Goal: Task Accomplishment & Management: Manage account settings

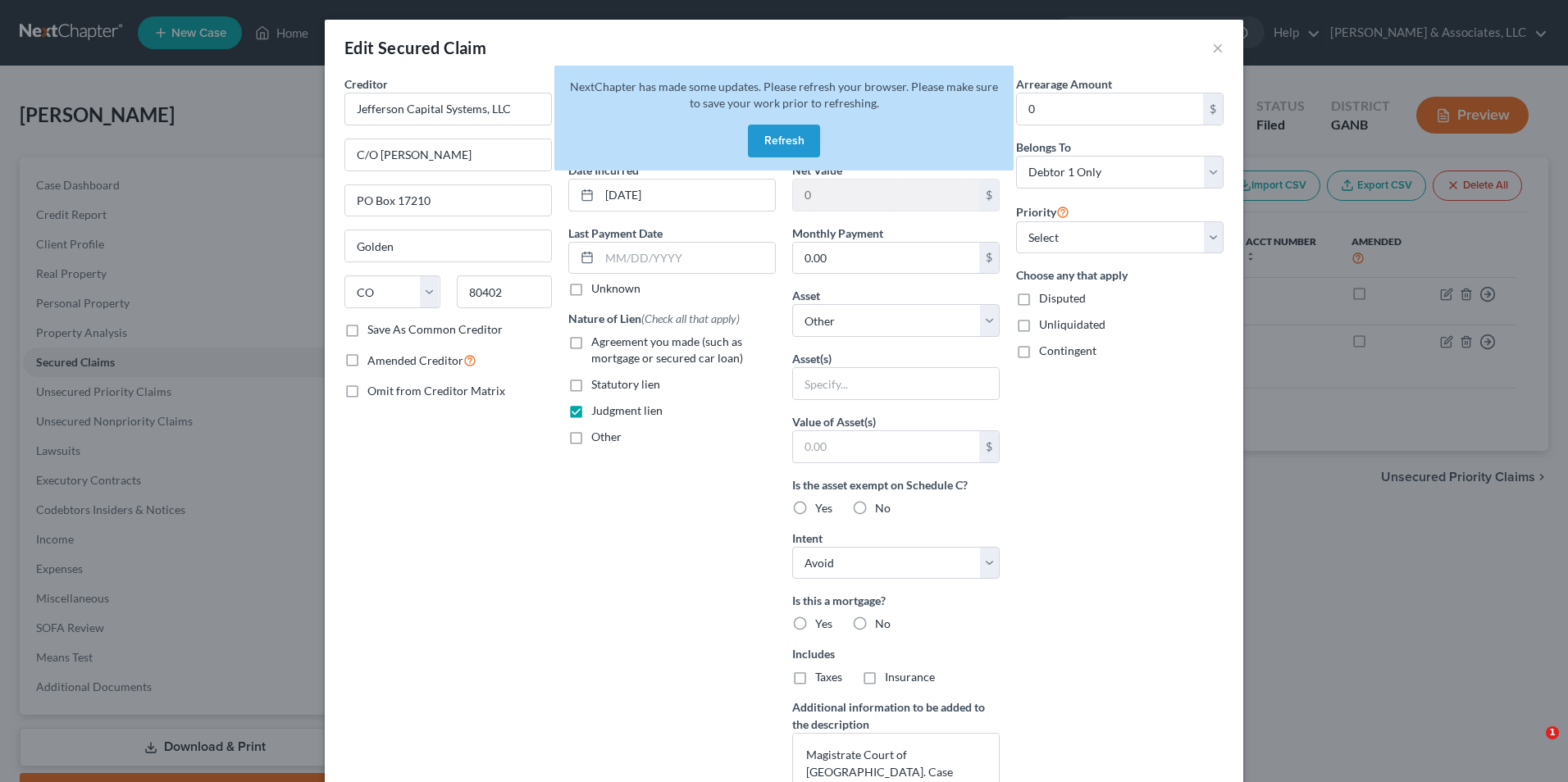
select select "5"
select select "0"
select select "3"
select select "0"
click at [789, 136] on button "Refresh" at bounding box center [784, 141] width 72 height 33
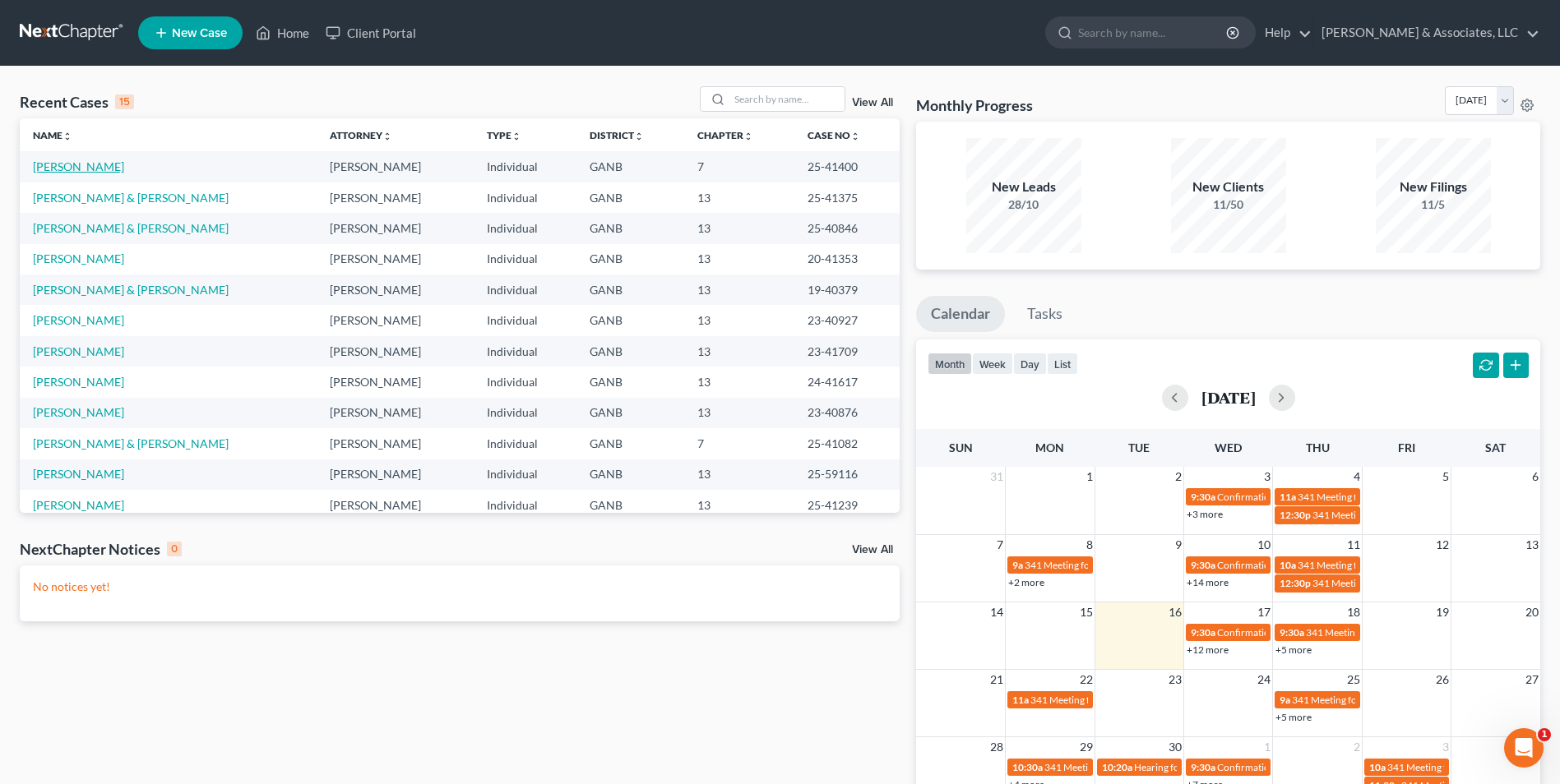
click at [76, 172] on link "[PERSON_NAME]" at bounding box center [78, 166] width 91 height 14
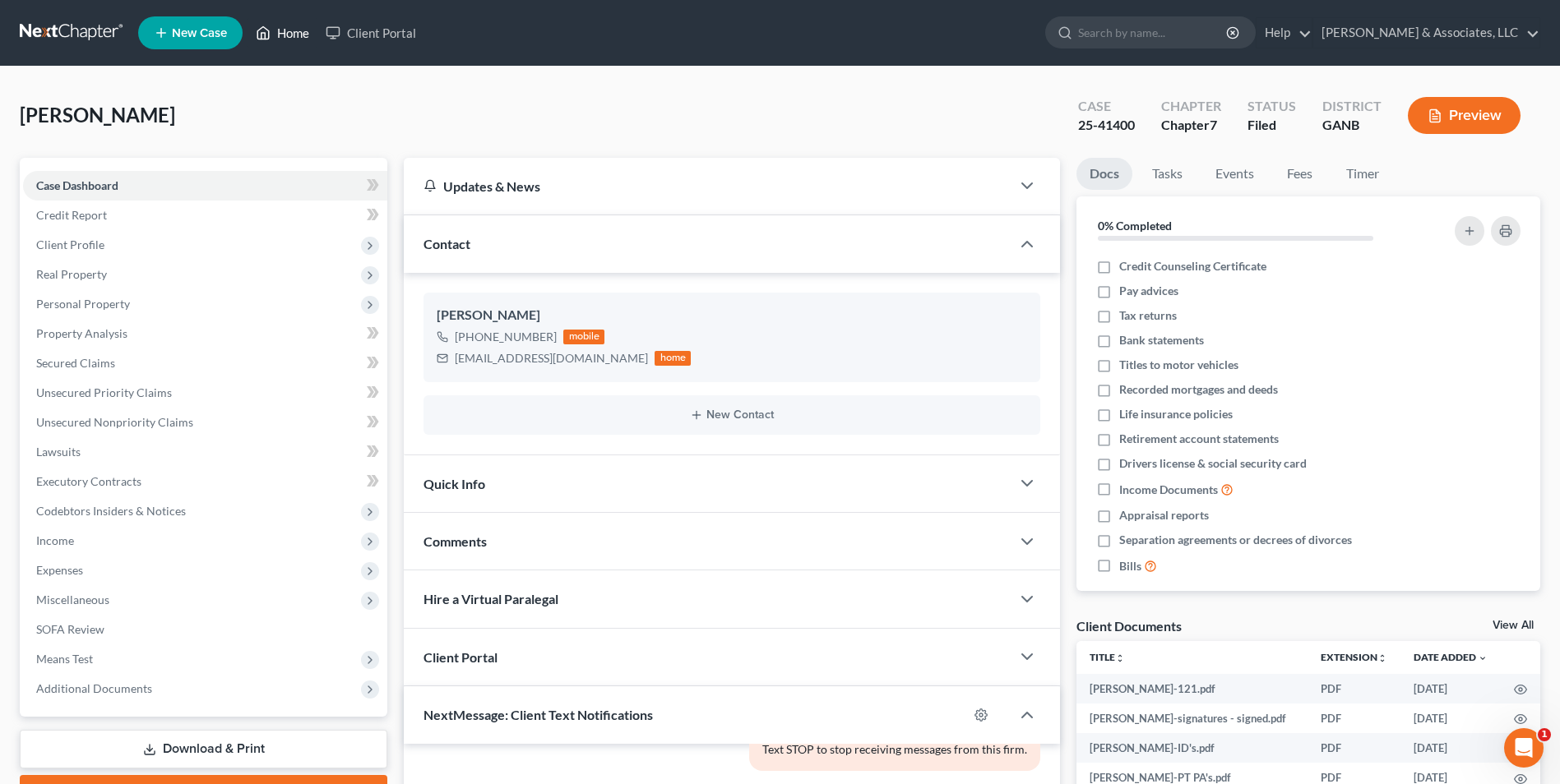
click at [284, 39] on link "Home" at bounding box center [283, 33] width 70 height 29
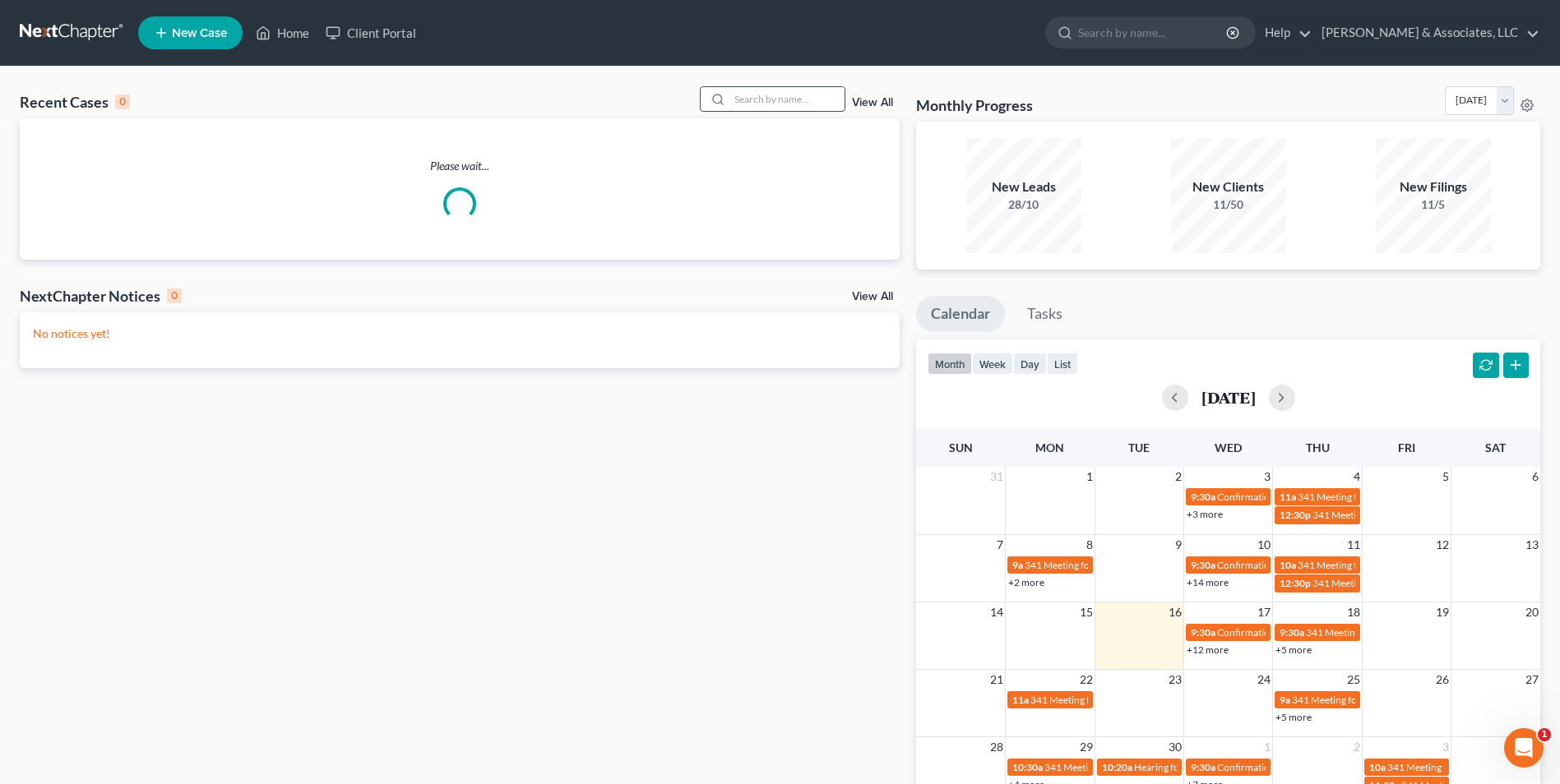
click at [756, 106] on input "search" at bounding box center [786, 99] width 115 height 24
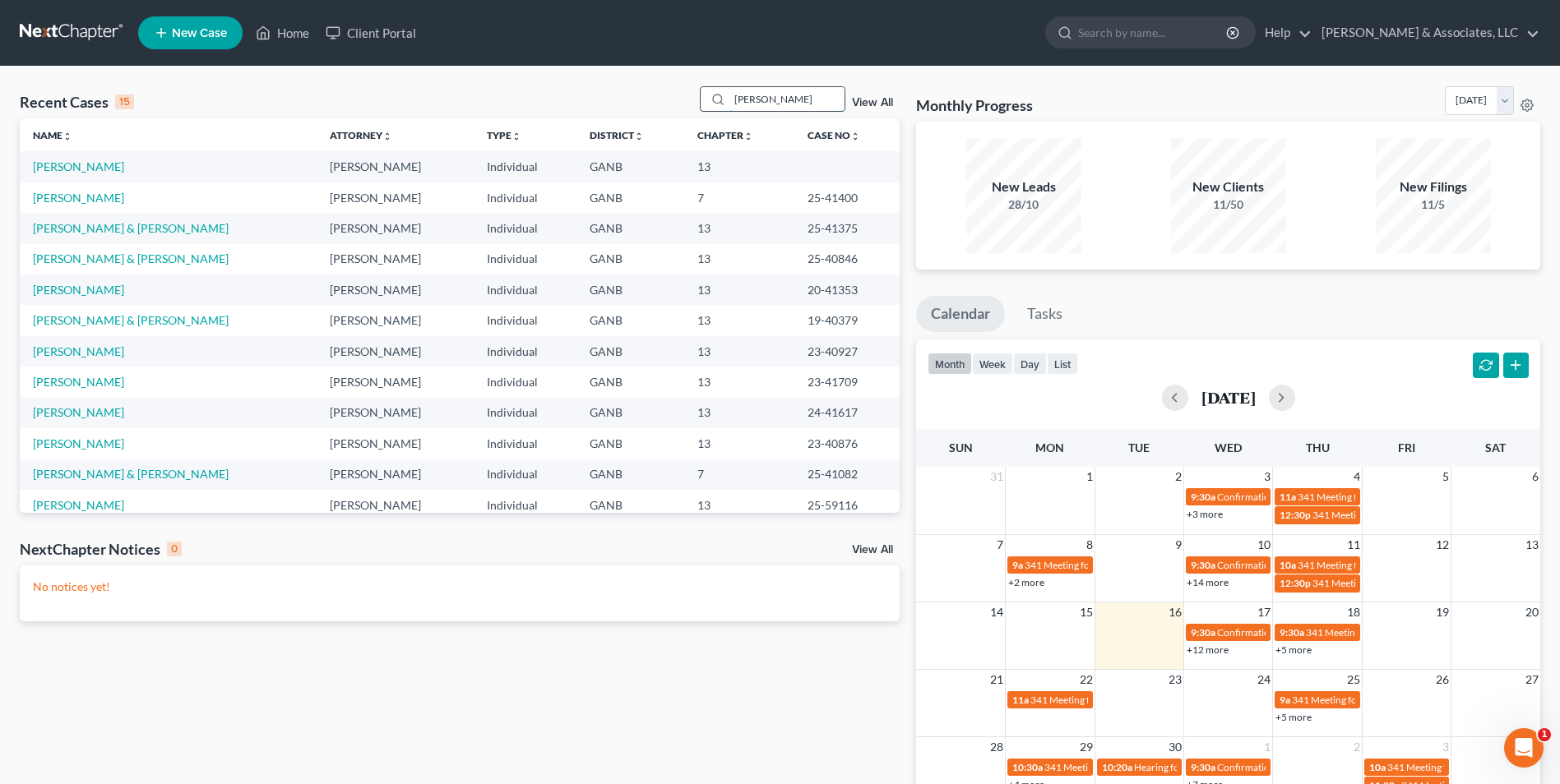
type input "harr"
click at [122, 230] on link "[PERSON_NAME]" at bounding box center [78, 228] width 91 height 14
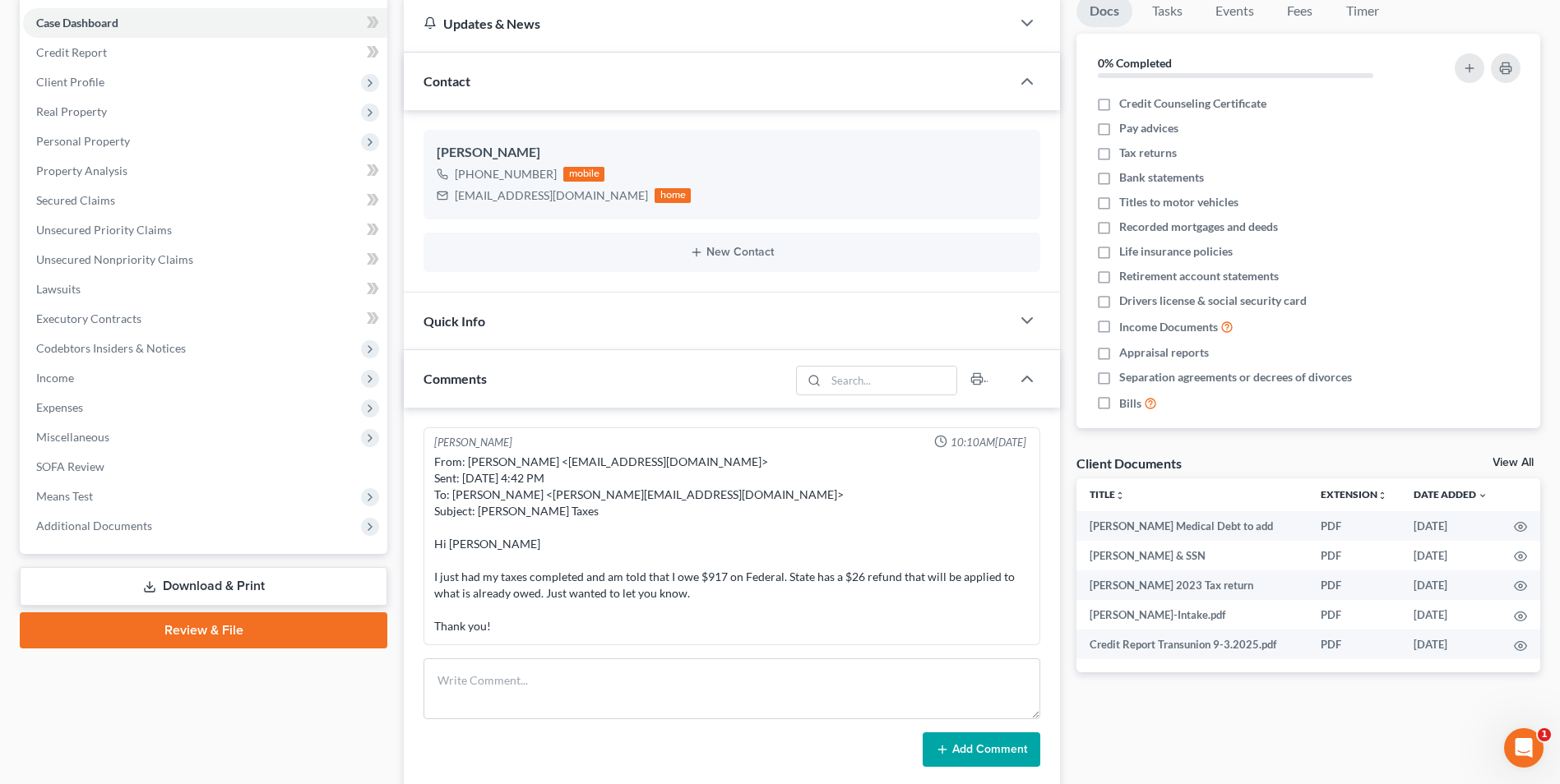
scroll to position [164, 0]
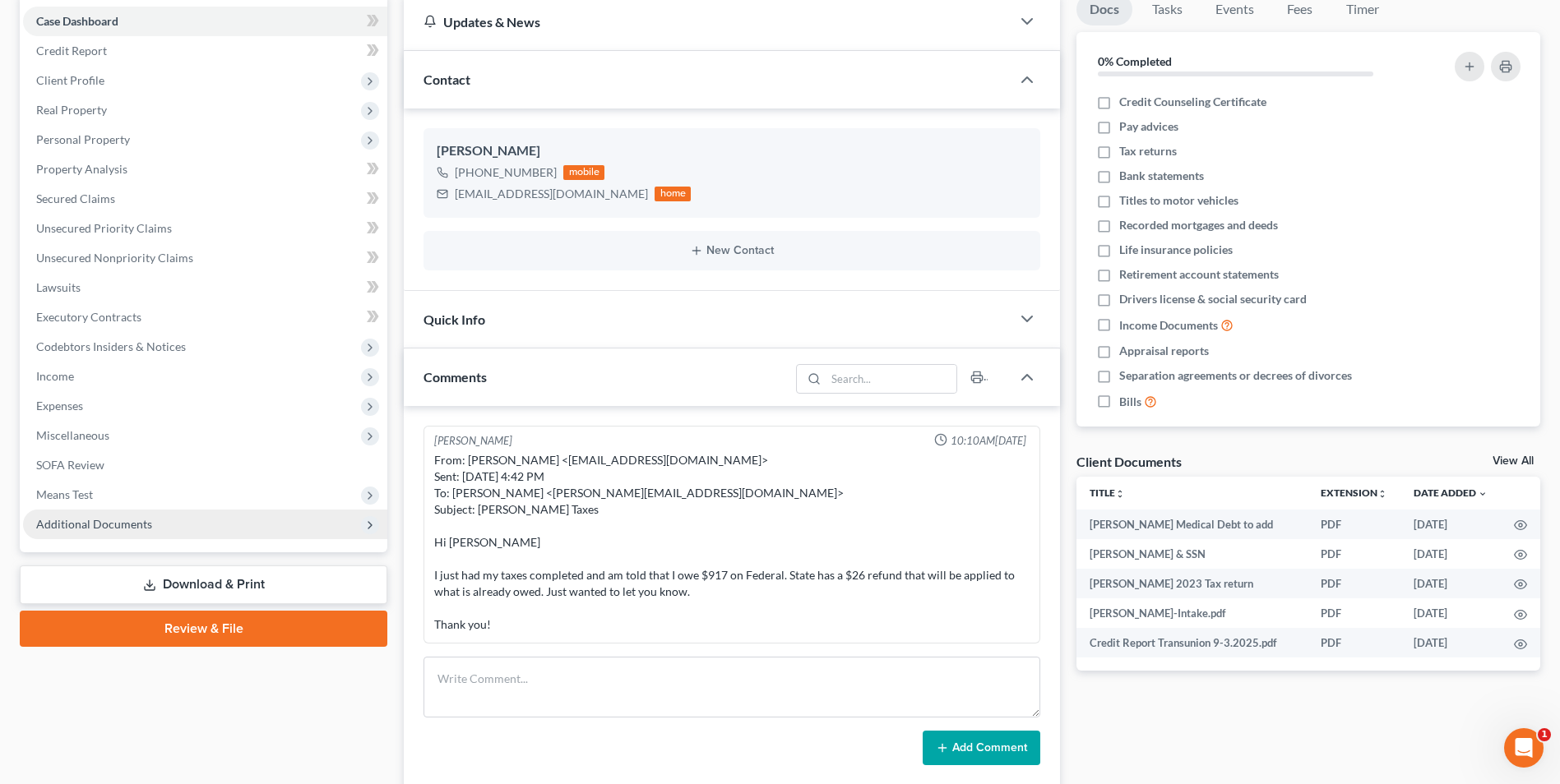
click at [142, 529] on span "Additional Documents" at bounding box center [94, 523] width 116 height 14
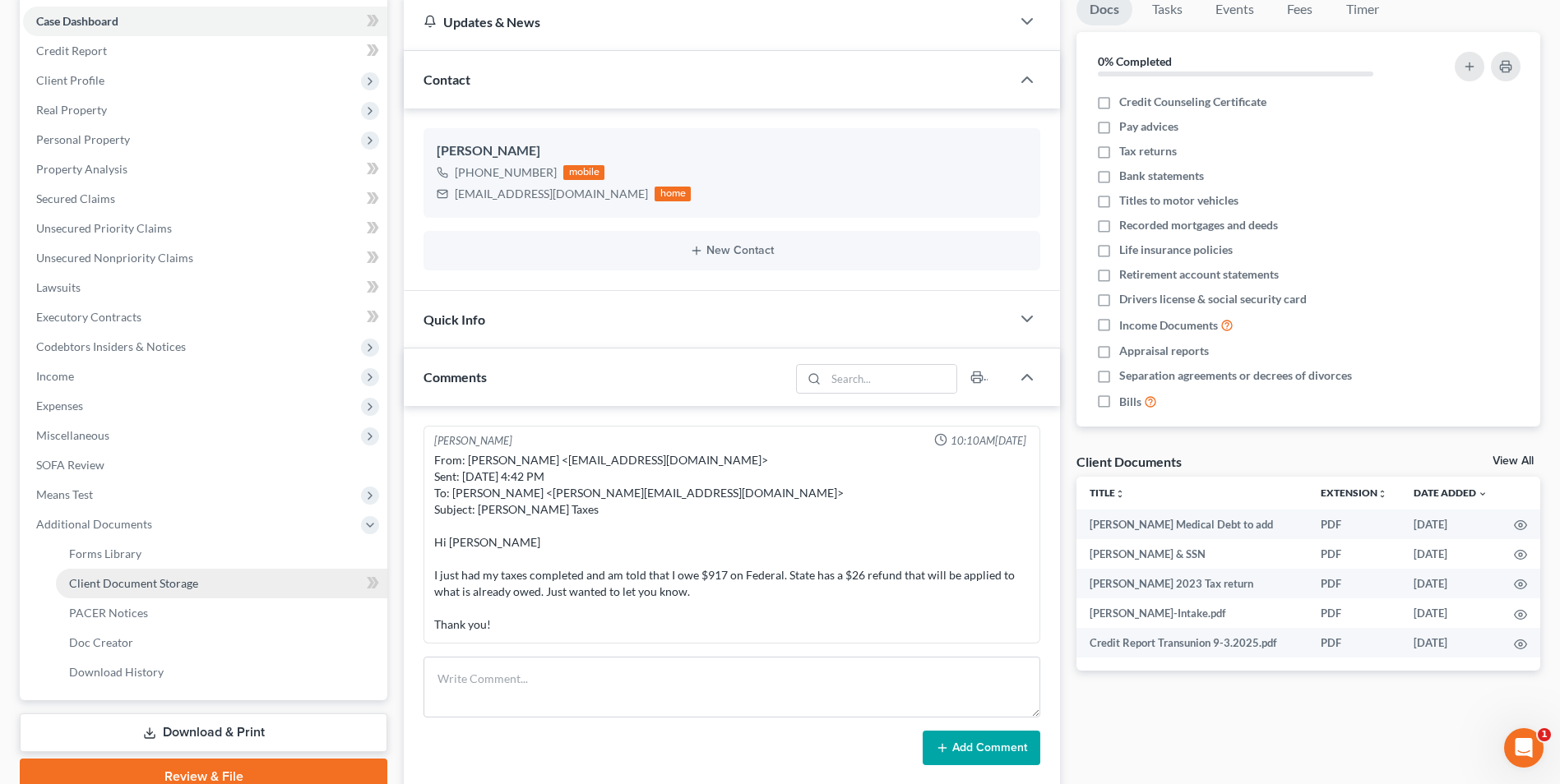
click at [183, 582] on span "Client Document Storage" at bounding box center [133, 583] width 129 height 14
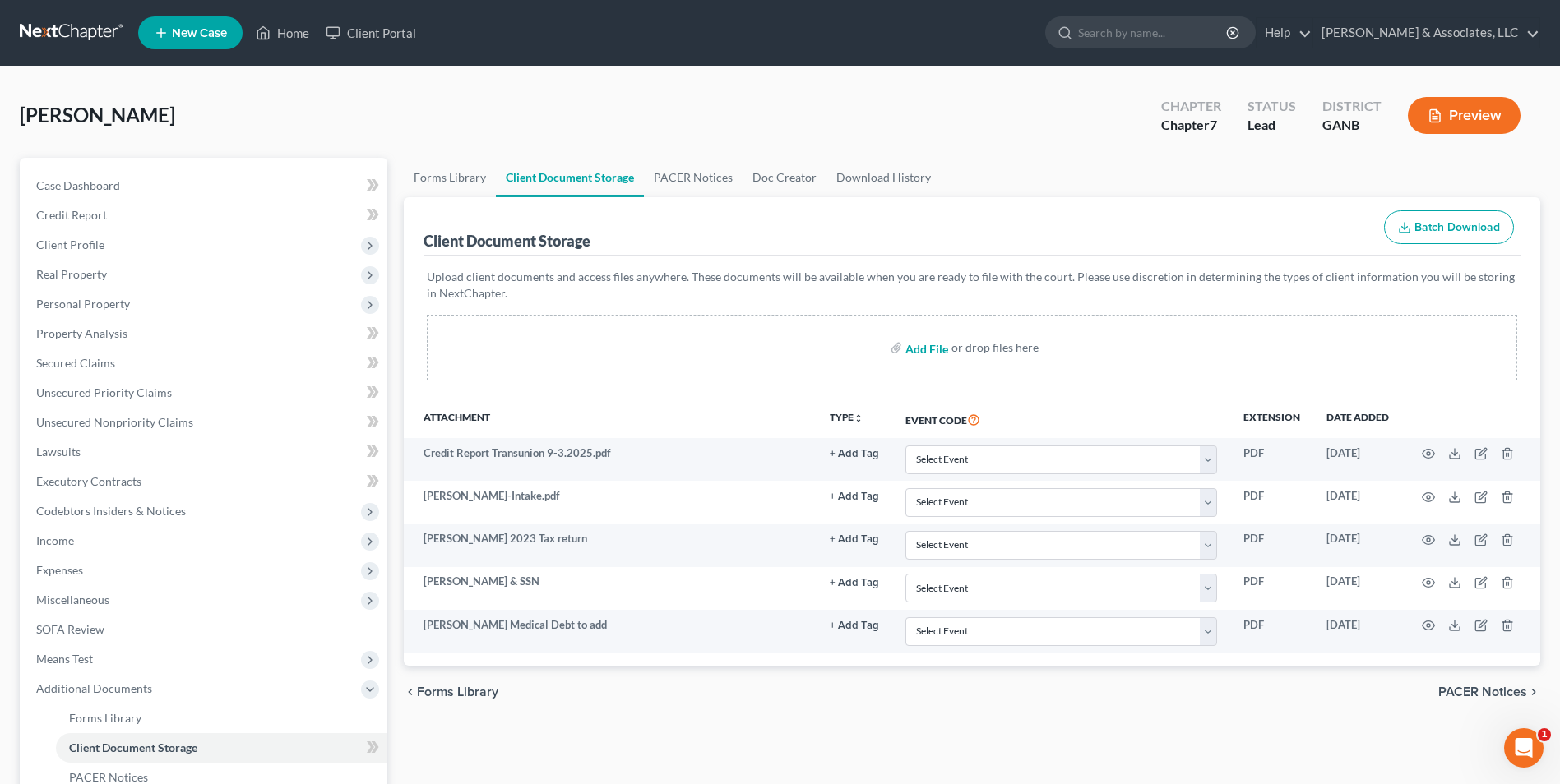
click at [936, 346] on input "file" at bounding box center [925, 348] width 39 height 29
type input "C:\fakepath\Harrington.2024 Fed Tax Return.pdf"
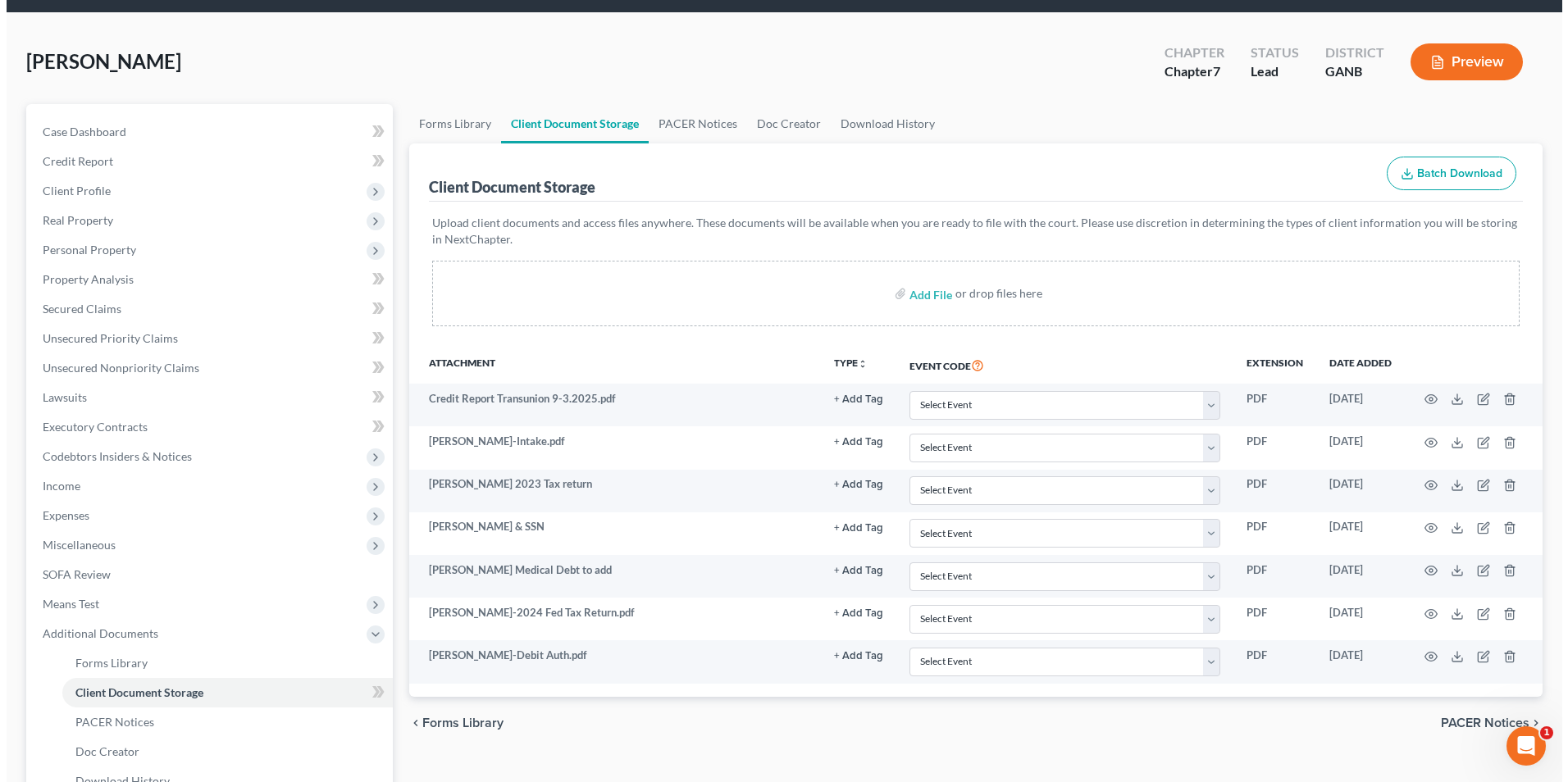
scroll to position [82, 0]
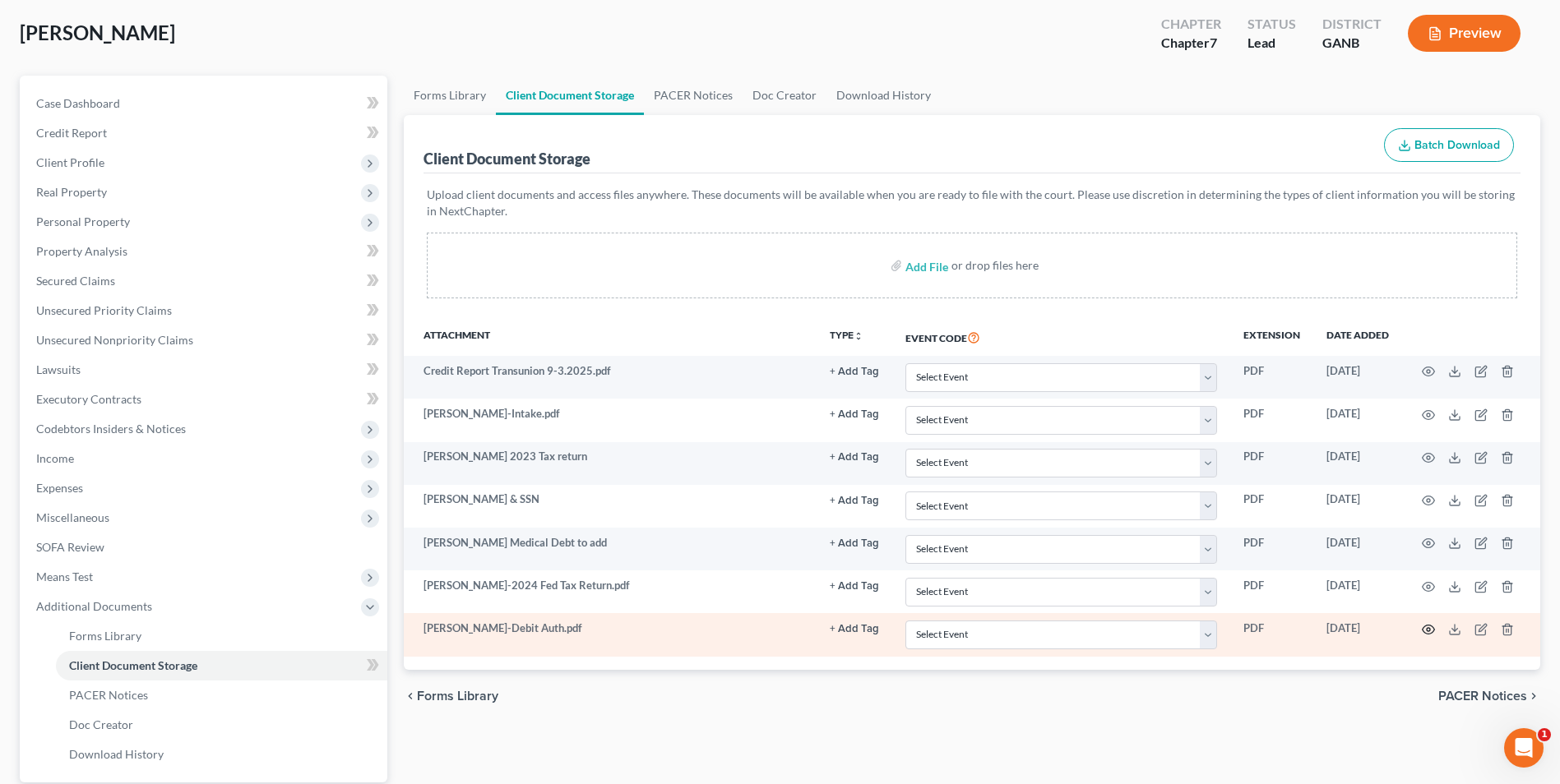
click at [1428, 632] on circle "button" at bounding box center [1429, 630] width 4 height 4
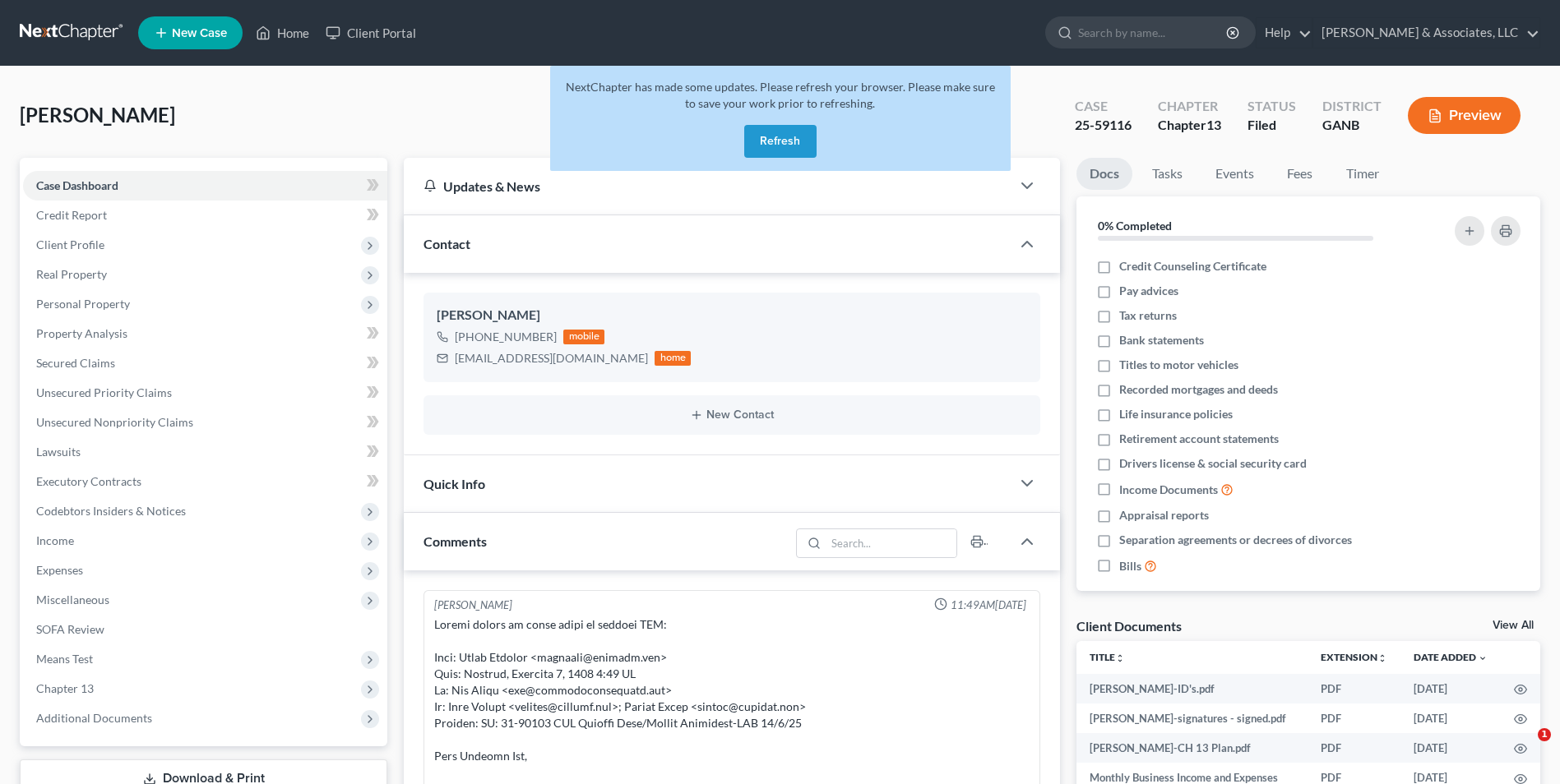
select select "0"
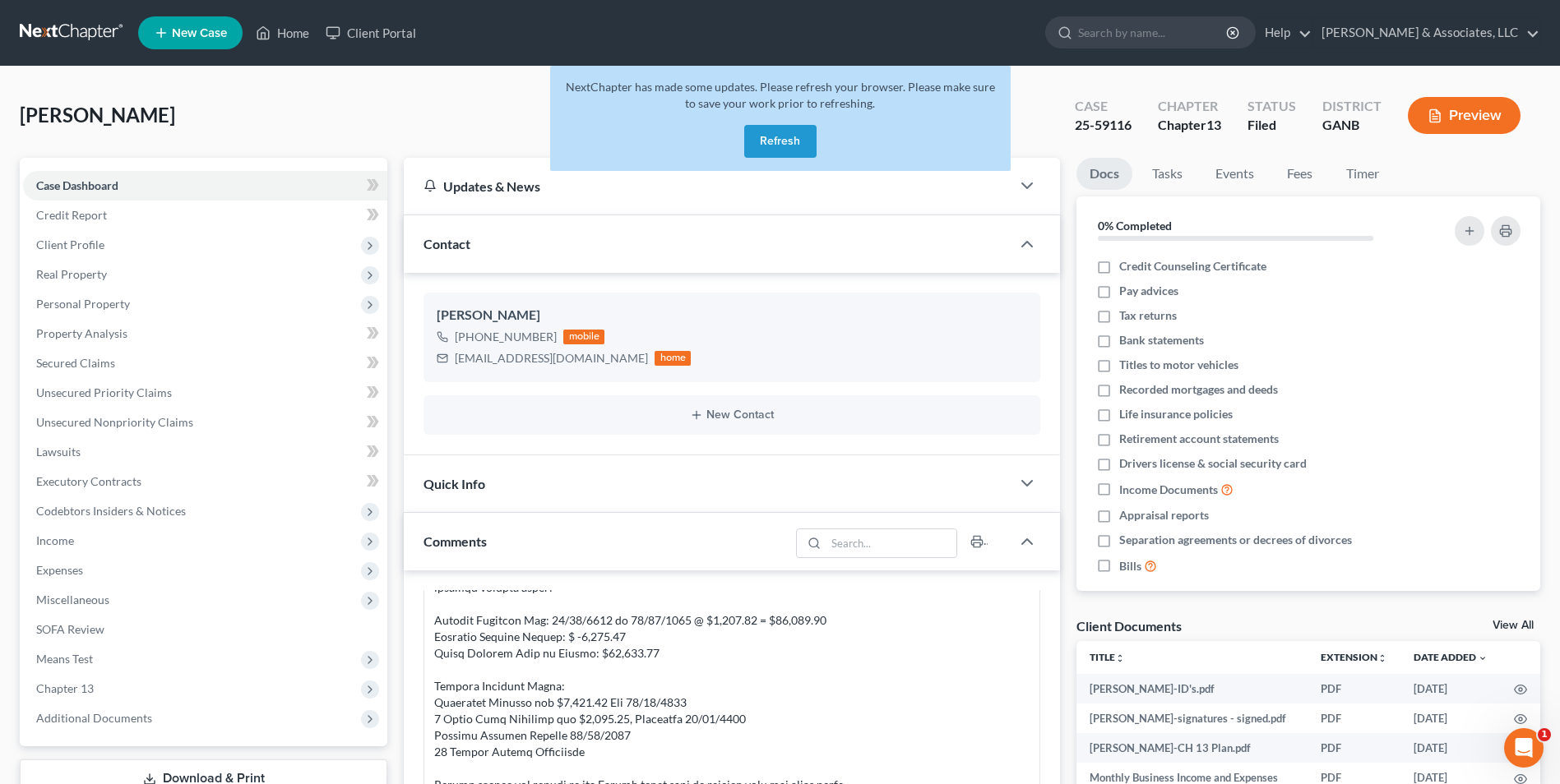
click at [799, 145] on button "Refresh" at bounding box center [780, 141] width 73 height 33
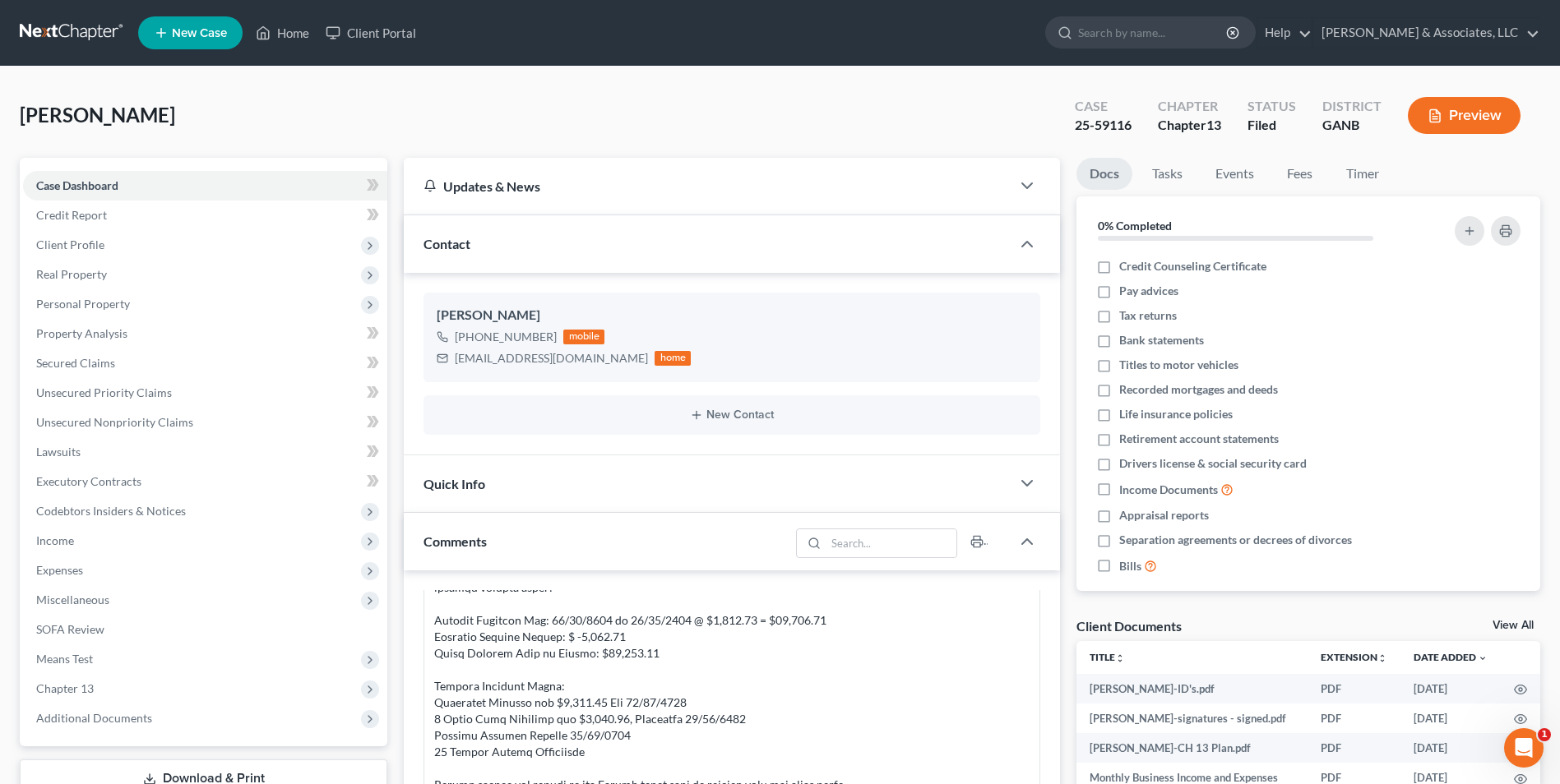
scroll to position [4516, 0]
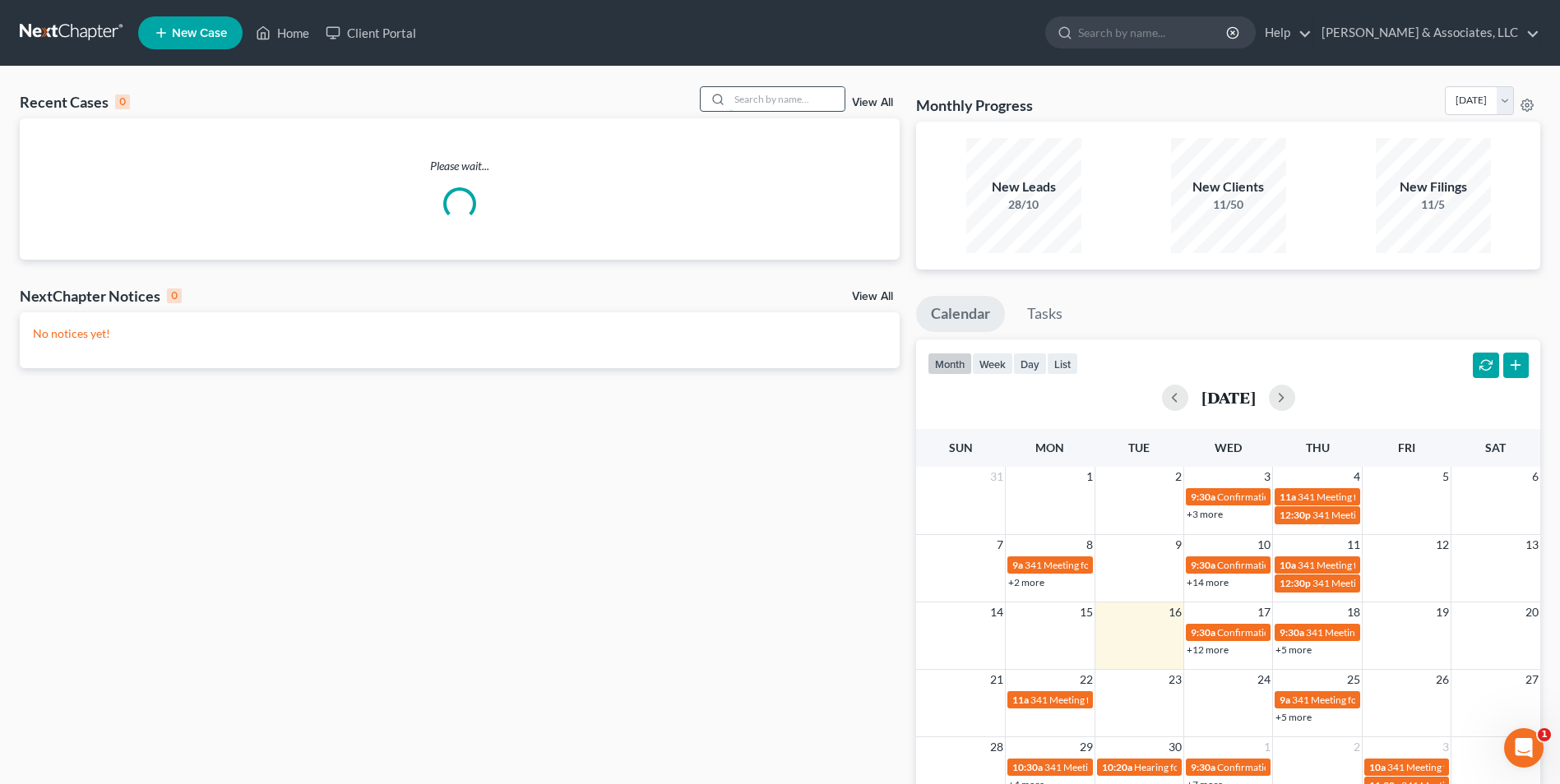
click at [813, 103] on input "search" at bounding box center [786, 99] width 115 height 24
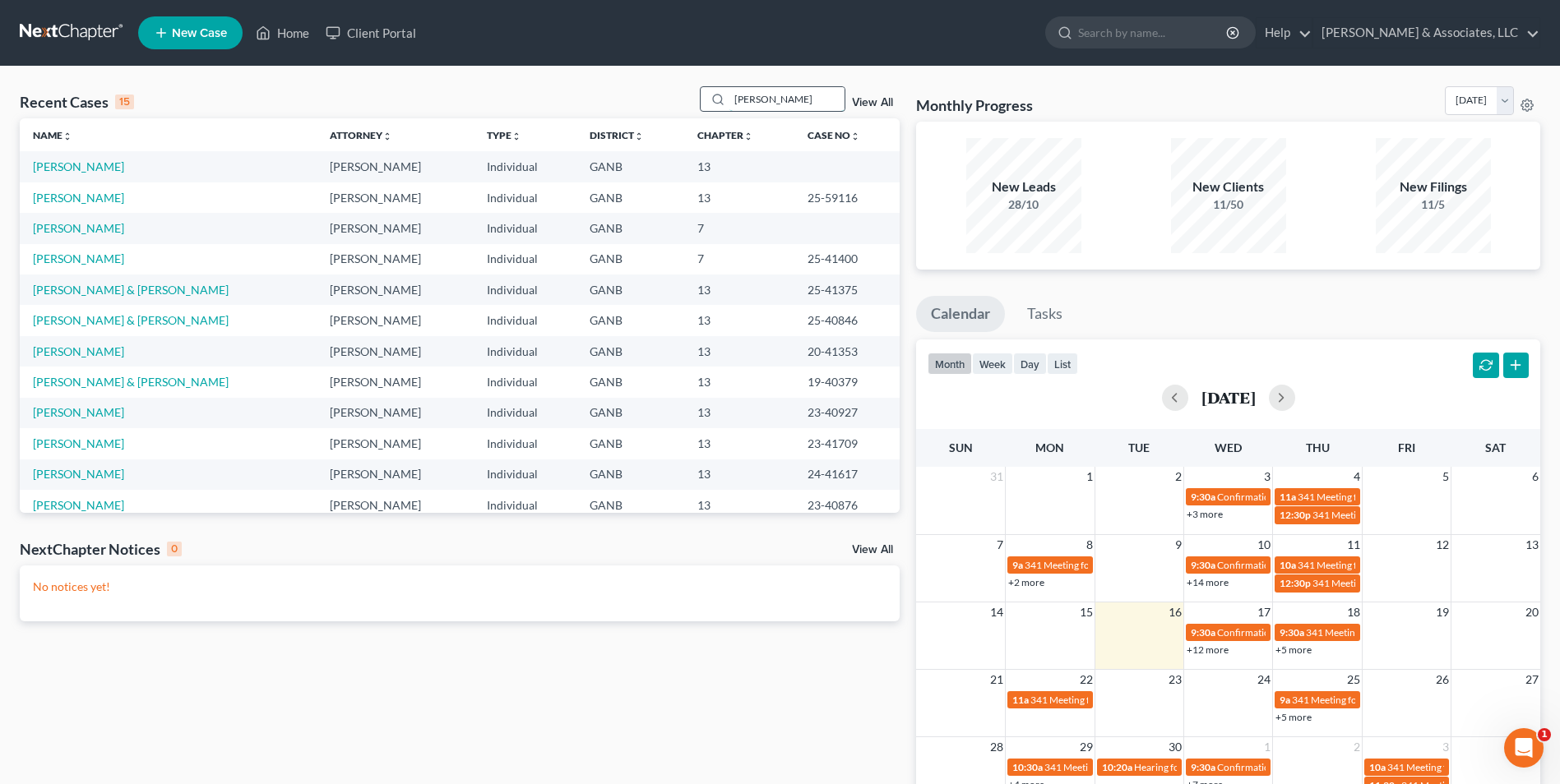
type input "harr"
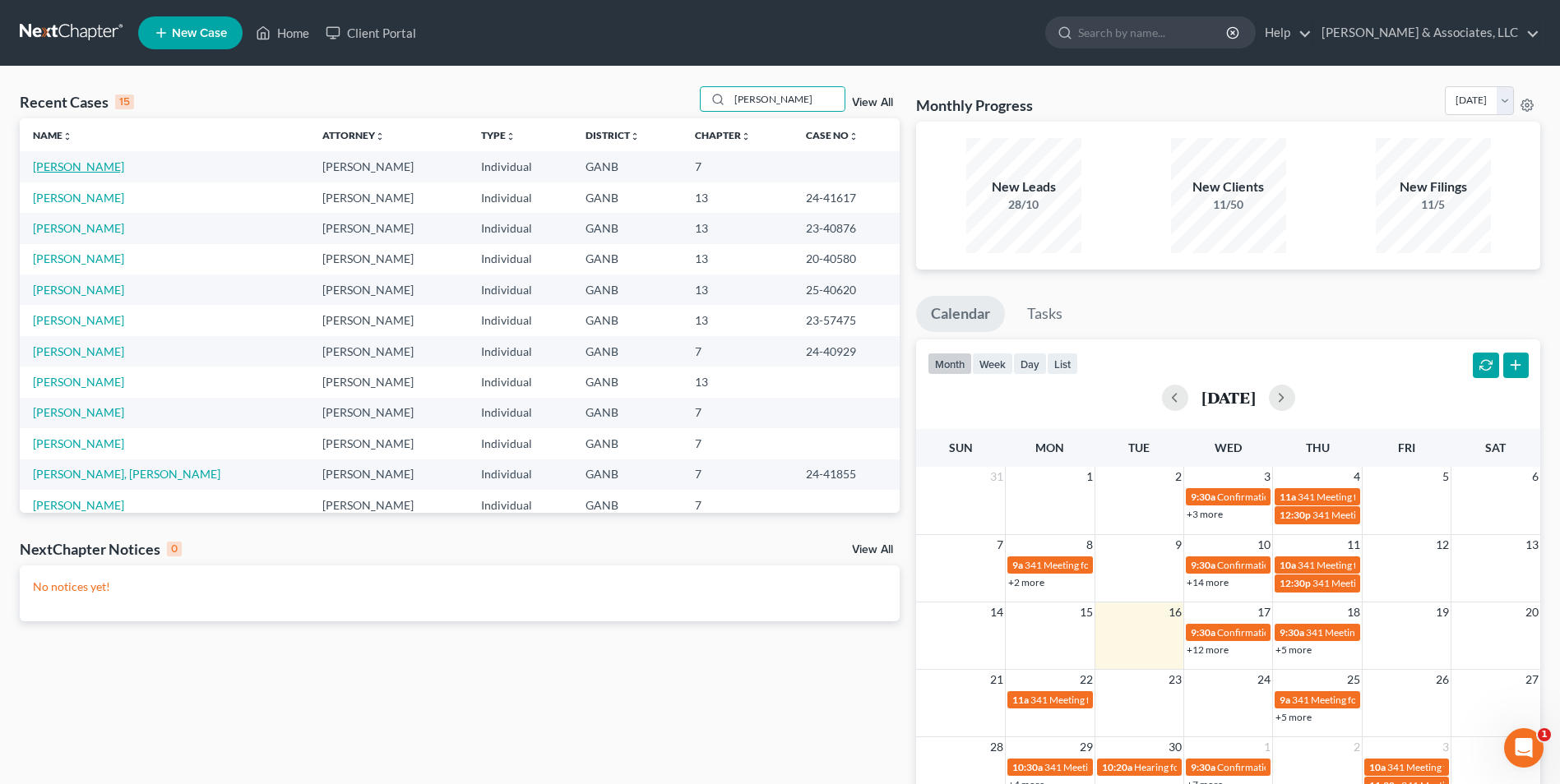
click at [124, 165] on link "[PERSON_NAME]" at bounding box center [78, 166] width 91 height 14
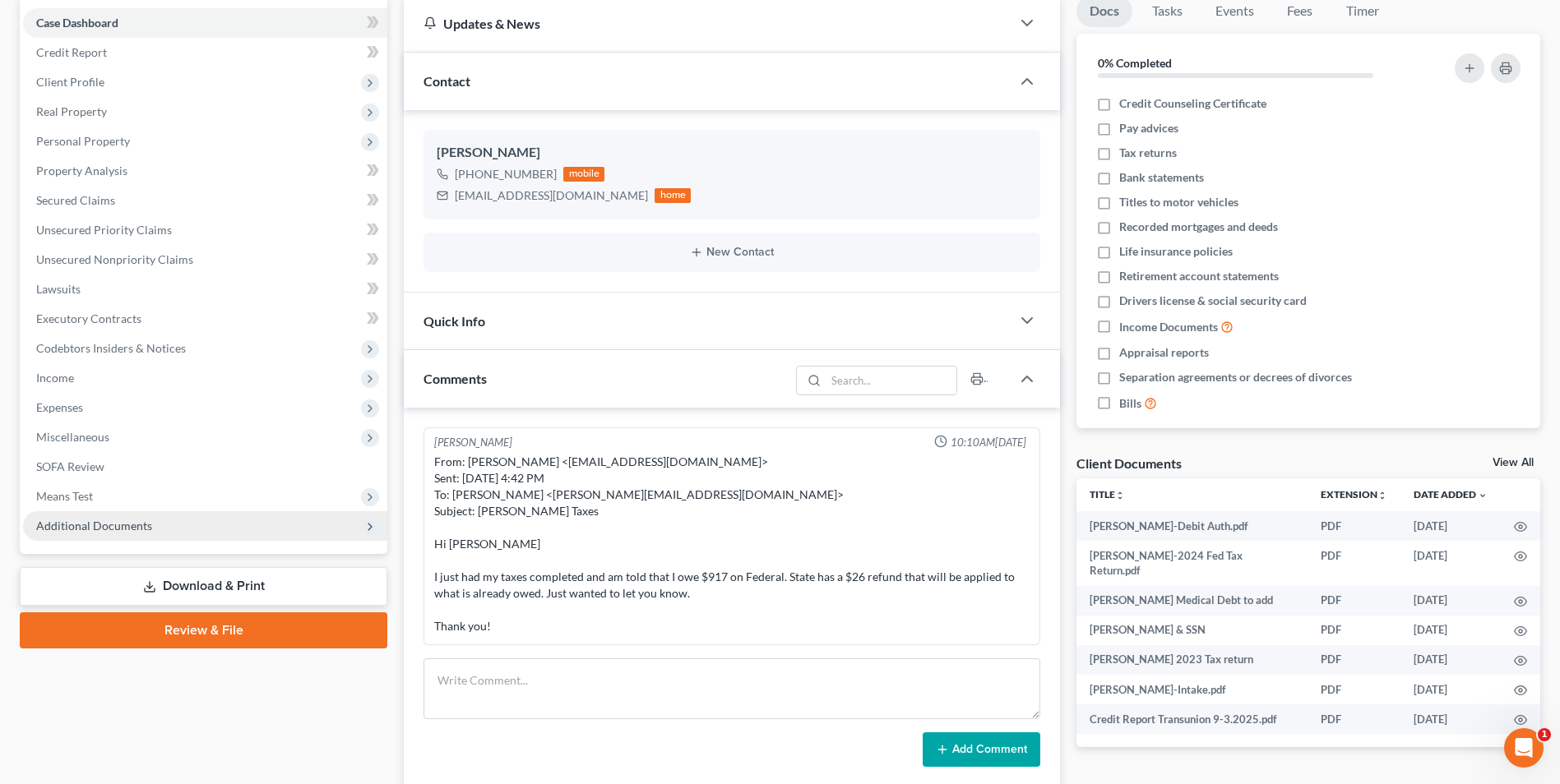
scroll to position [164, 0]
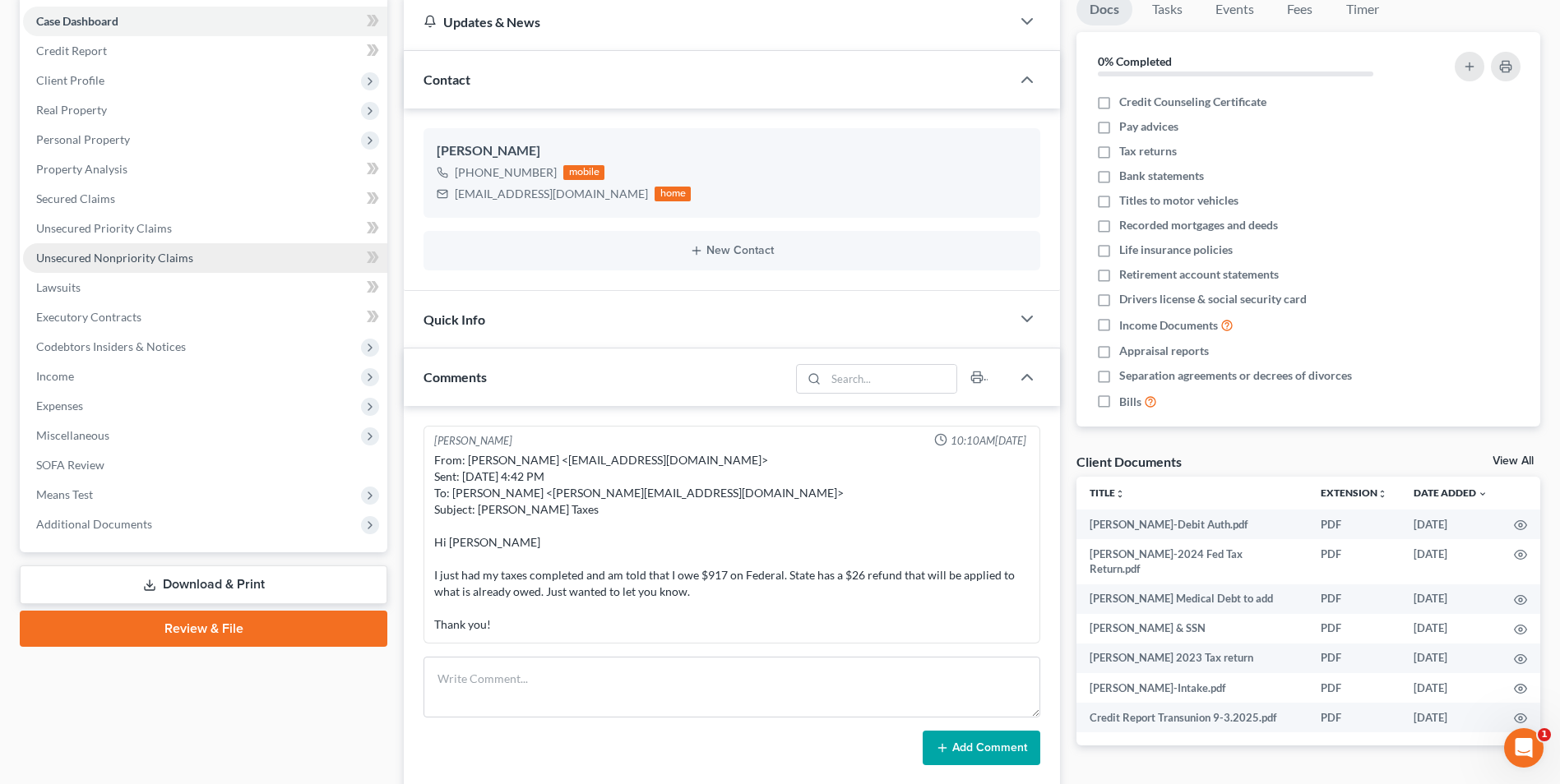
click at [145, 262] on span "Unsecured Nonpriority Claims" at bounding box center [114, 257] width 157 height 14
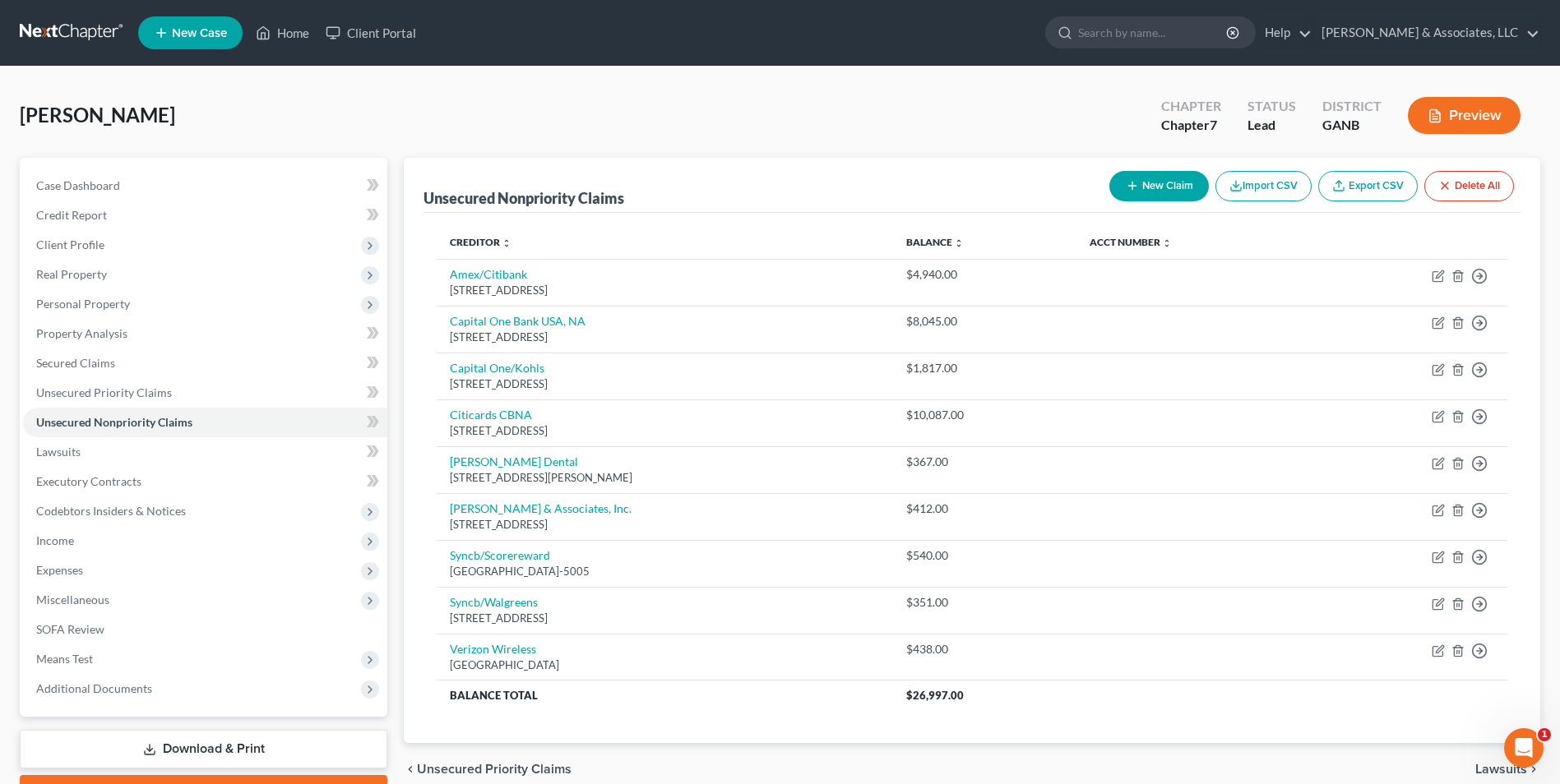
click at [1160, 188] on button "New Claim" at bounding box center [1159, 185] width 99 height 30
select select "0"
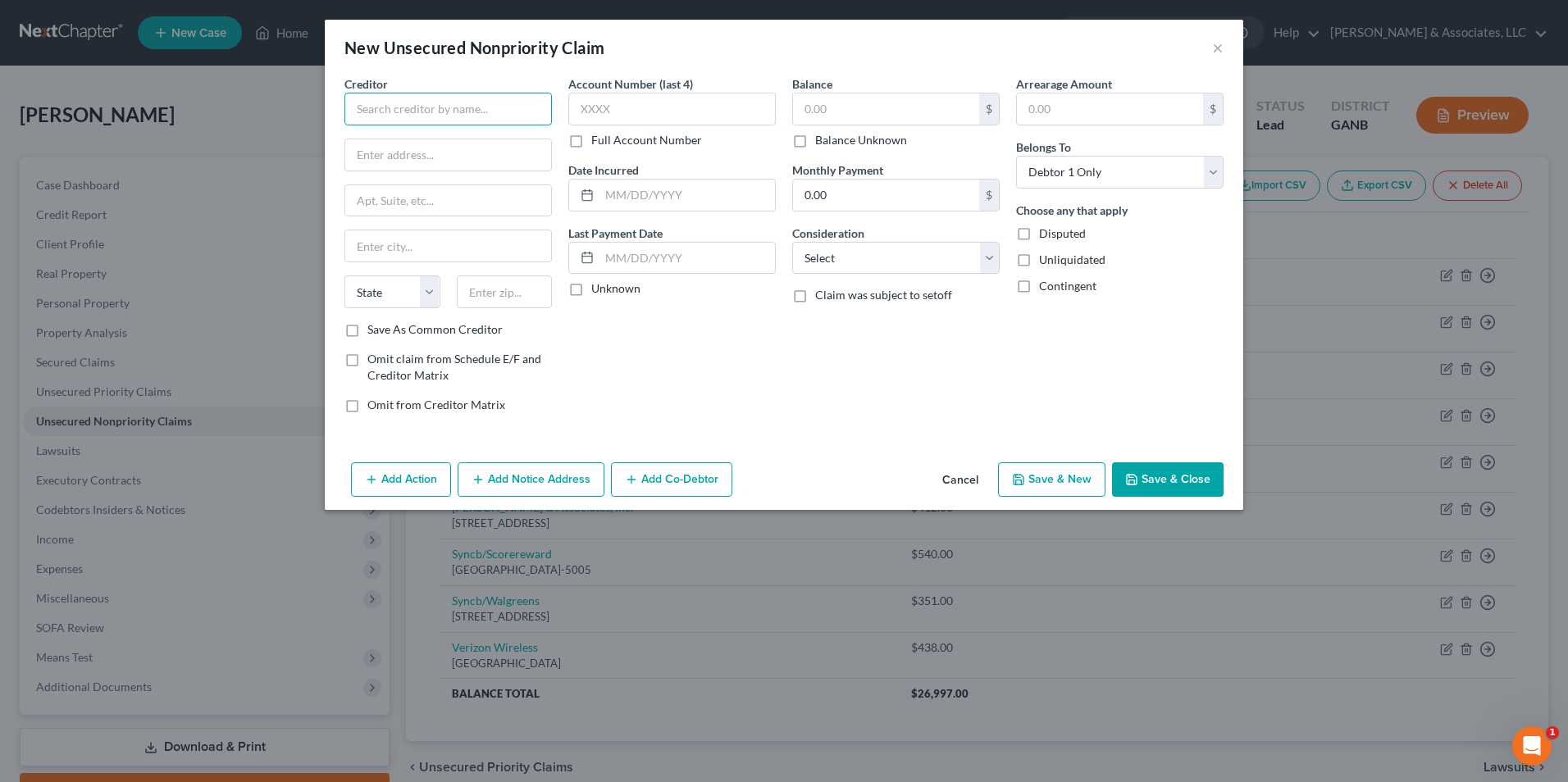
click at [485, 117] on input "text" at bounding box center [448, 109] width 208 height 33
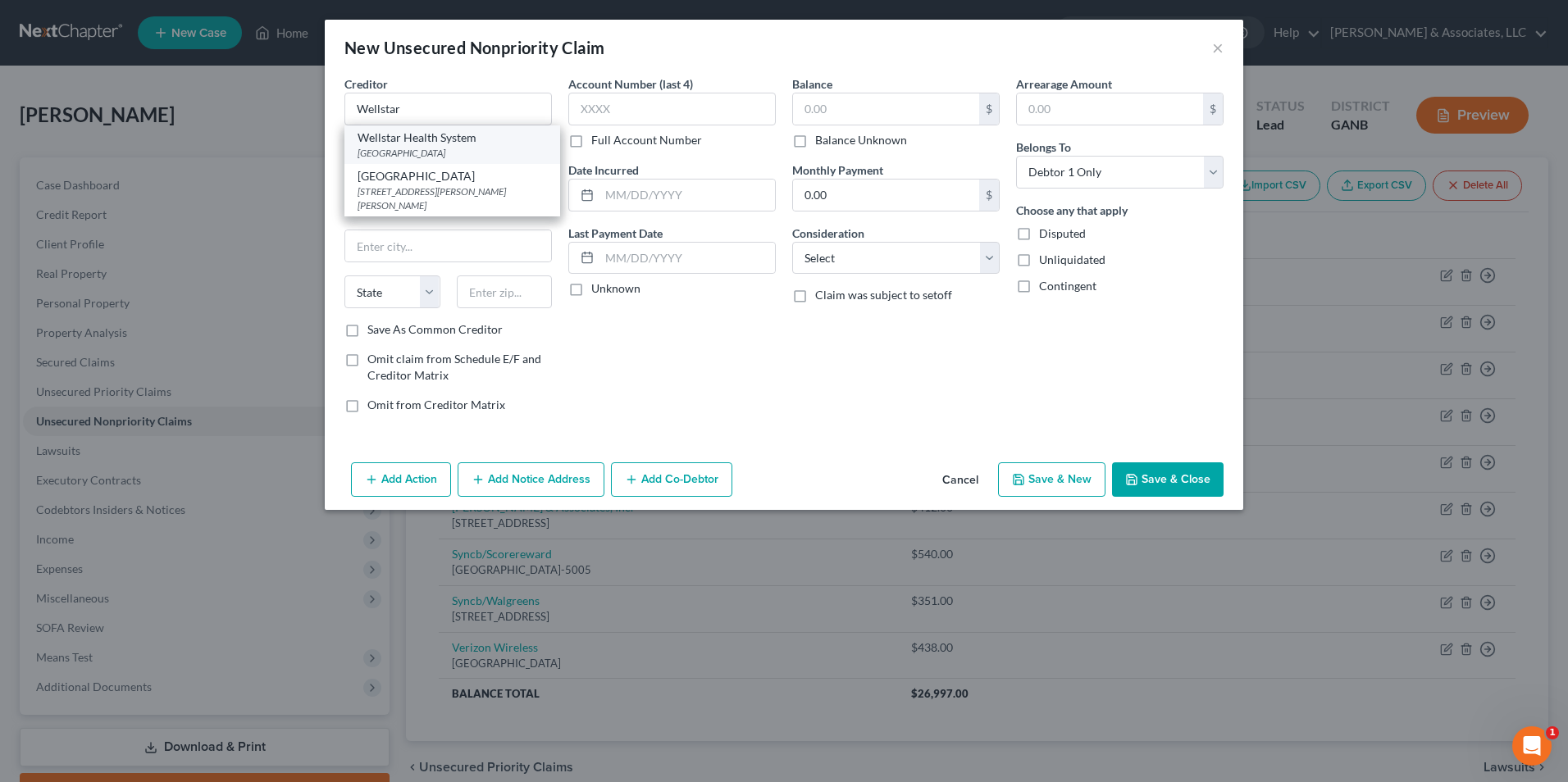
click at [479, 153] on div "PO Box 74625, Atlanta, GA 30374" at bounding box center [452, 152] width 190 height 14
type input "Wellstar Health System"
type input "PO Box 74625"
type input "Atlanta"
select select "10"
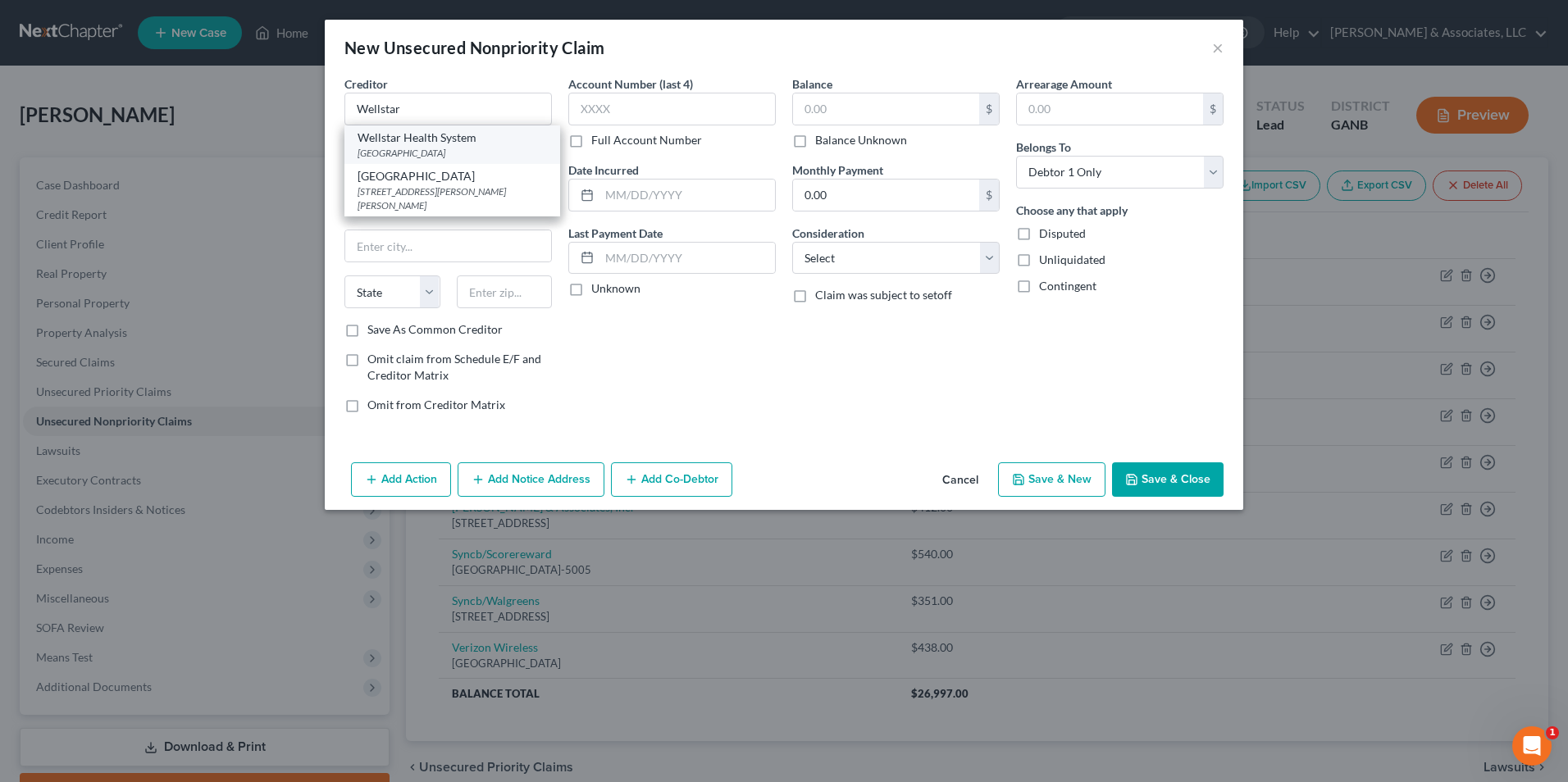
type input "30374"
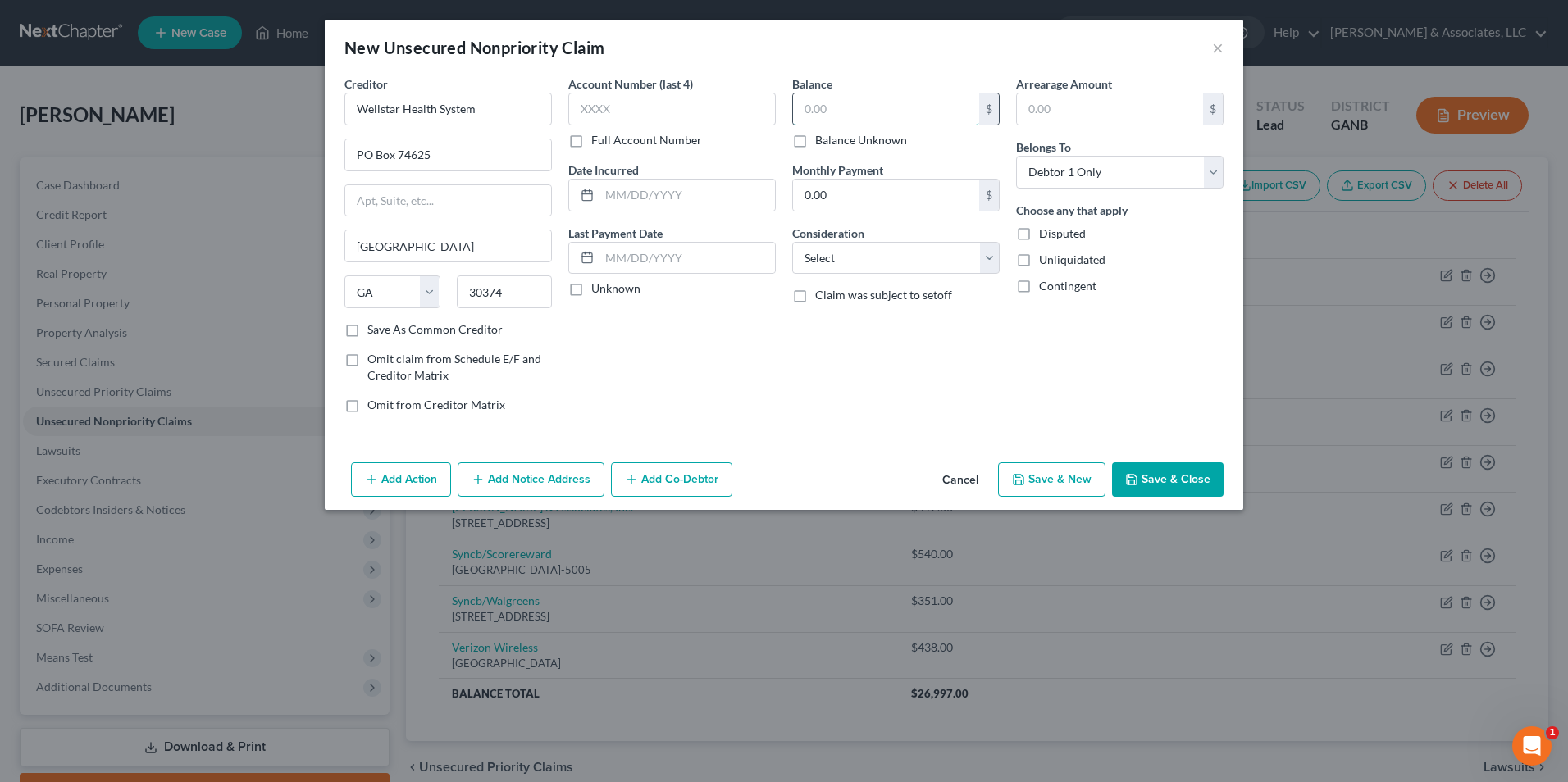
click at [909, 107] on input "text" at bounding box center [886, 109] width 186 height 31
type input "3,426.00"
click at [987, 269] on select "Select Cable / Satellite Services Collection Agency Credit Card Debt Debt Couns…" at bounding box center [896, 258] width 208 height 33
select select "9"
click at [792, 242] on select "Select Cable / Satellite Services Collection Agency Credit Card Debt Debt Couns…" at bounding box center [896, 258] width 208 height 33
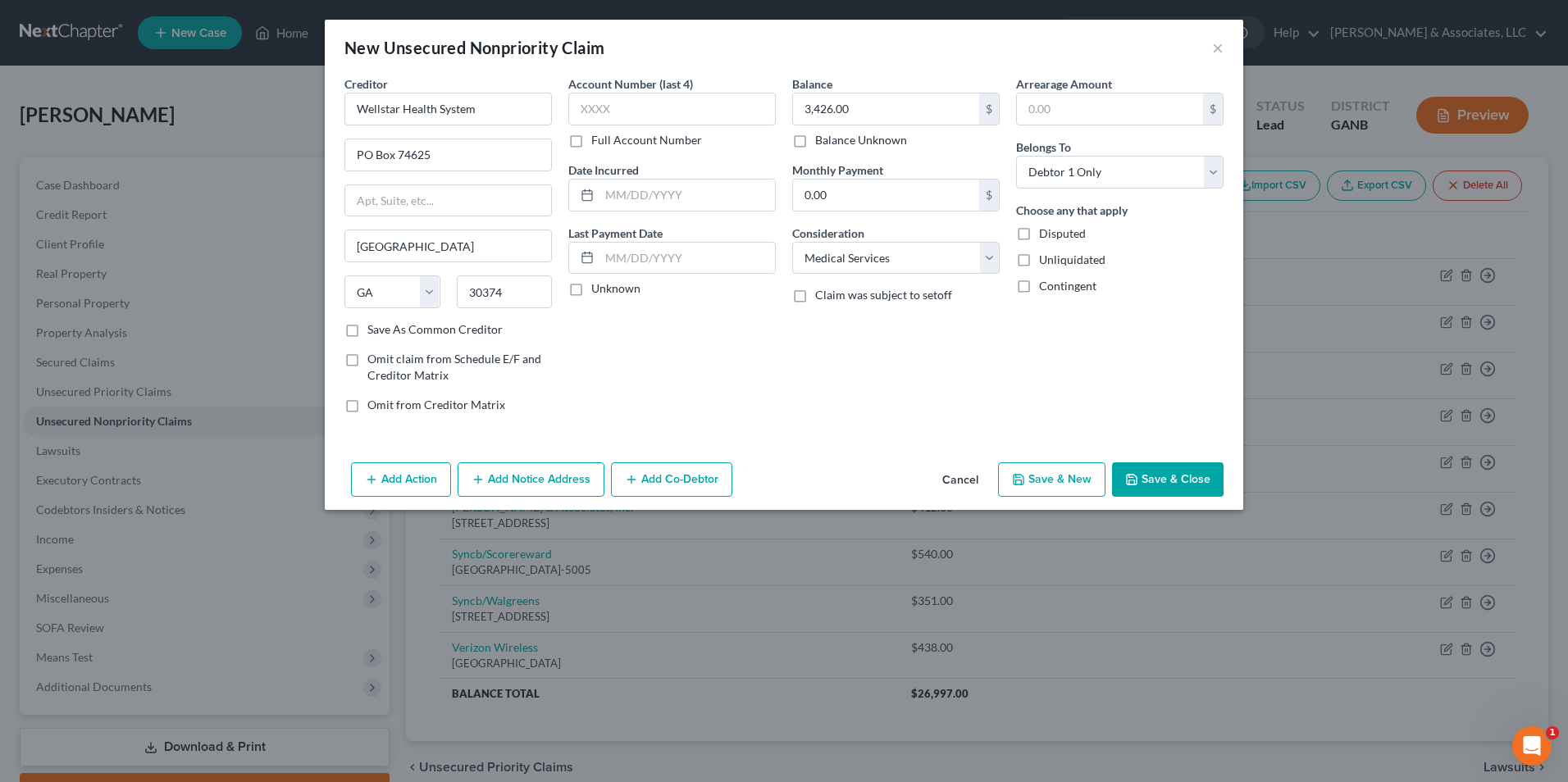
click at [1164, 475] on button "Save & Close" at bounding box center [1168, 480] width 112 height 35
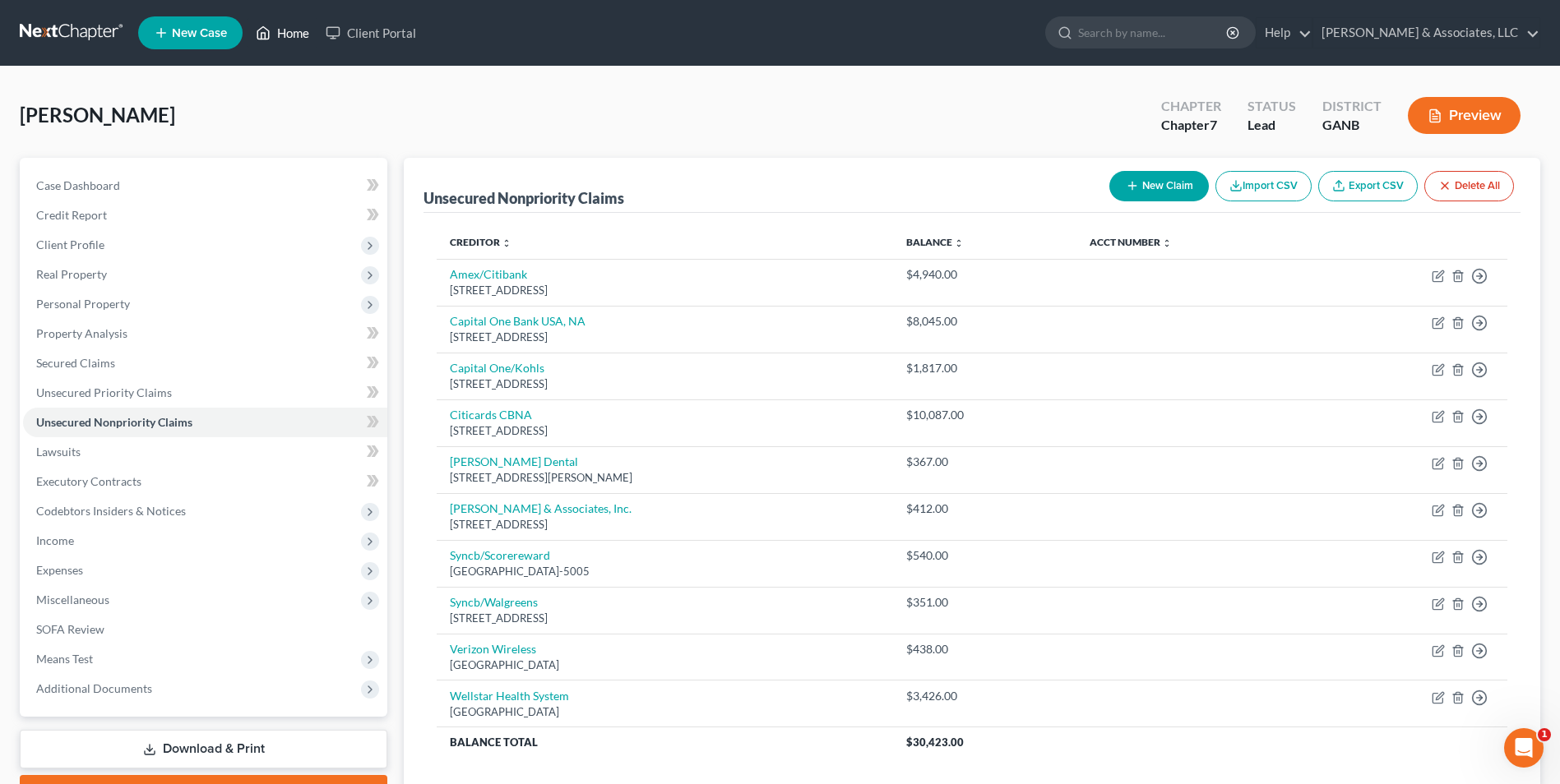
click at [279, 39] on link "Home" at bounding box center [283, 33] width 70 height 29
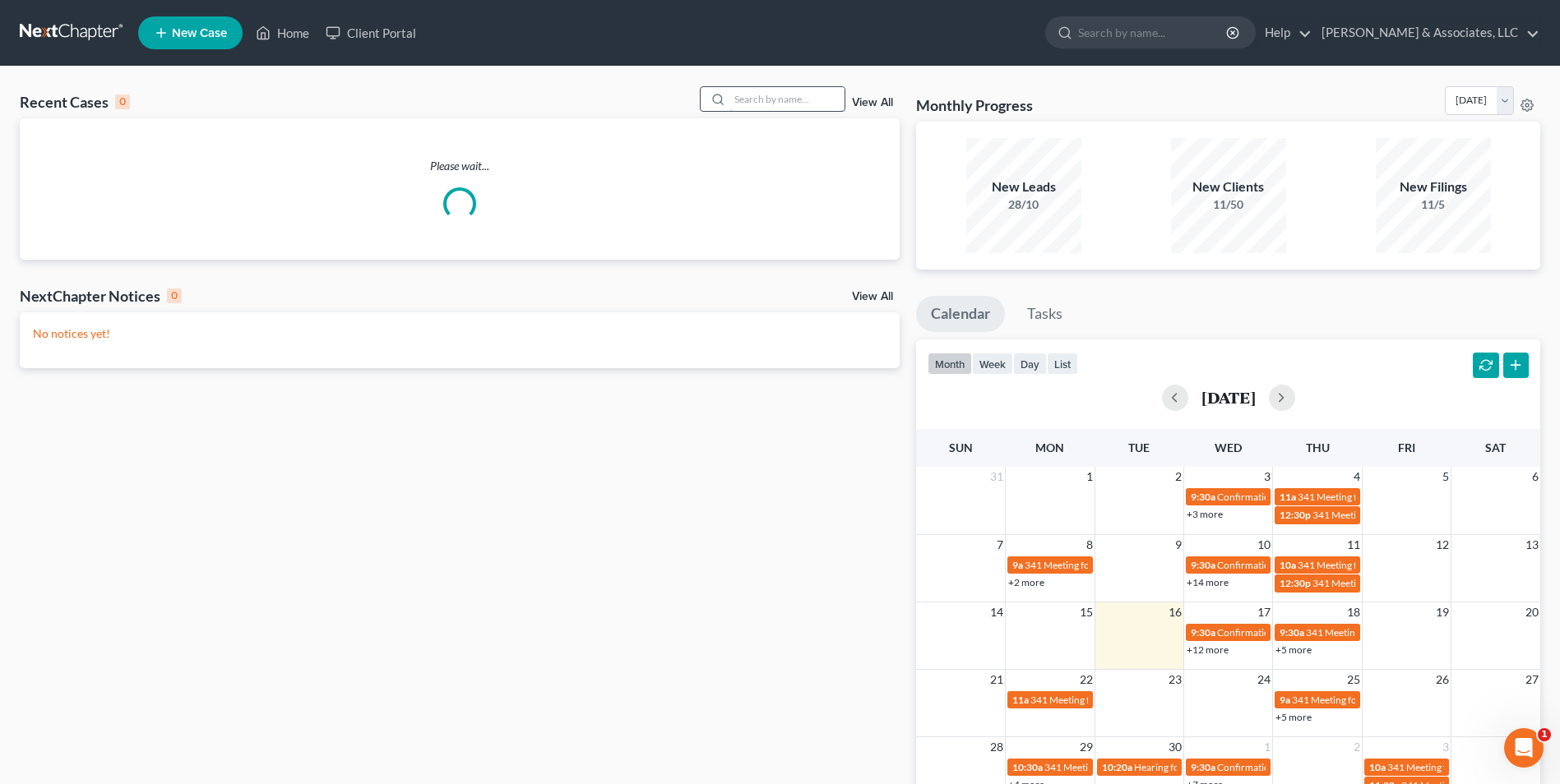
click at [764, 106] on input "search" at bounding box center [786, 99] width 115 height 24
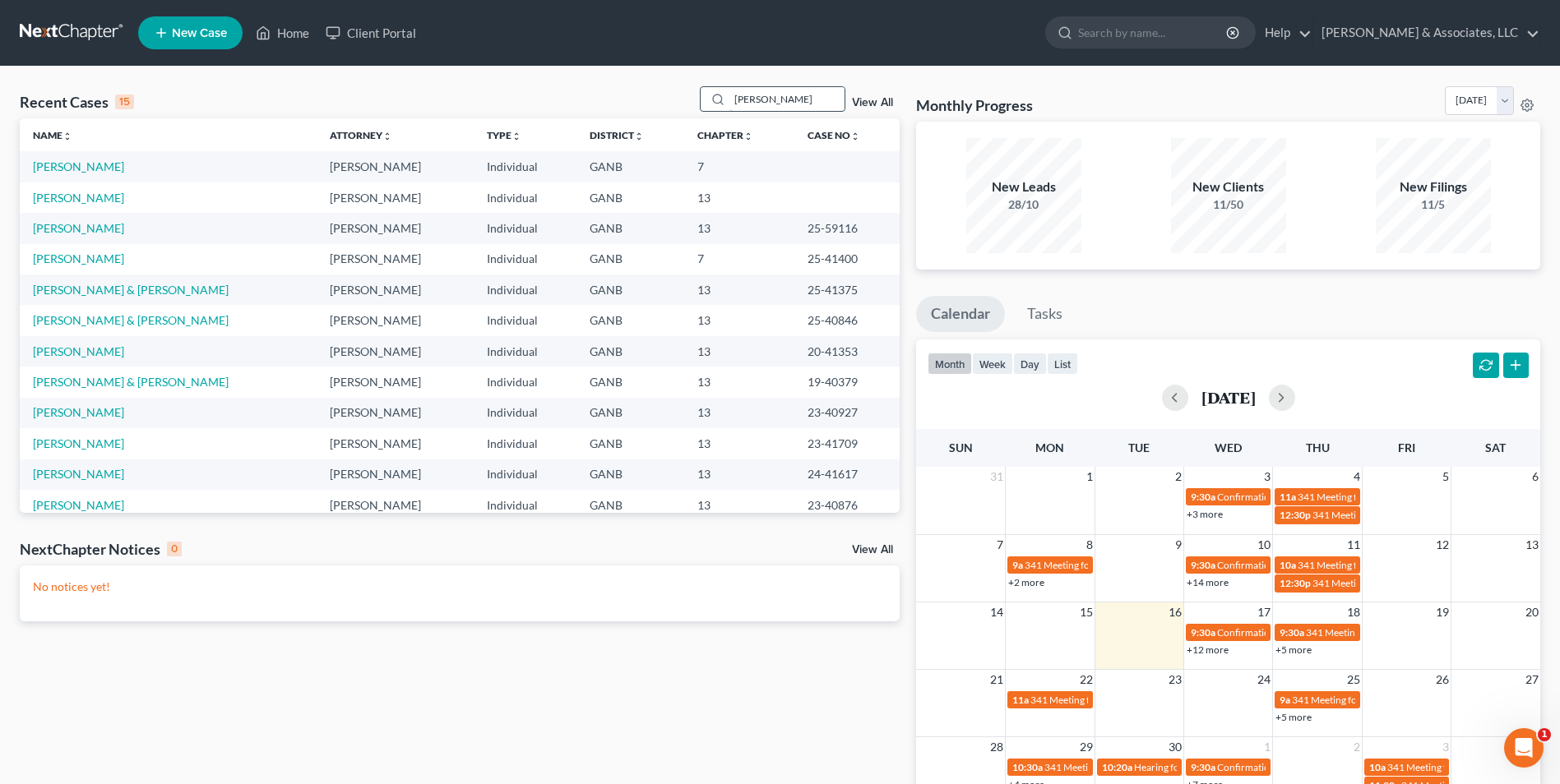
type input "adams"
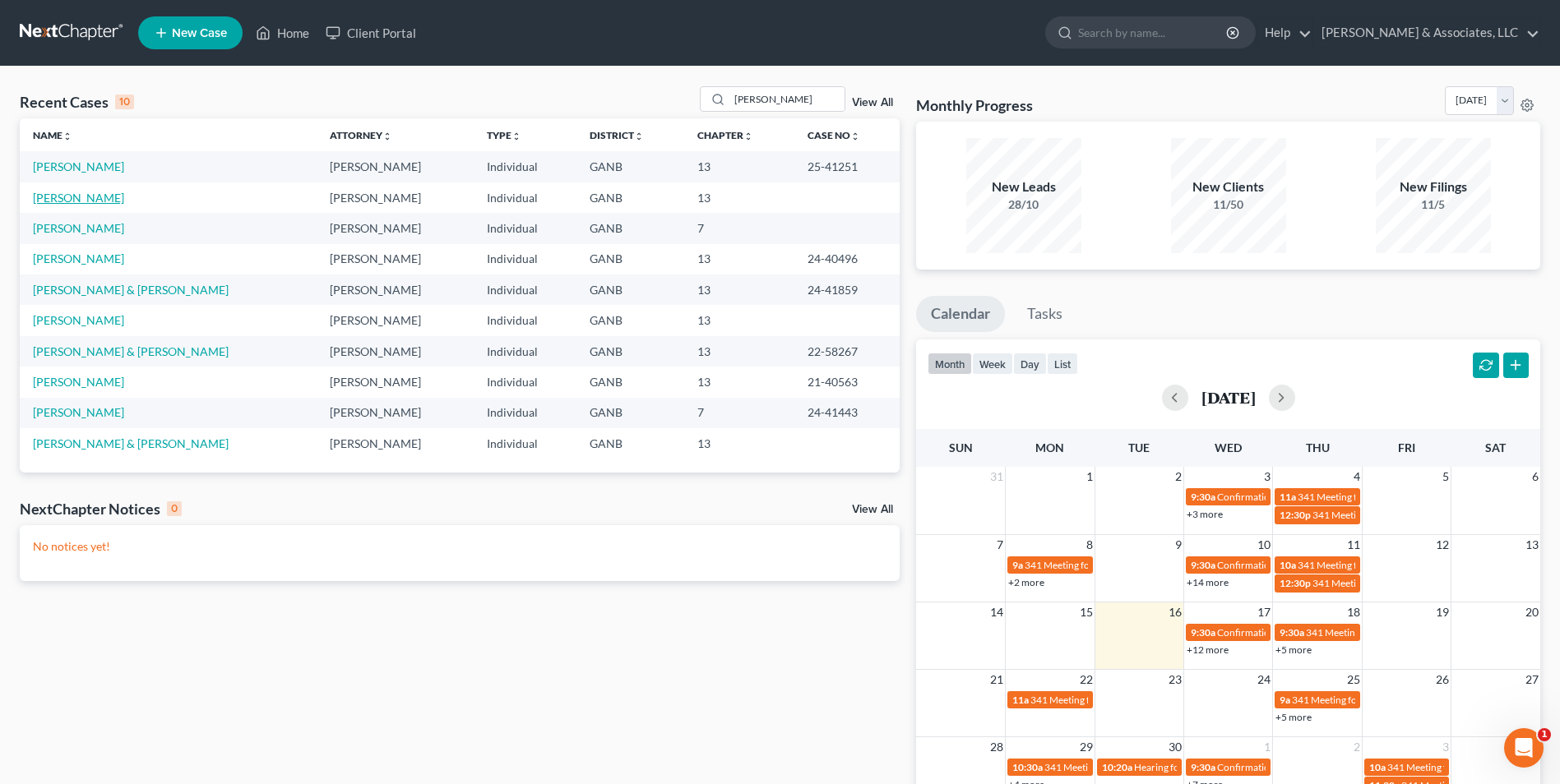
click at [96, 197] on link "Adams, Brianna" at bounding box center [78, 197] width 91 height 14
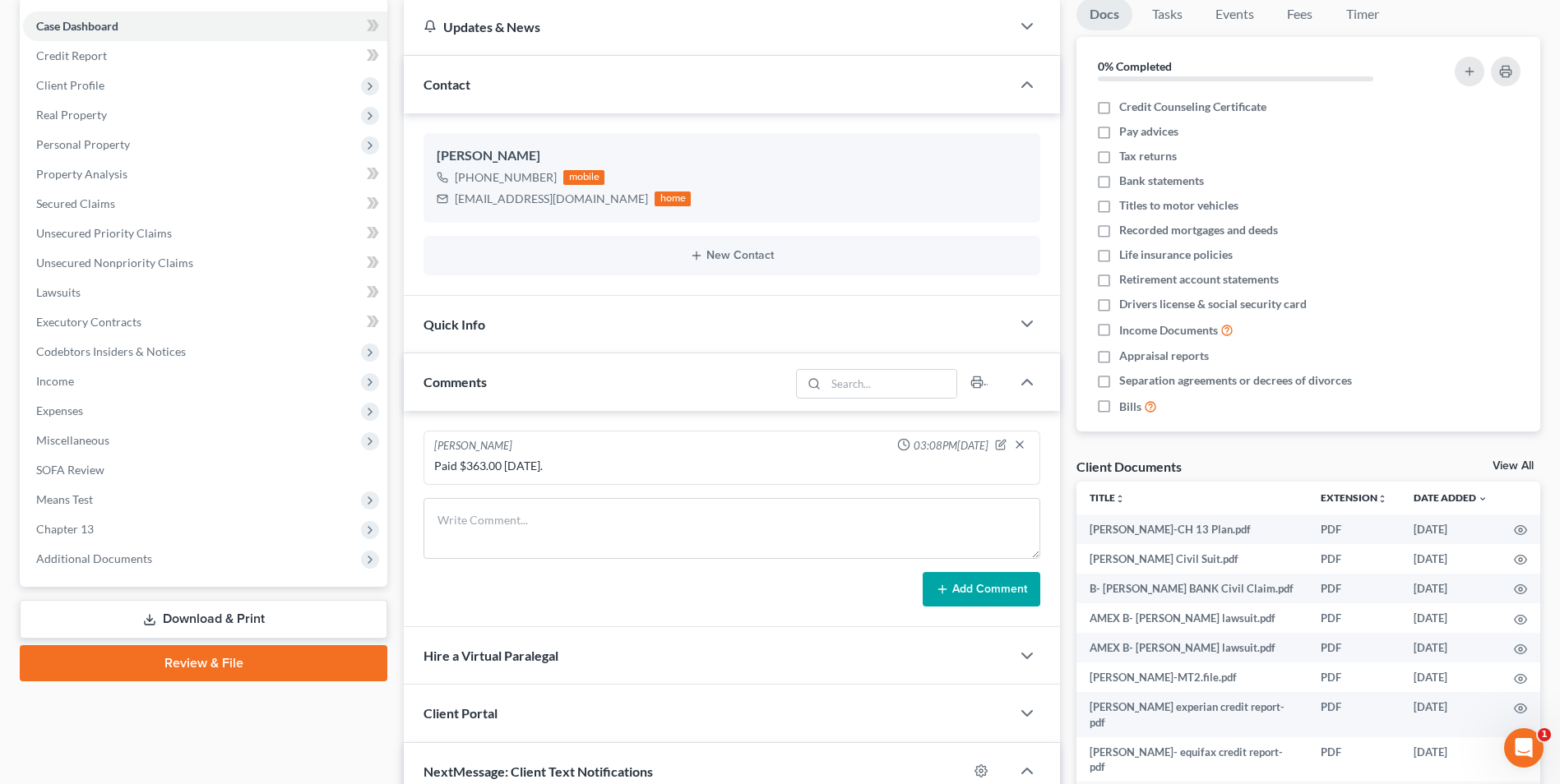
scroll to position [164, 0]
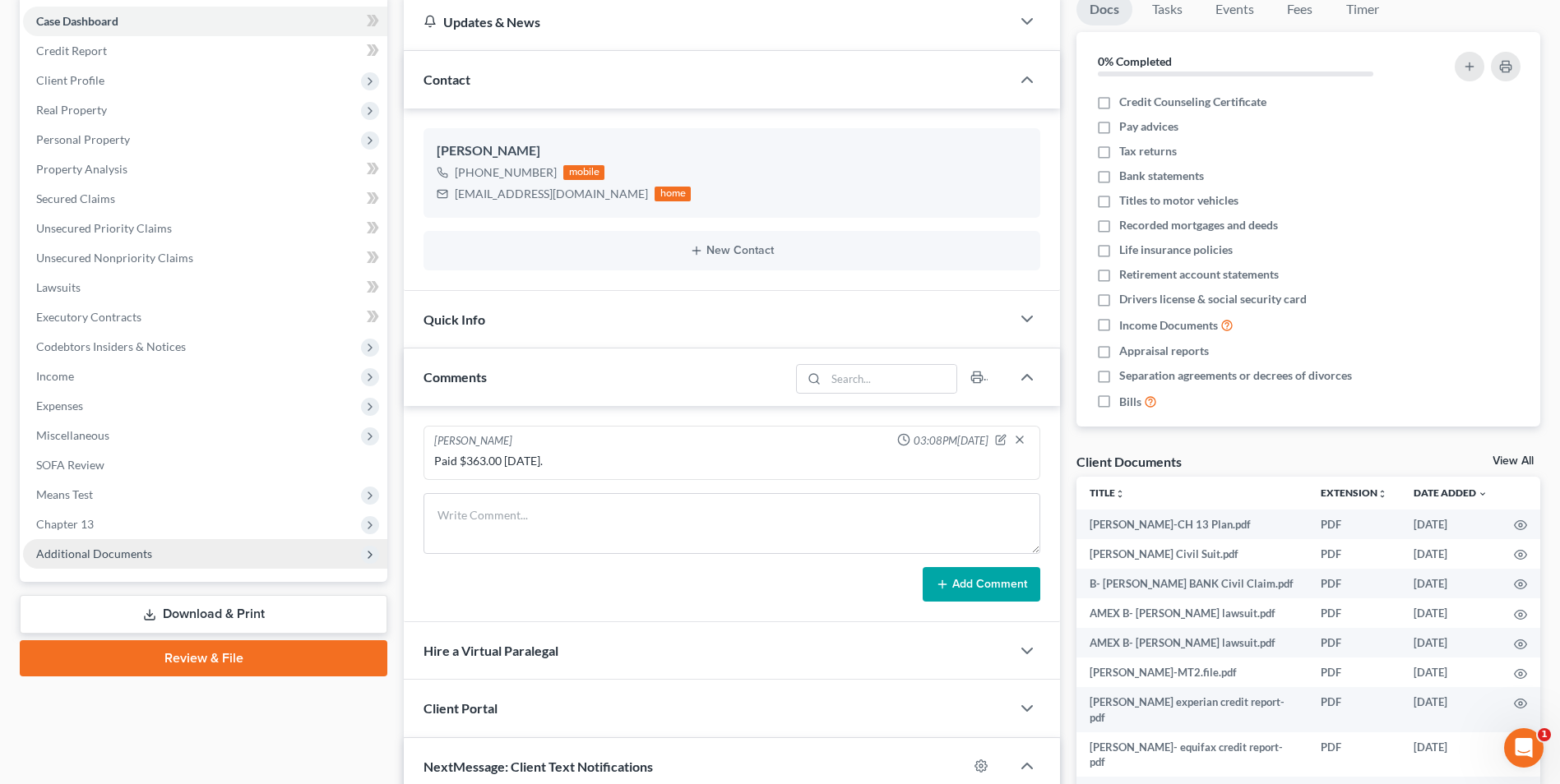
click at [118, 561] on span "Additional Documents" at bounding box center [205, 554] width 365 height 29
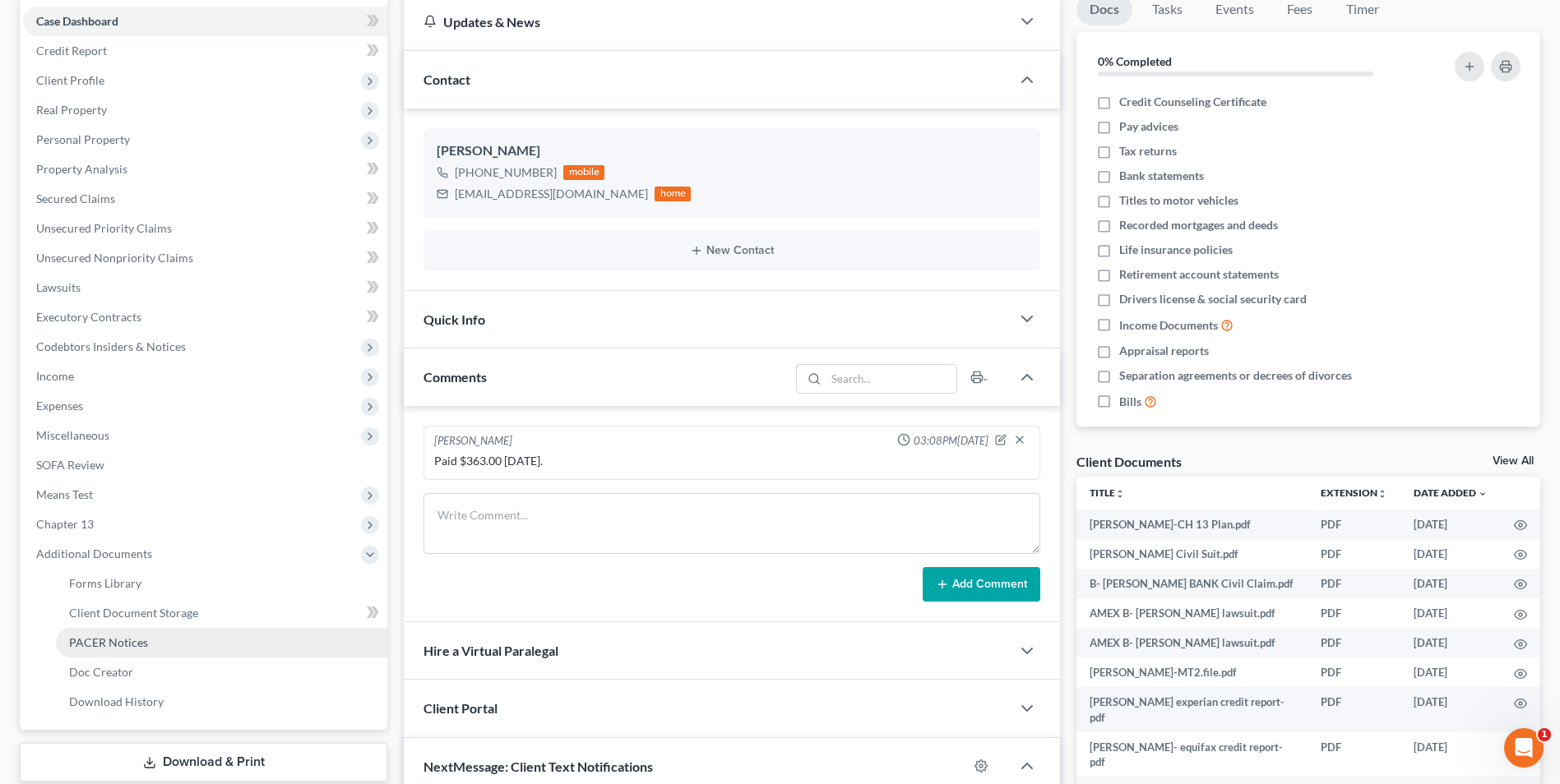
click at [129, 644] on span "PACER Notices" at bounding box center [108, 642] width 79 height 14
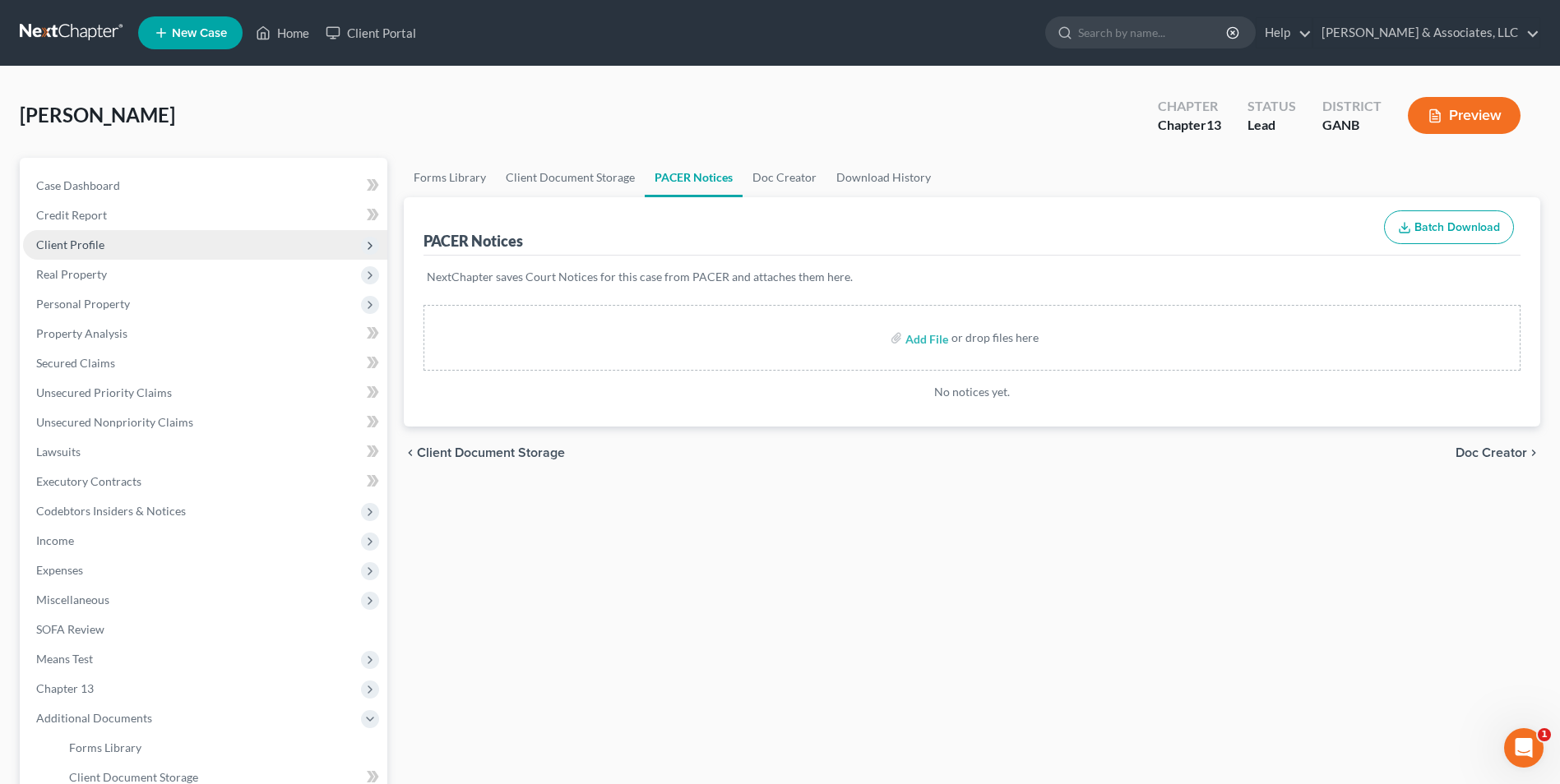
click at [70, 250] on span "Client Profile" at bounding box center [70, 244] width 68 height 14
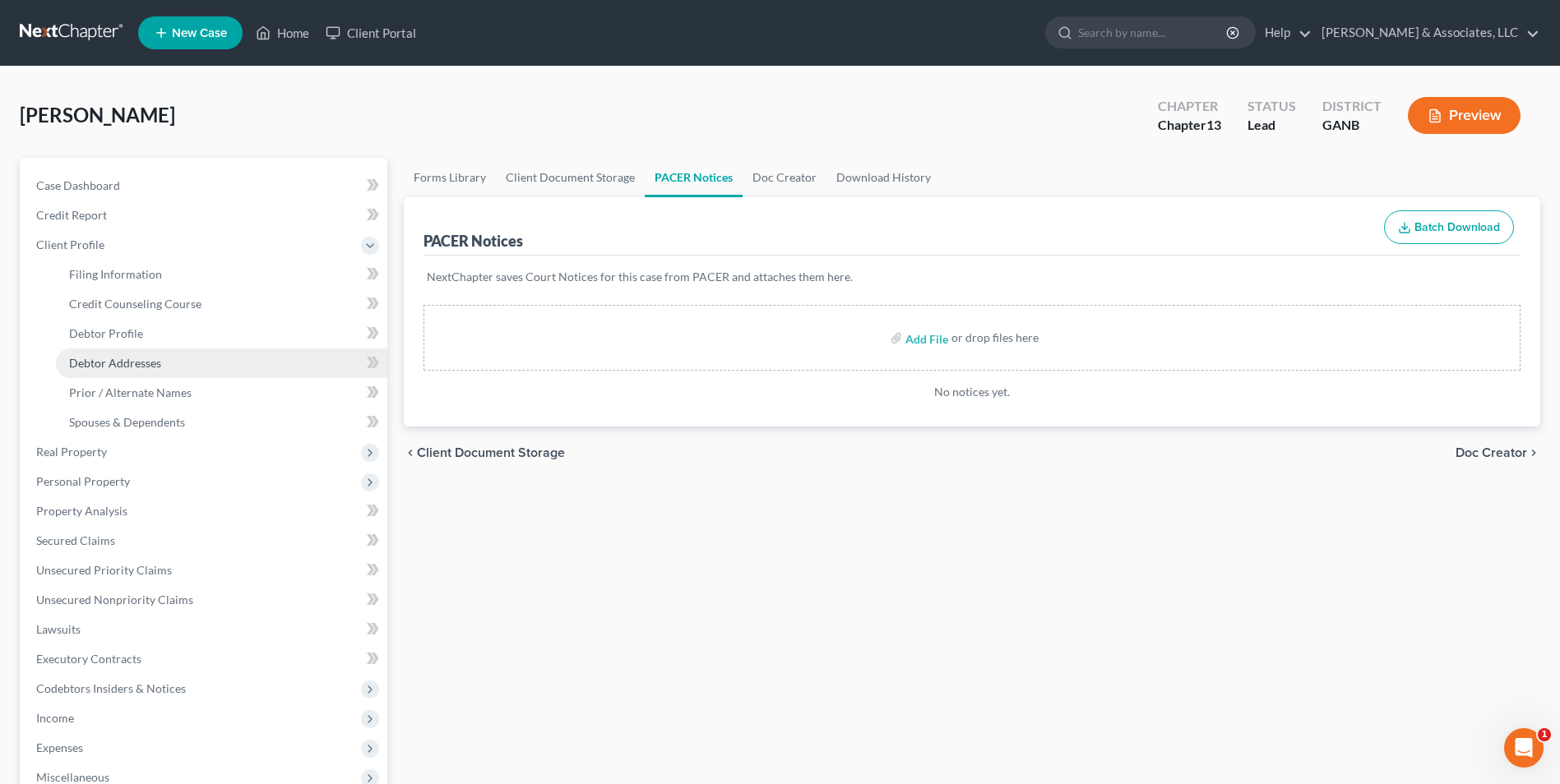
click at [146, 364] on span "Debtor Addresses" at bounding box center [115, 363] width 92 height 14
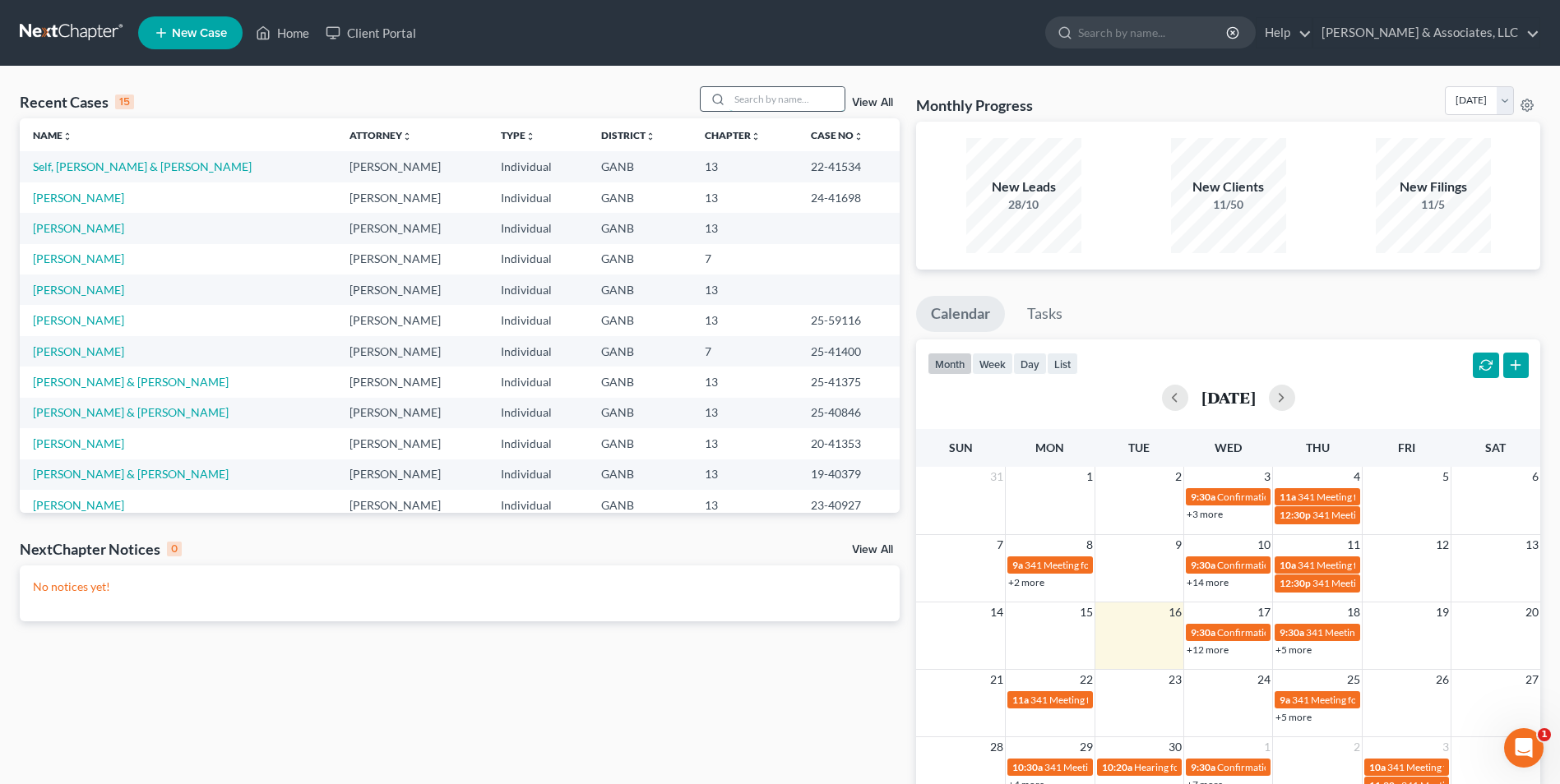
click at [789, 100] on input "search" at bounding box center [786, 99] width 115 height 24
type input "cook"
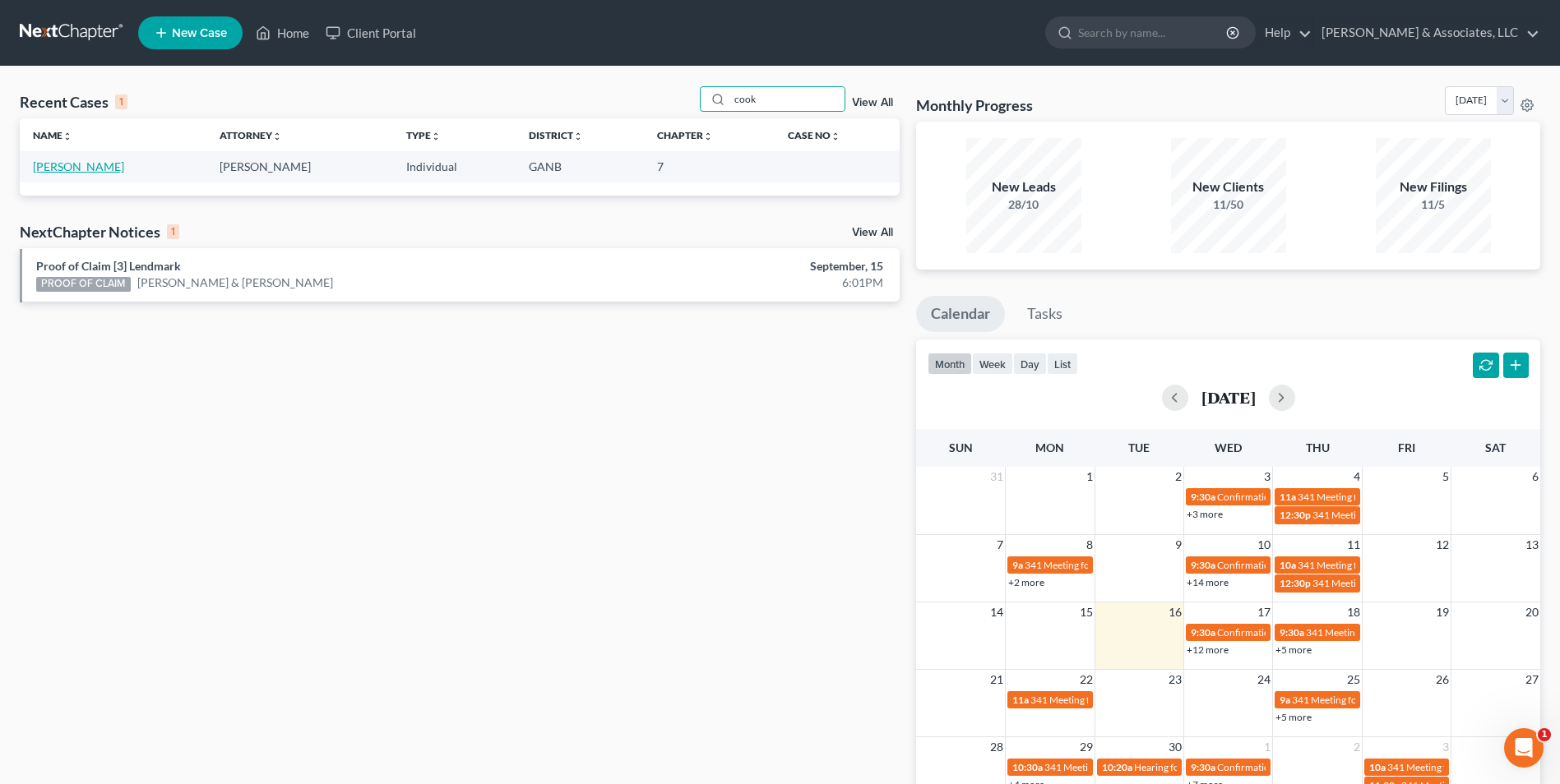
click at [48, 170] on link "Cook, Sharon" at bounding box center [78, 166] width 91 height 14
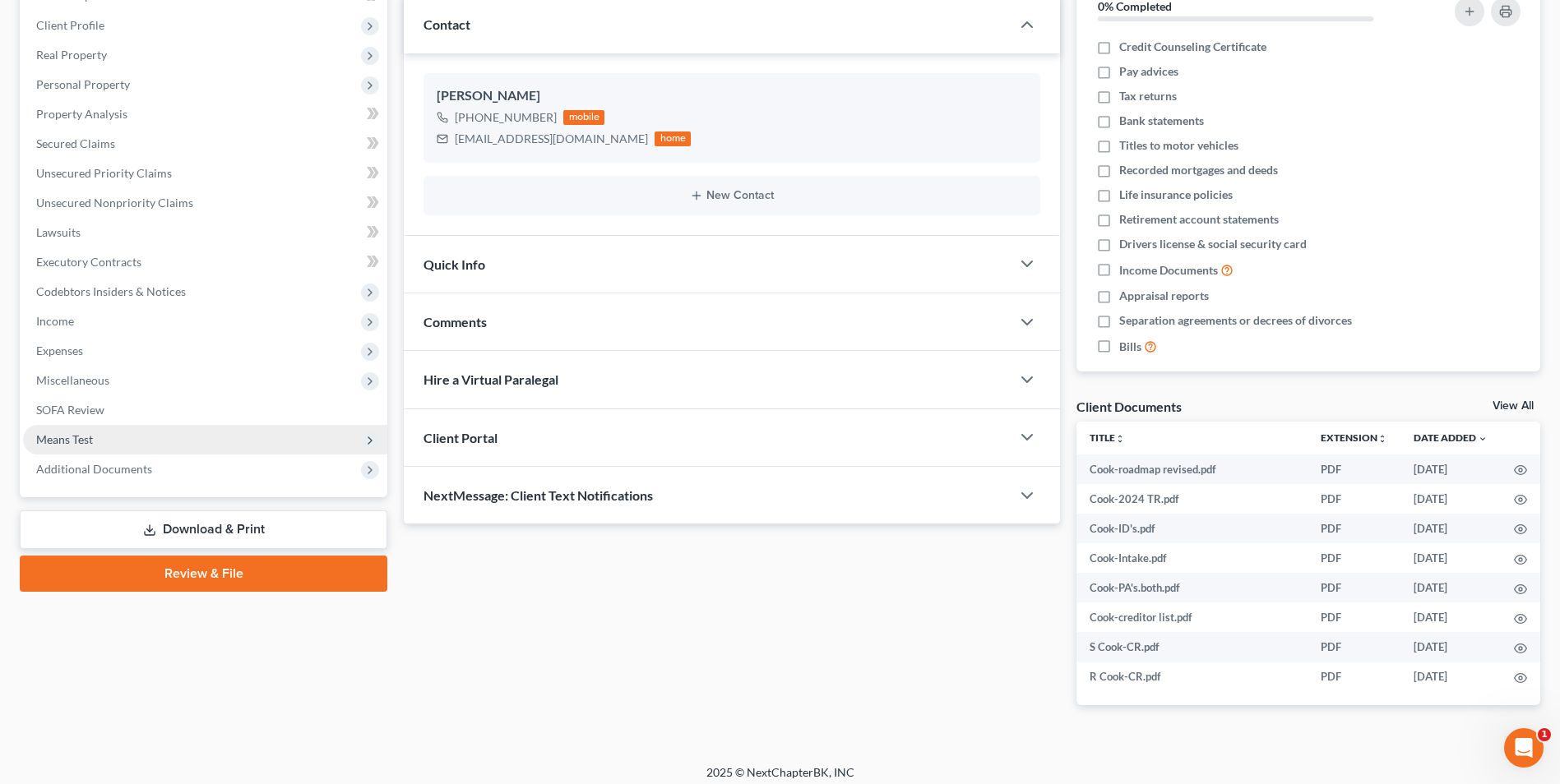
scroll to position [230, 0]
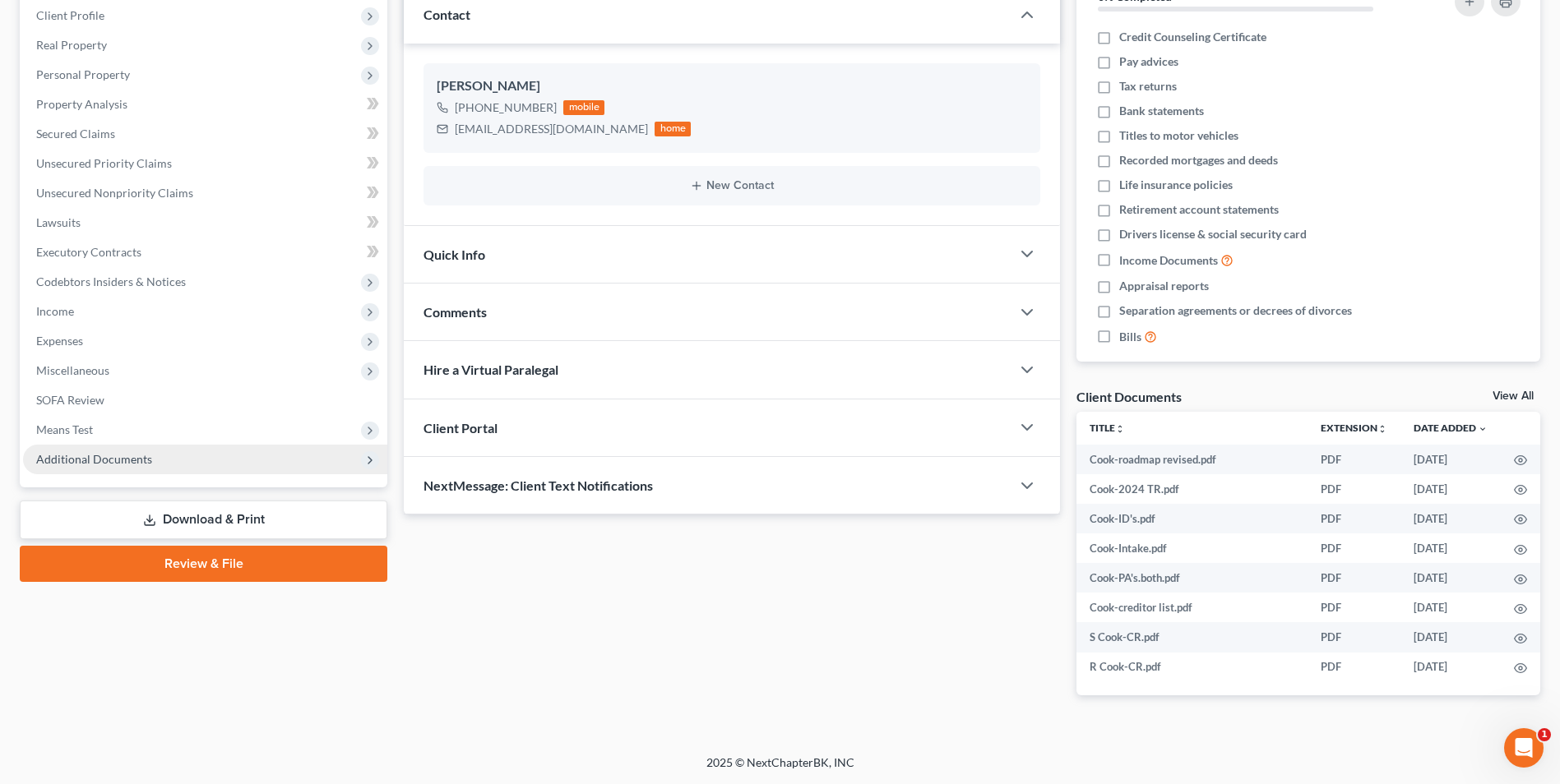
click at [138, 466] on span "Additional Documents" at bounding box center [205, 459] width 365 height 29
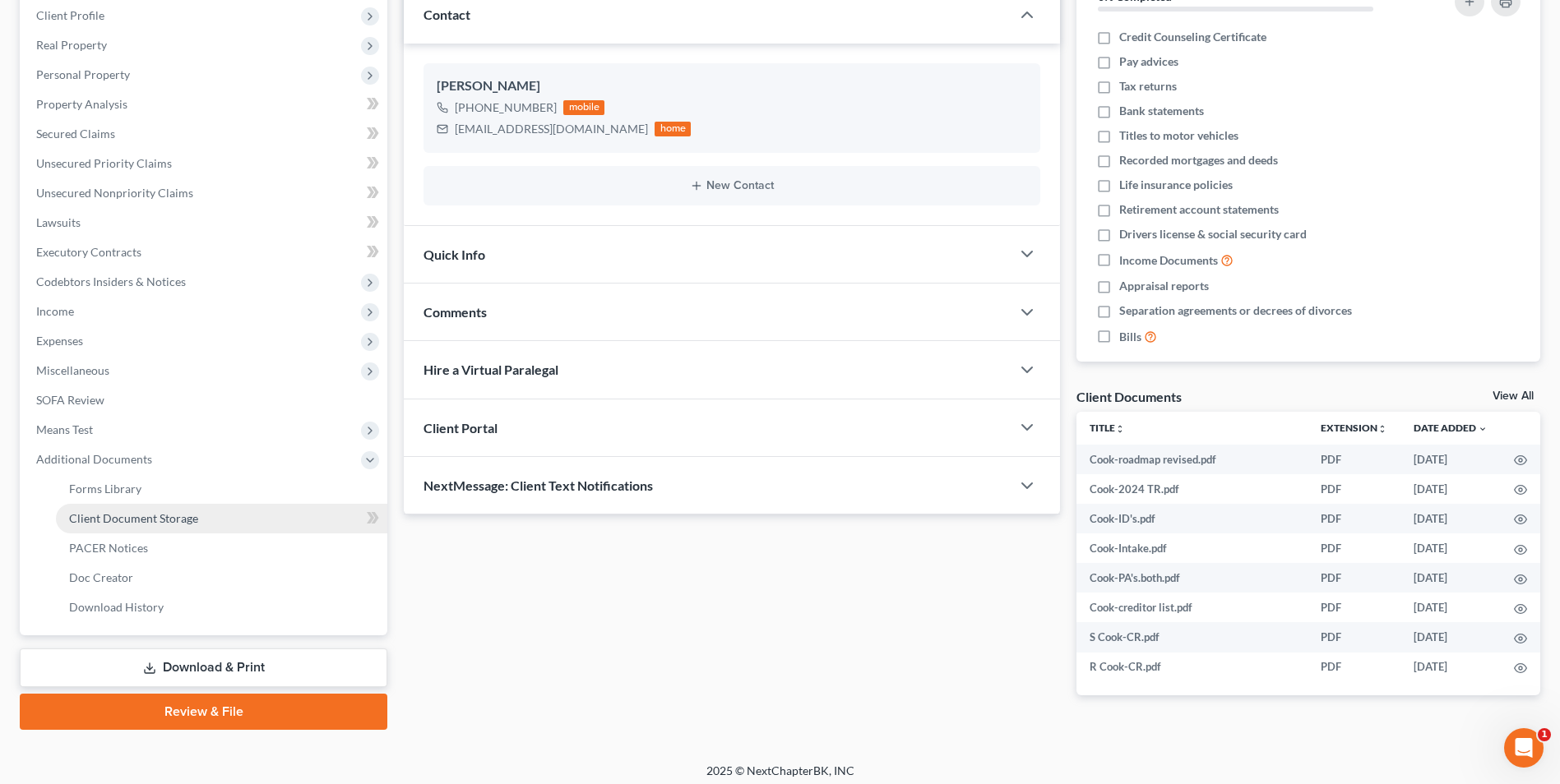
click at [193, 517] on span "Client Document Storage" at bounding box center [133, 518] width 129 height 14
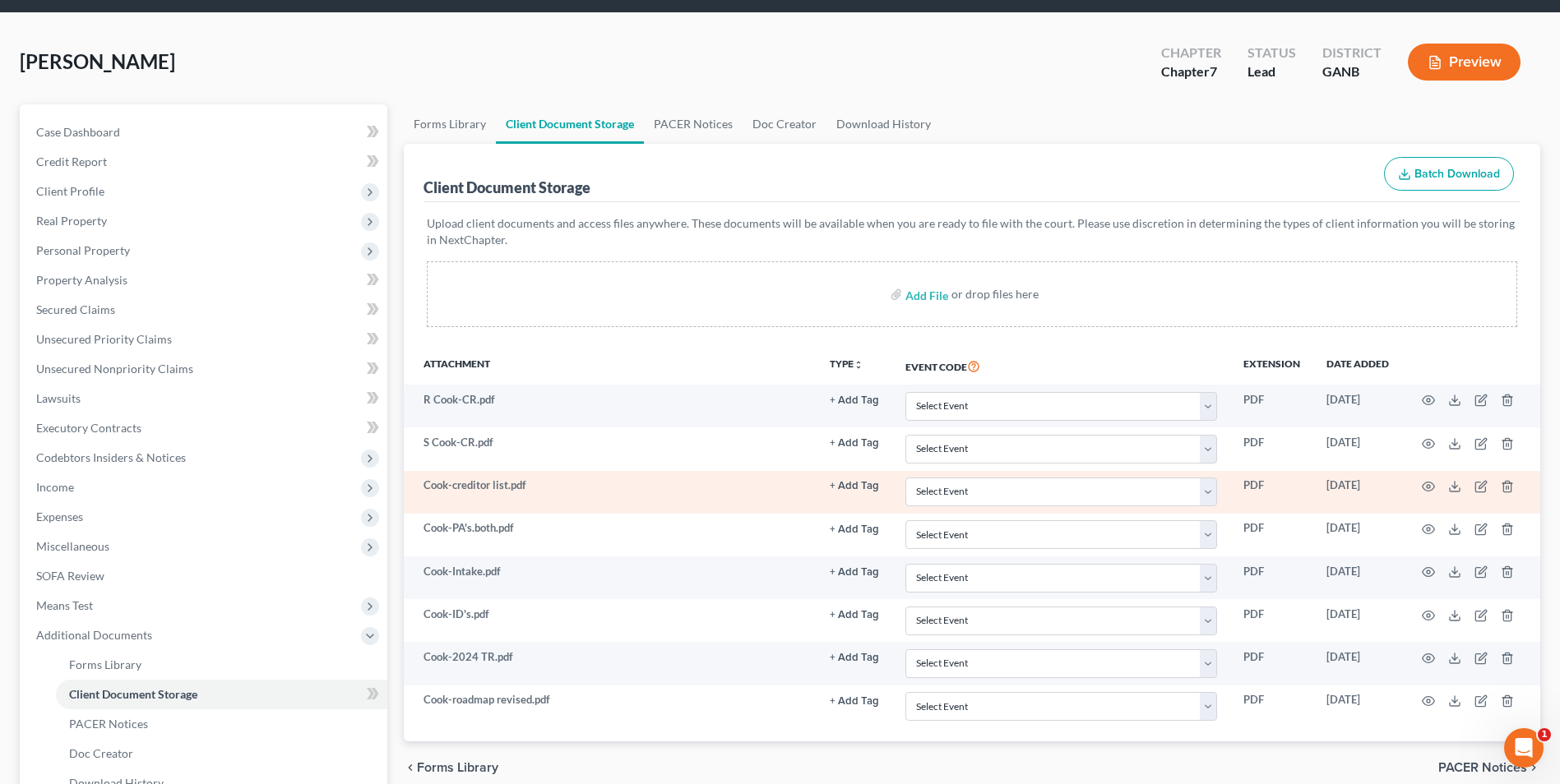
scroll to position [83, 0]
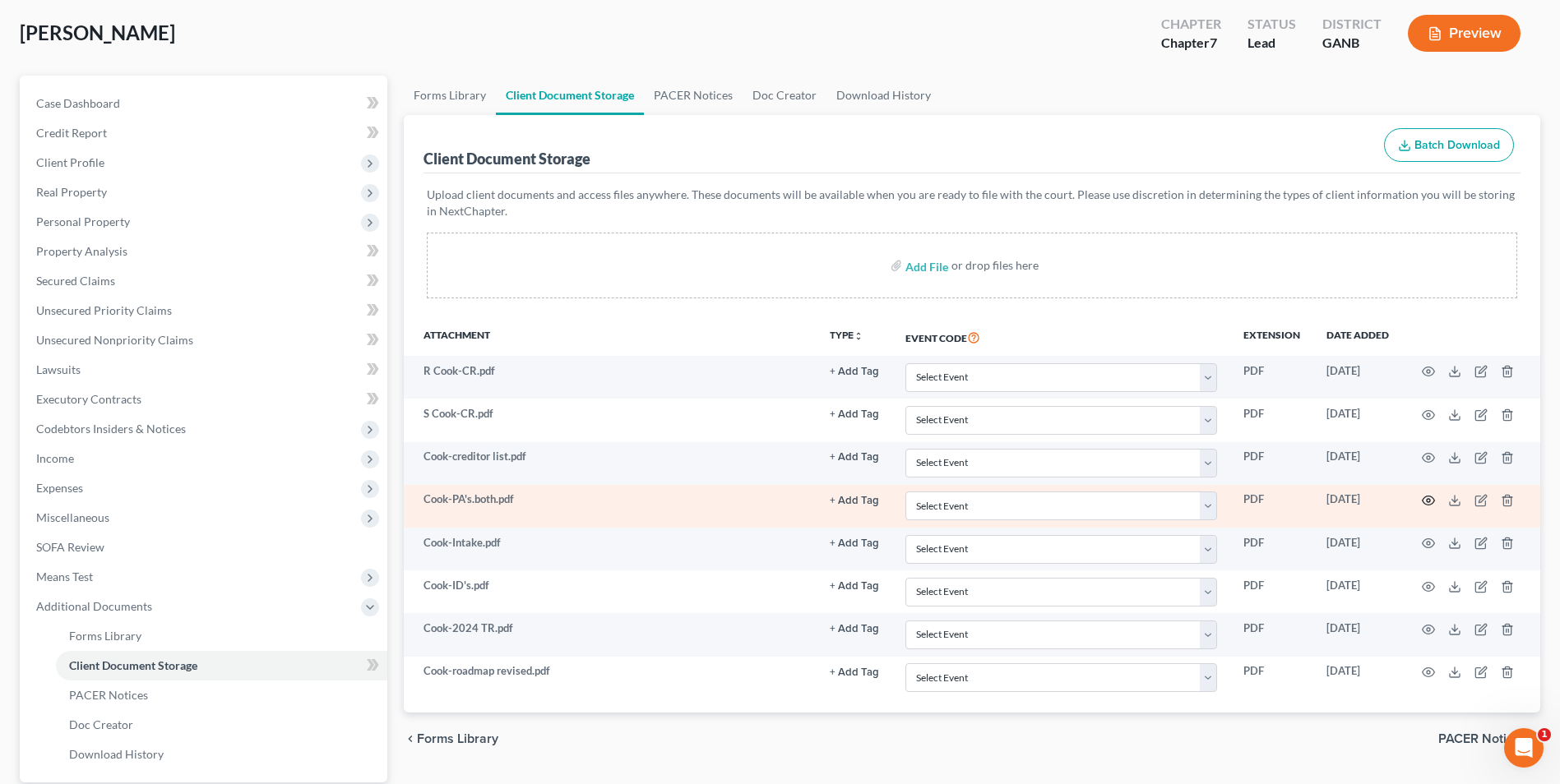
click at [1432, 499] on icon "button" at bounding box center [1428, 500] width 13 height 13
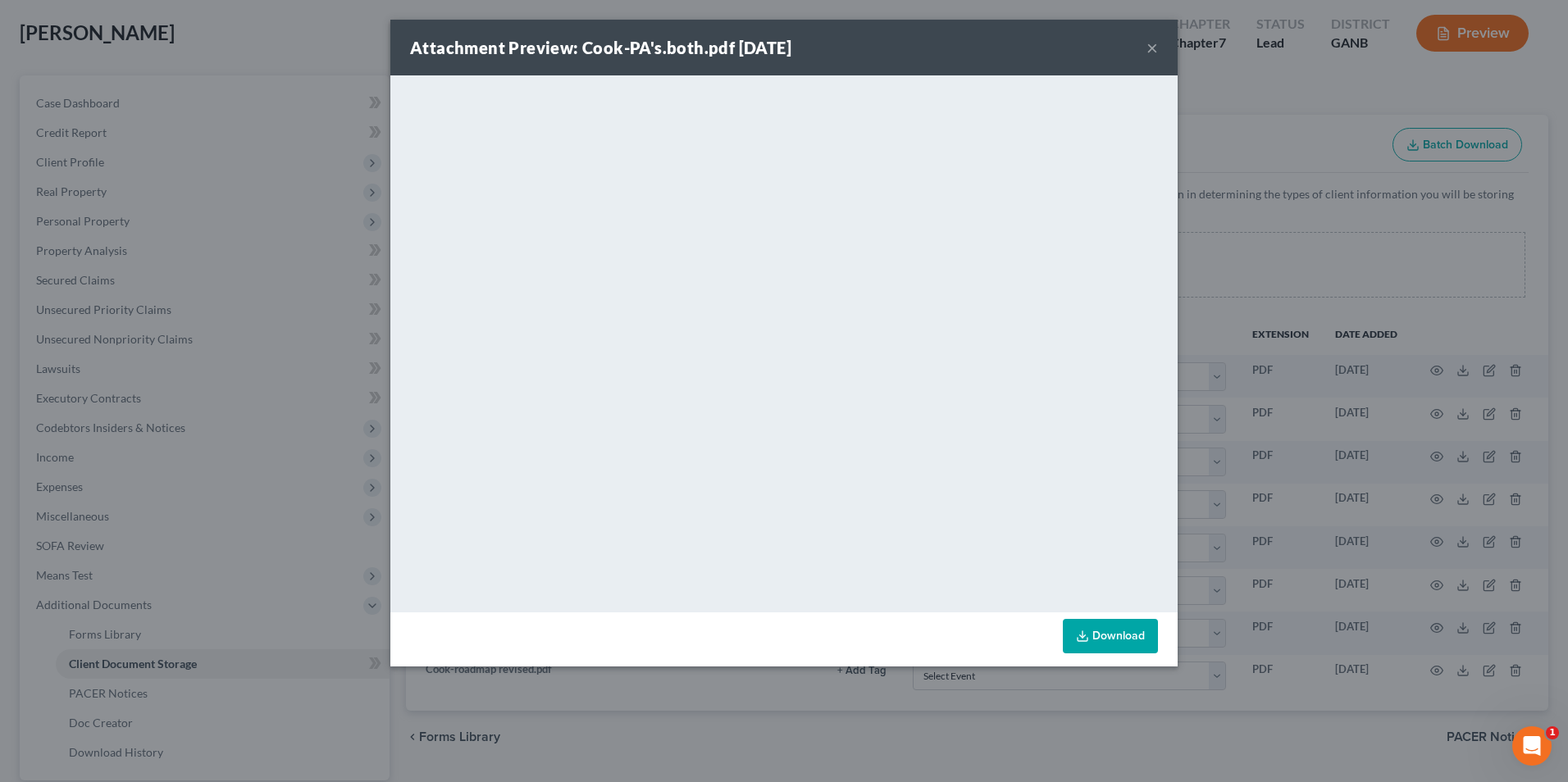
click at [1155, 51] on button "×" at bounding box center [1152, 47] width 12 height 19
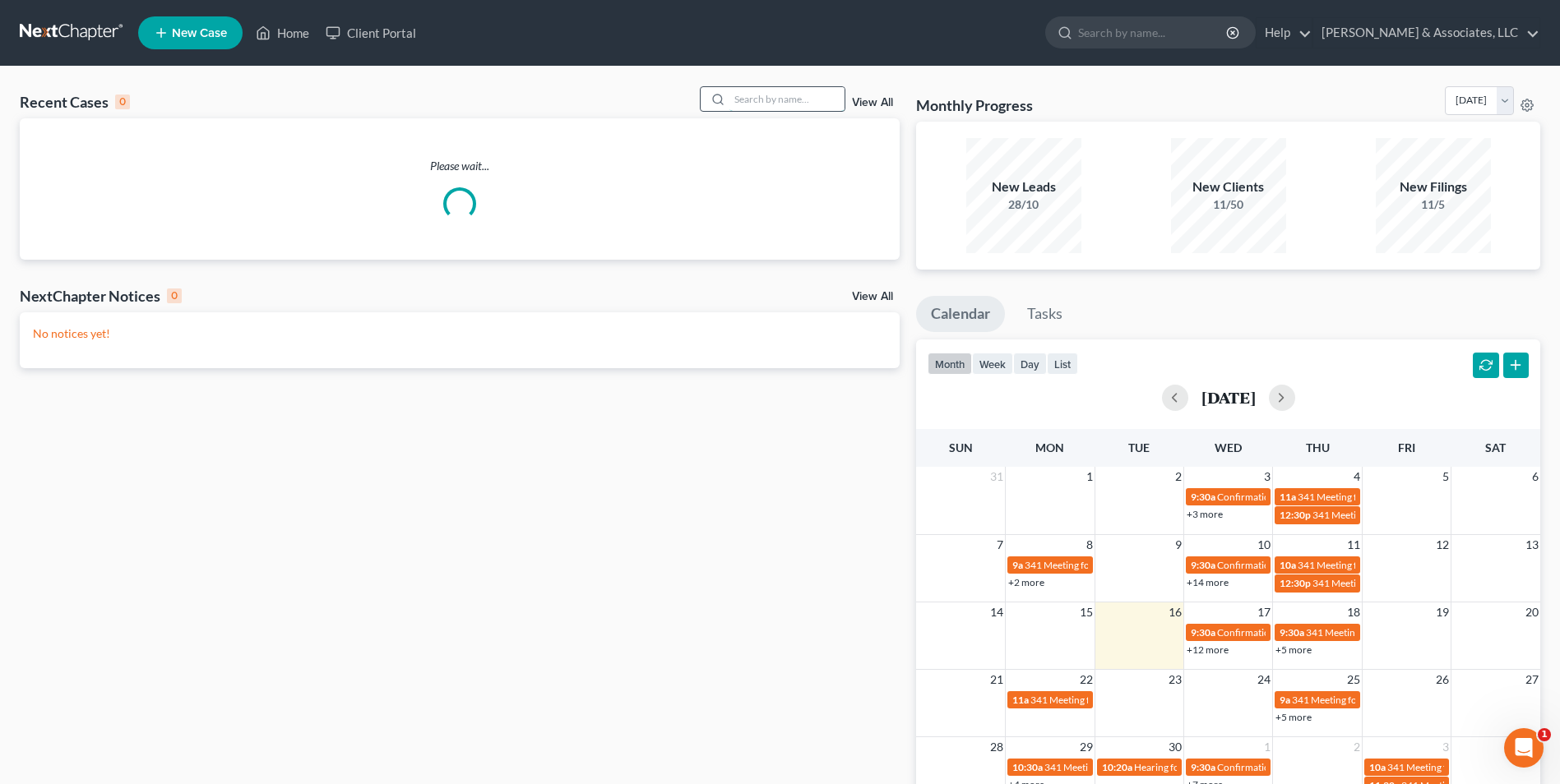
click at [830, 91] on input "search" at bounding box center [786, 99] width 115 height 24
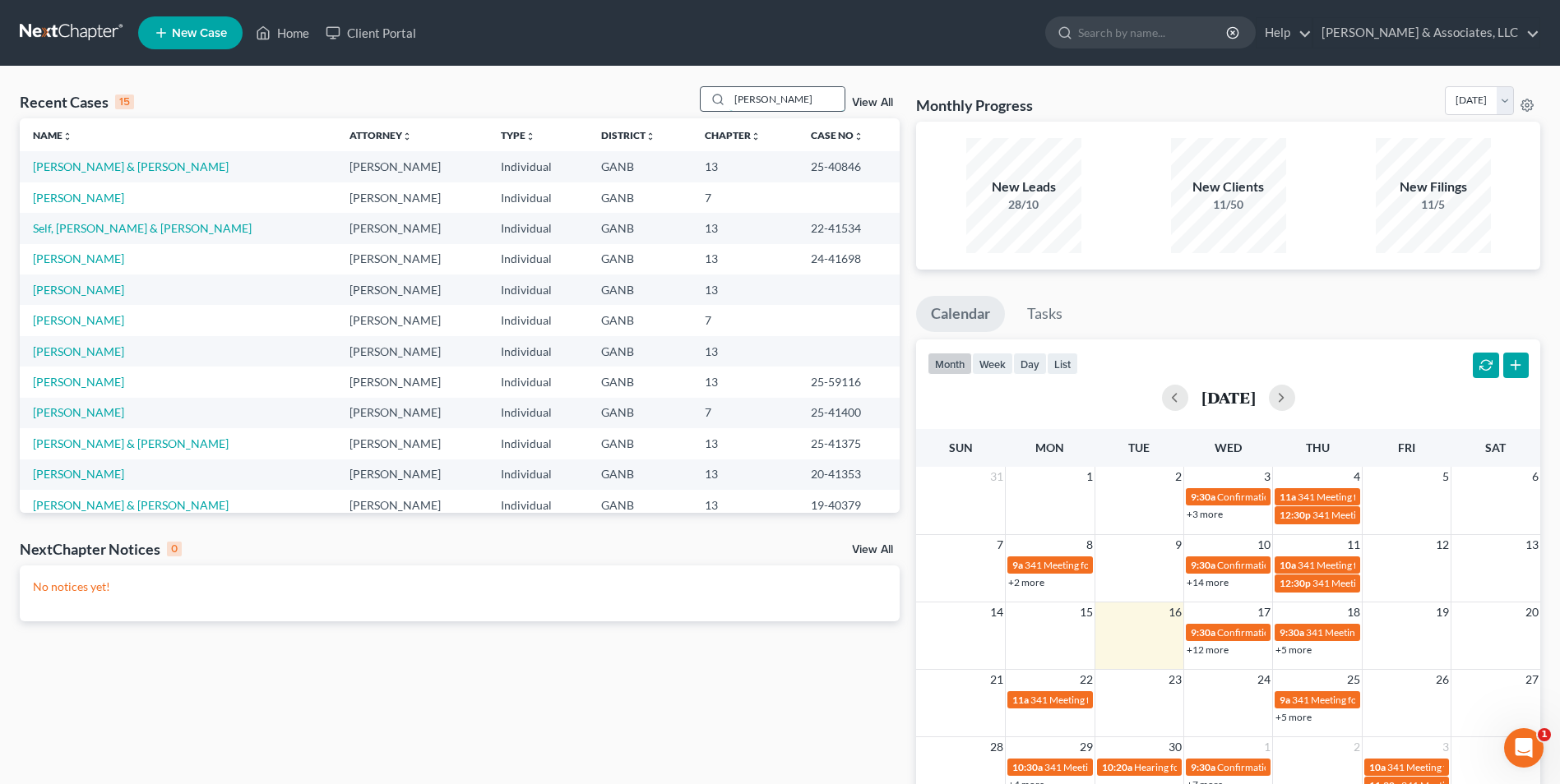
type input "cunningham"
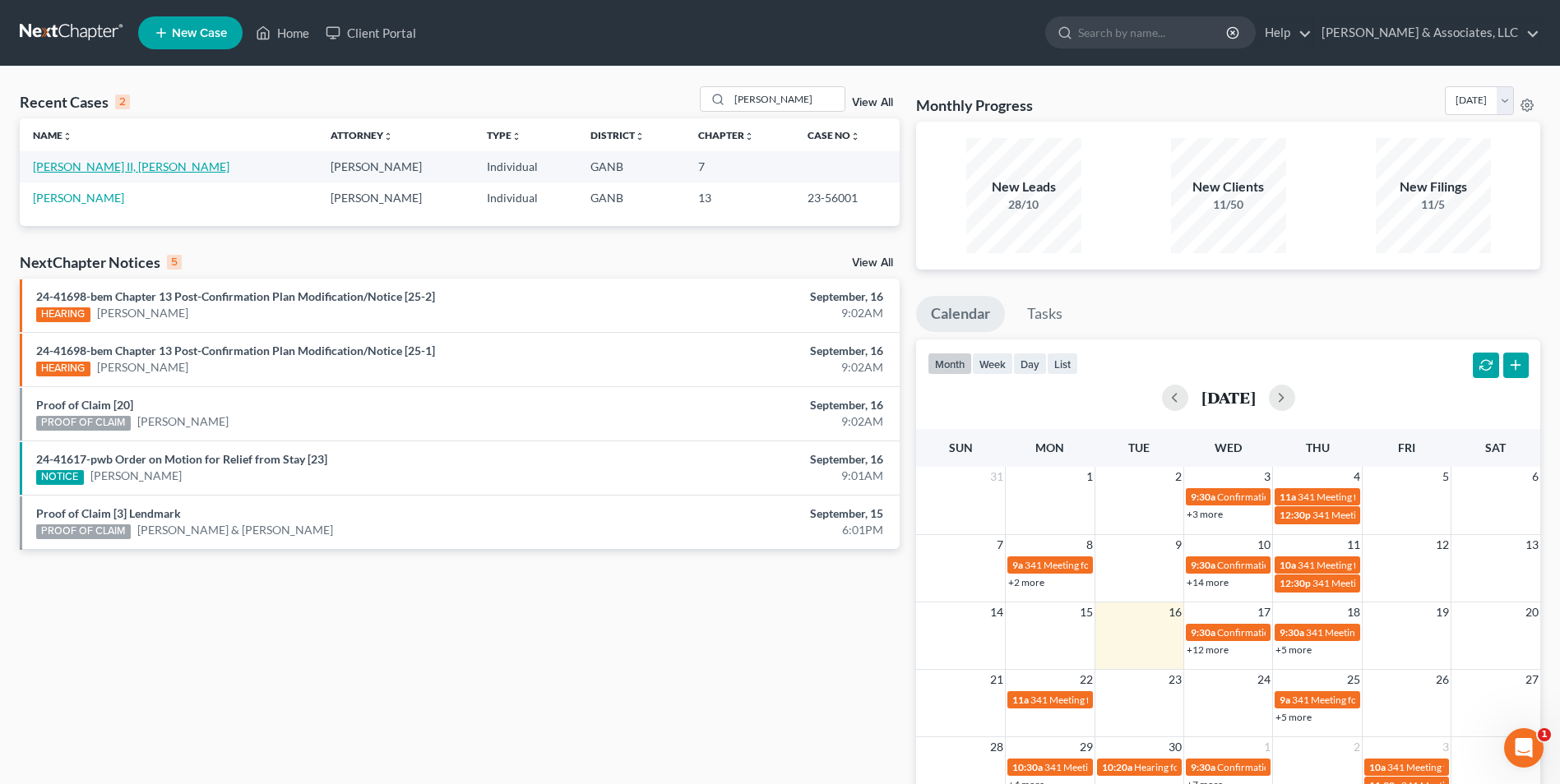
click at [126, 167] on link "[PERSON_NAME] II, [PERSON_NAME]" at bounding box center [131, 166] width 196 height 14
click at [126, 167] on link "Cunningham II, Jackie" at bounding box center [131, 166] width 196 height 14
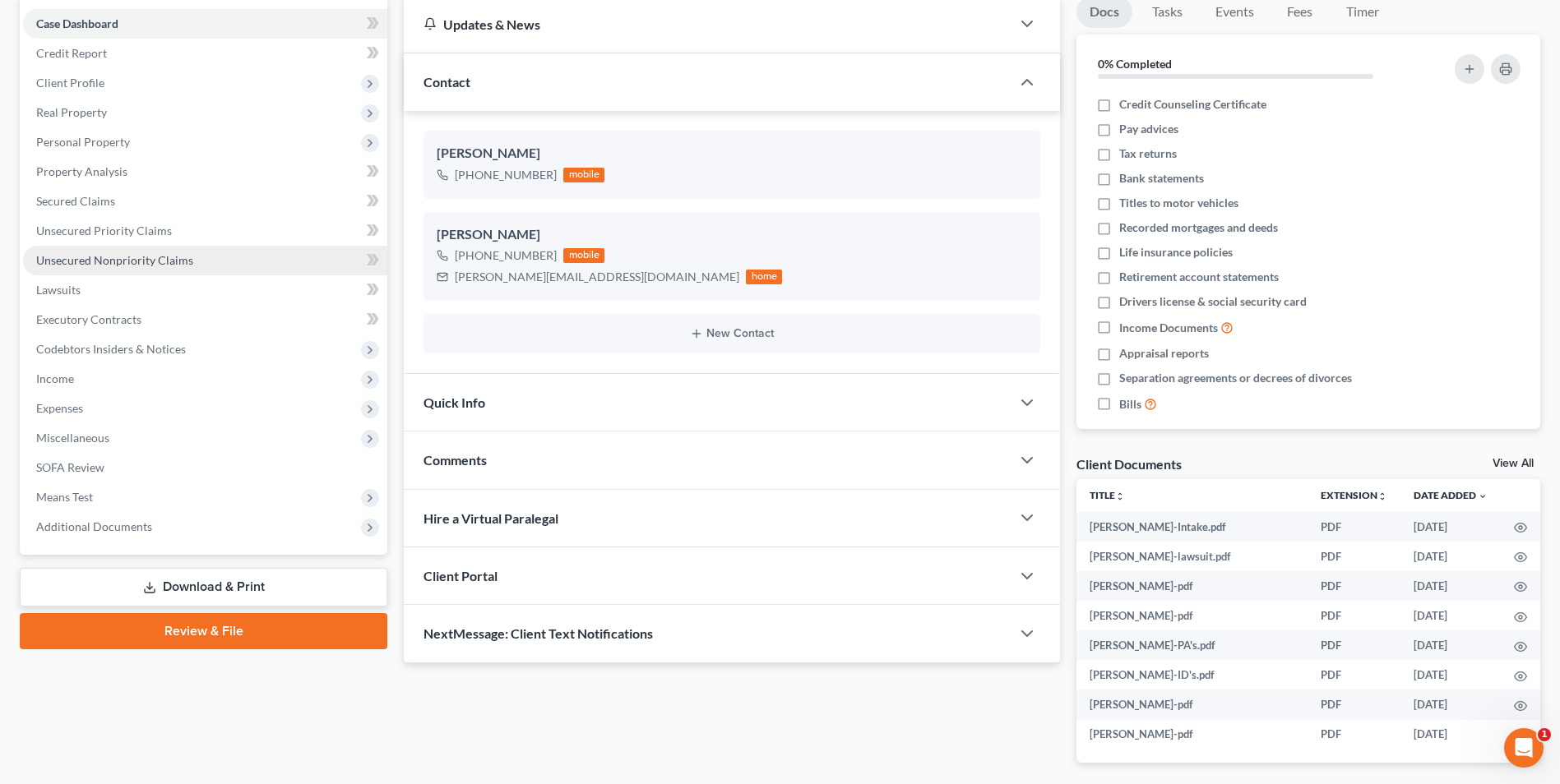
scroll to position [164, 0]
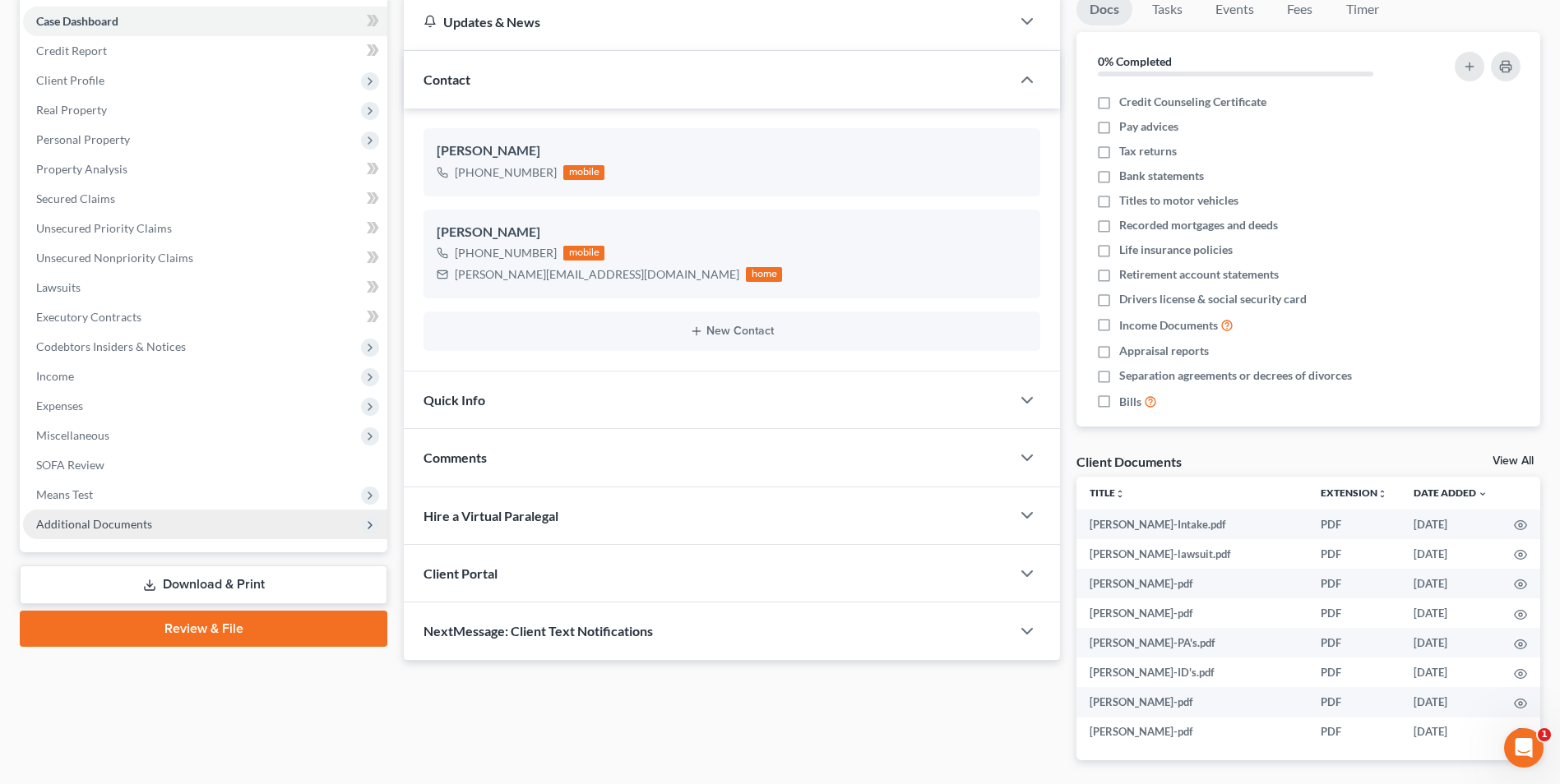
click at [156, 532] on span "Additional Documents" at bounding box center [205, 524] width 365 height 29
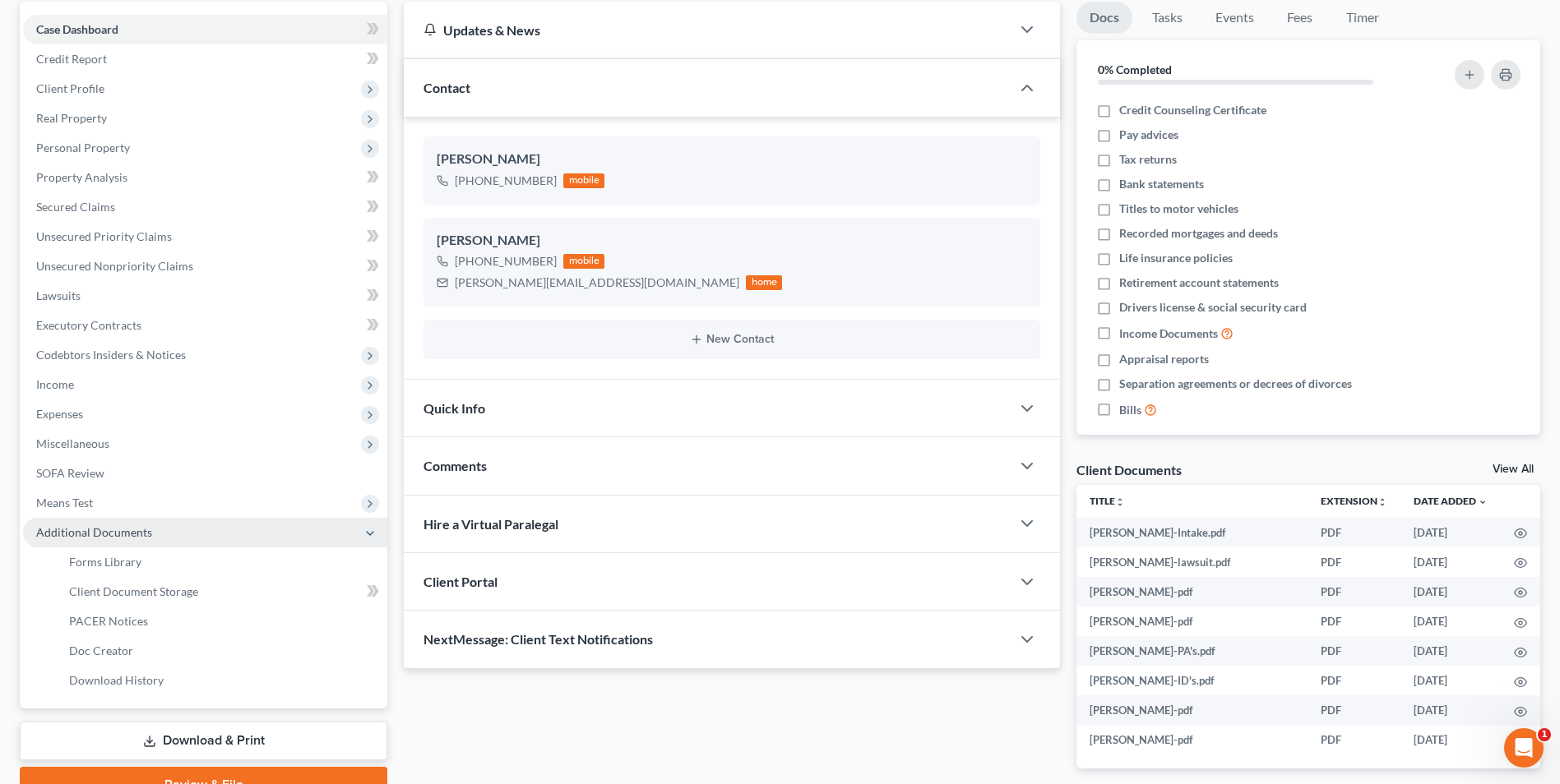
scroll to position [155, 0]
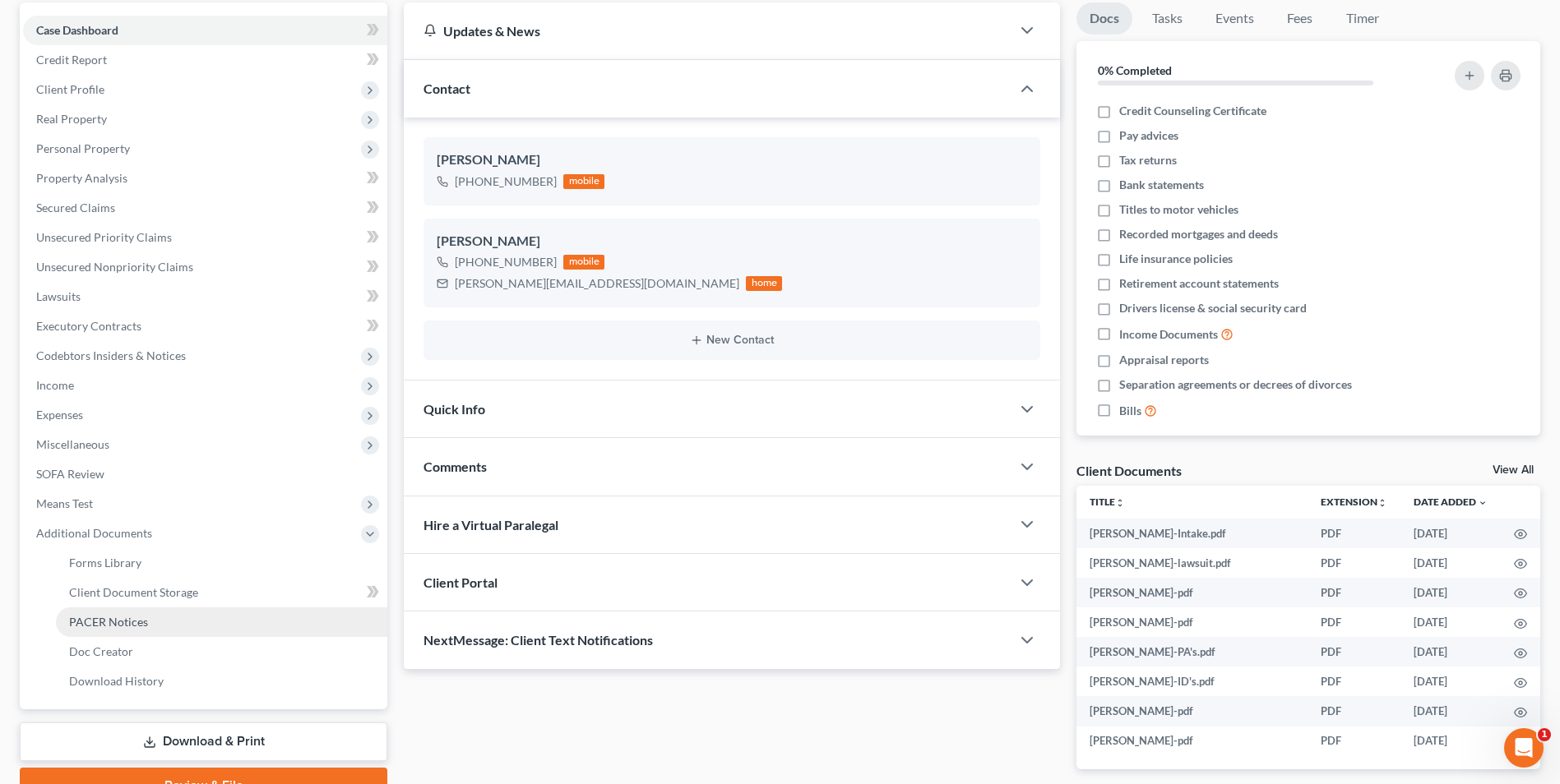
click at [114, 622] on span "PACER Notices" at bounding box center [108, 622] width 79 height 14
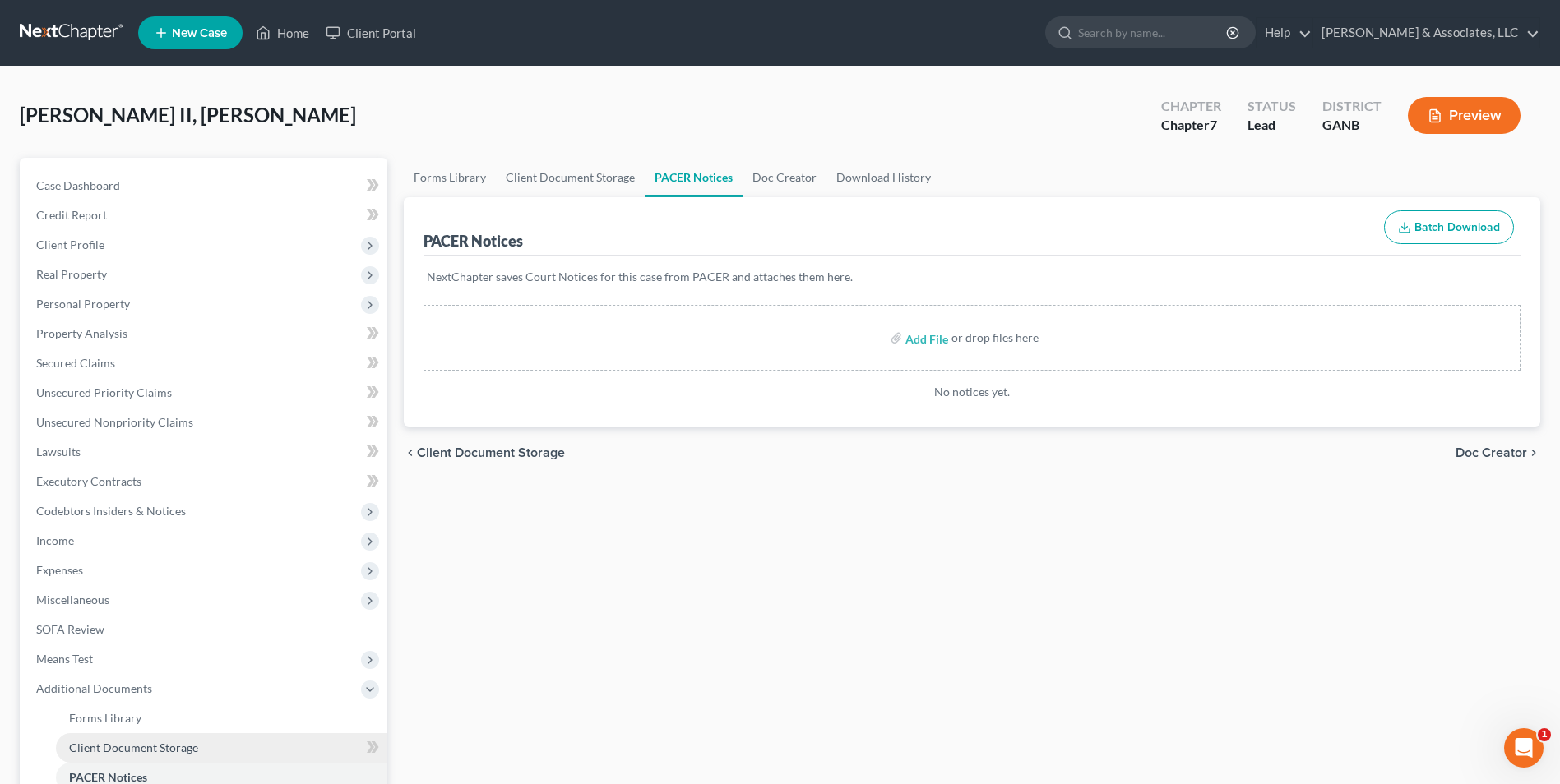
click at [151, 747] on span "Client Document Storage" at bounding box center [133, 747] width 129 height 14
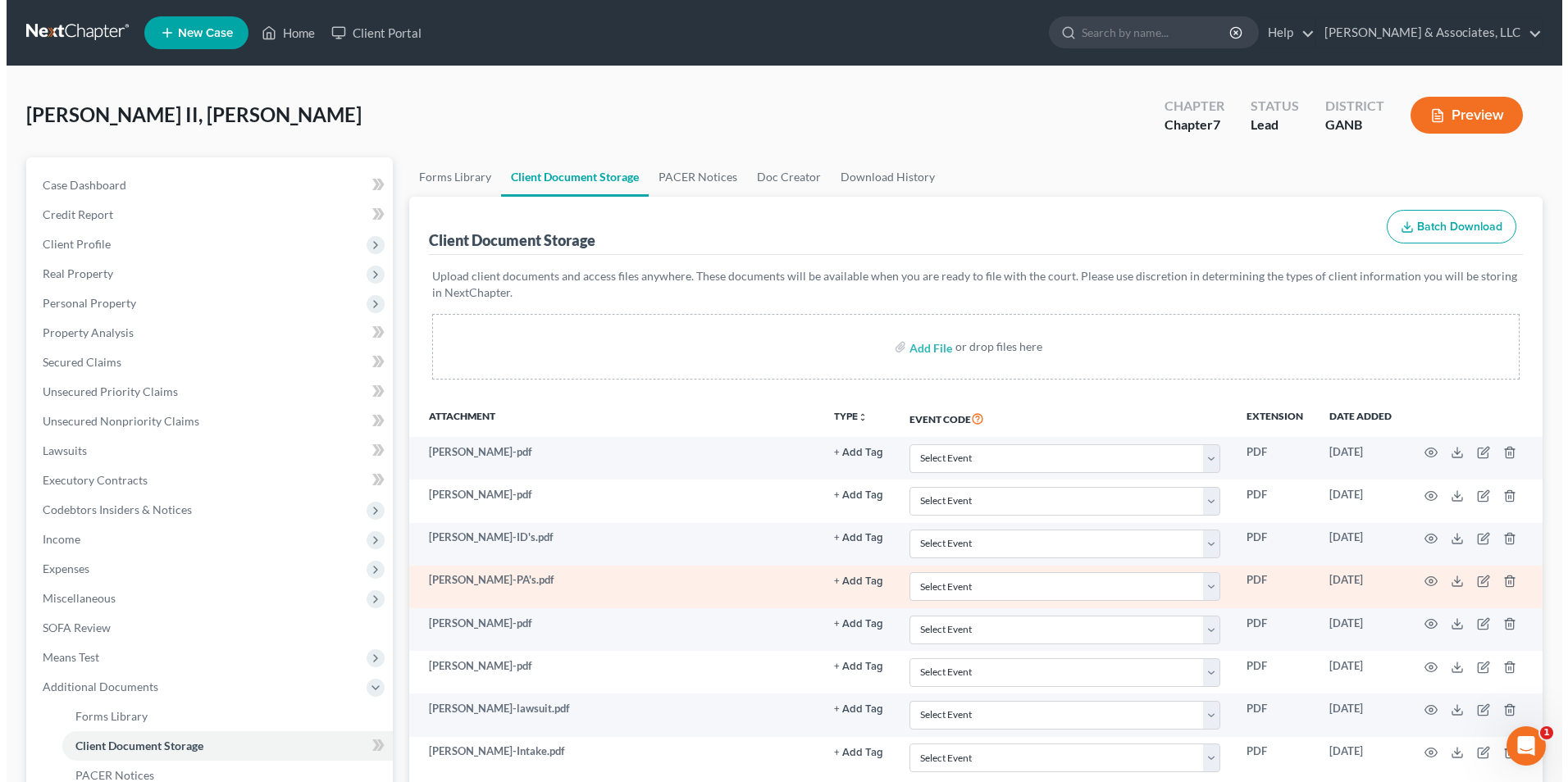
scroll to position [82, 0]
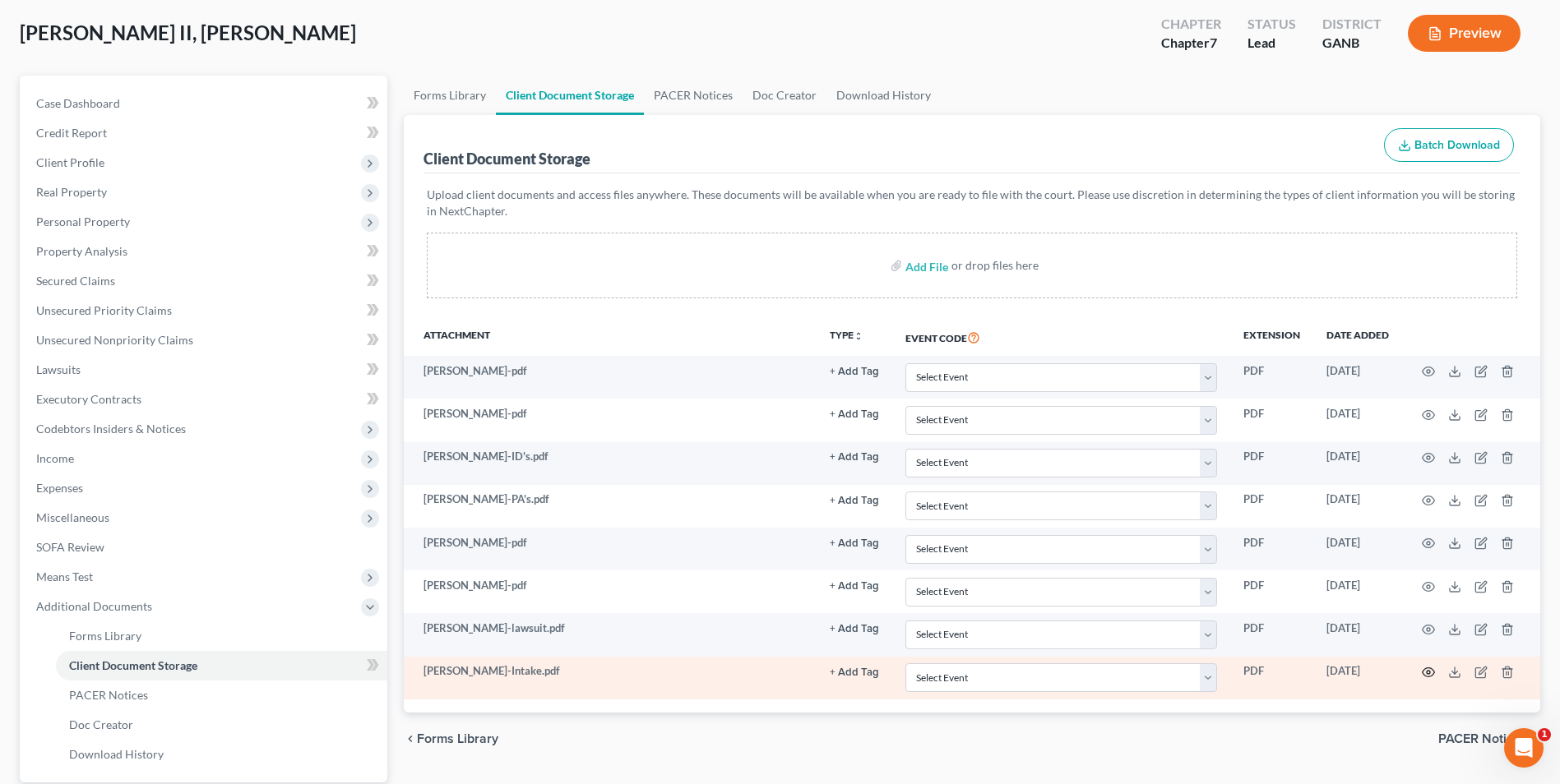
click at [1424, 673] on icon "button" at bounding box center [1428, 672] width 13 height 13
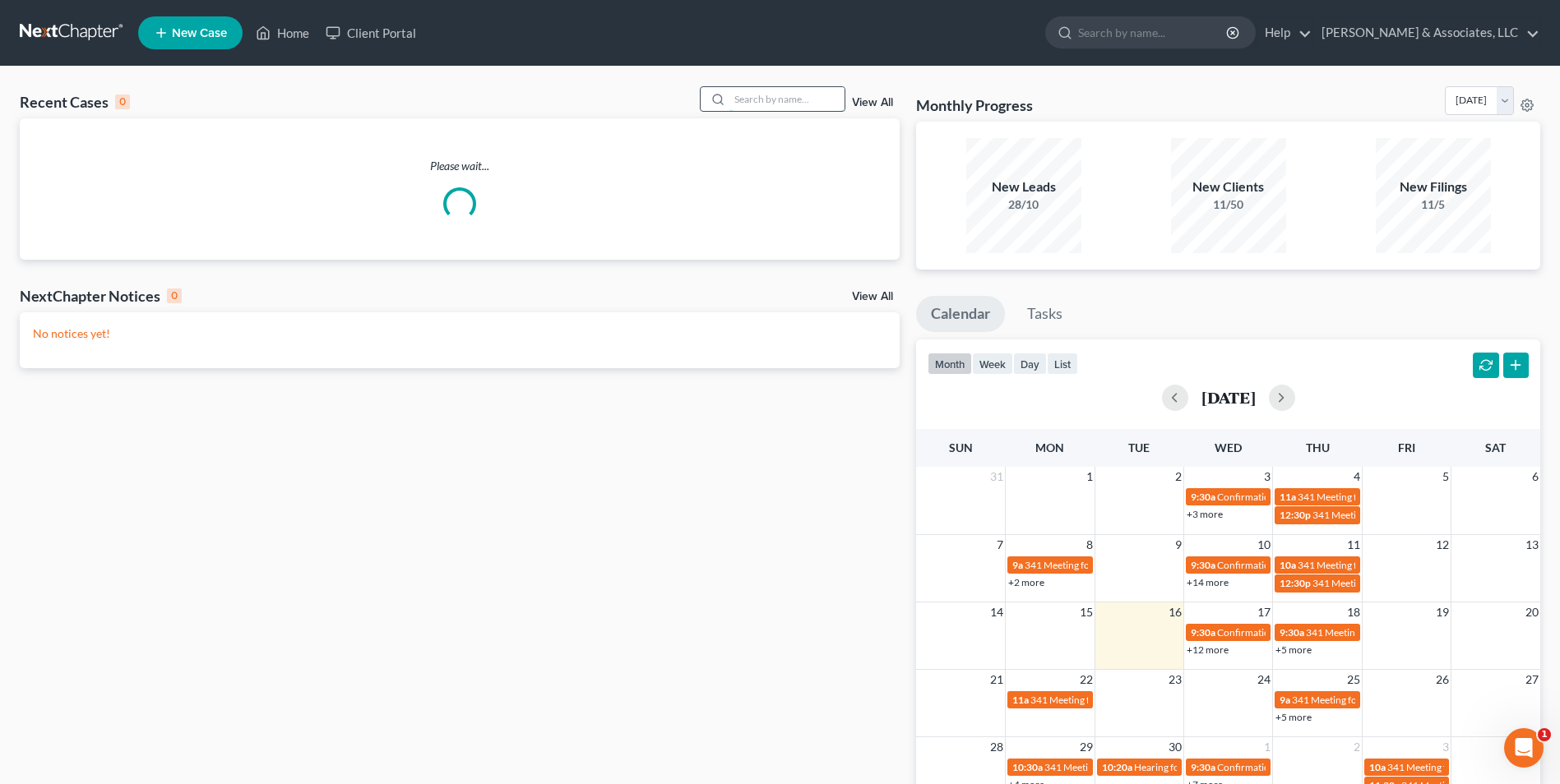
click at [798, 96] on input "search" at bounding box center [786, 99] width 115 height 24
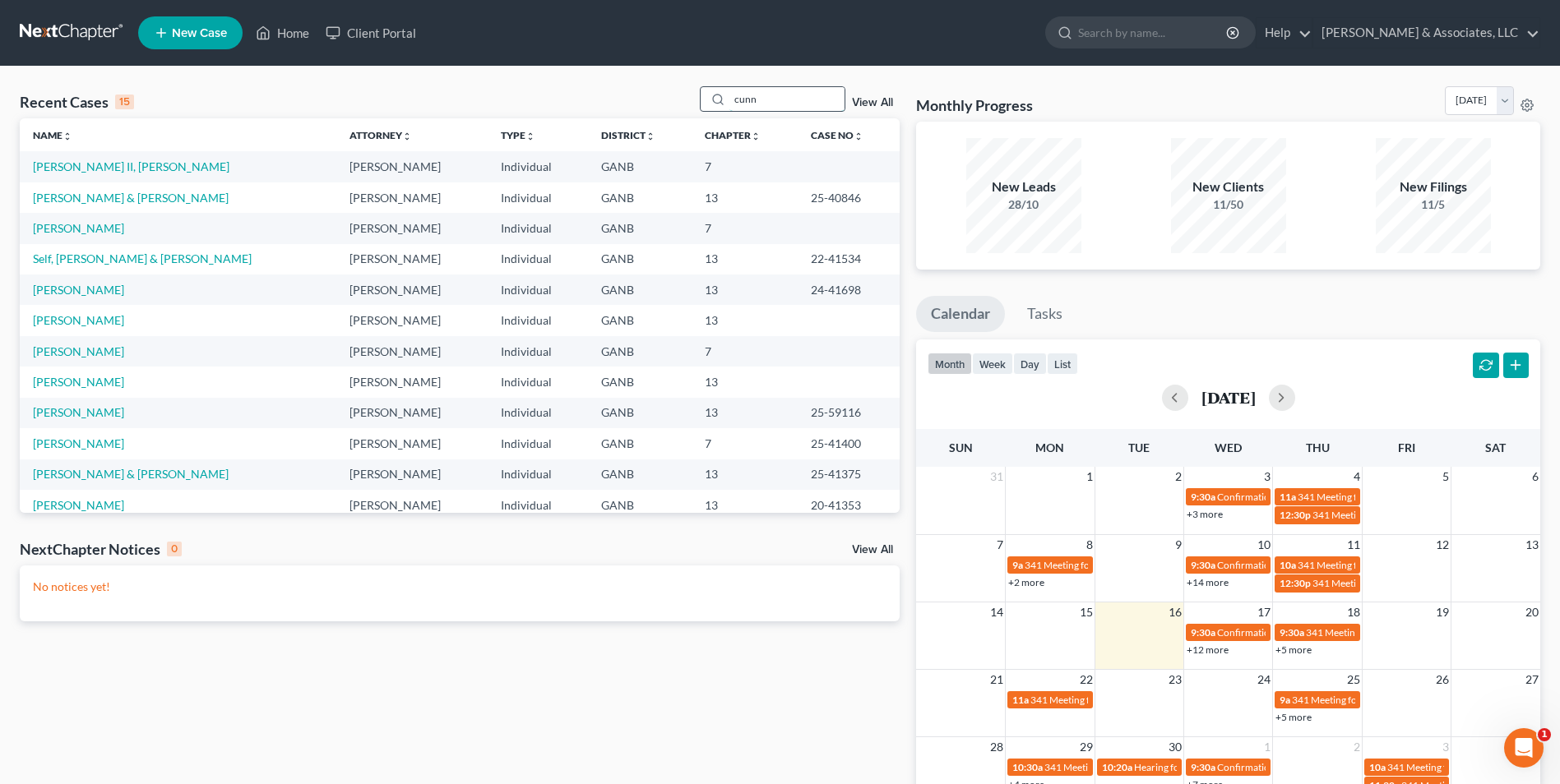
type input "cunn"
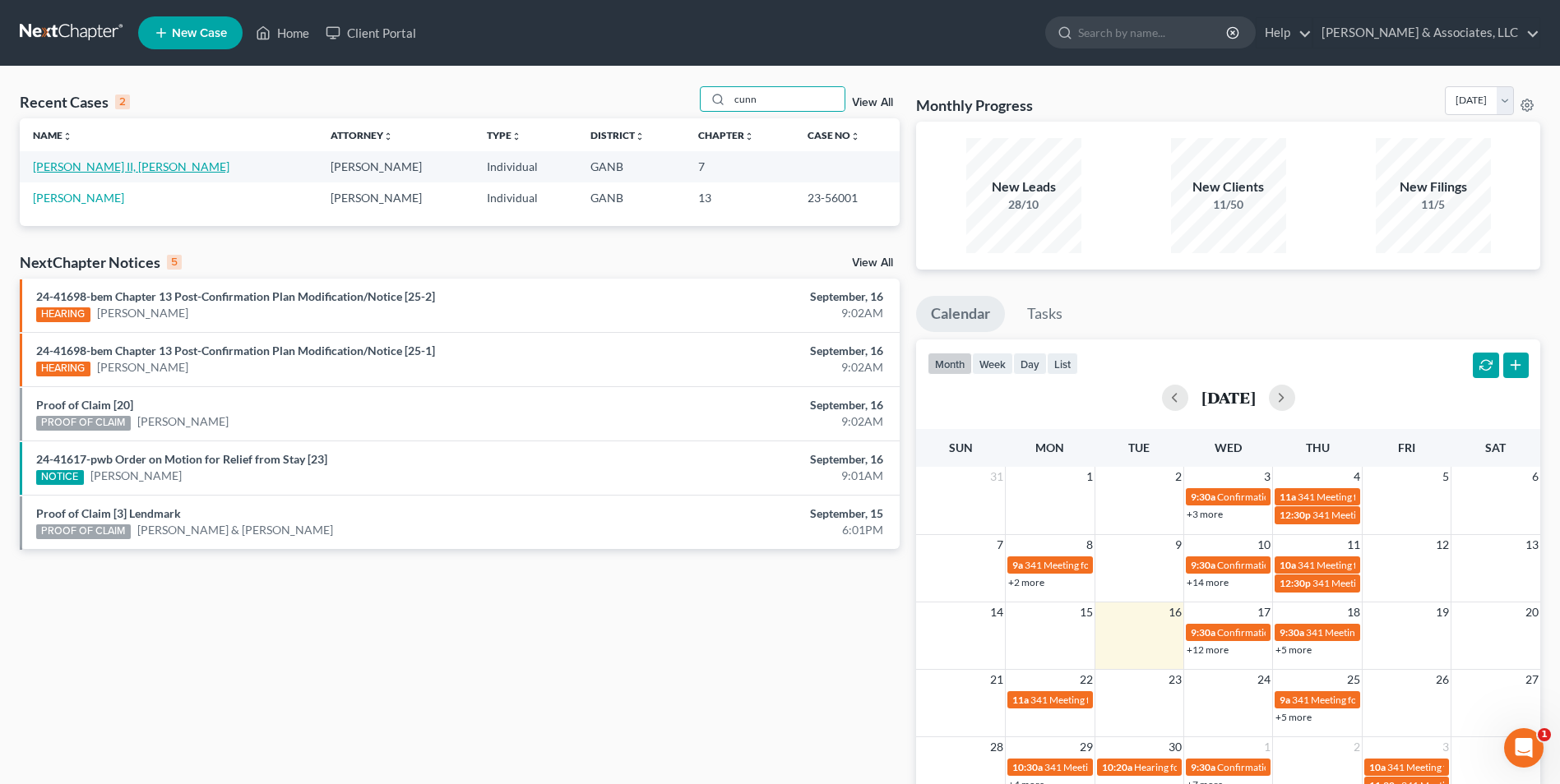
click at [97, 162] on link "[PERSON_NAME] II, [PERSON_NAME]" at bounding box center [131, 166] width 196 height 14
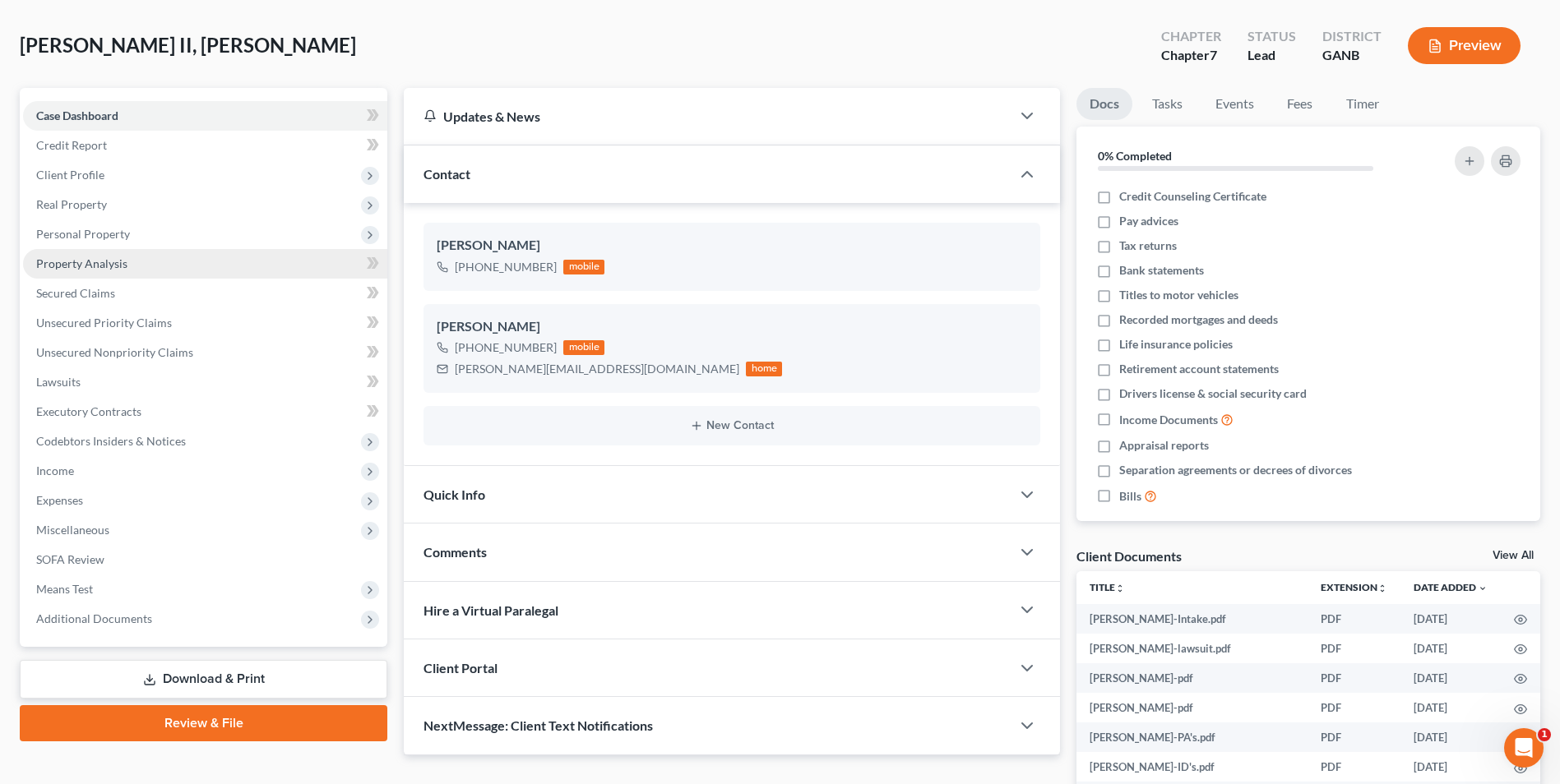
scroll to position [164, 0]
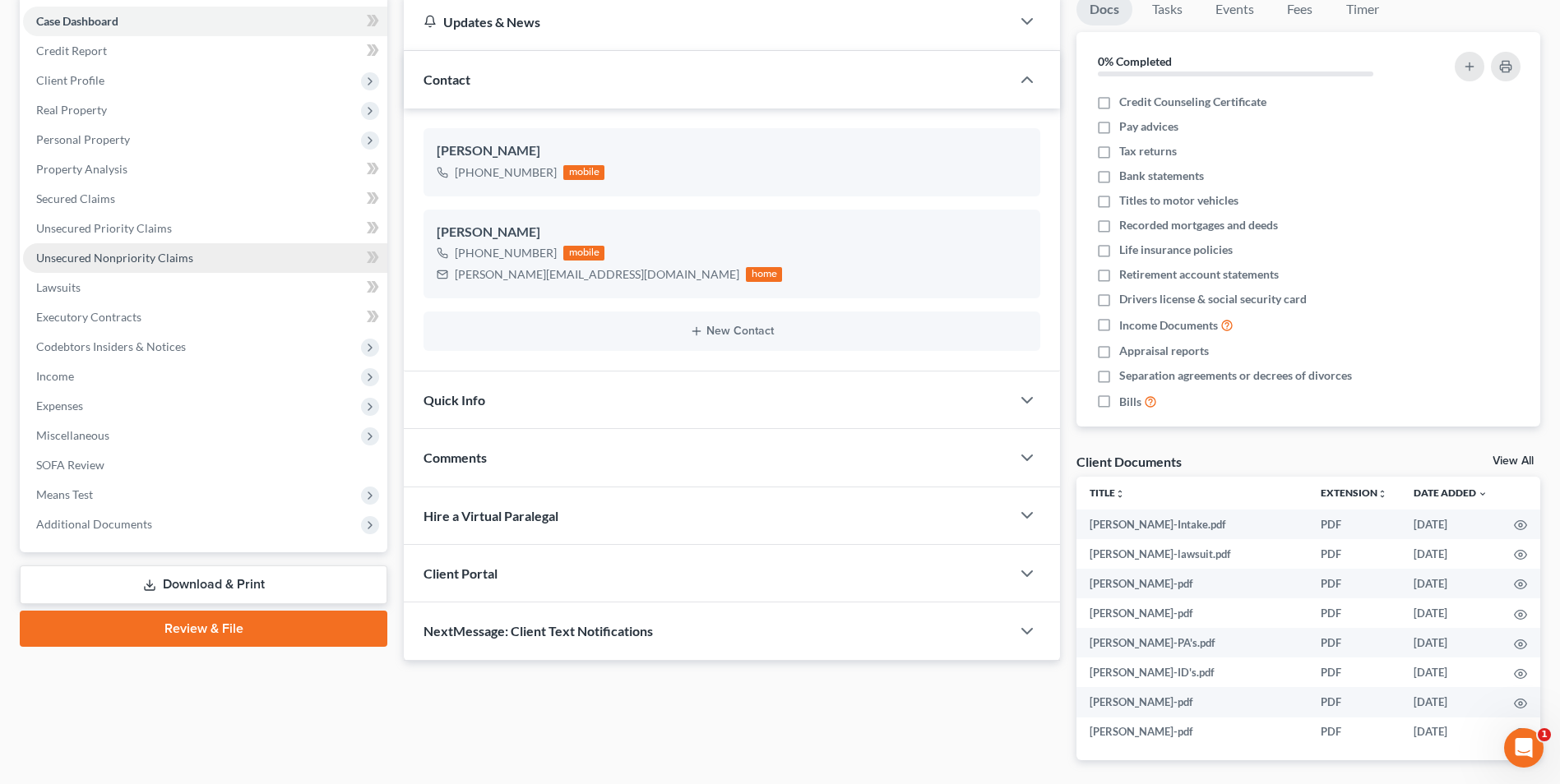
click at [141, 254] on span "Unsecured Nonpriority Claims" at bounding box center [114, 257] width 157 height 14
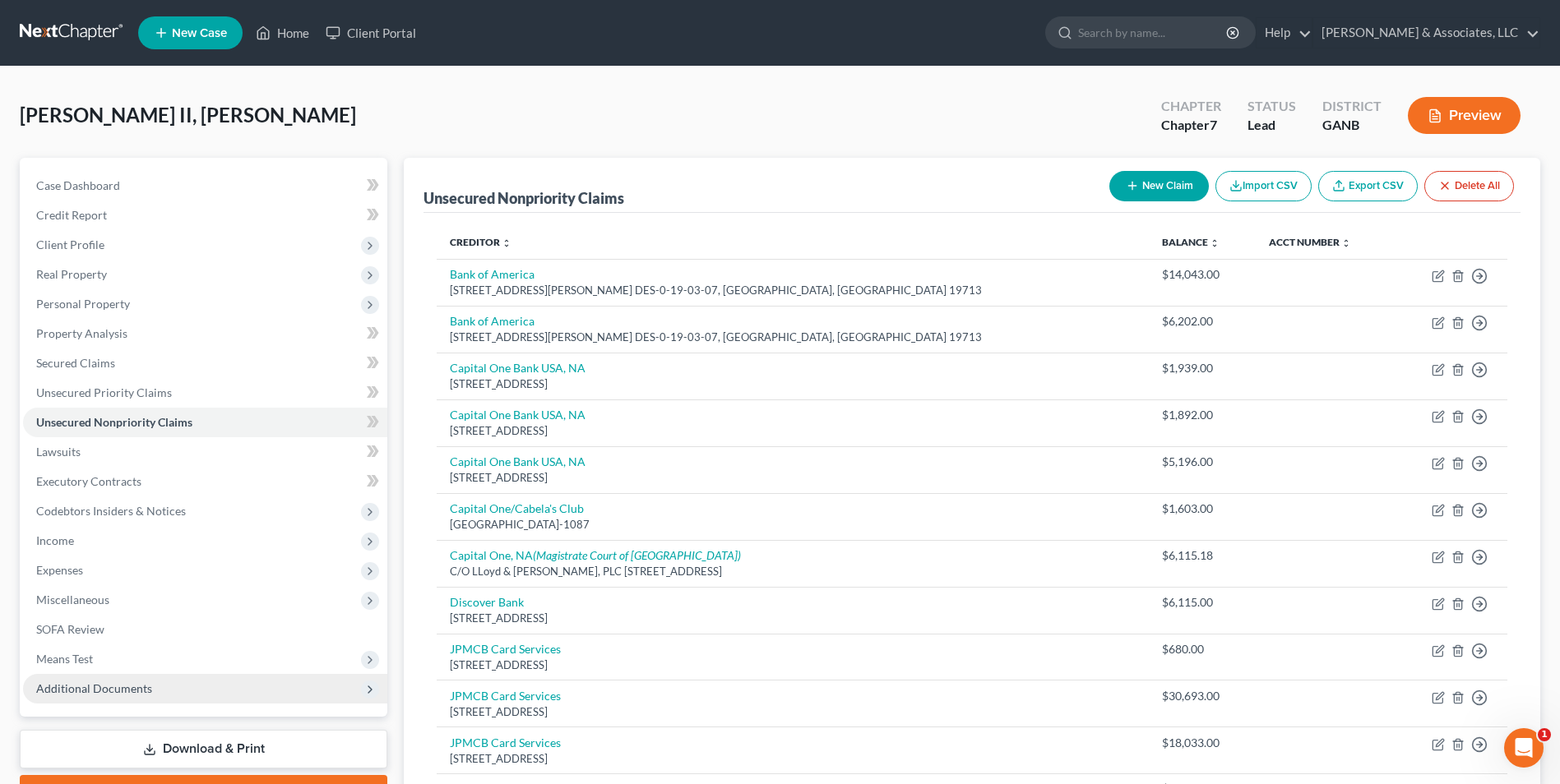
click at [111, 683] on span "Additional Documents" at bounding box center [94, 688] width 116 height 14
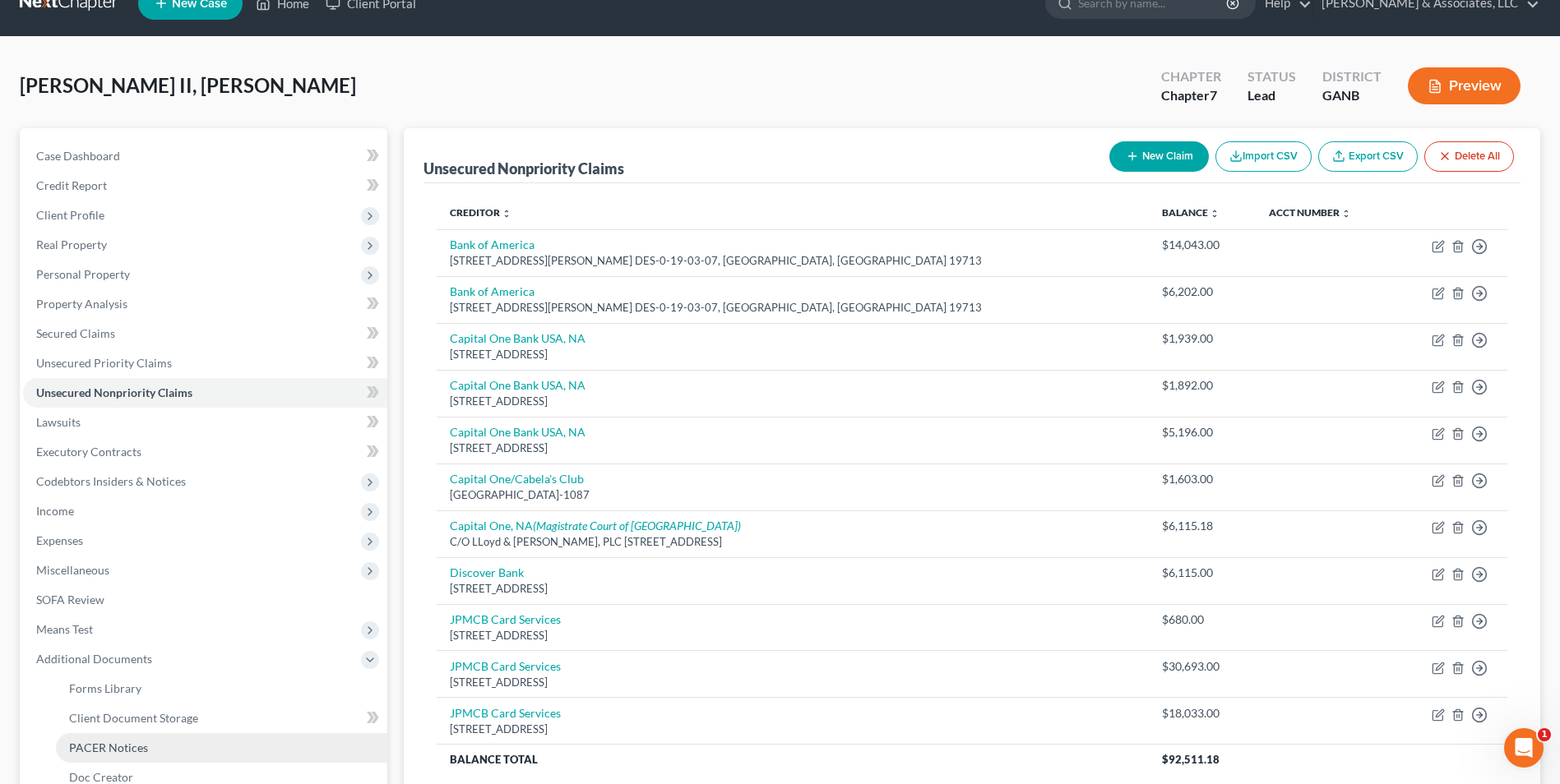
scroll to position [83, 0]
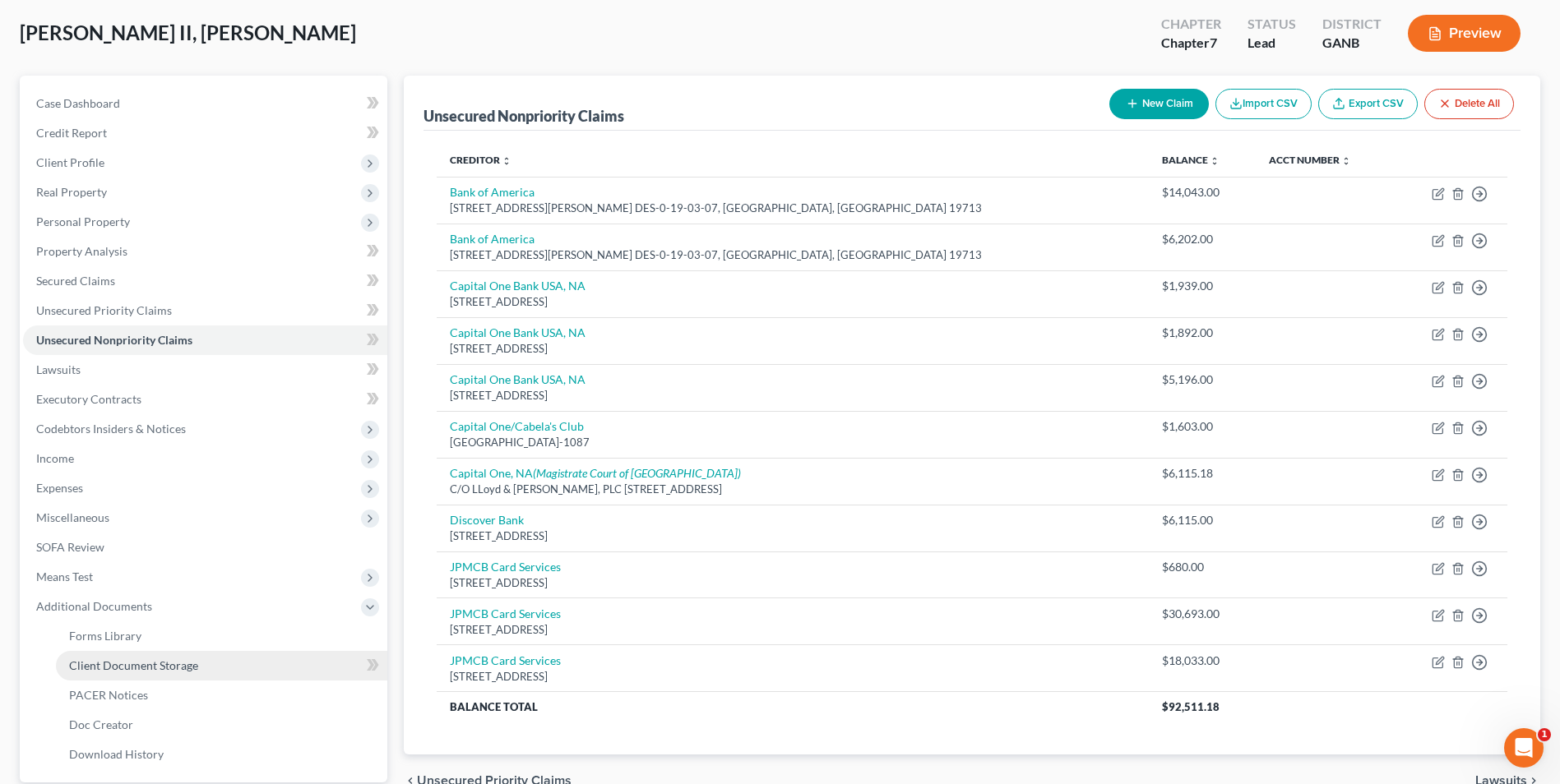
click at [182, 666] on span "Client Document Storage" at bounding box center [133, 665] width 129 height 14
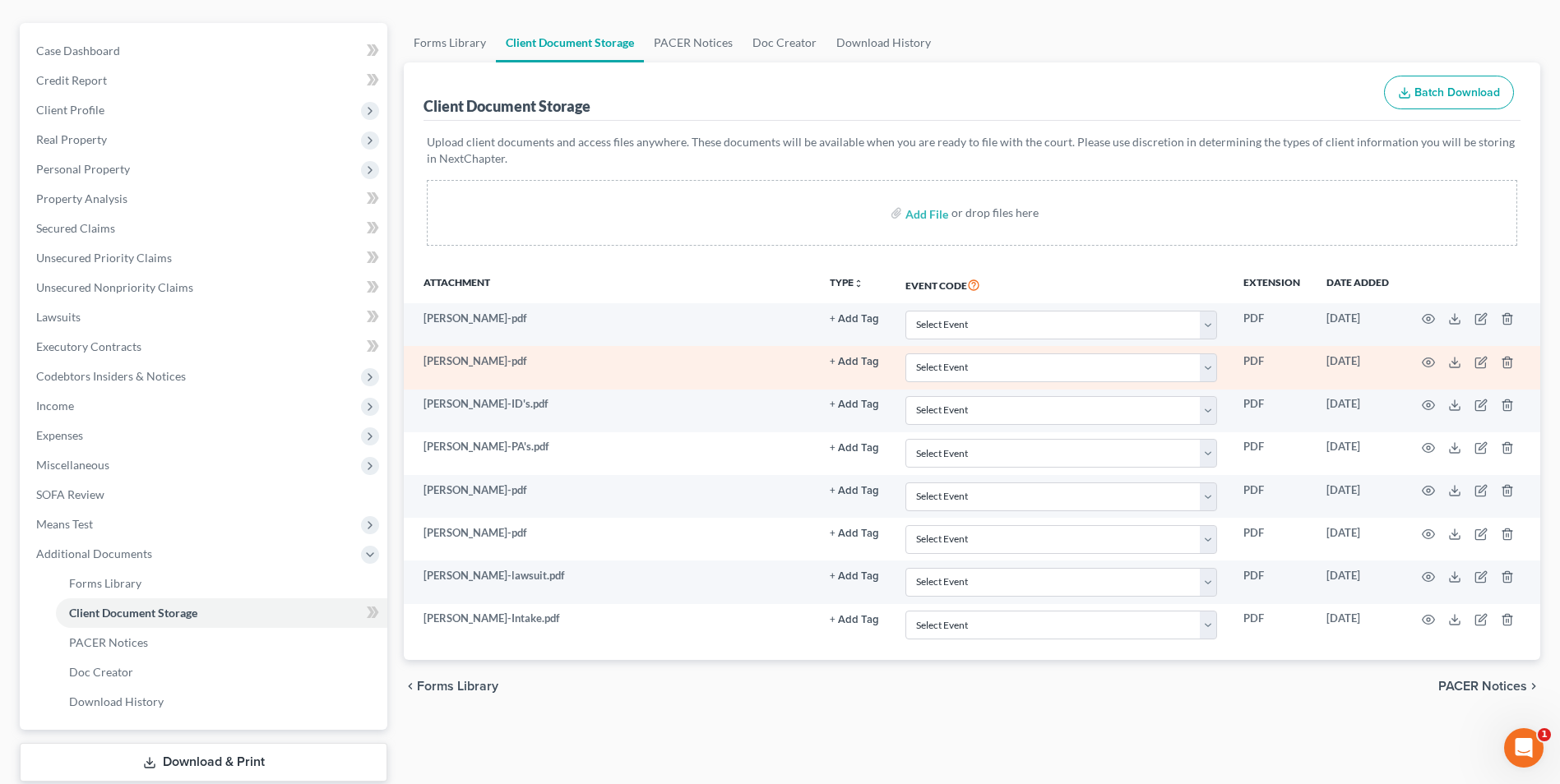
scroll to position [164, 0]
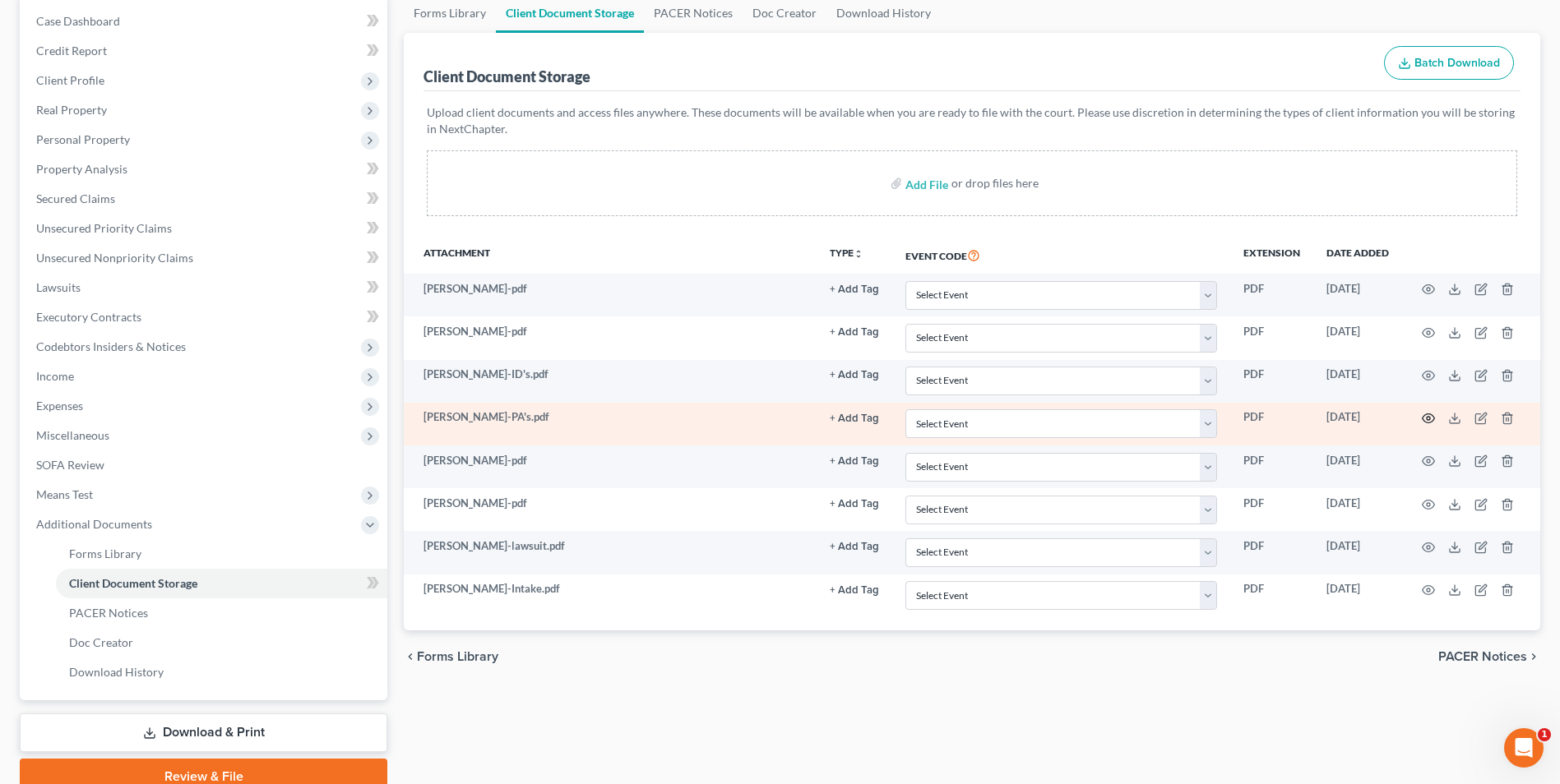
click at [1422, 420] on icon "button" at bounding box center [1428, 419] width 12 height 9
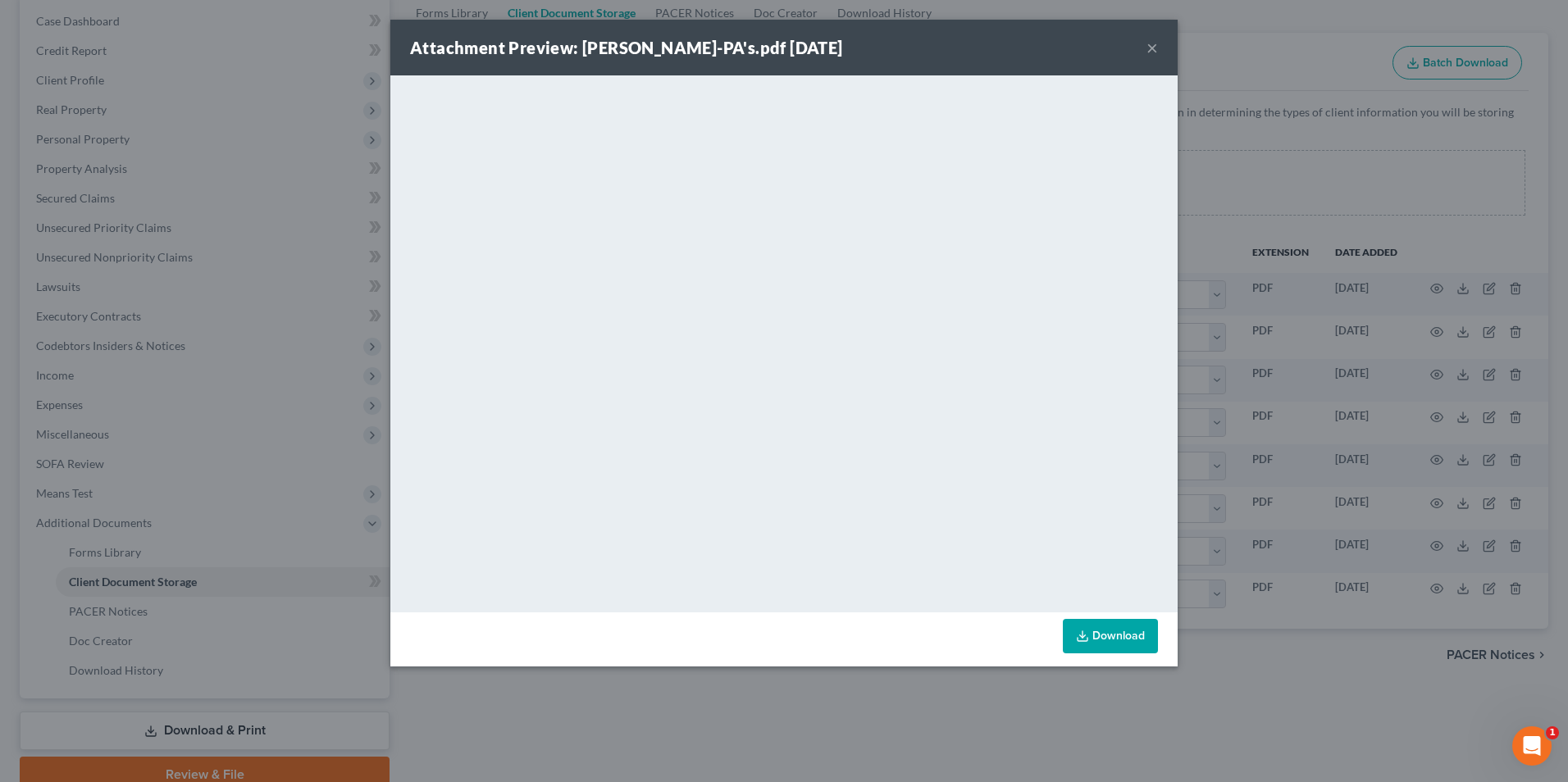
click at [1155, 49] on button "×" at bounding box center [1152, 47] width 12 height 19
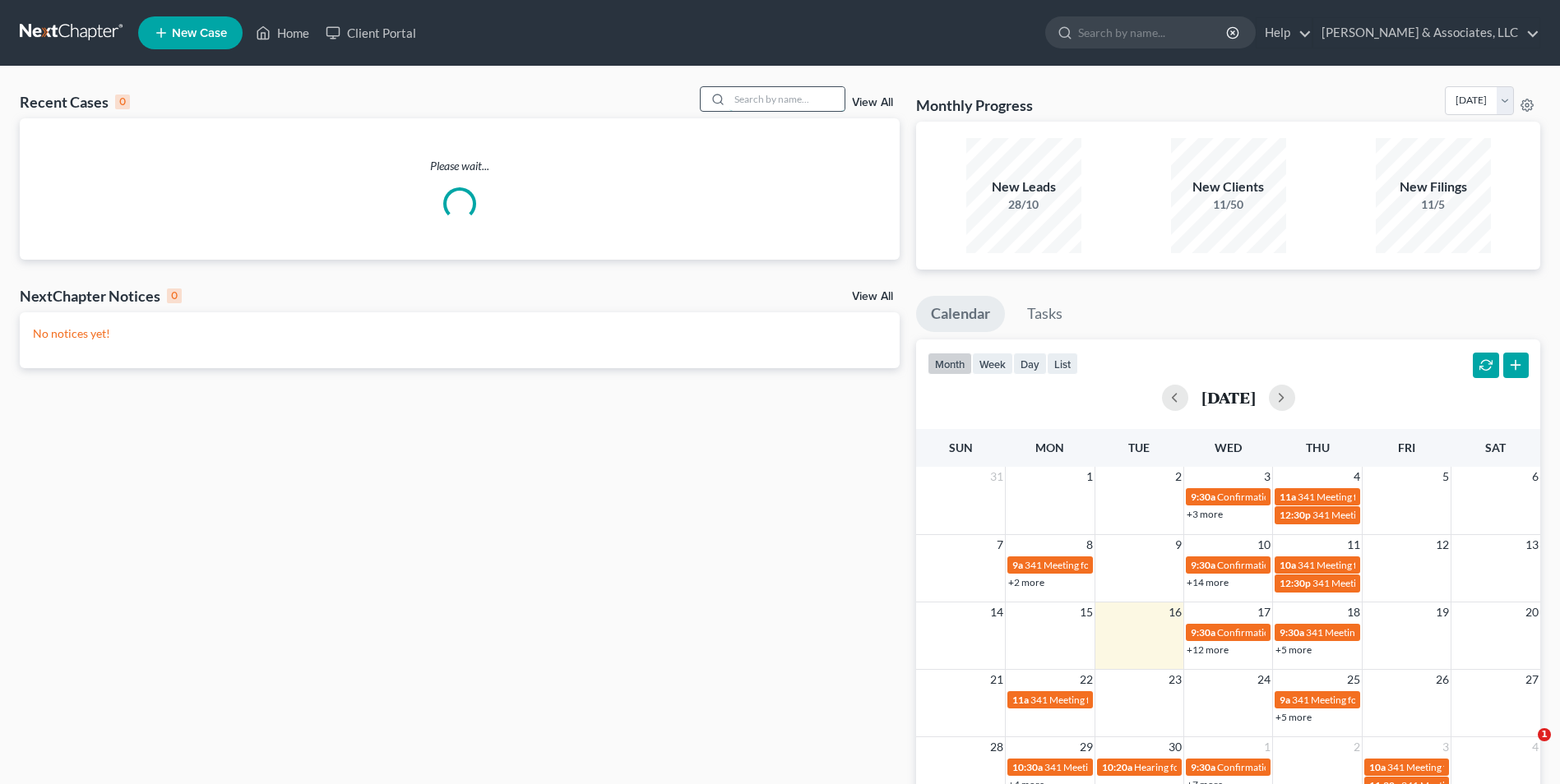
click at [779, 104] on input "search" at bounding box center [786, 99] width 115 height 24
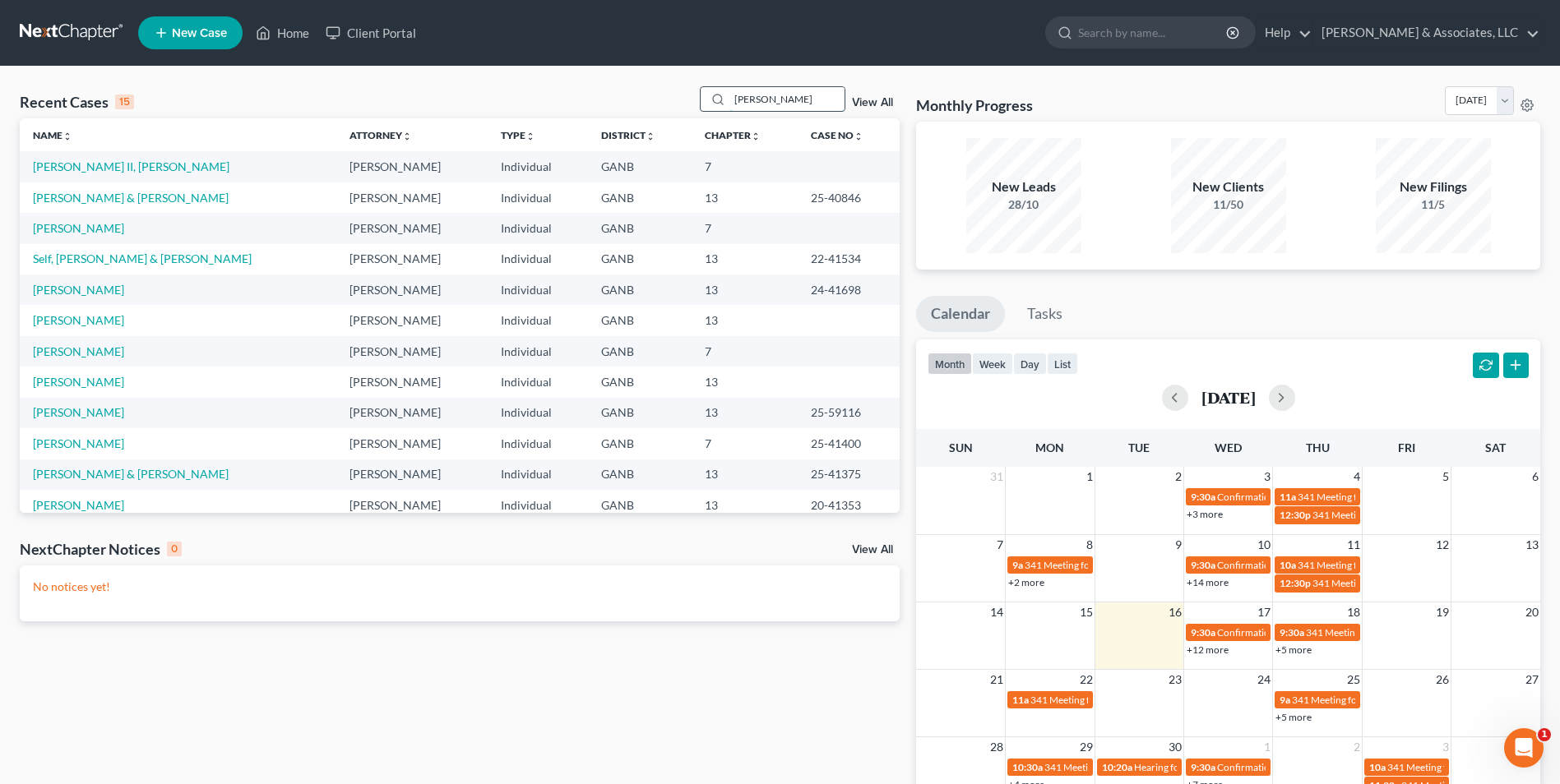
type input "[PERSON_NAME]"
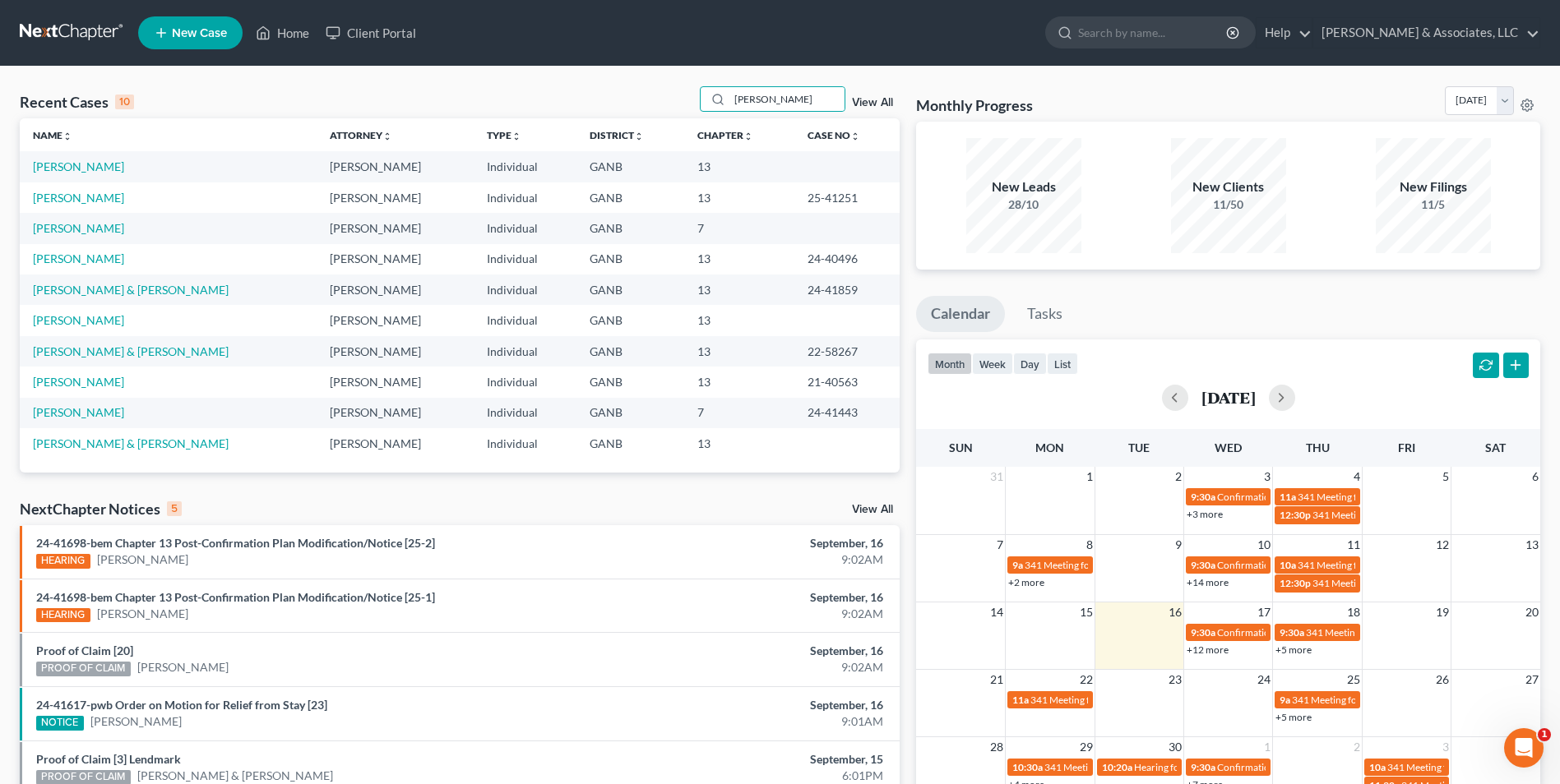
click at [219, 37] on span "New Case" at bounding box center [199, 33] width 55 height 12
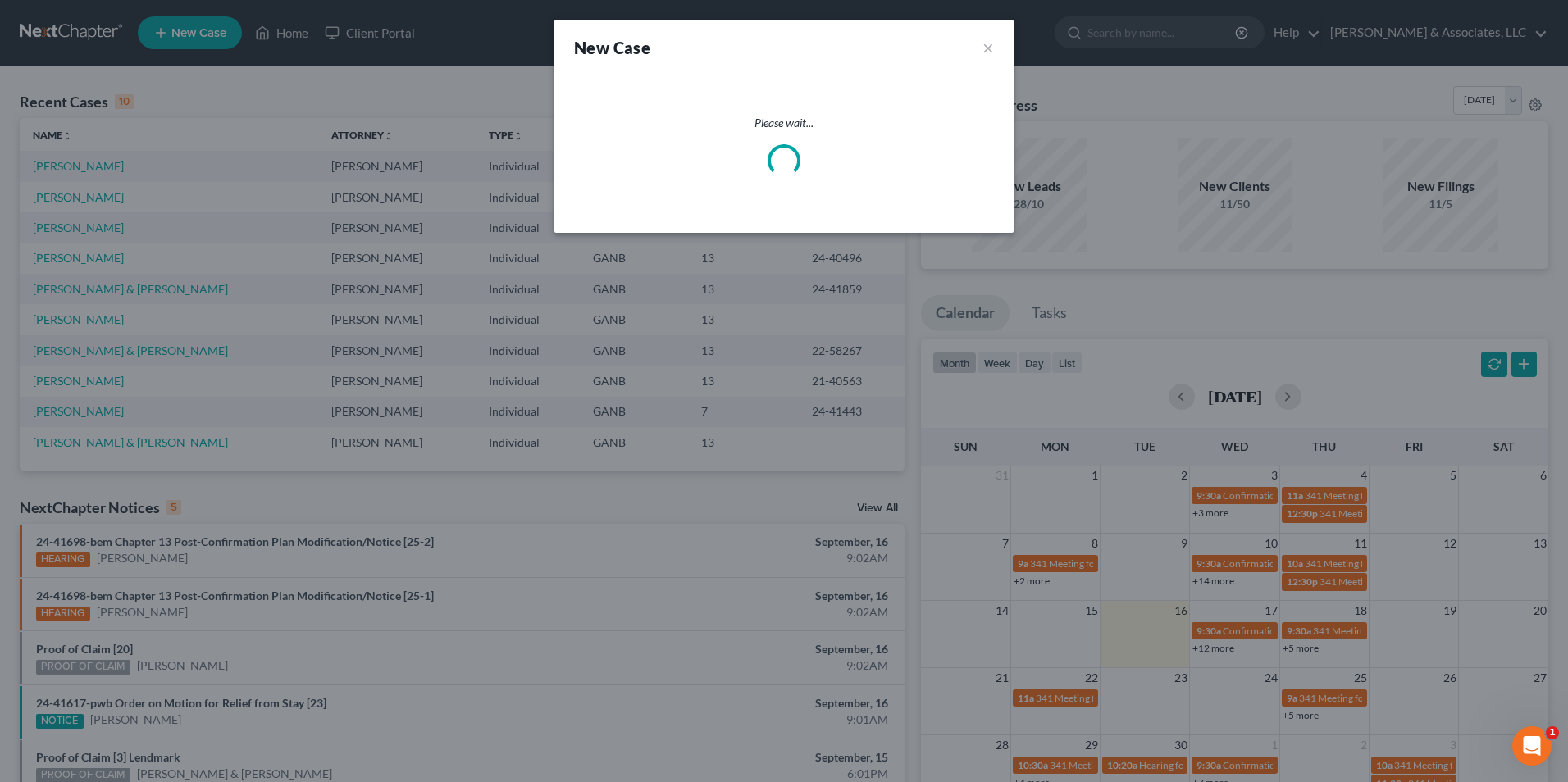
select select "19"
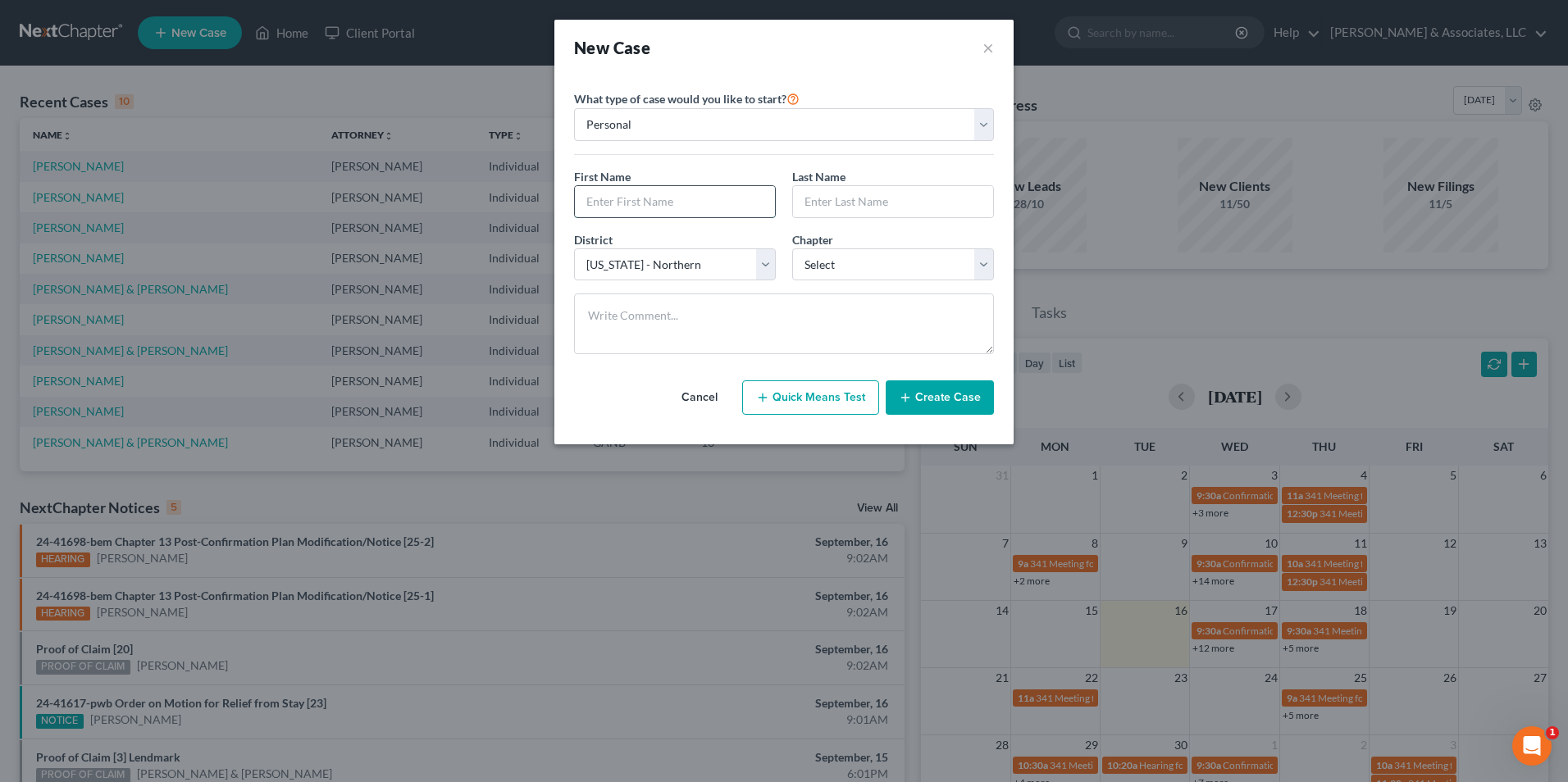
click at [680, 209] on input "text" at bounding box center [675, 201] width 200 height 31
type input "Audrey"
type input "Adams"
click at [985, 261] on select "Select 7 11 12 13" at bounding box center [893, 265] width 201 height 33
select select "0"
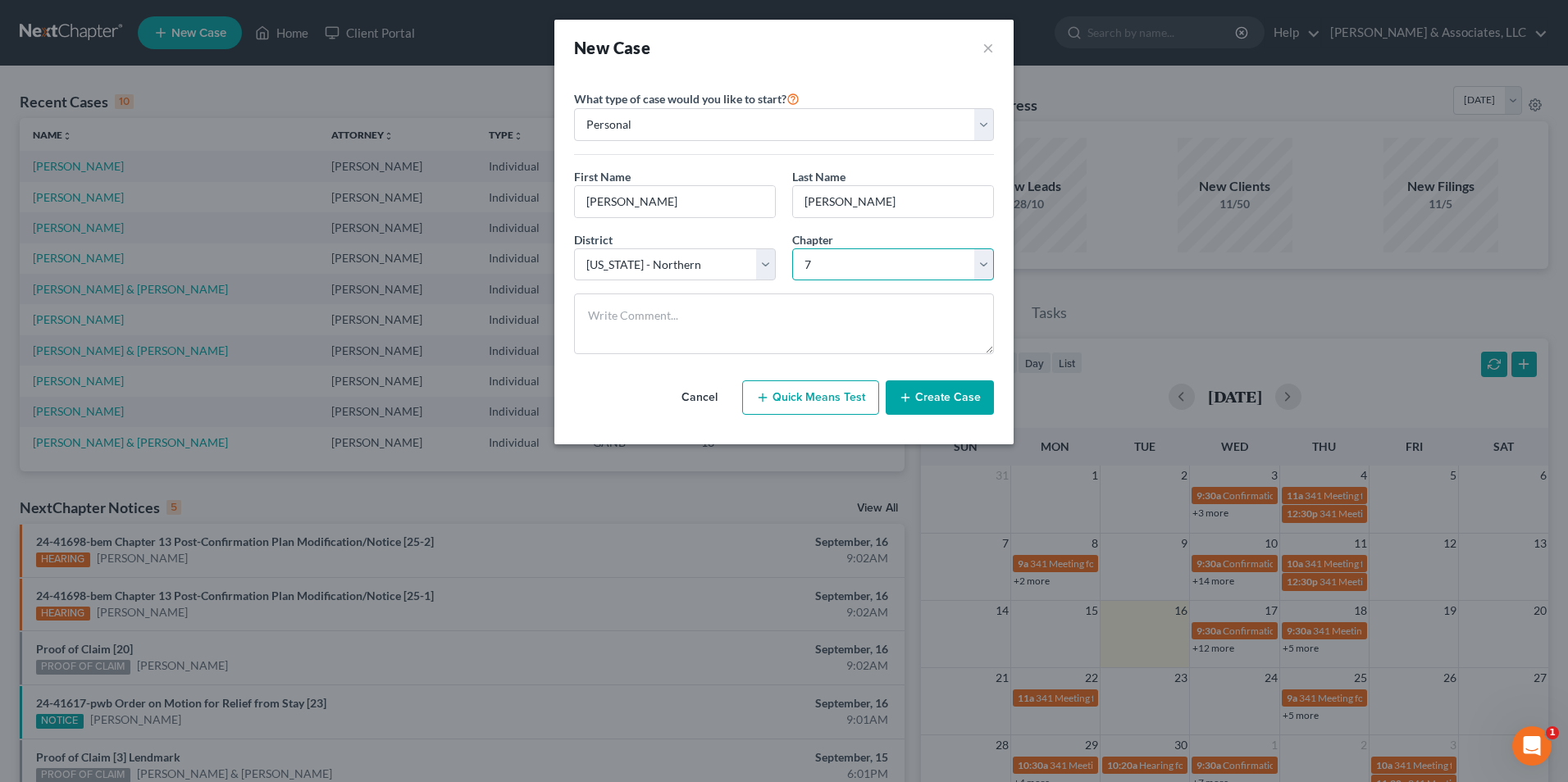
click at [792, 248] on select "Select 7 11 12 13" at bounding box center [893, 265] width 201 height 33
click at [957, 404] on button "Create Case" at bounding box center [940, 397] width 108 height 35
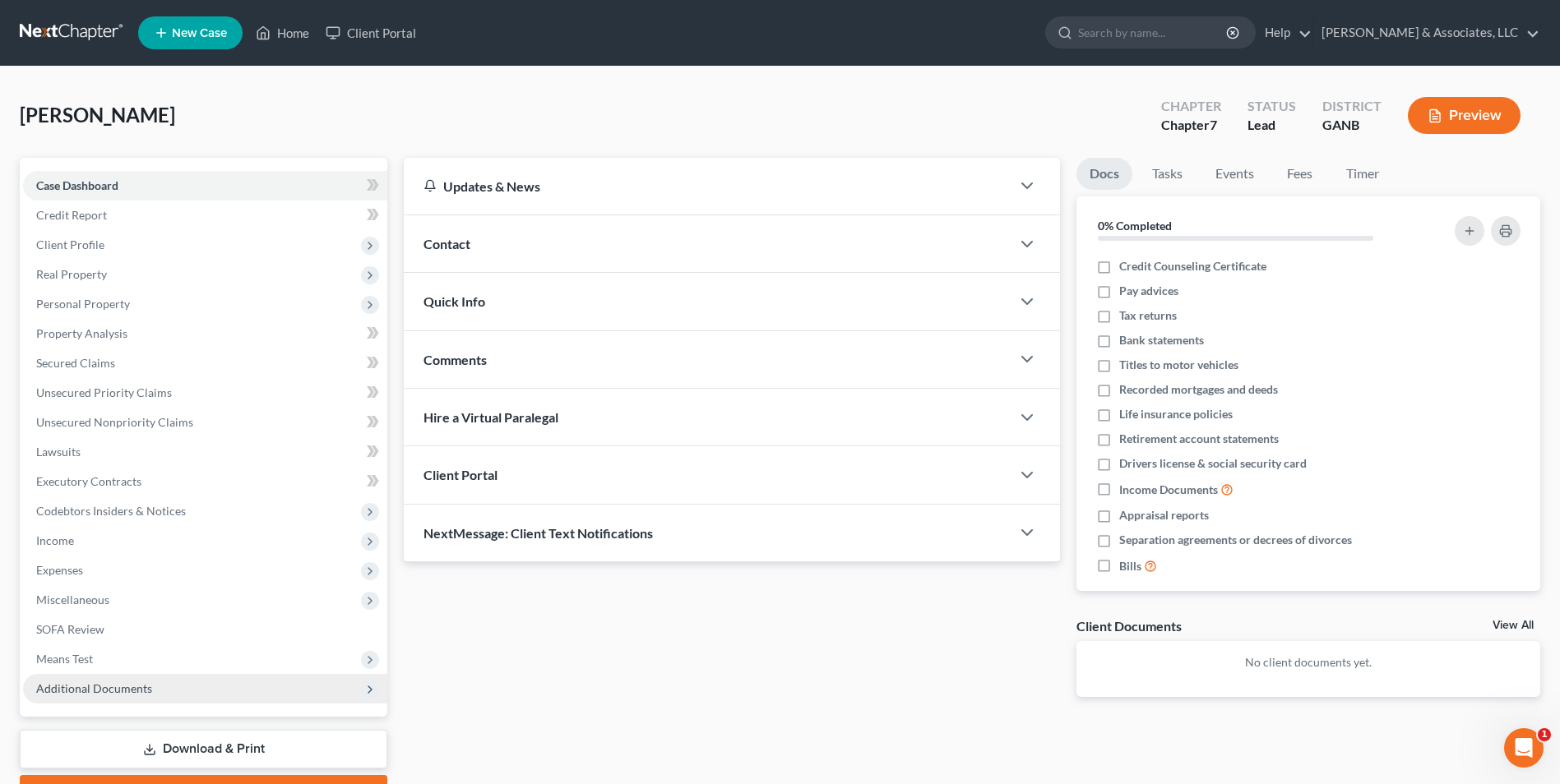
click at [99, 682] on span "Additional Documents" at bounding box center [94, 688] width 116 height 14
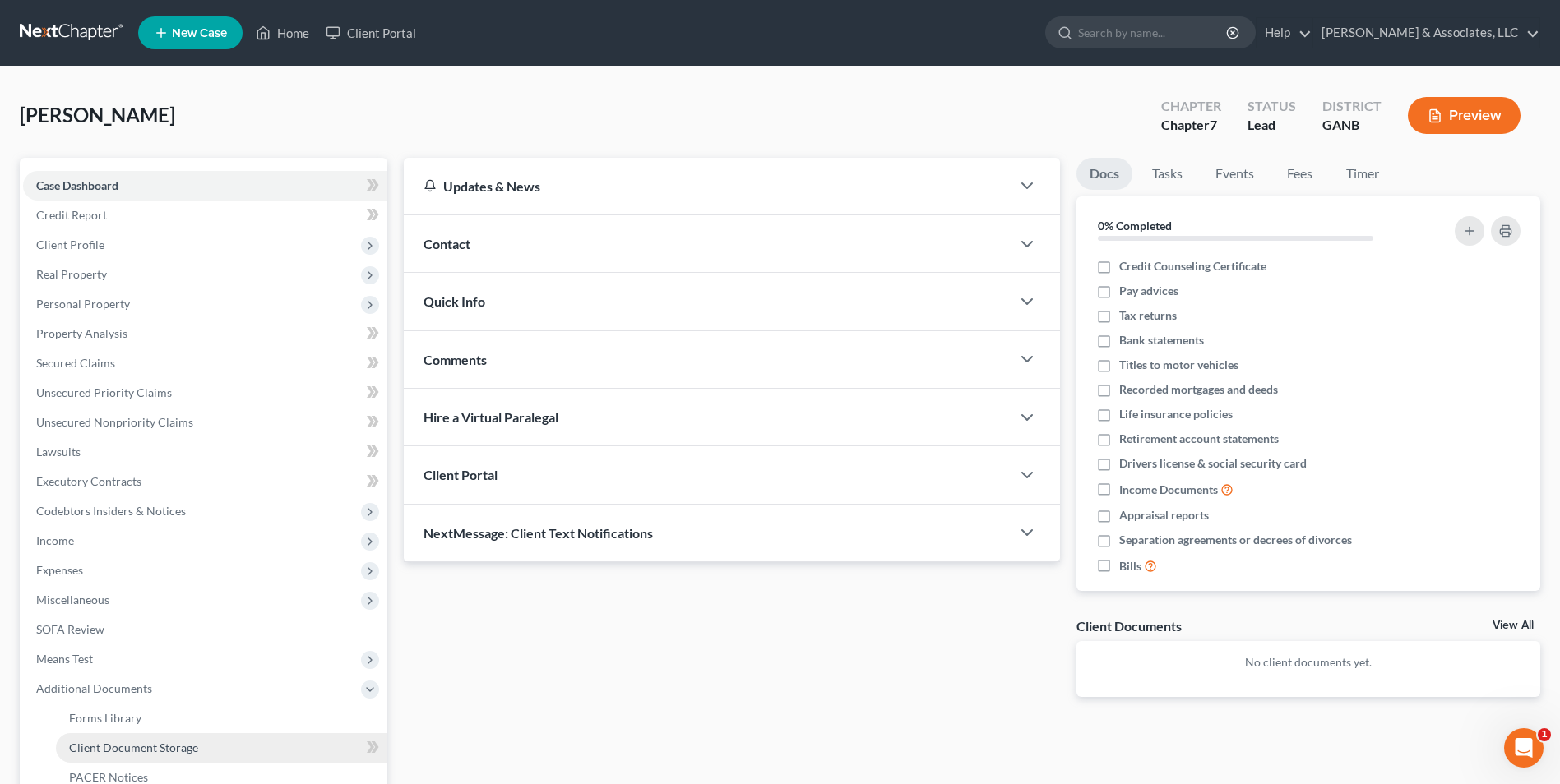
click at [134, 752] on span "Client Document Storage" at bounding box center [133, 747] width 129 height 14
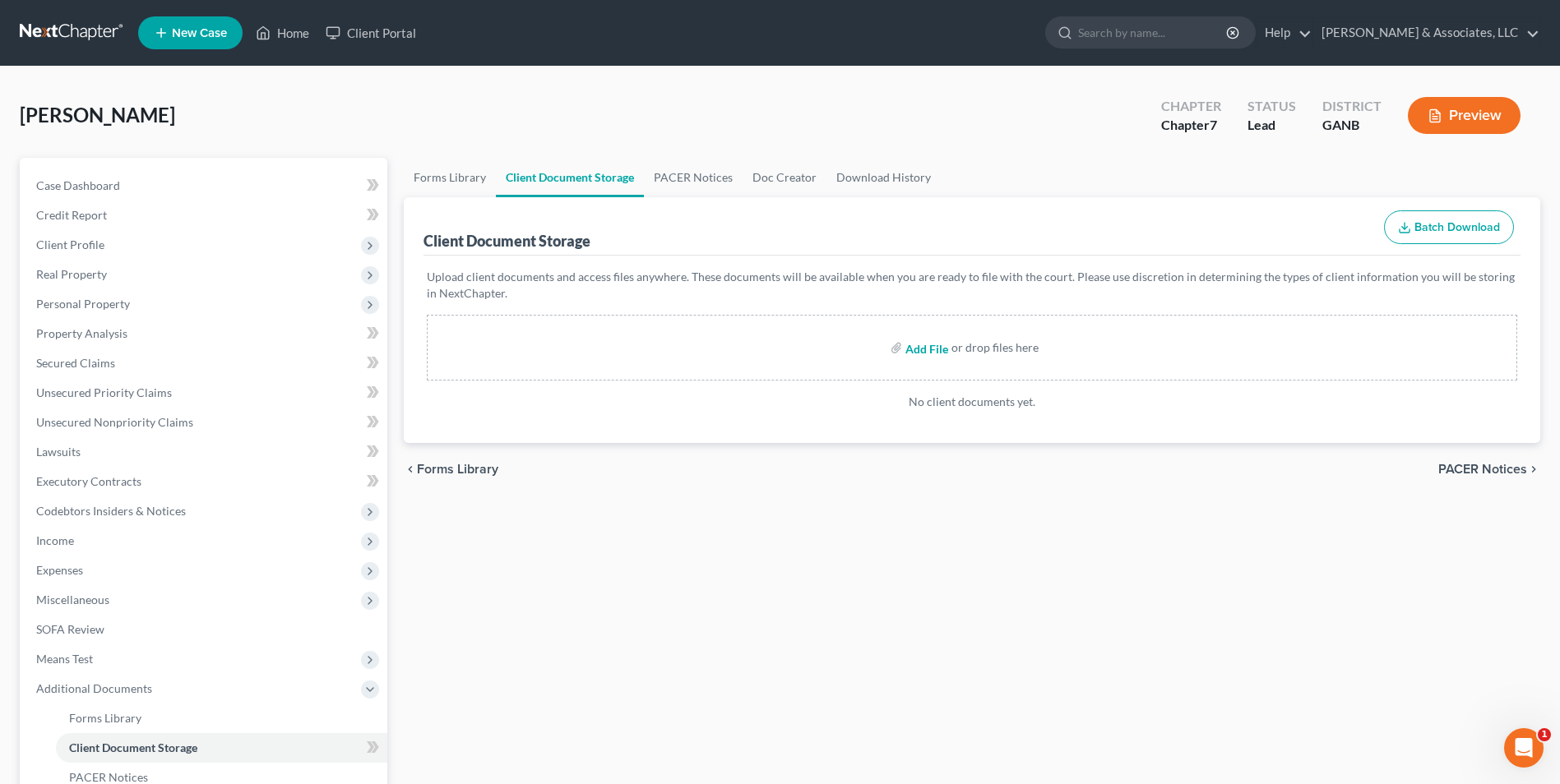
click at [934, 349] on input "file" at bounding box center [925, 348] width 39 height 29
type input "C:\fakepath\Adams.roadmap.pdf"
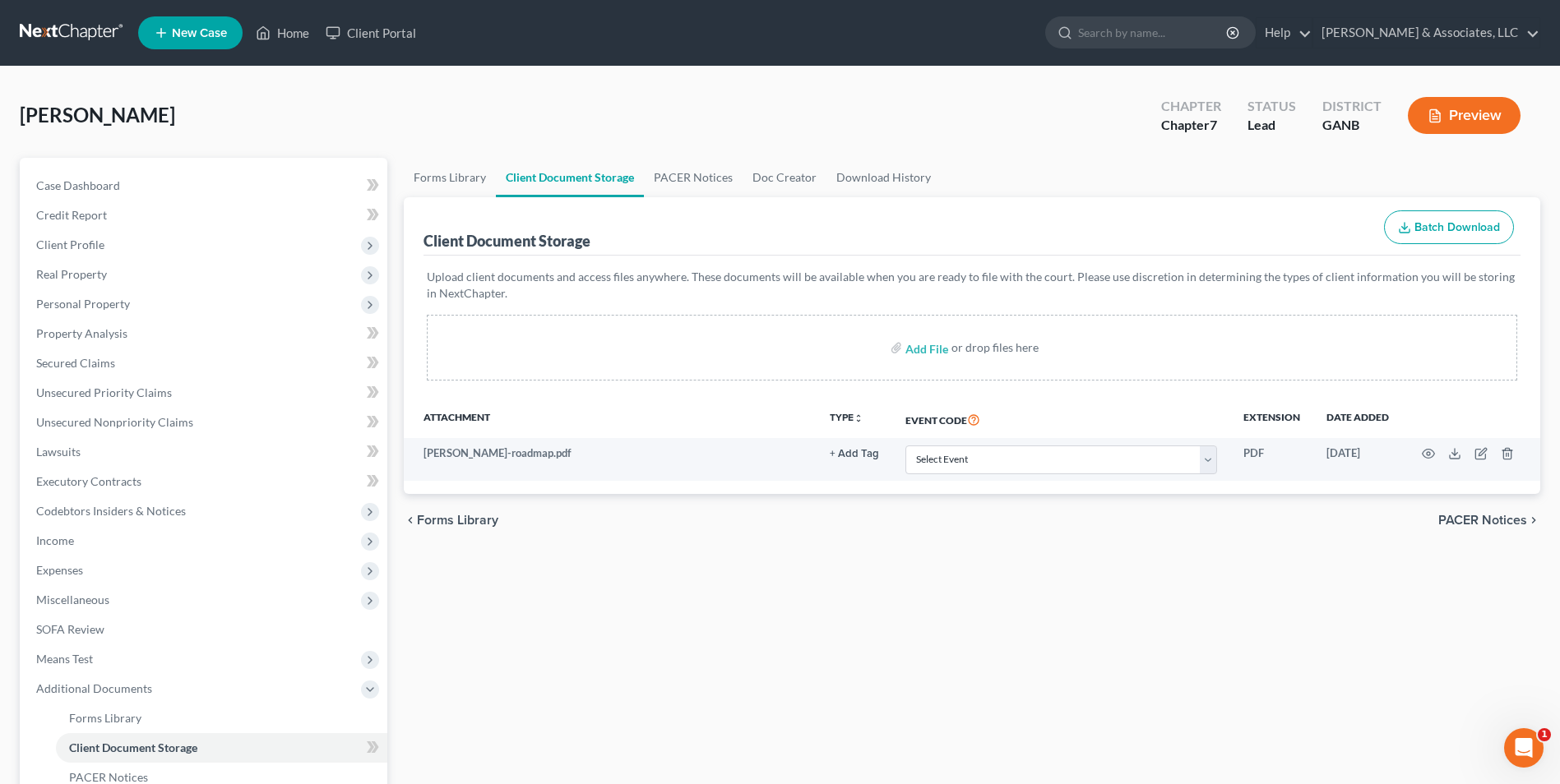
click at [290, 50] on ul "New Case Home Client Portal - No Result - See all results Or Press Enter... Hel…" at bounding box center [838, 33] width 1402 height 43
click at [254, 36] on link "Home" at bounding box center [283, 33] width 70 height 29
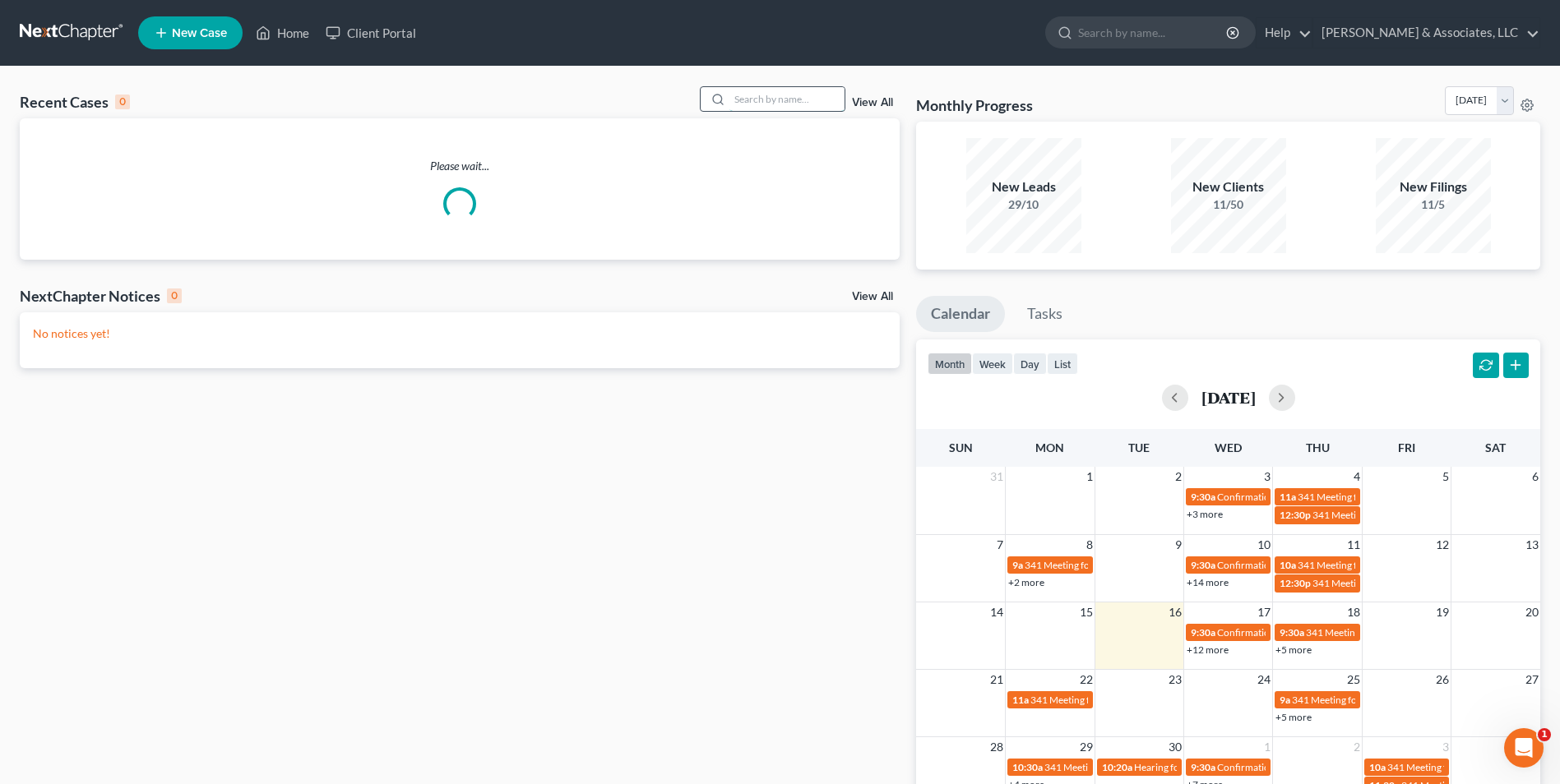
click at [761, 101] on input "search" at bounding box center [786, 99] width 115 height 24
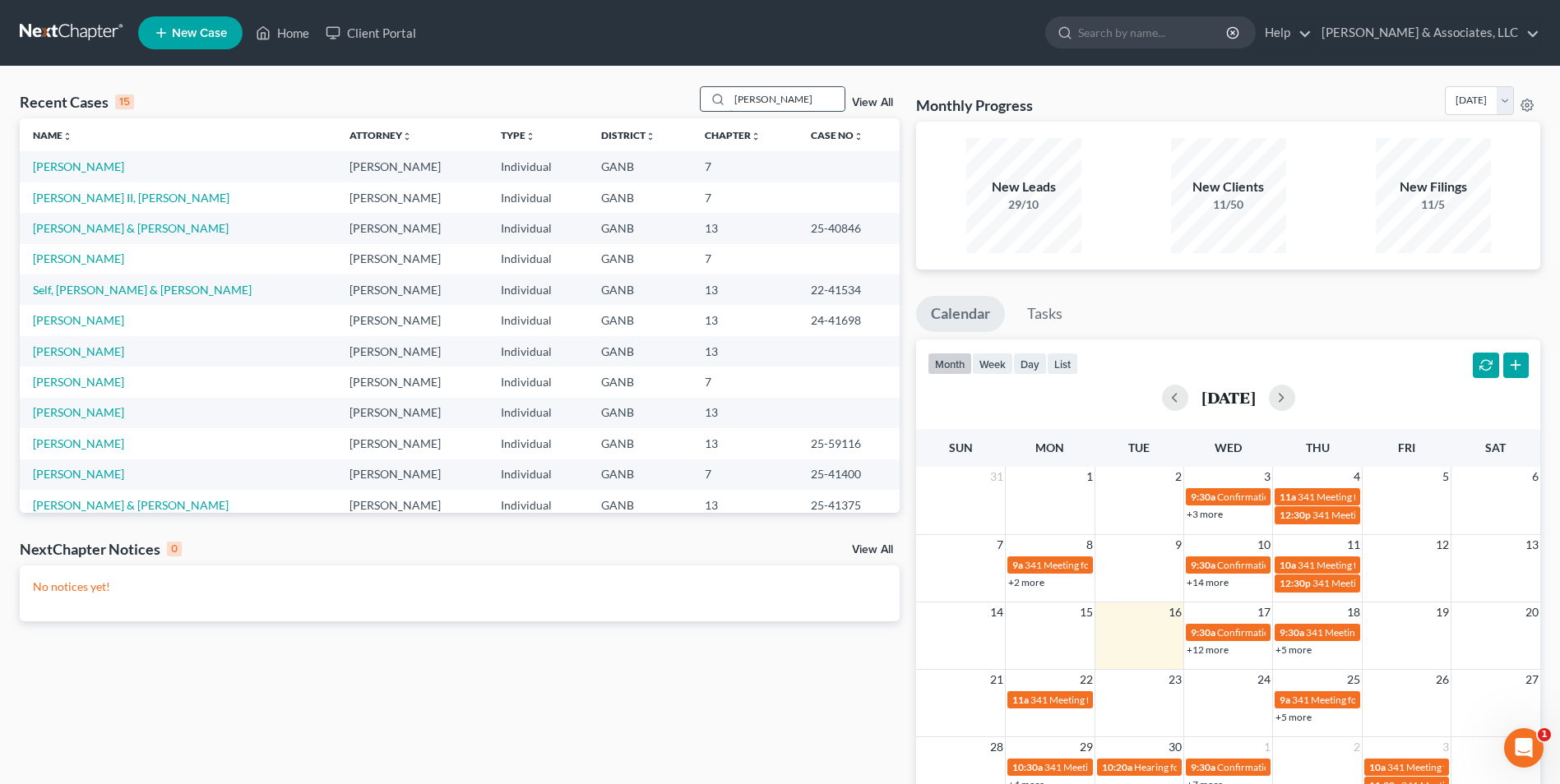
type input "butler"
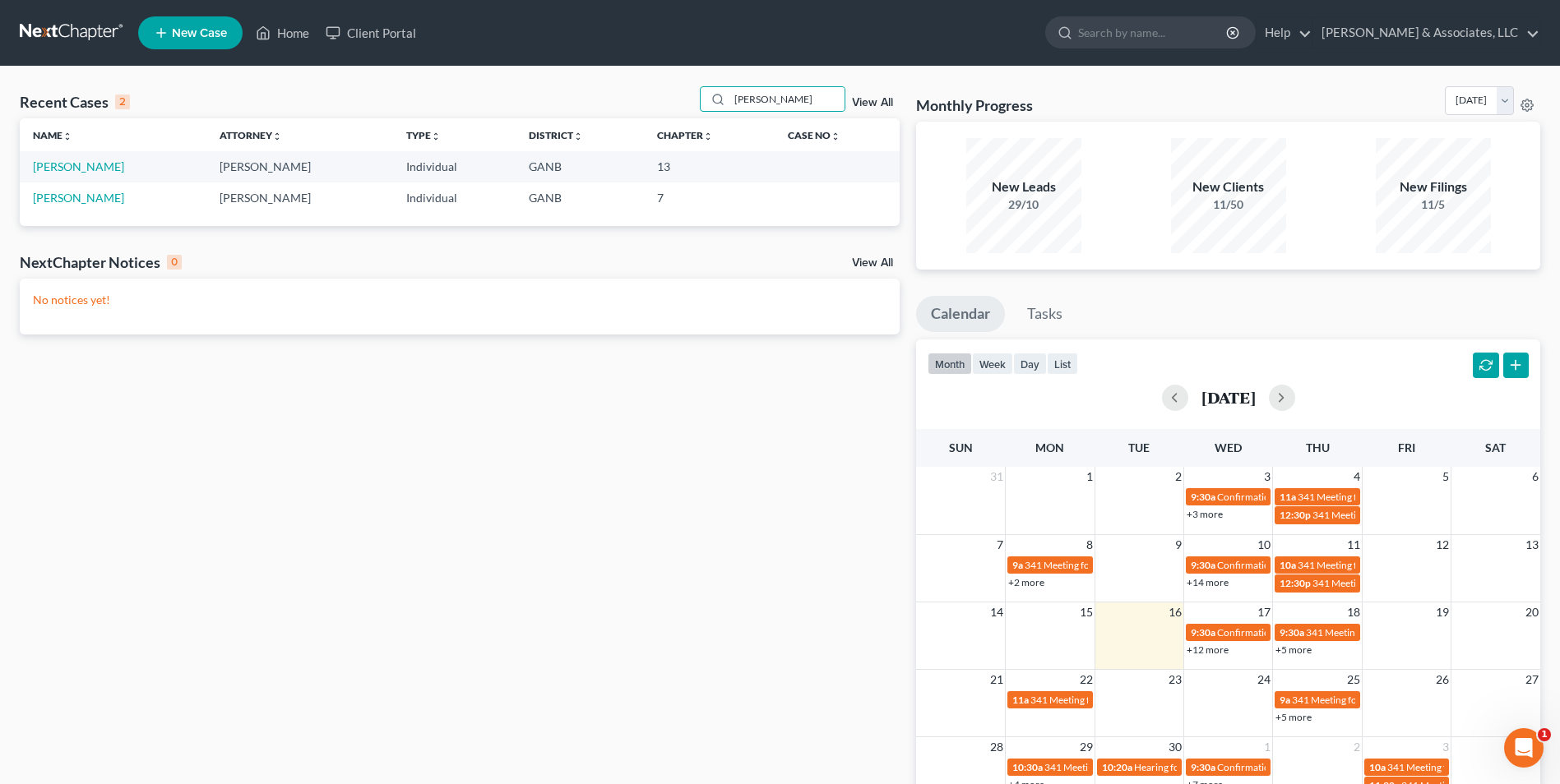
click at [190, 38] on span "New Case" at bounding box center [199, 33] width 55 height 12
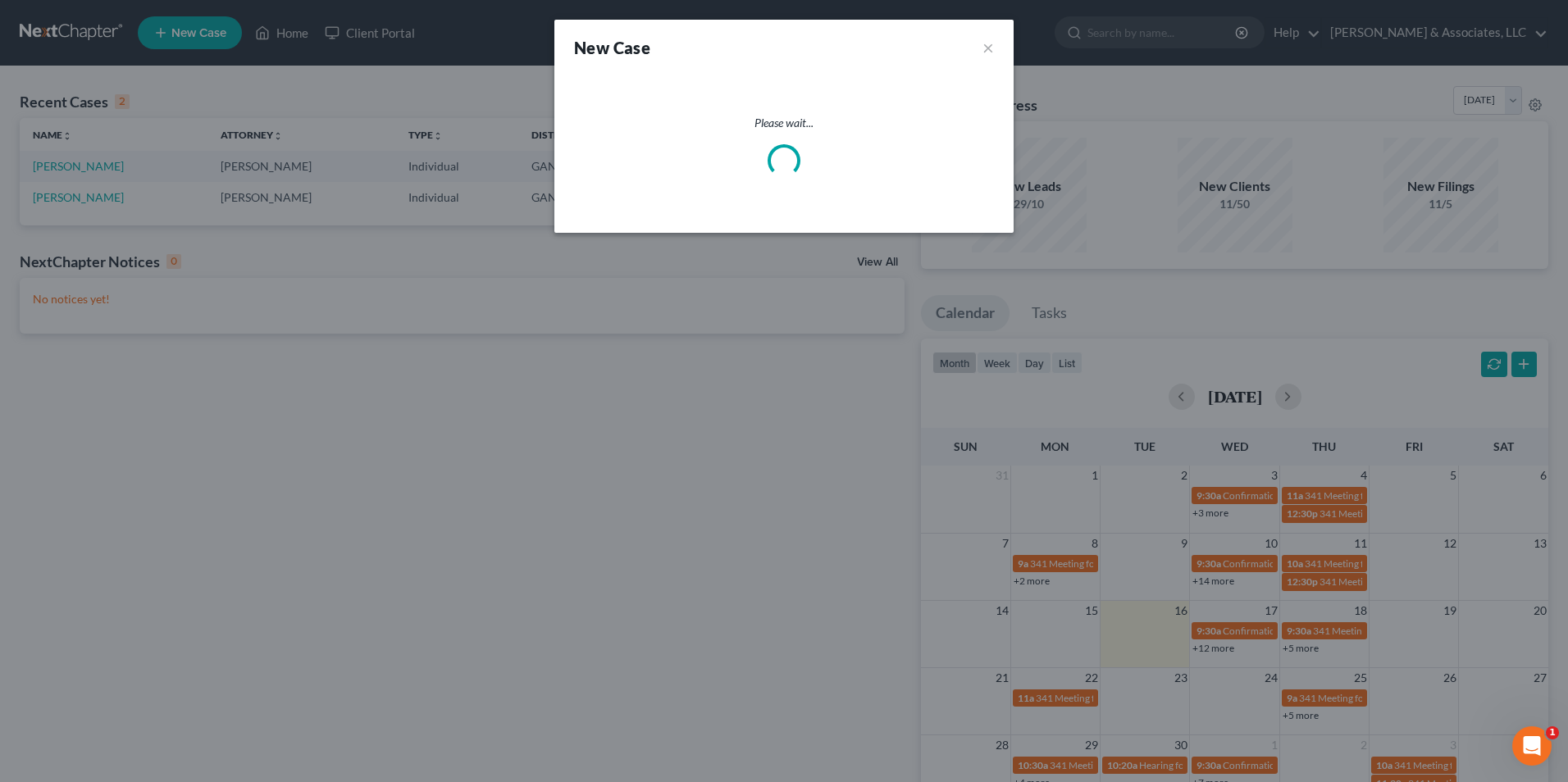
select select "19"
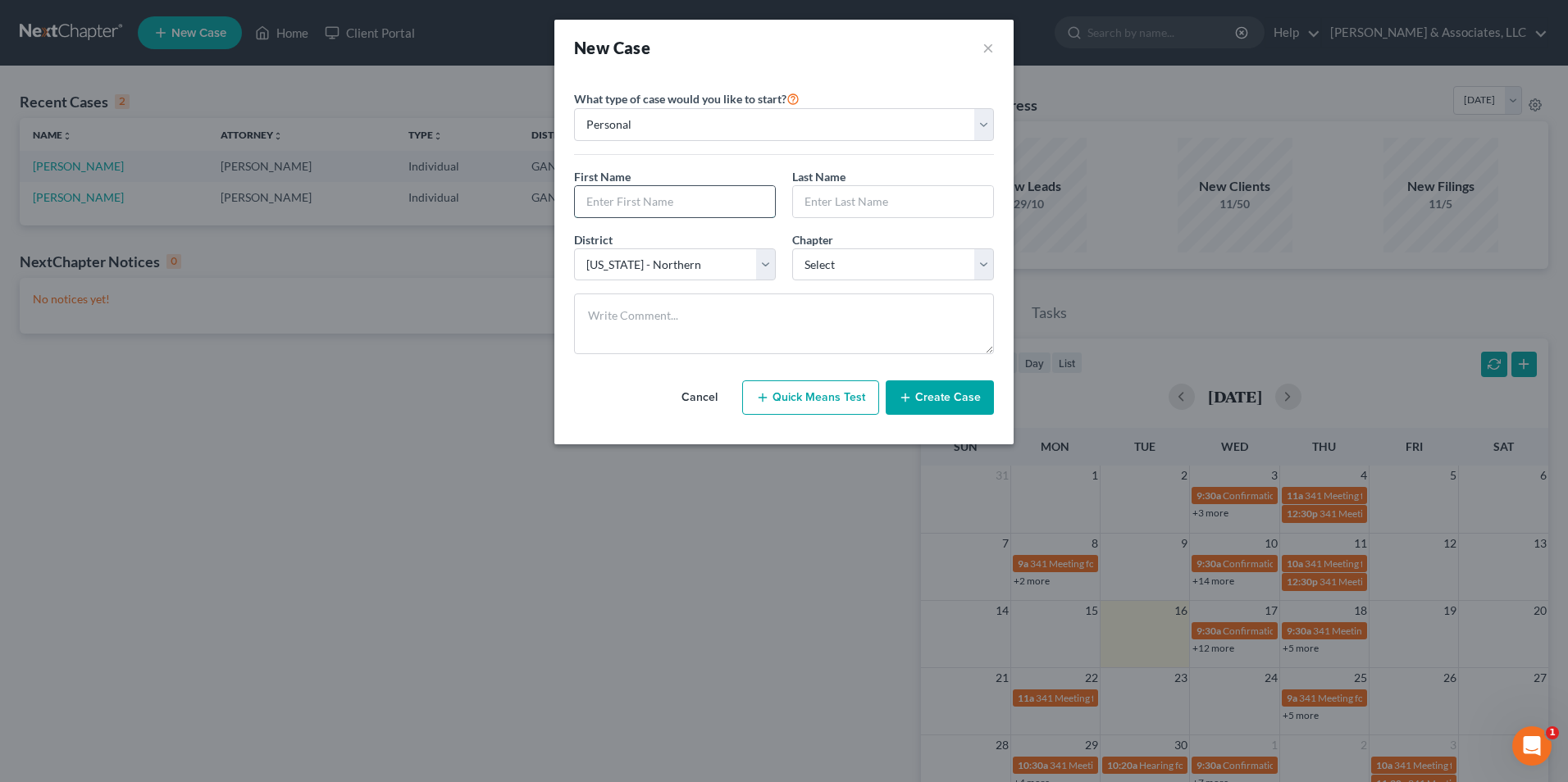
click at [708, 201] on input "text" at bounding box center [675, 201] width 200 height 31
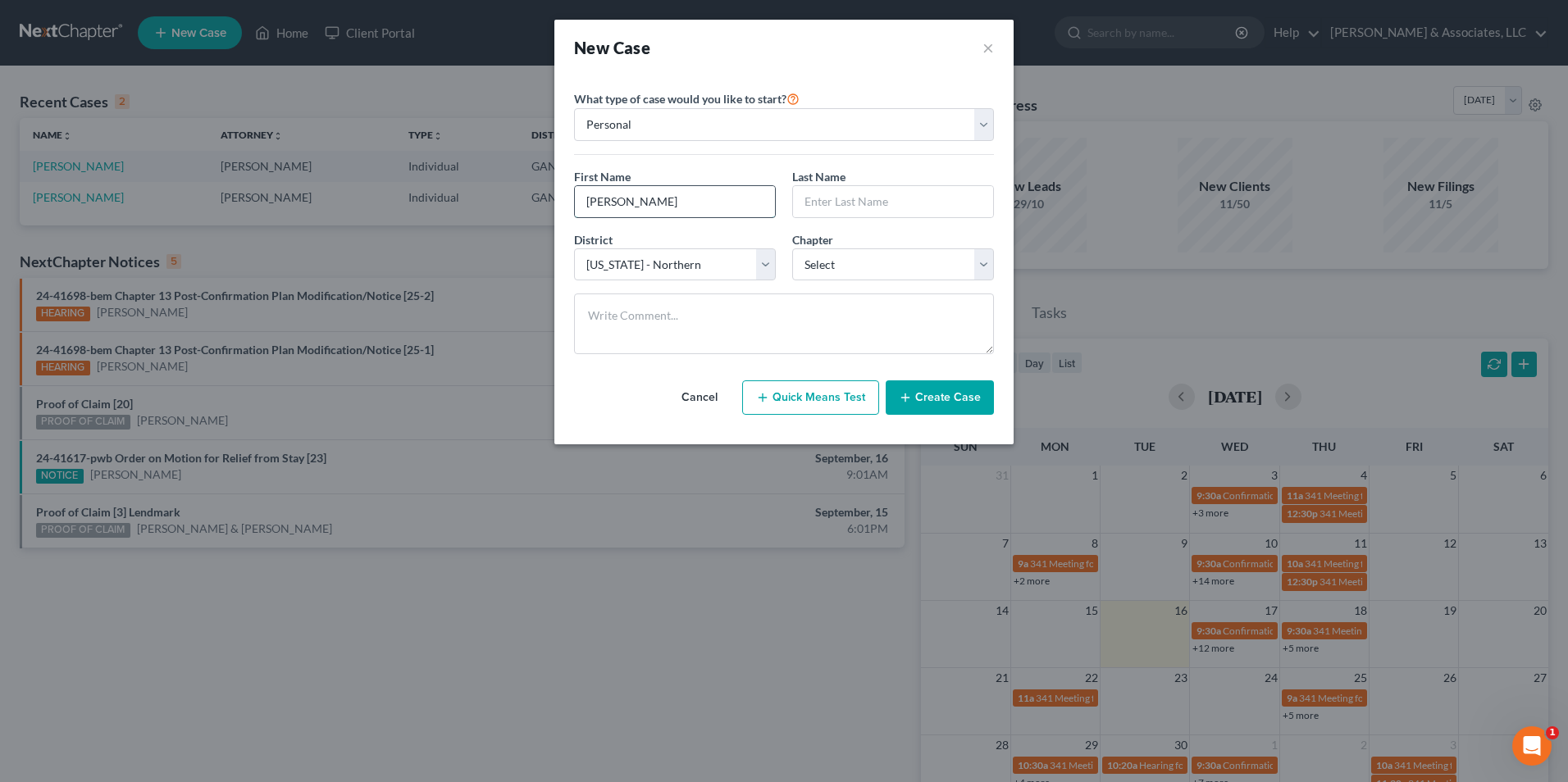
type input "Joseph"
type input "Butler"
click at [985, 260] on select "Select 7 11 12 13" at bounding box center [893, 265] width 201 height 33
select select "0"
click at [792, 248] on select "Select 7 11 12 13" at bounding box center [893, 265] width 201 height 33
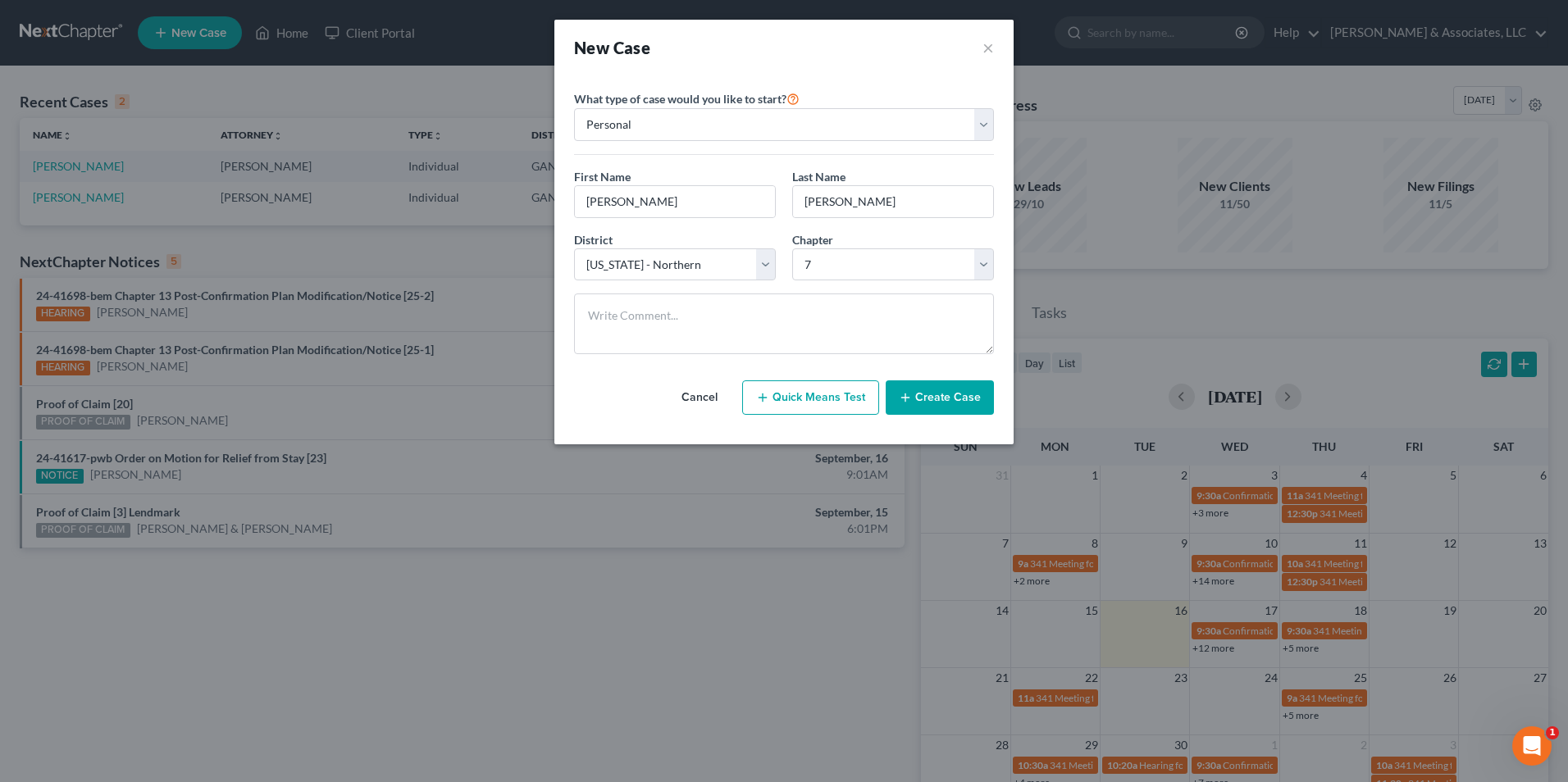
click at [964, 396] on button "Create Case" at bounding box center [940, 397] width 108 height 35
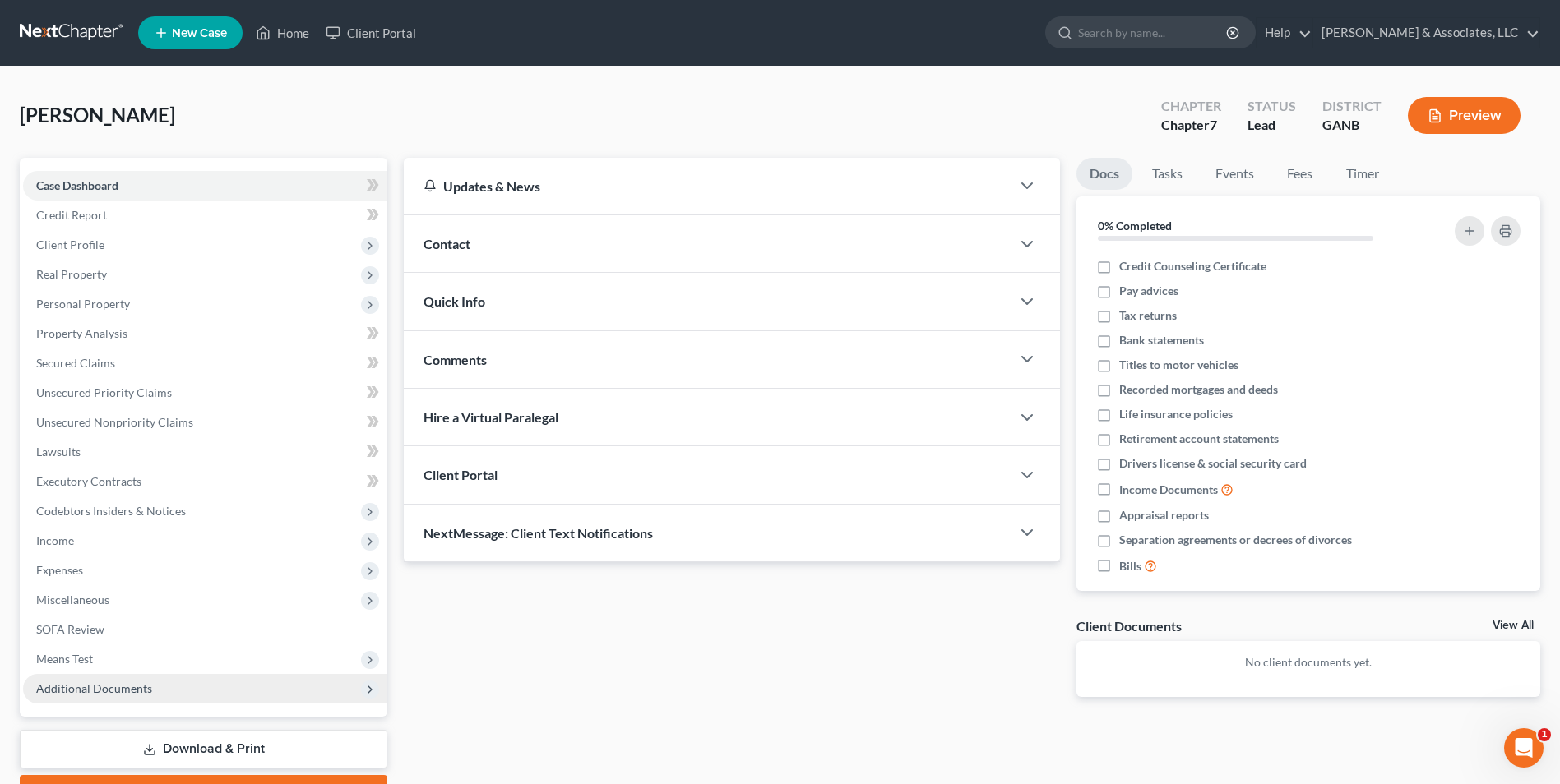
click at [114, 700] on span "Additional Documents" at bounding box center [205, 689] width 365 height 29
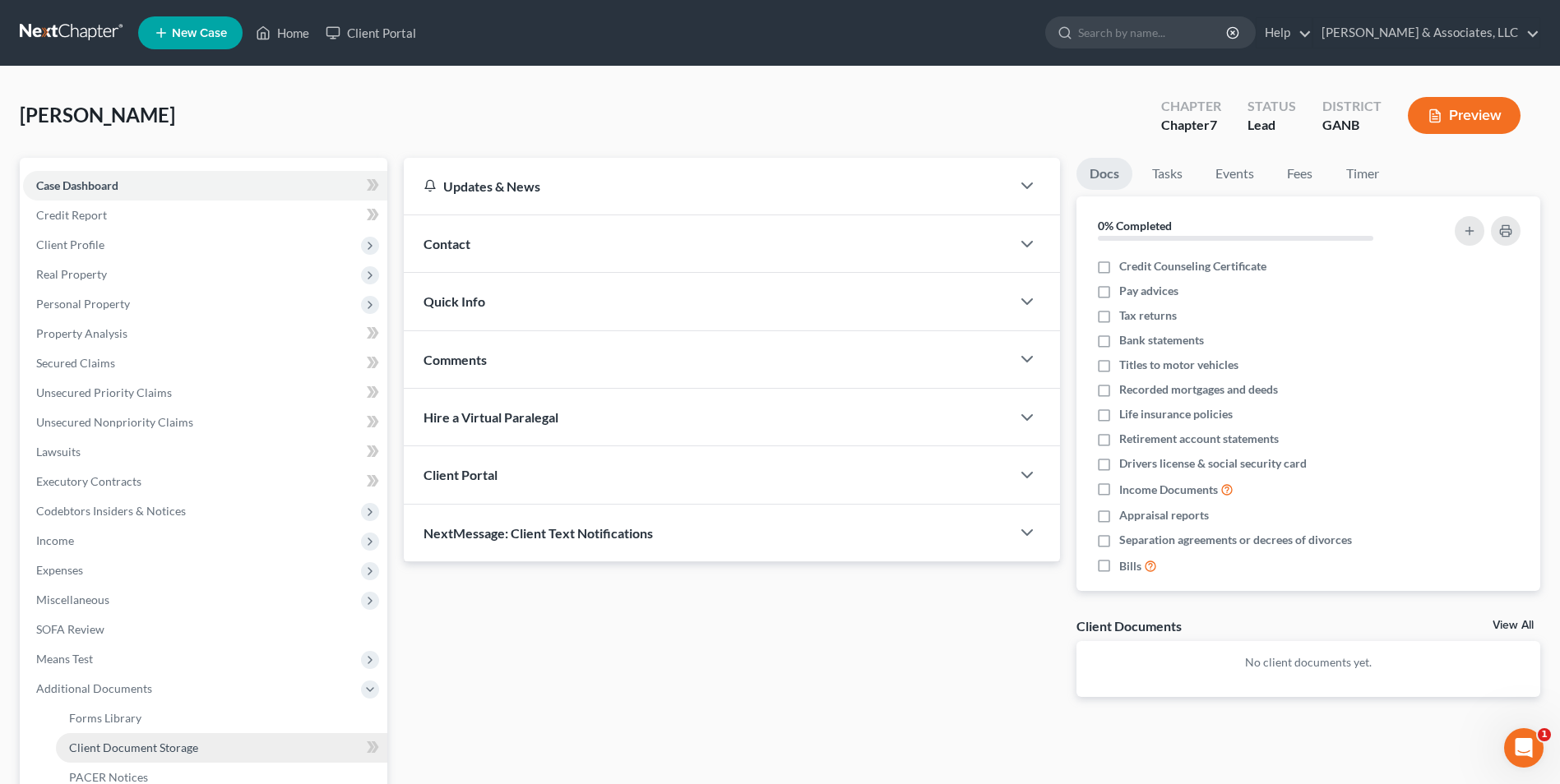
click at [161, 747] on span "Client Document Storage" at bounding box center [133, 747] width 129 height 14
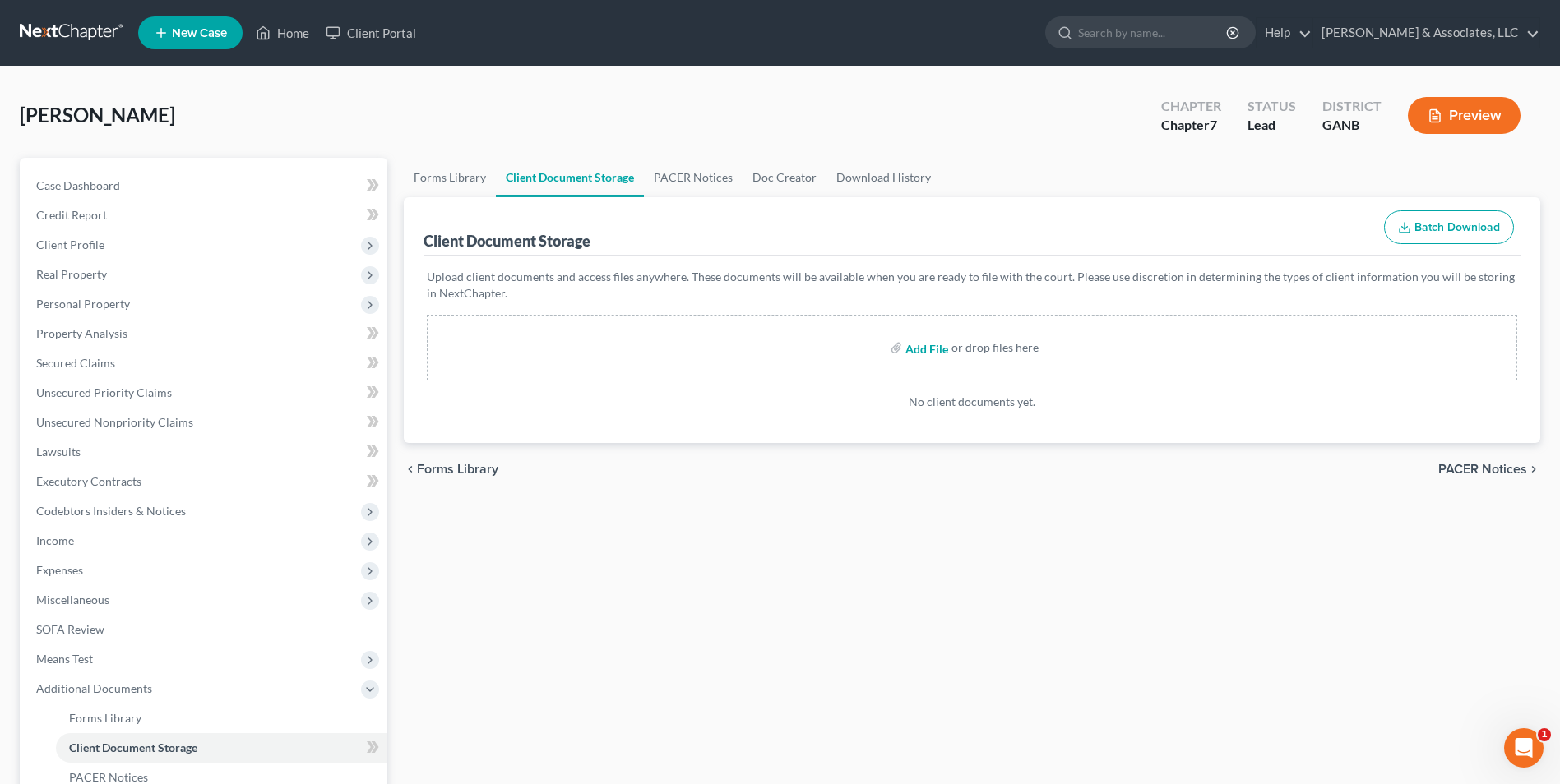
click at [924, 353] on input "file" at bounding box center [925, 348] width 39 height 29
type input "C:\fakepath\Butler.Intake.pdf"
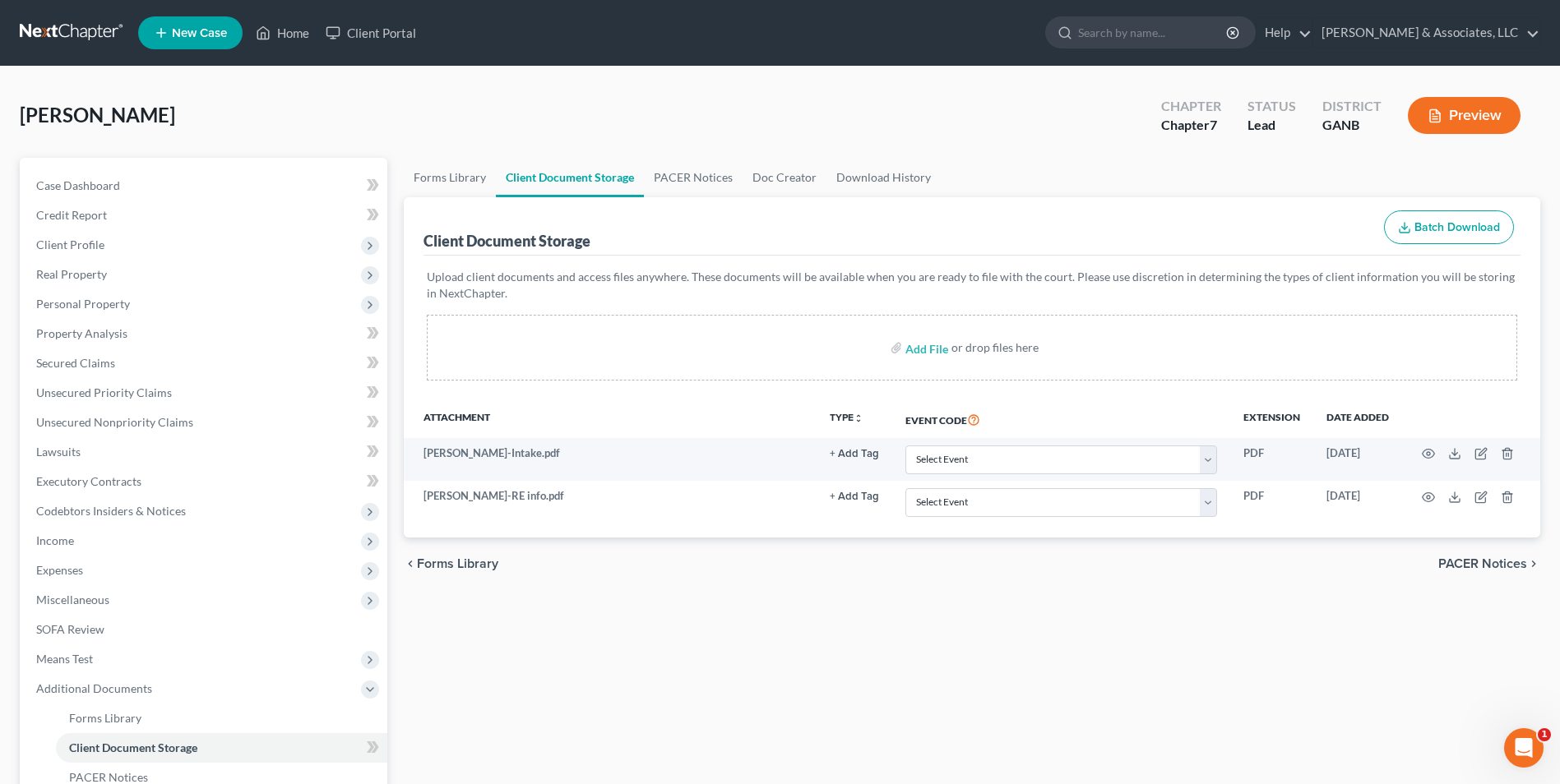
click at [281, 48] on ul "New Case Home Client Portal - No Result - See all results Or Press Enter... Hel…" at bounding box center [838, 33] width 1402 height 43
click at [303, 45] on link "Home" at bounding box center [283, 33] width 70 height 29
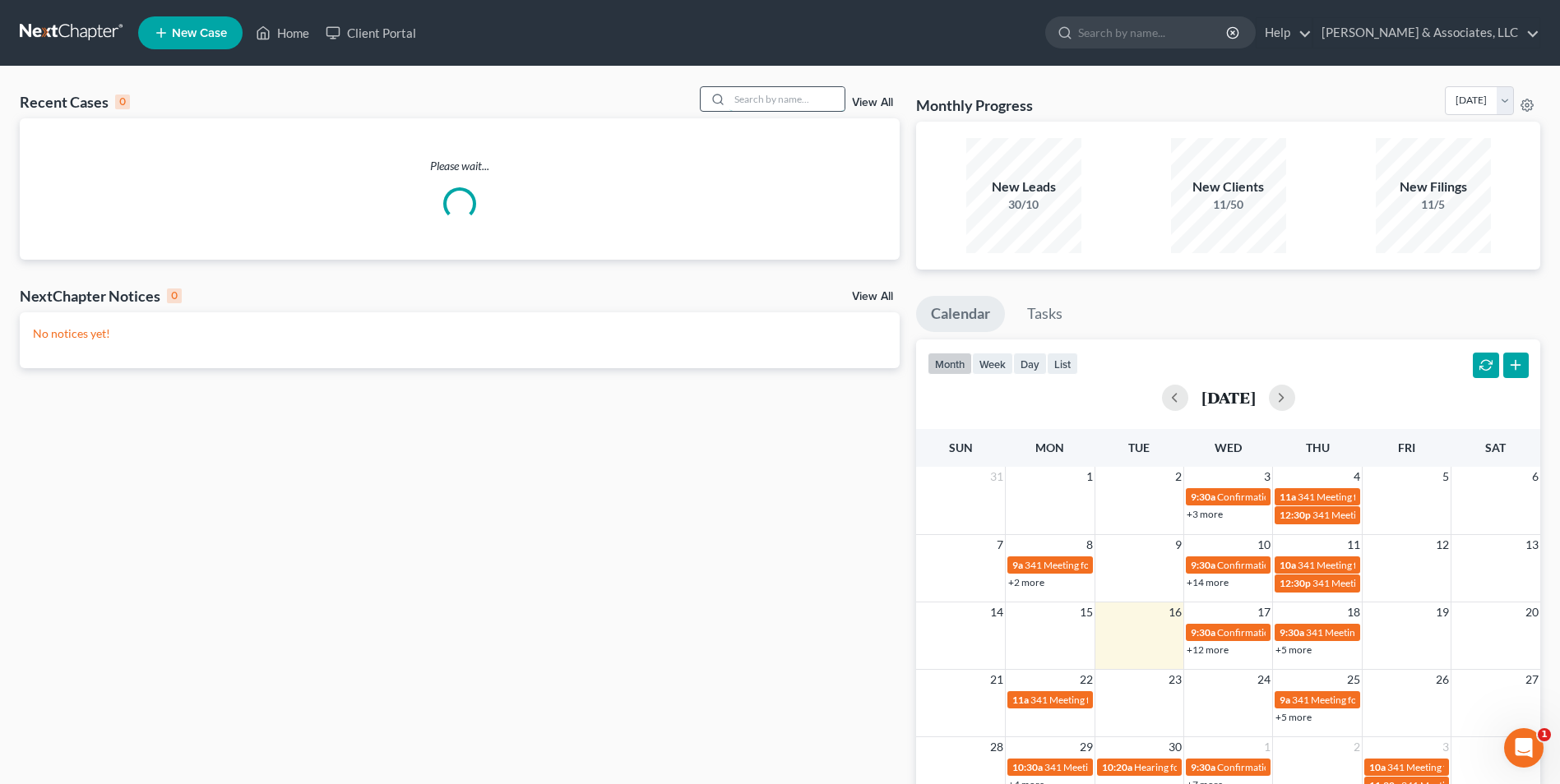
click at [825, 111] on input "search" at bounding box center [786, 99] width 115 height 24
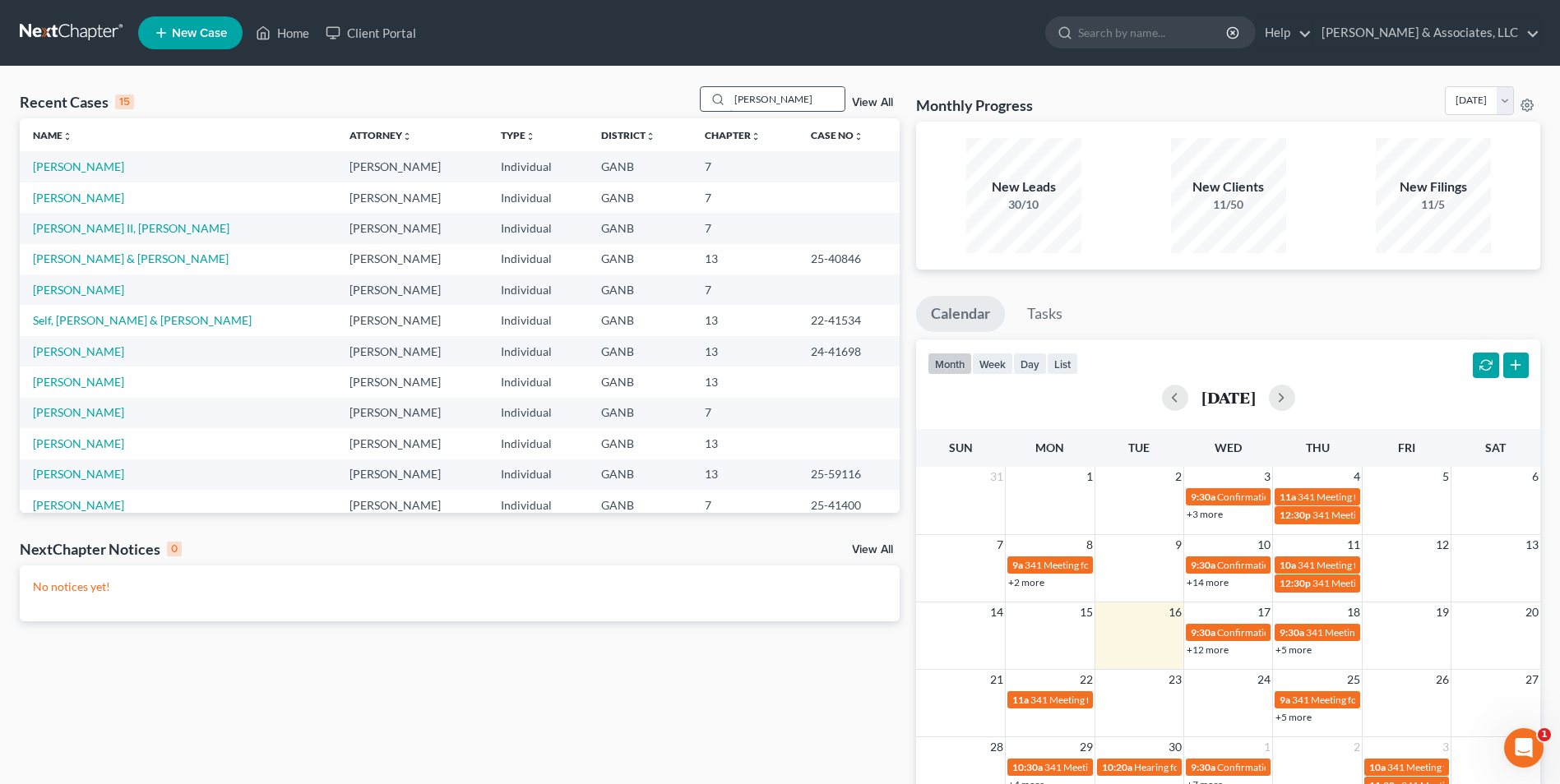
type input "duncan"
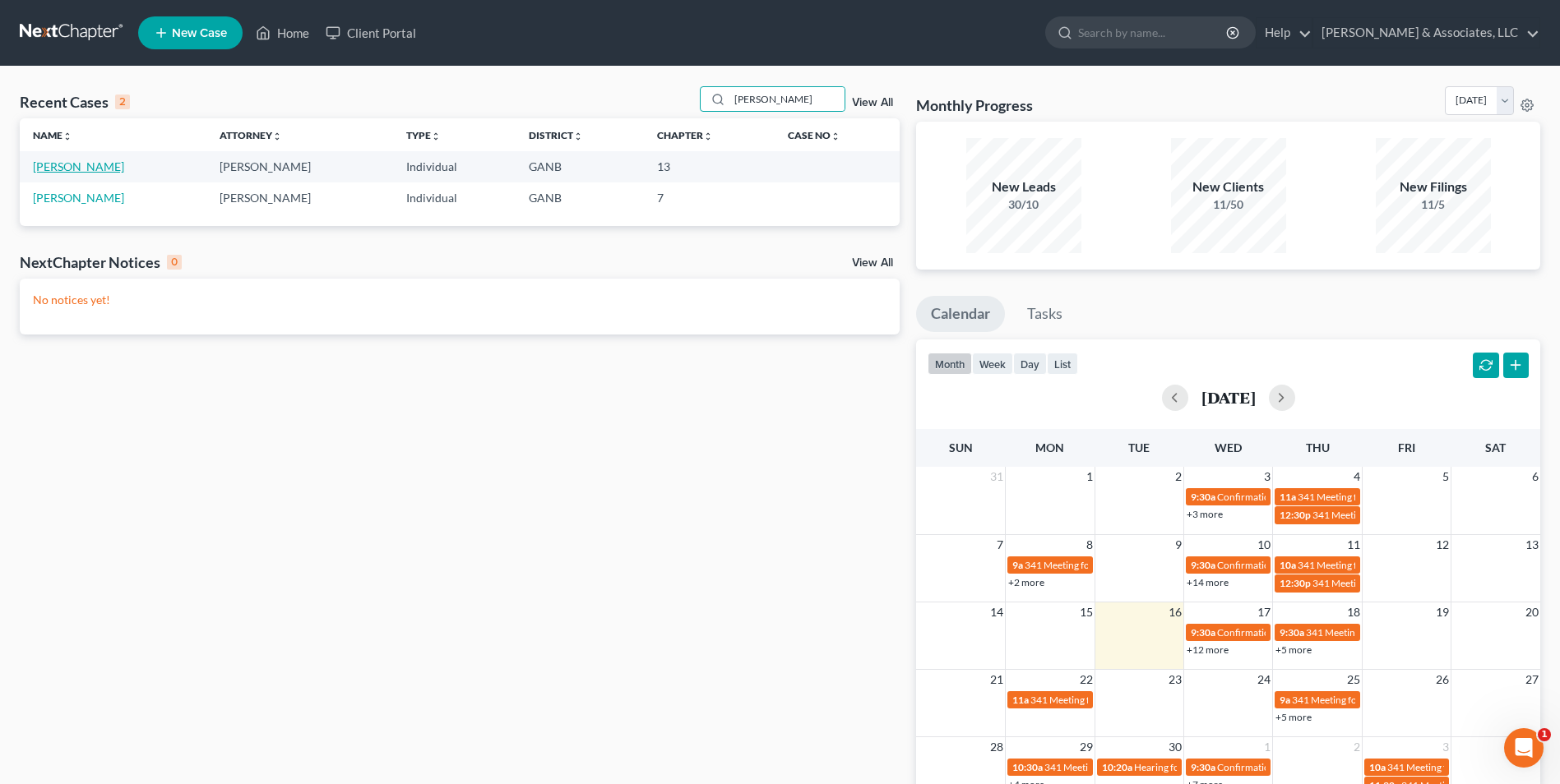
click at [83, 164] on link "[PERSON_NAME]" at bounding box center [78, 166] width 91 height 14
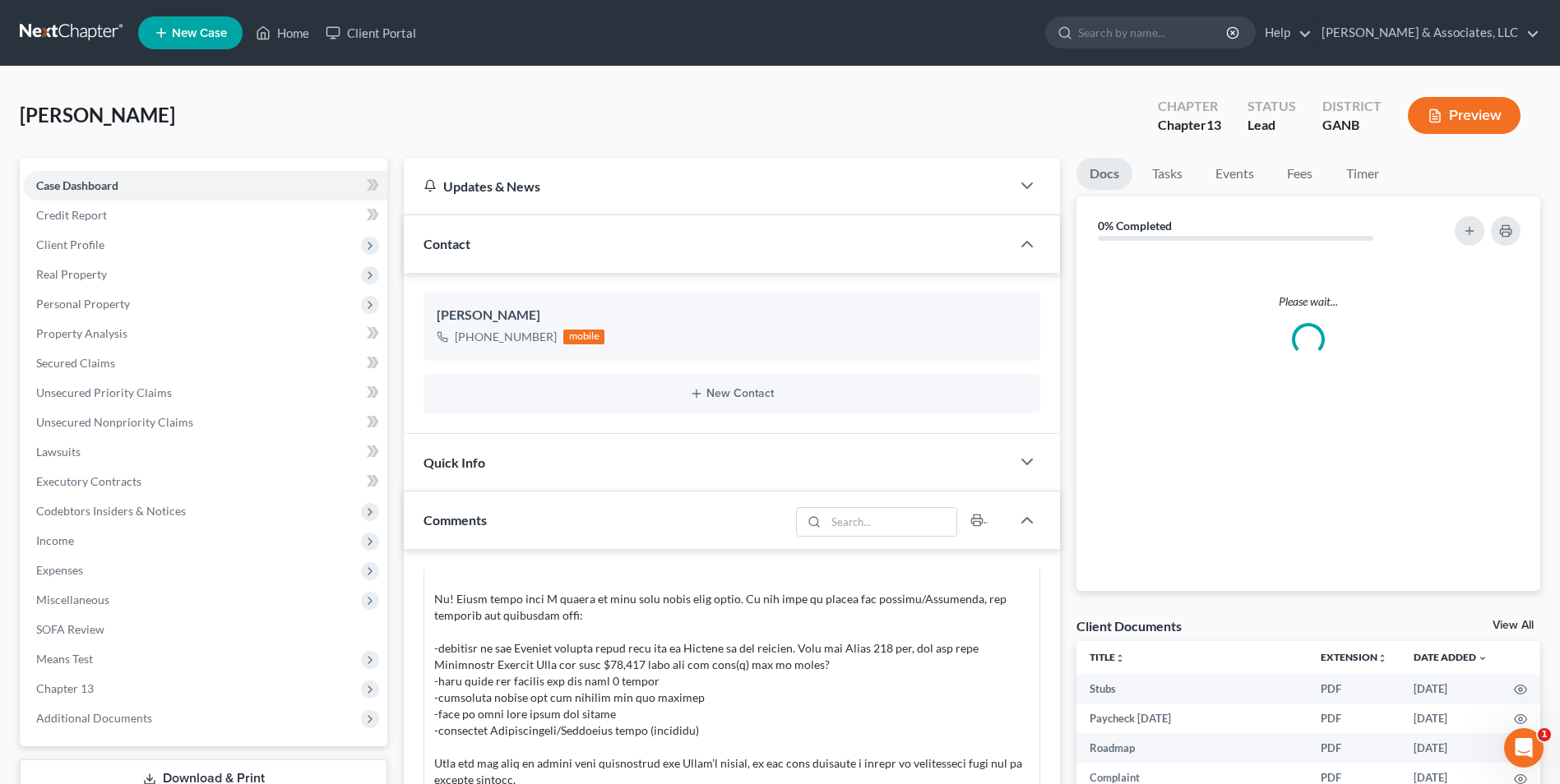
scroll to position [23, 0]
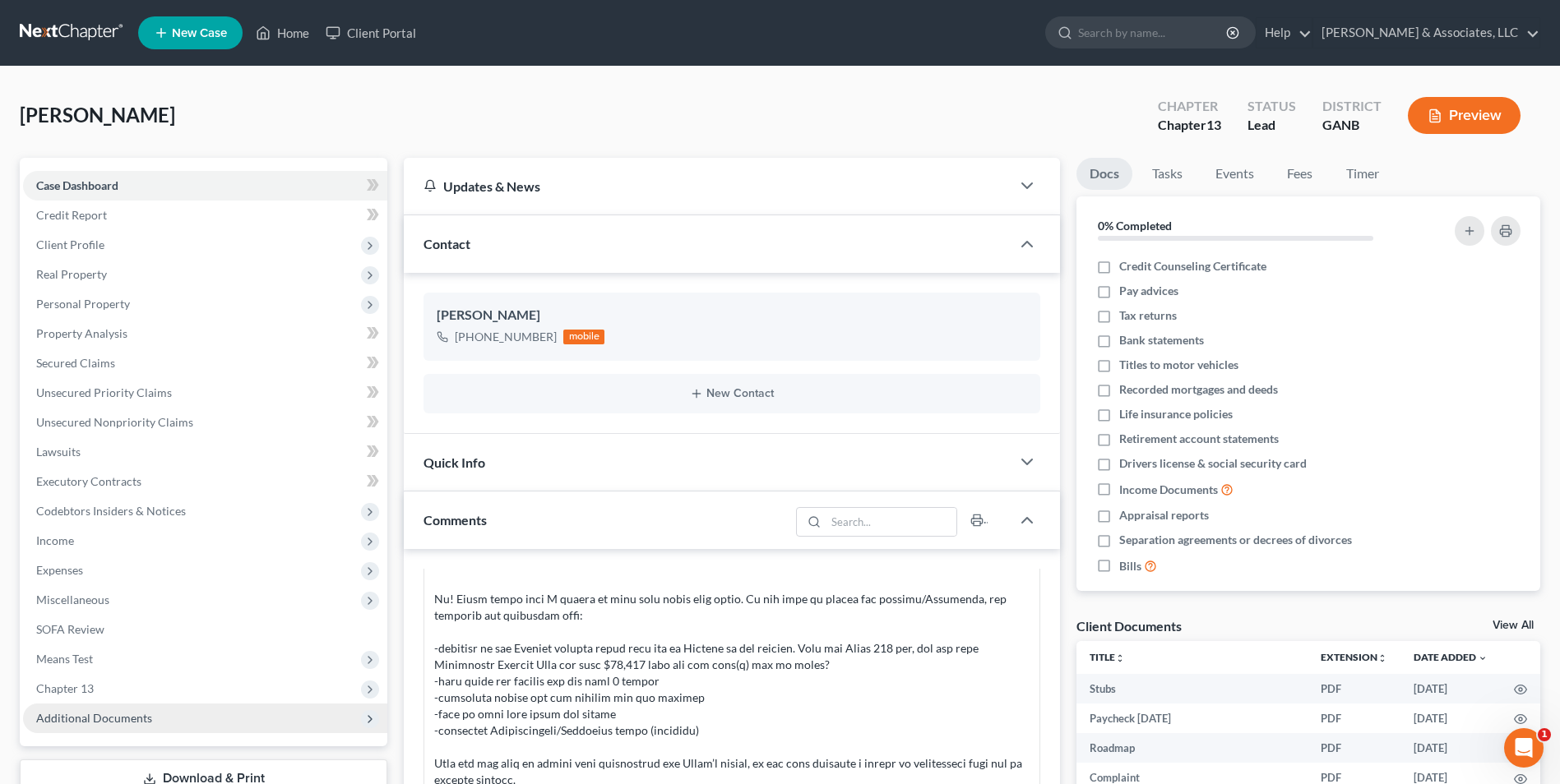
click at [87, 726] on span "Additional Documents" at bounding box center [205, 718] width 365 height 29
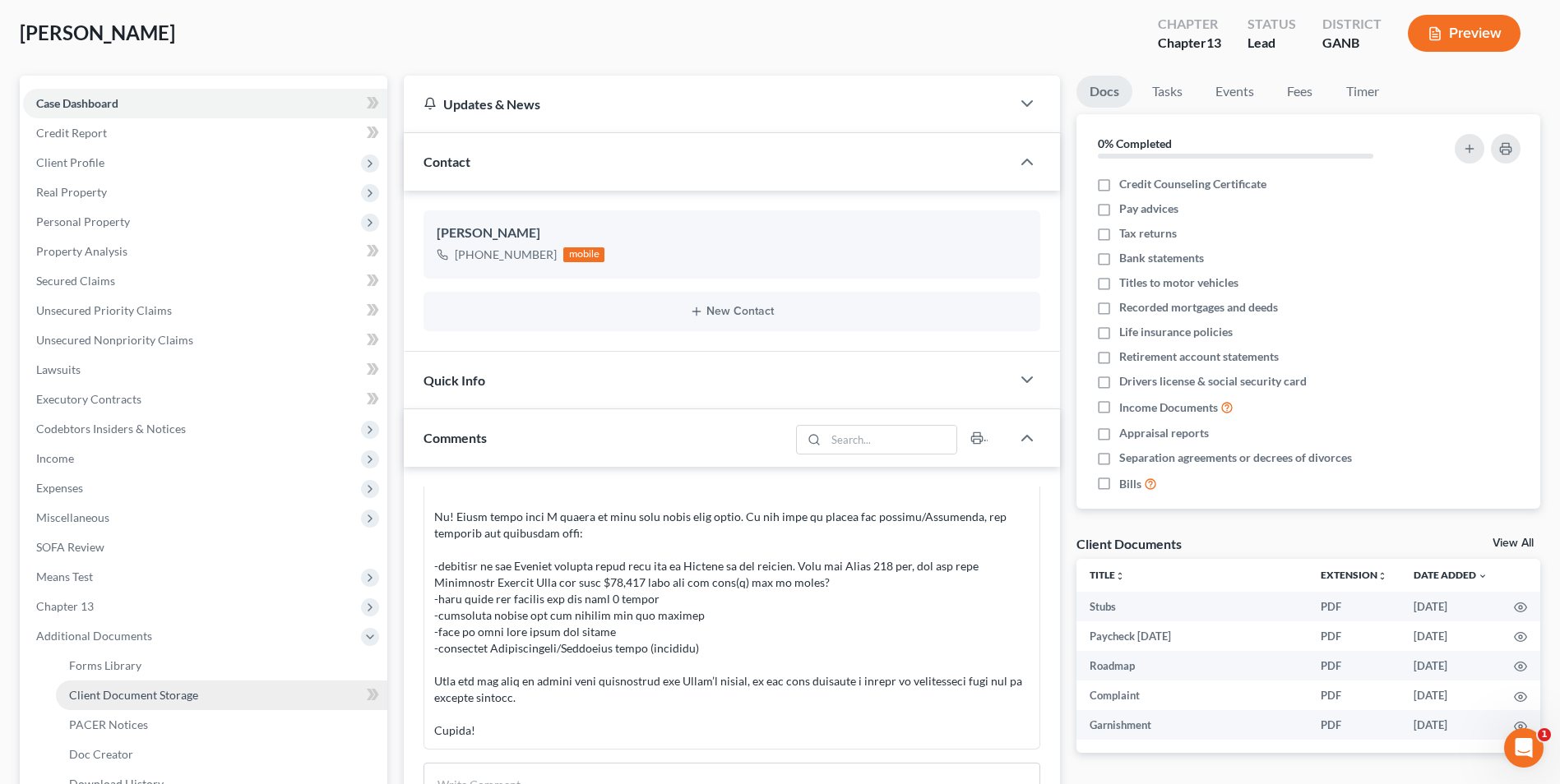
click at [182, 699] on span "Client Document Storage" at bounding box center [133, 694] width 129 height 14
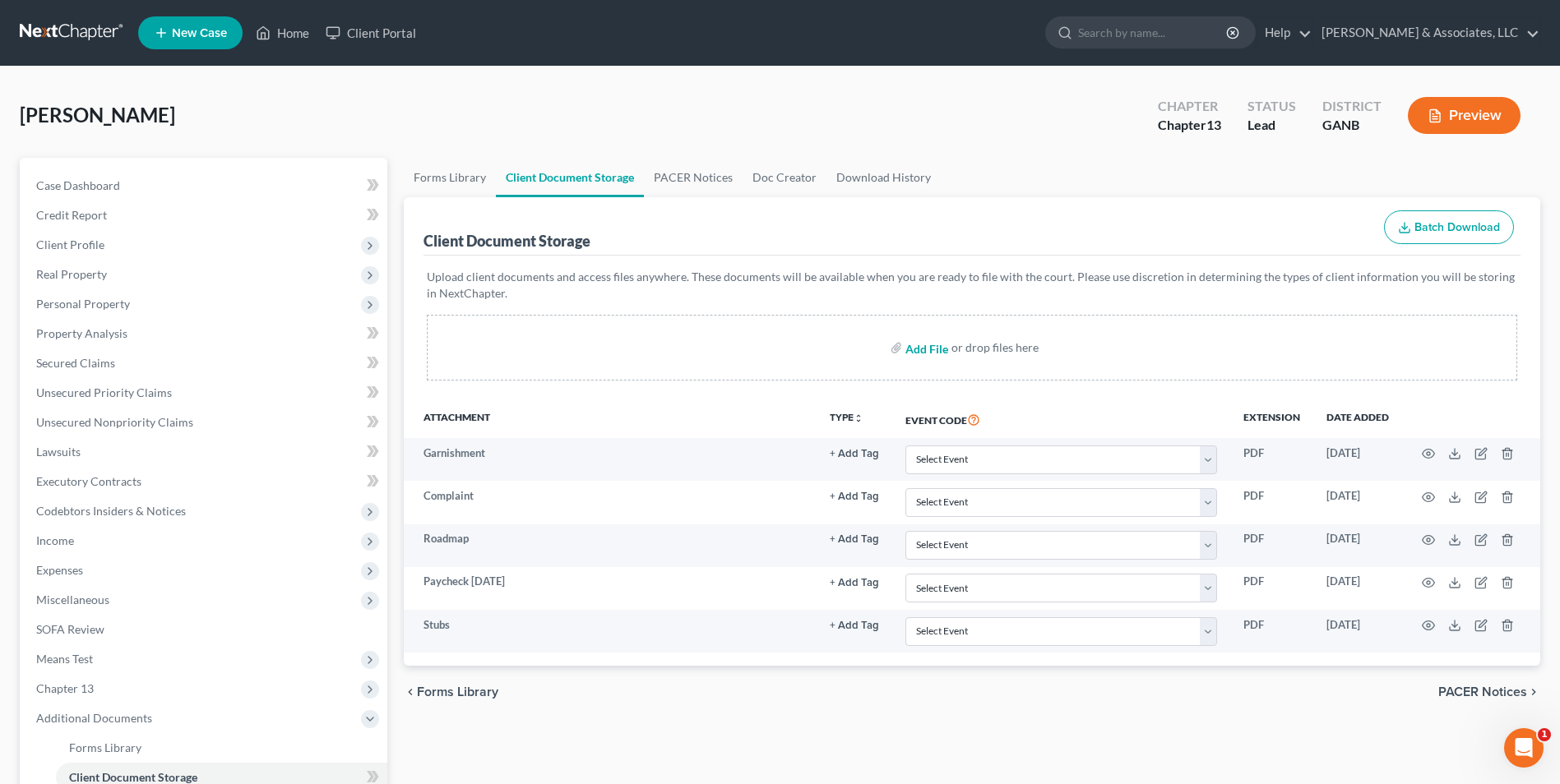
click at [939, 355] on input "file" at bounding box center [925, 348] width 39 height 29
type input "C:\fakepath\Duncan.Intake.pdf"
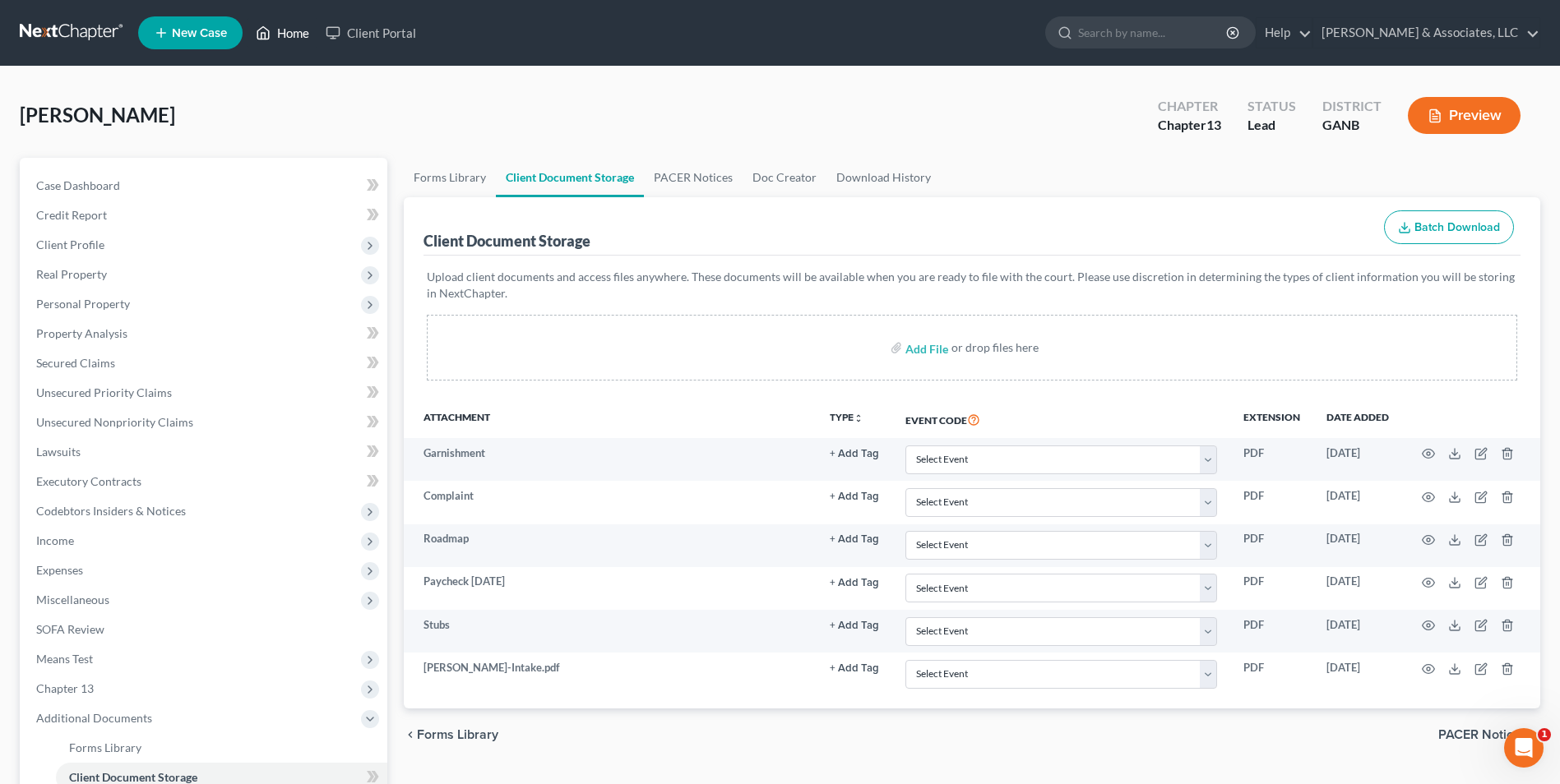
click at [299, 32] on link "Home" at bounding box center [283, 33] width 70 height 29
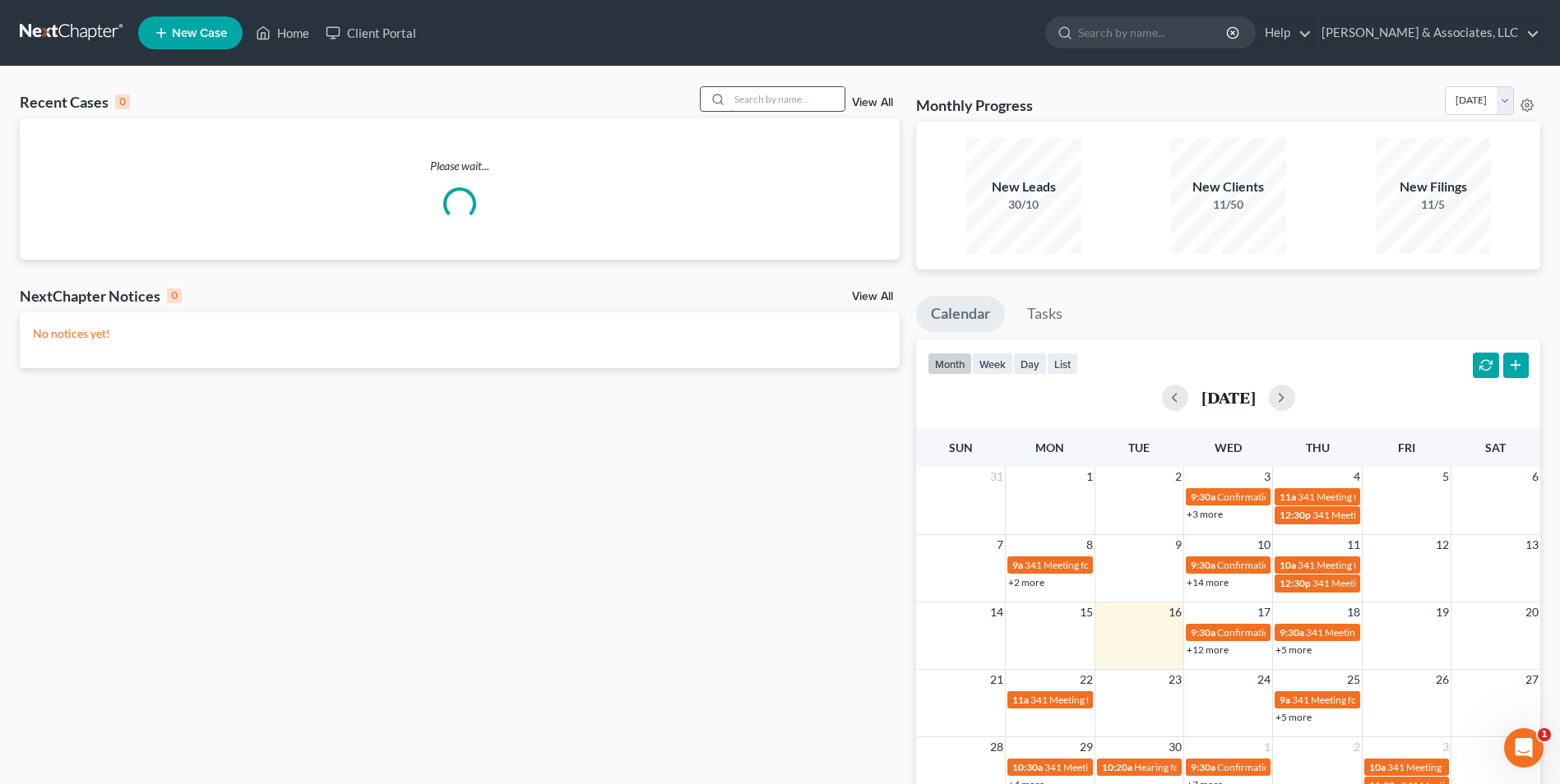
click at [780, 102] on input "search" at bounding box center [786, 99] width 115 height 24
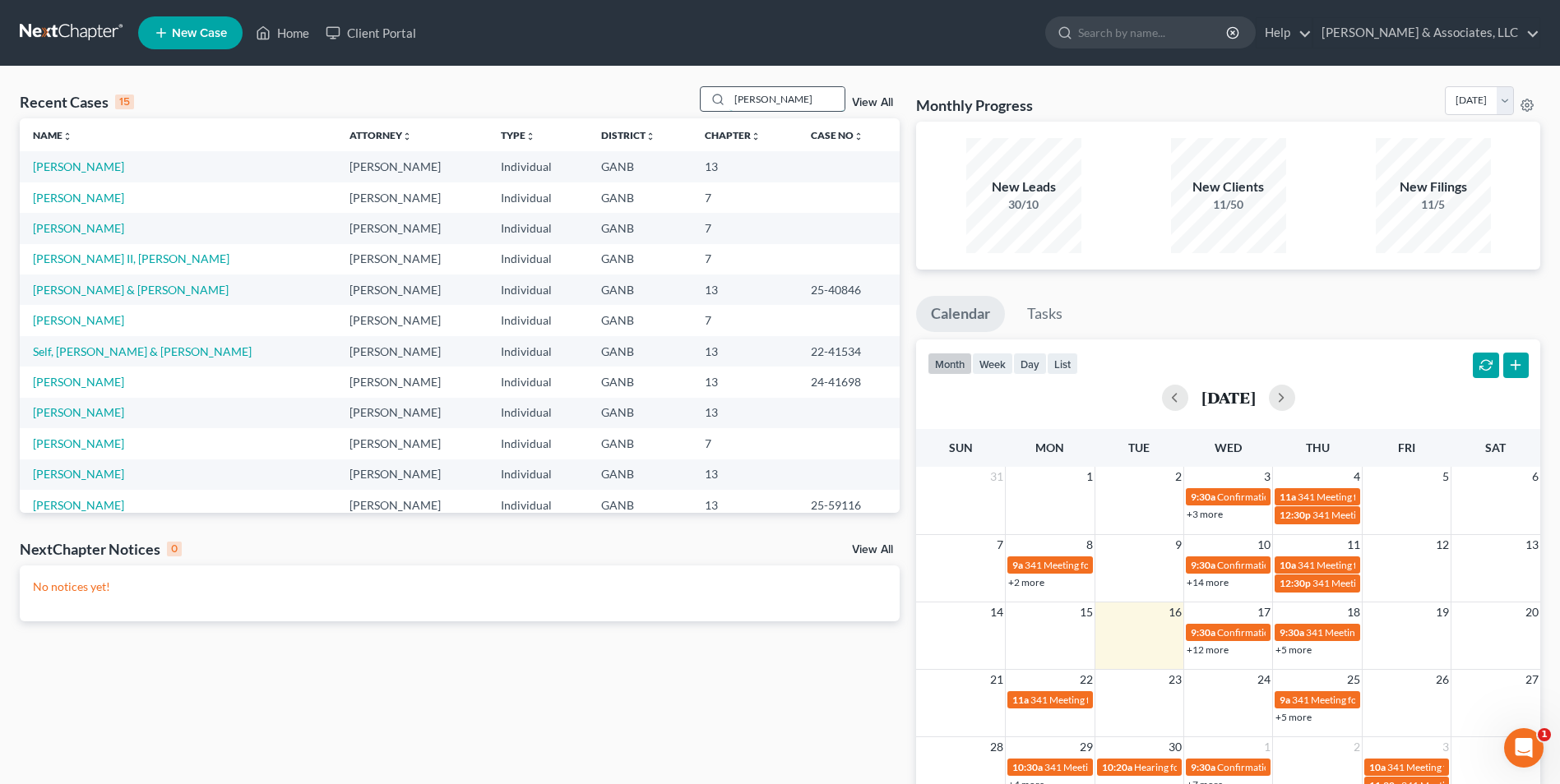
type input "smith"
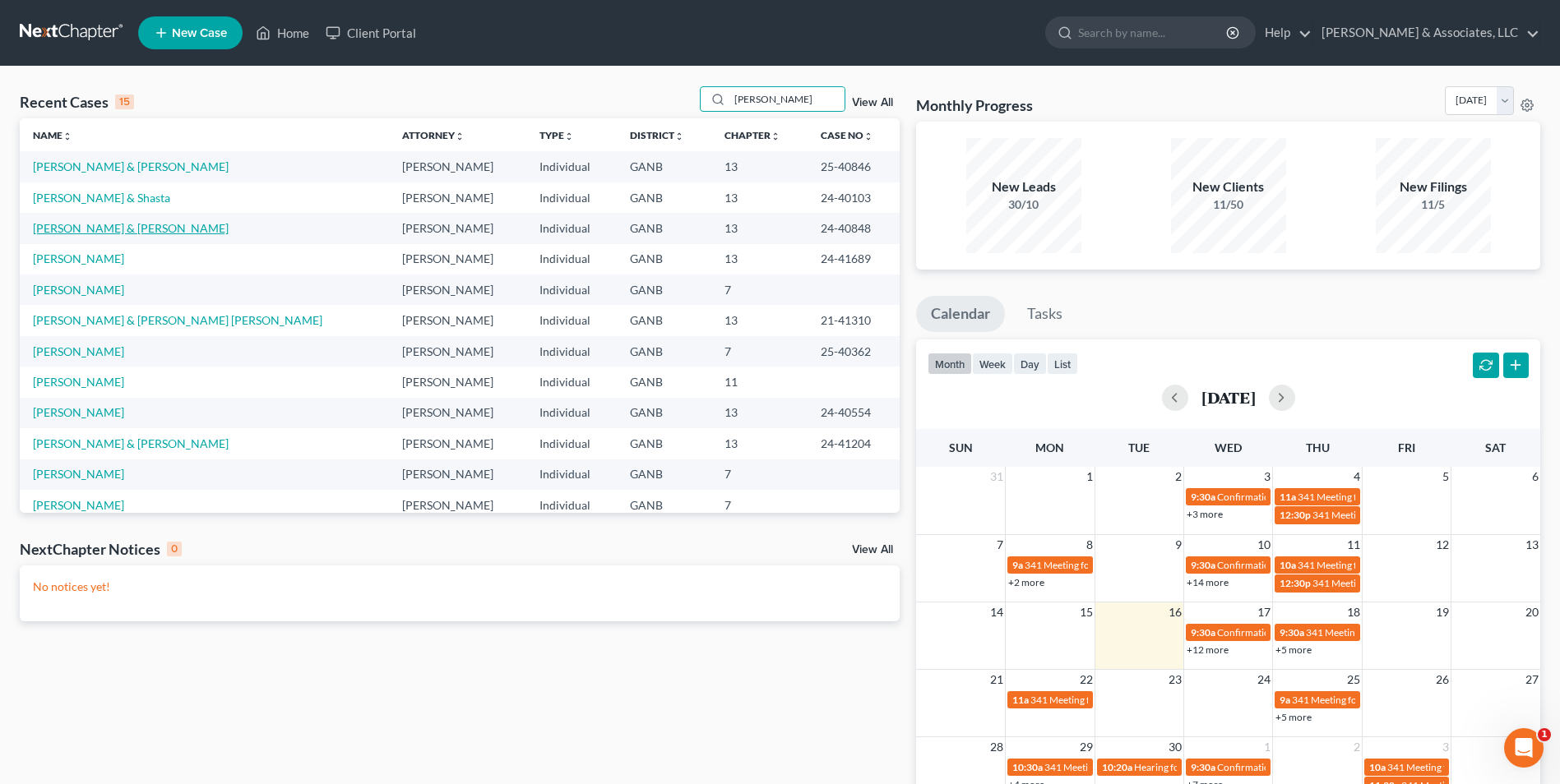
click at [110, 227] on link "[PERSON_NAME] & [PERSON_NAME]" at bounding box center [130, 228] width 196 height 14
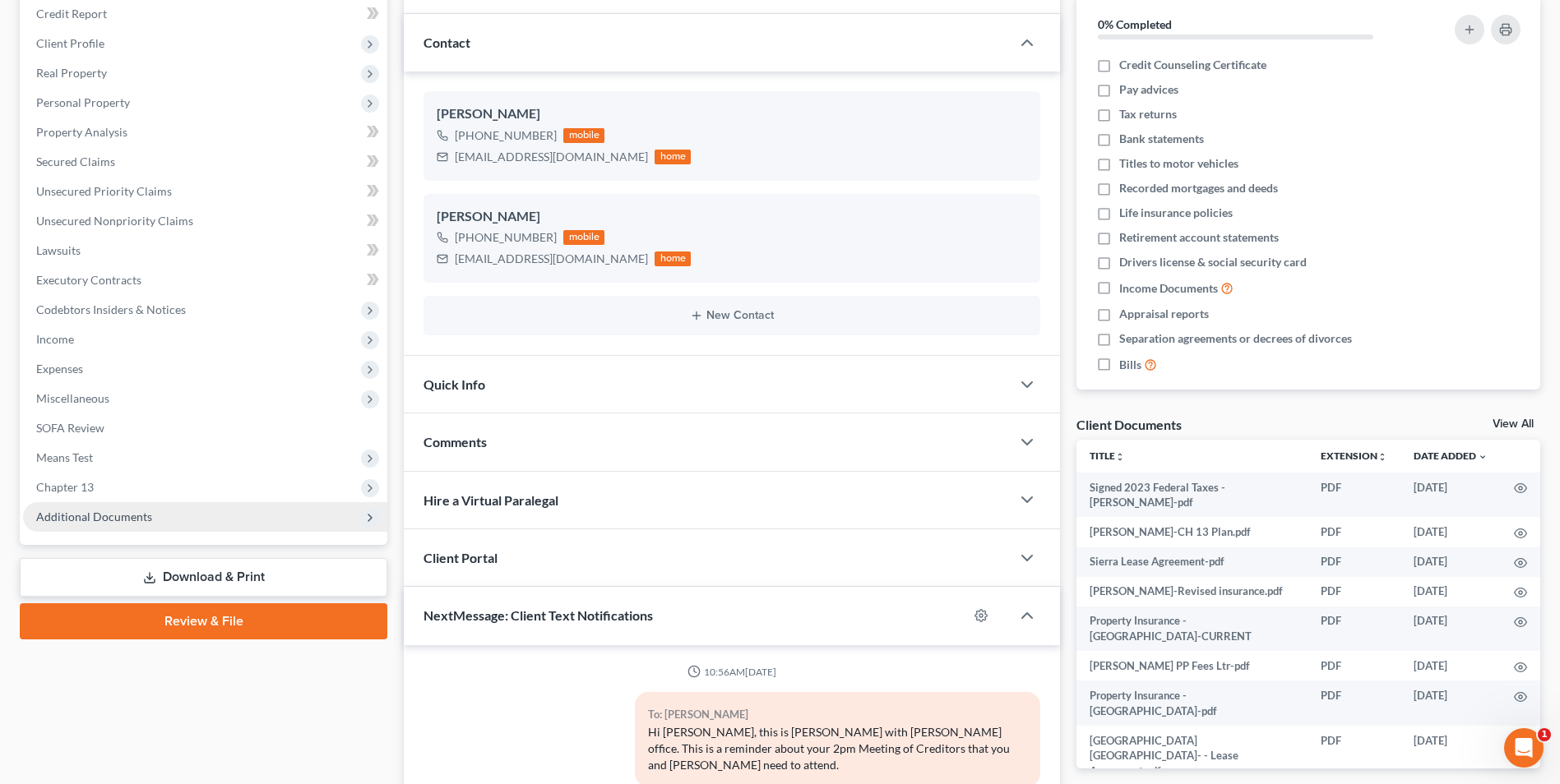
scroll to position [23, 0]
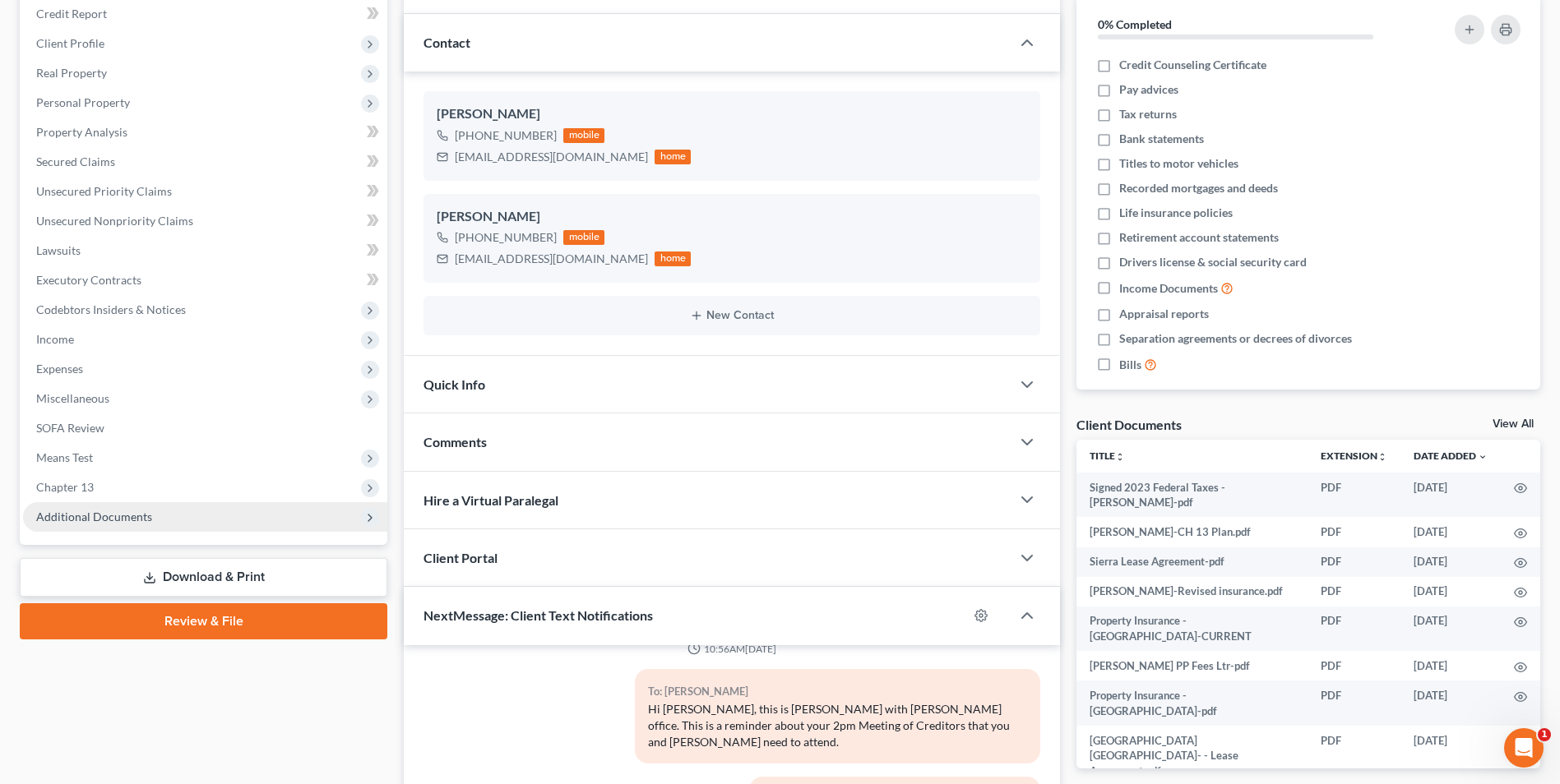
click at [138, 513] on span "Additional Documents" at bounding box center [94, 516] width 116 height 14
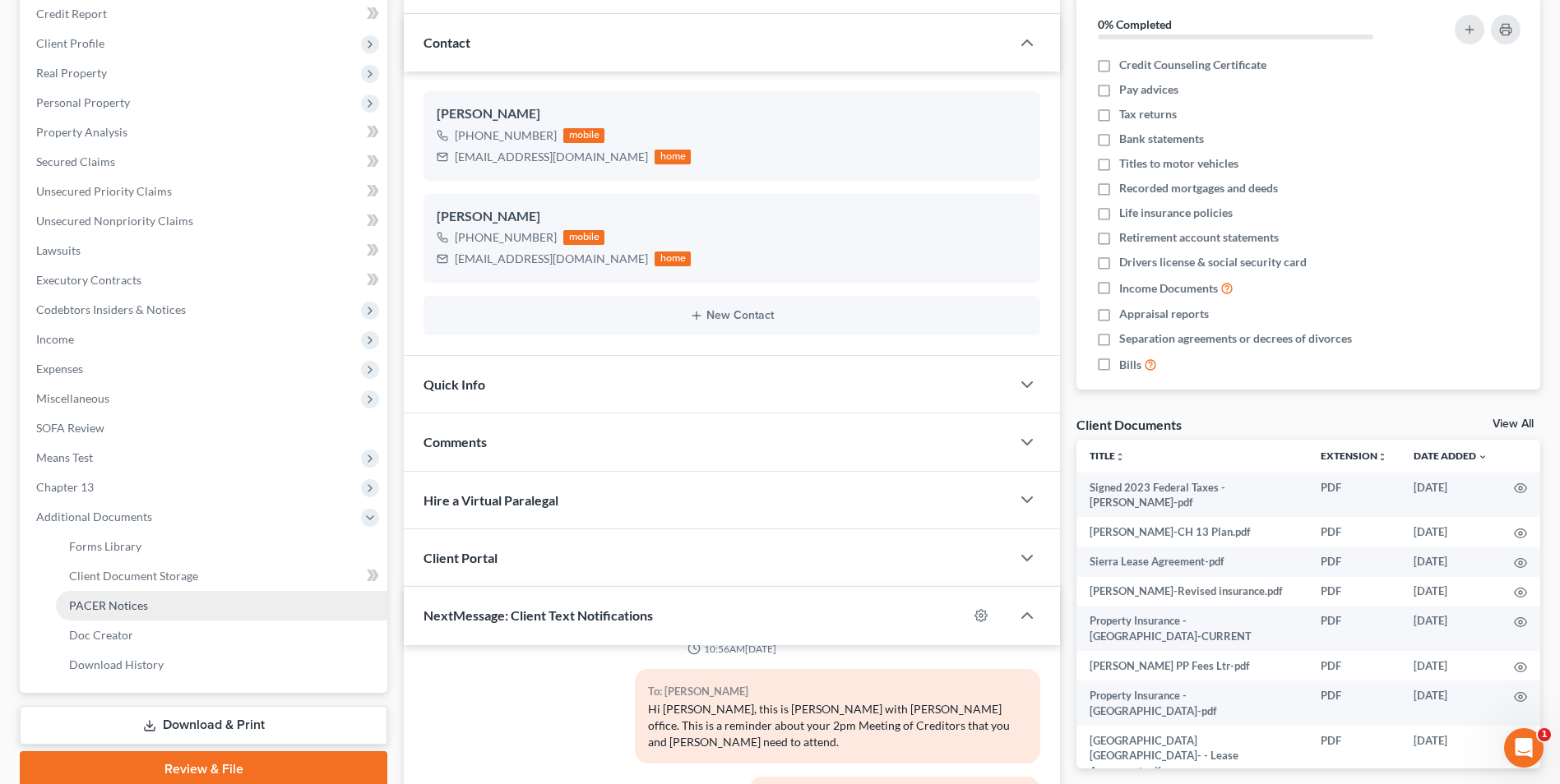
click at [138, 605] on span "PACER Notices" at bounding box center [108, 605] width 79 height 14
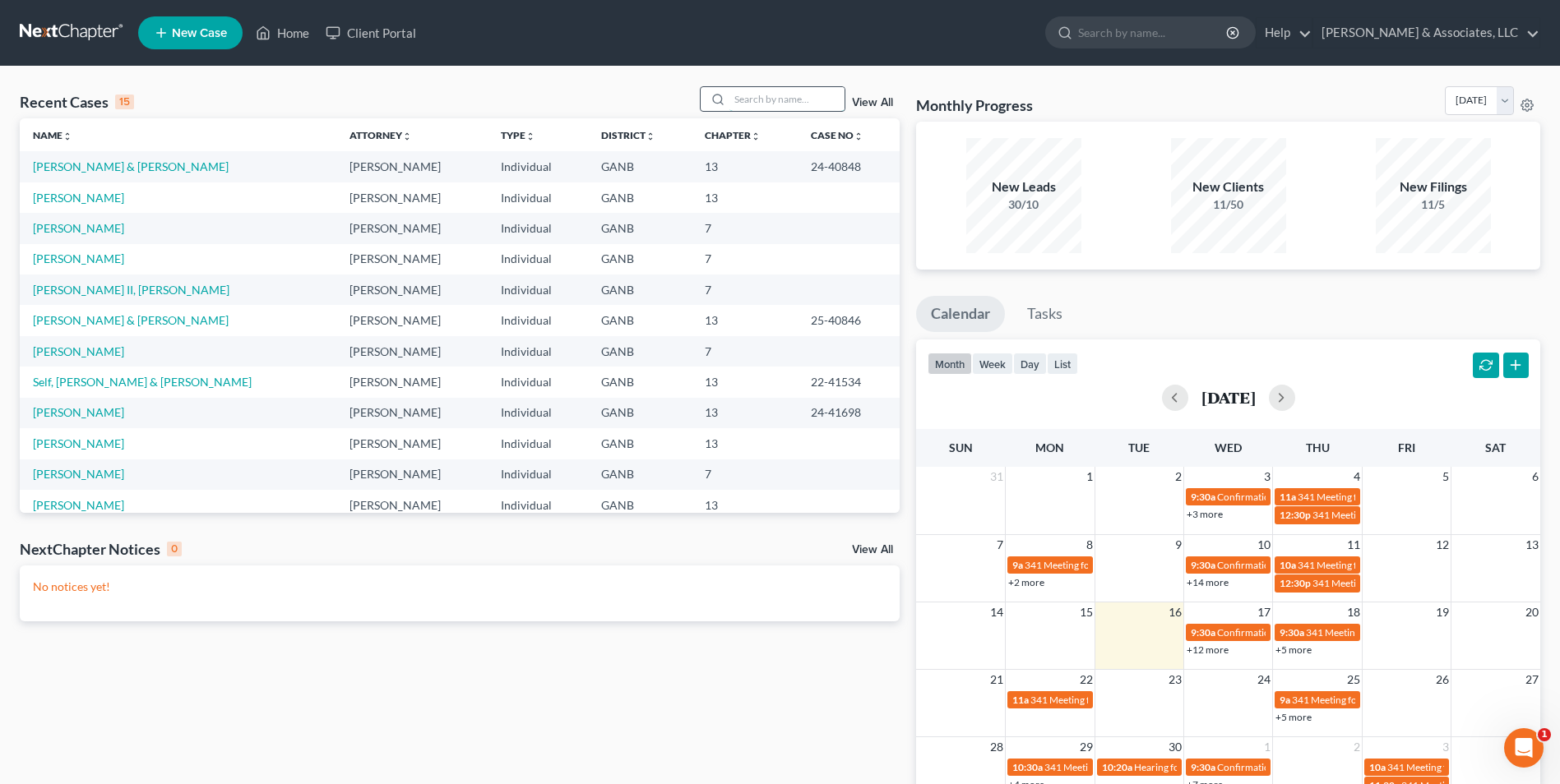
click at [806, 101] on input "search" at bounding box center [786, 99] width 115 height 24
type input "jones"
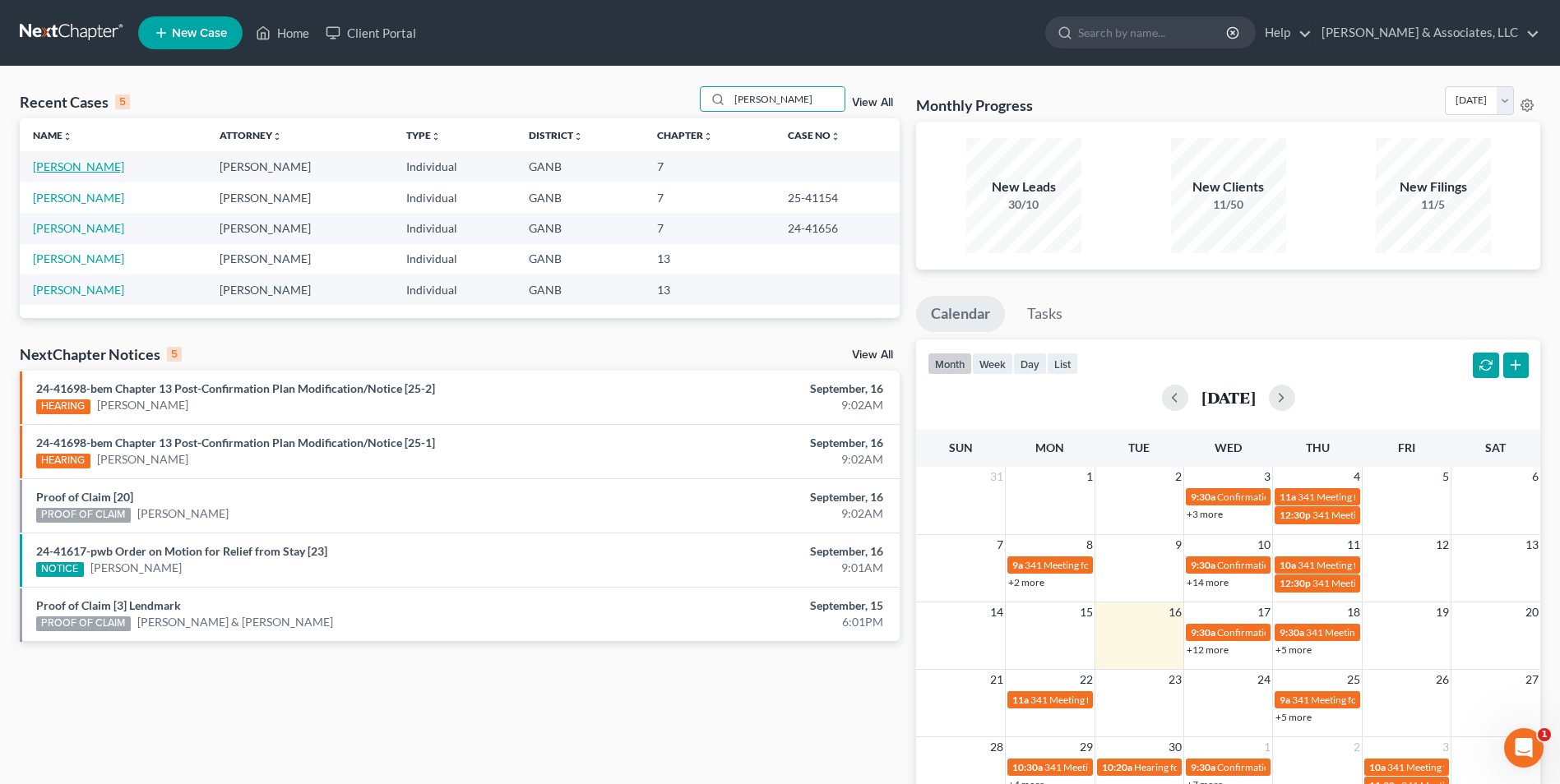
click at [64, 172] on link "[PERSON_NAME]" at bounding box center [78, 166] width 91 height 14
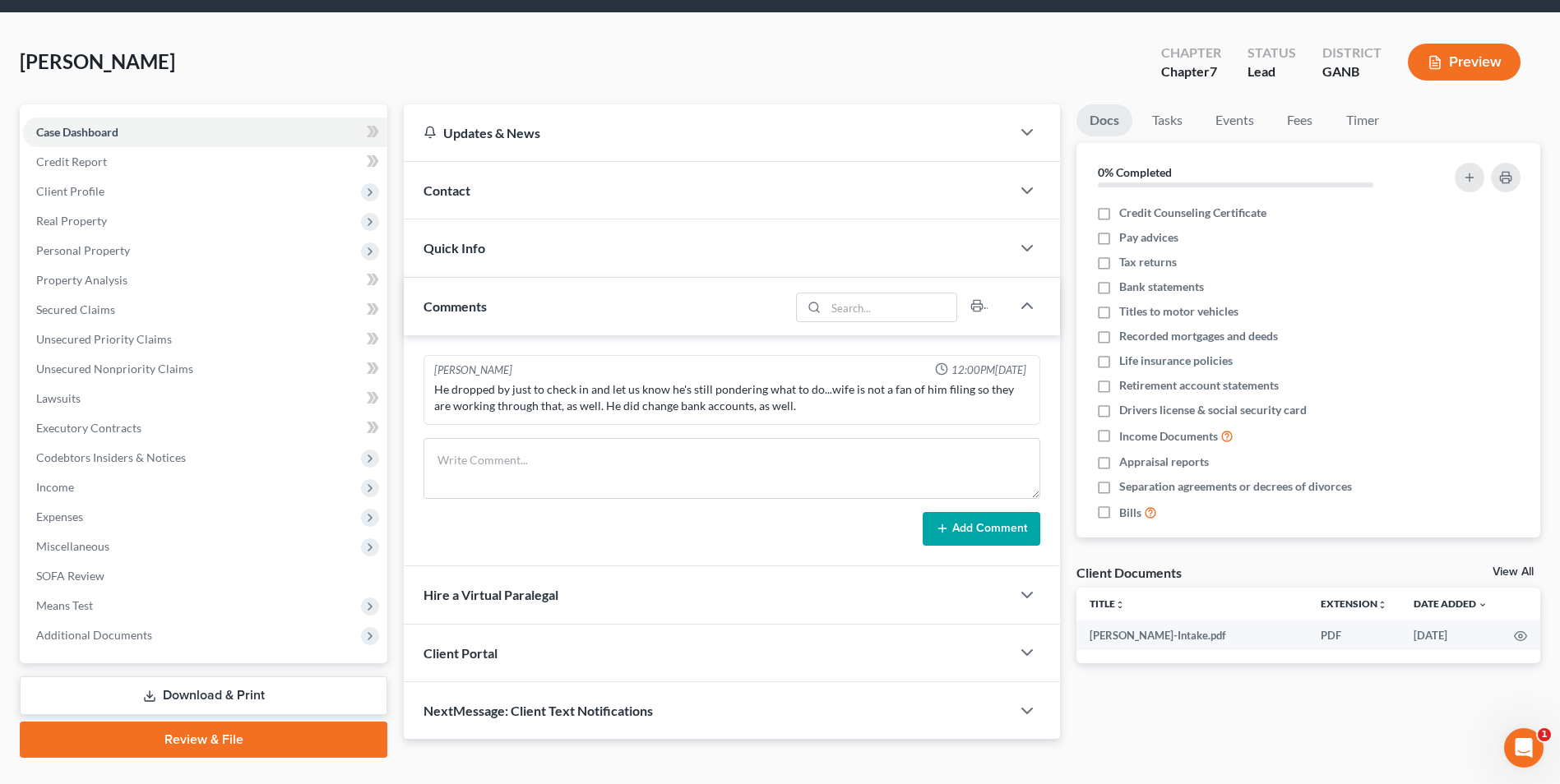
scroll to position [90, 0]
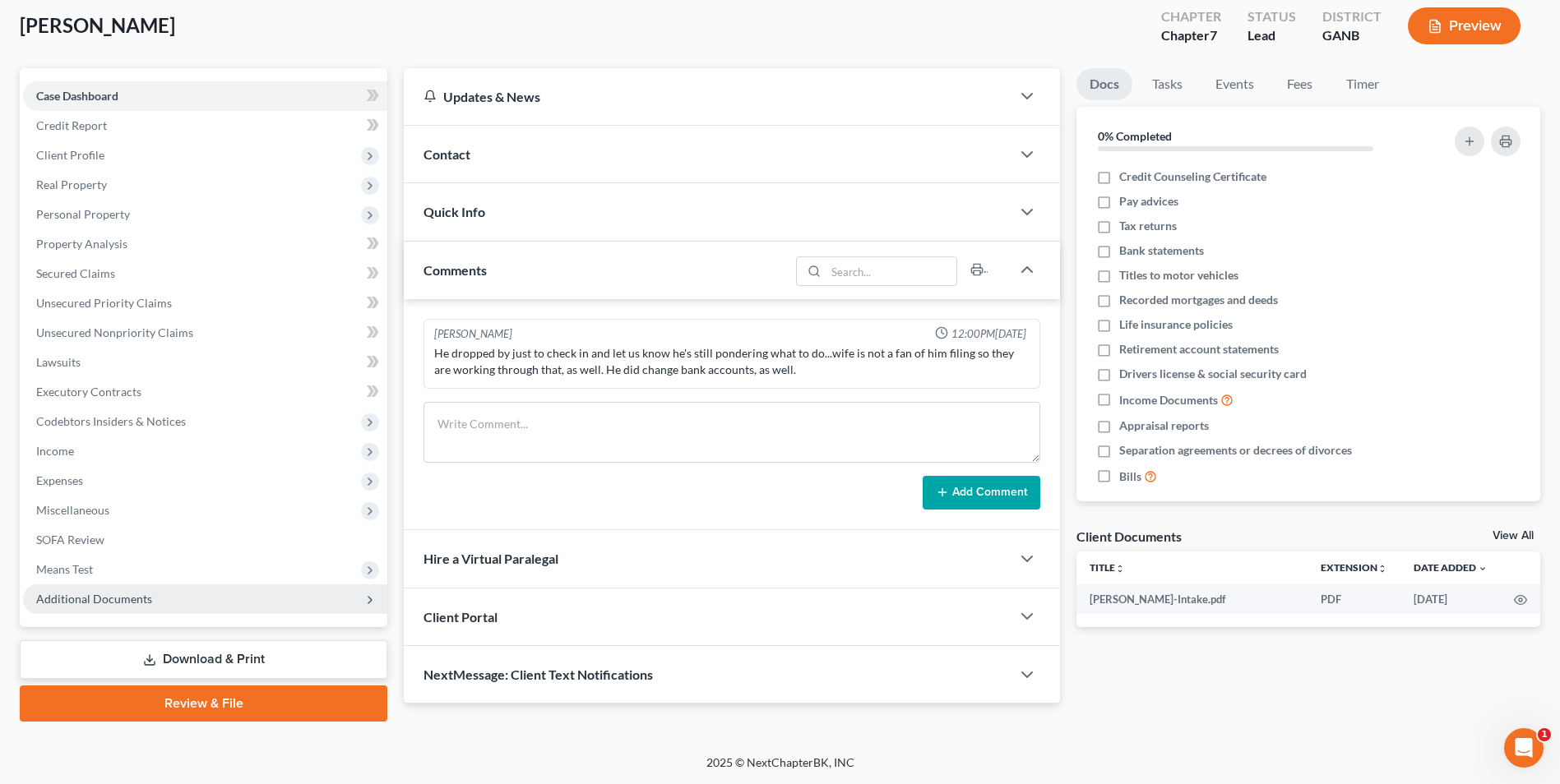
click at [99, 610] on span "Additional Documents" at bounding box center [205, 599] width 365 height 29
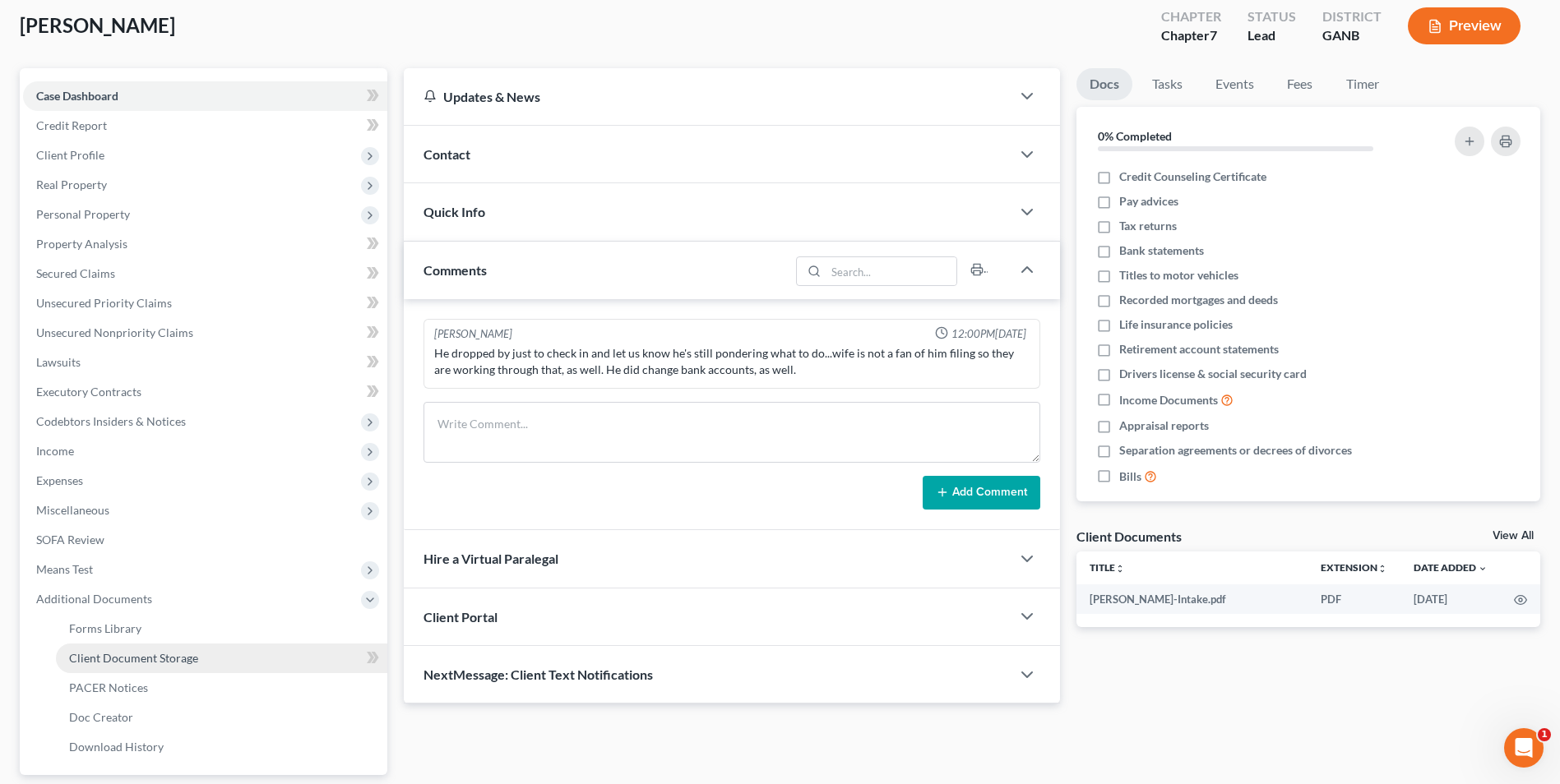
click at [132, 662] on span "Client Document Storage" at bounding box center [133, 657] width 129 height 14
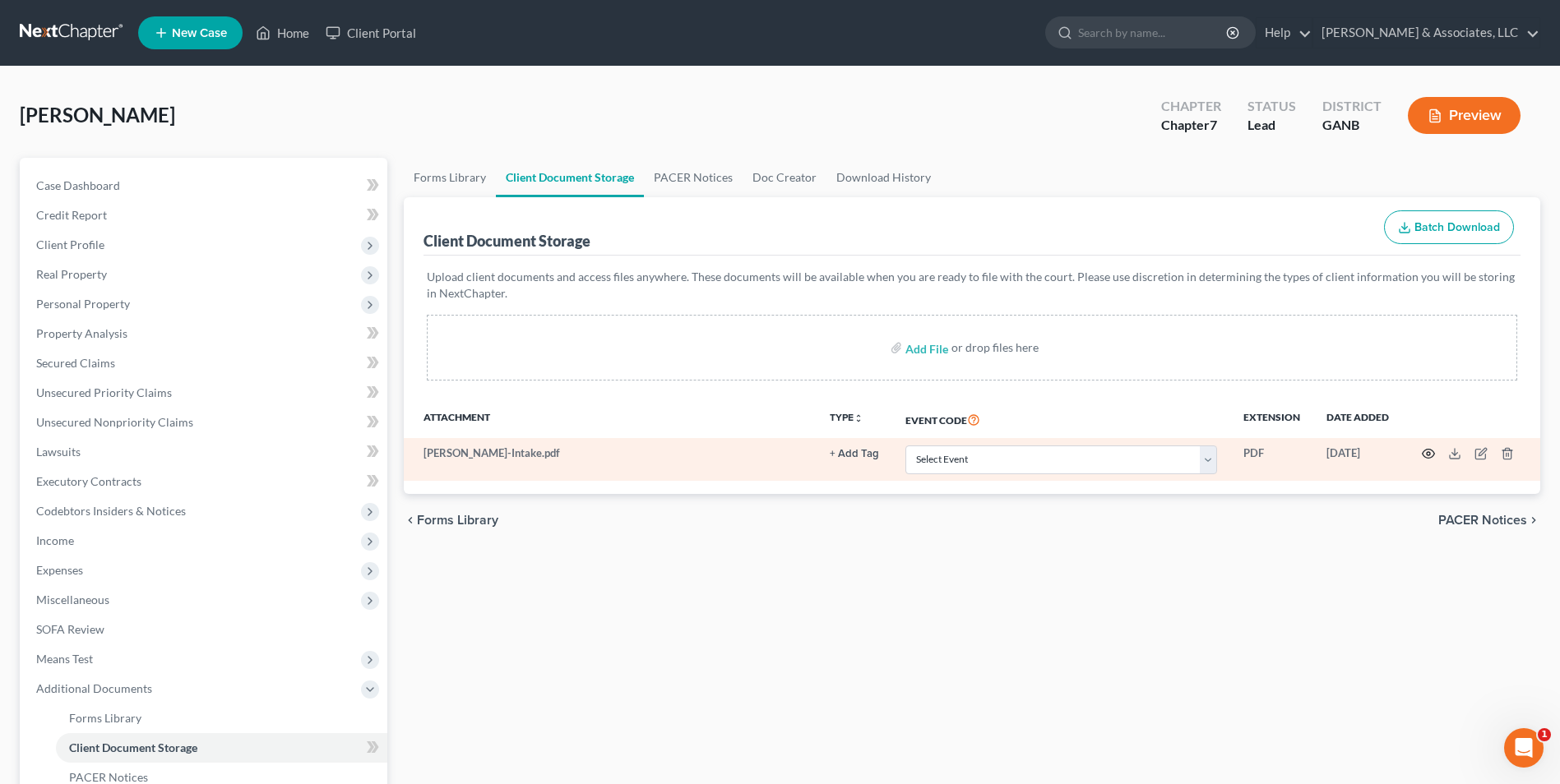
click at [1431, 451] on icon "button" at bounding box center [1428, 454] width 12 height 9
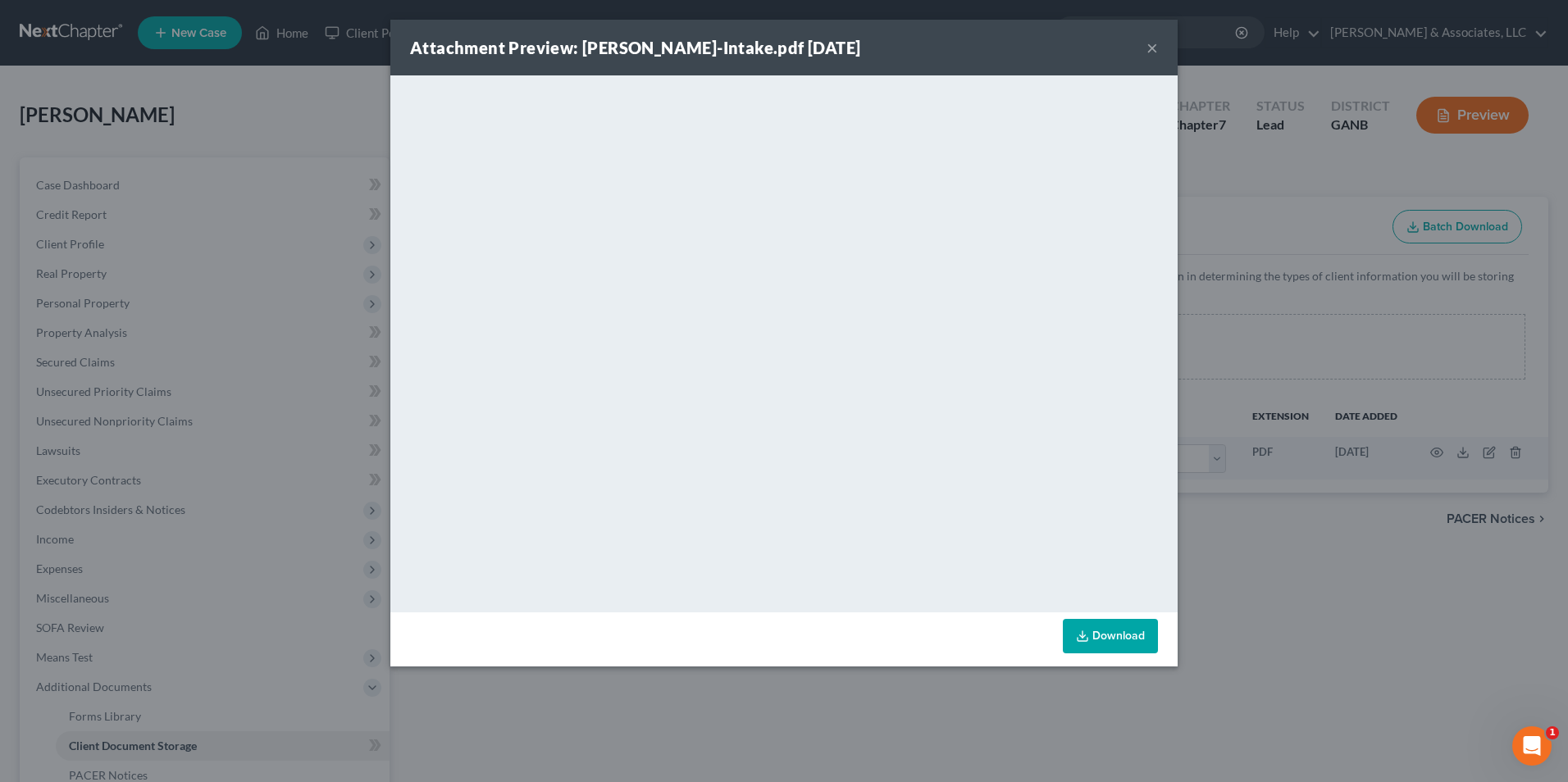
click at [1158, 47] on div "Attachment Preview: Jones-Intake.pdf 08/14/2025 ×" at bounding box center [784, 47] width 788 height 56
click at [1156, 48] on button "×" at bounding box center [1152, 47] width 12 height 19
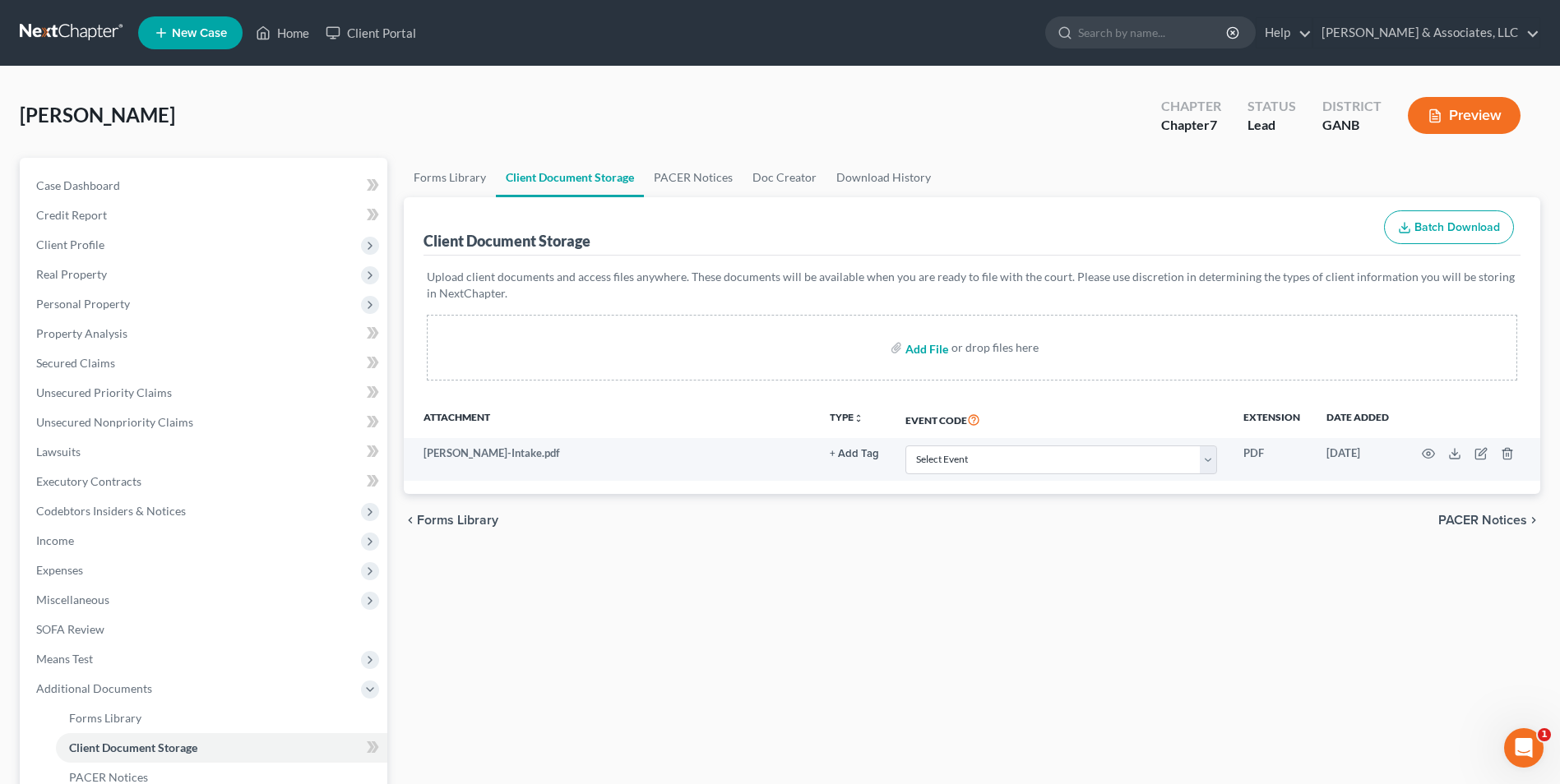
click at [928, 352] on input "file" at bounding box center [925, 348] width 39 height 29
type input "C:\fakepath\Jones.Intake.pdf"
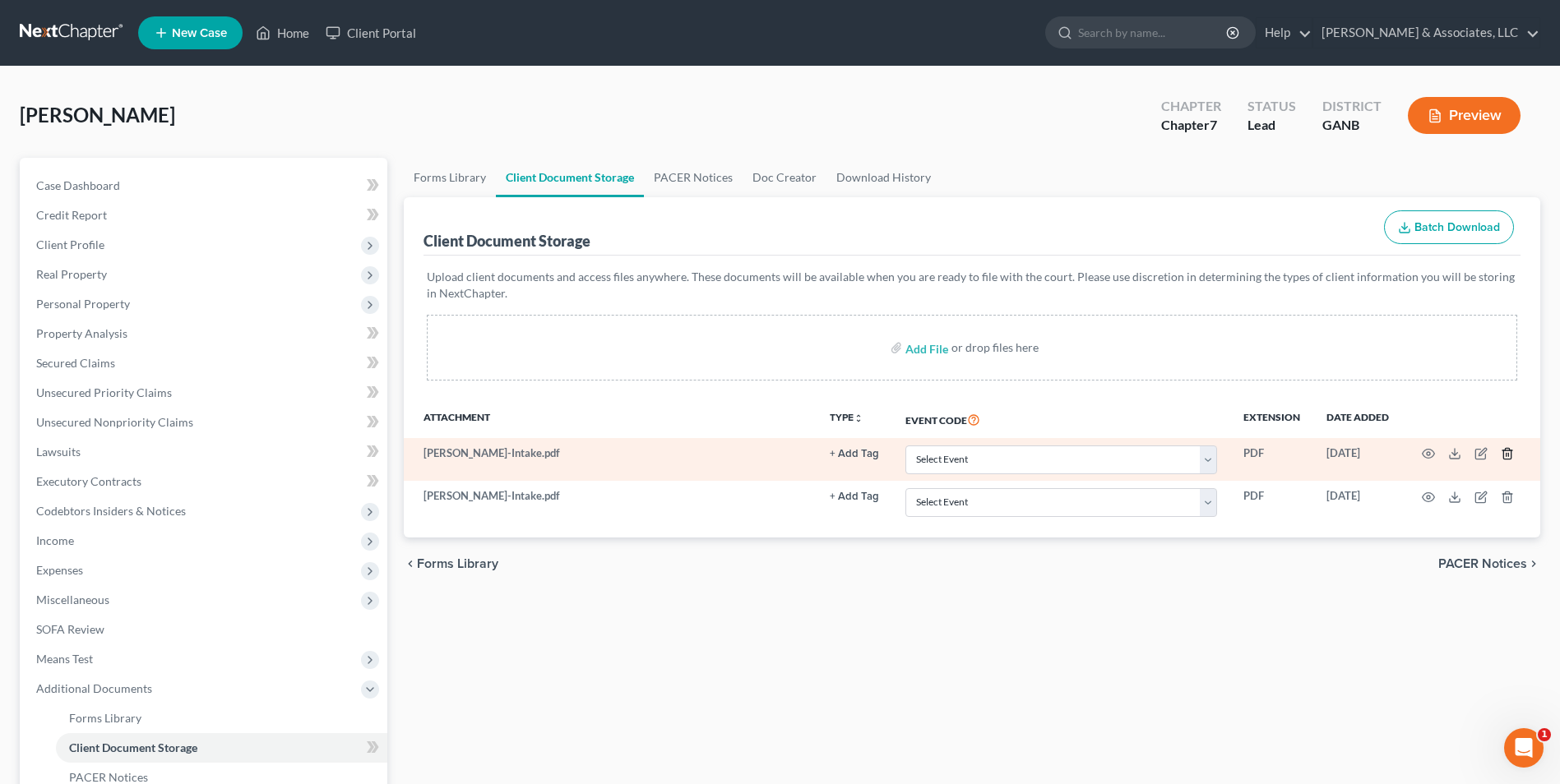
click at [1505, 456] on icon "button" at bounding box center [1507, 454] width 13 height 13
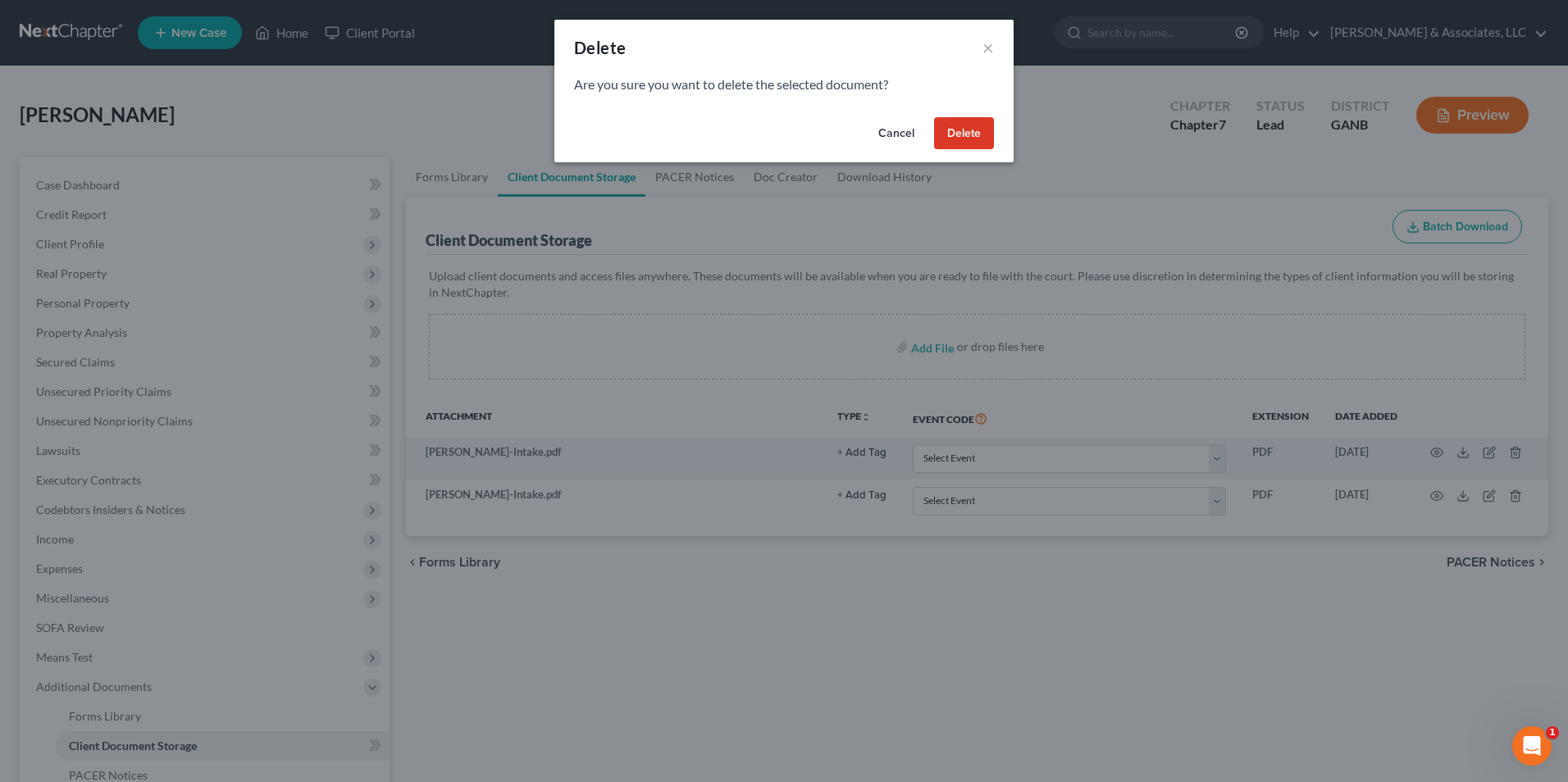
click at [952, 129] on button "Delete" at bounding box center [964, 134] width 60 height 33
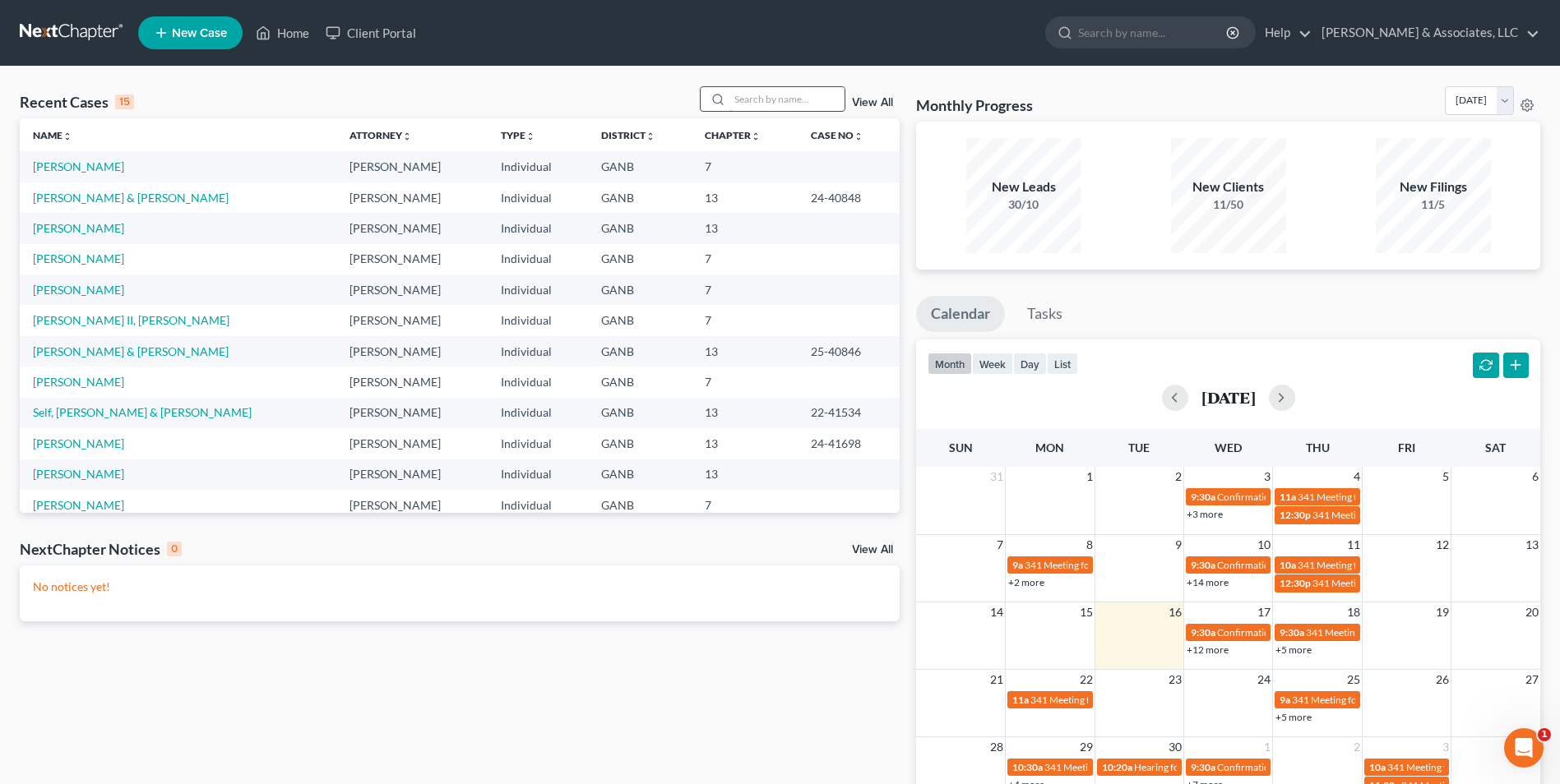
click at [762, 106] on input "search" at bounding box center [786, 99] width 115 height 24
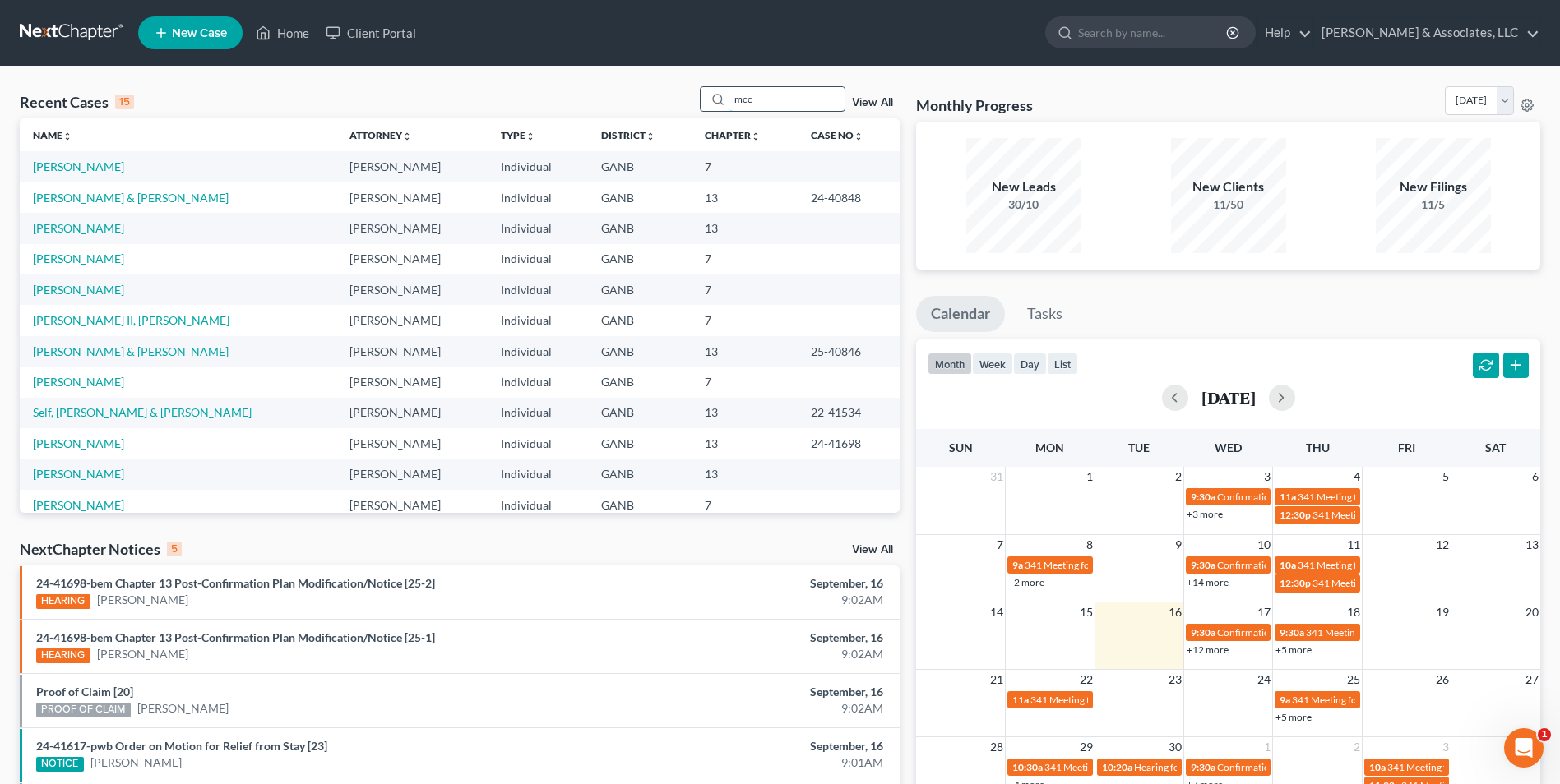
type input "mcc"
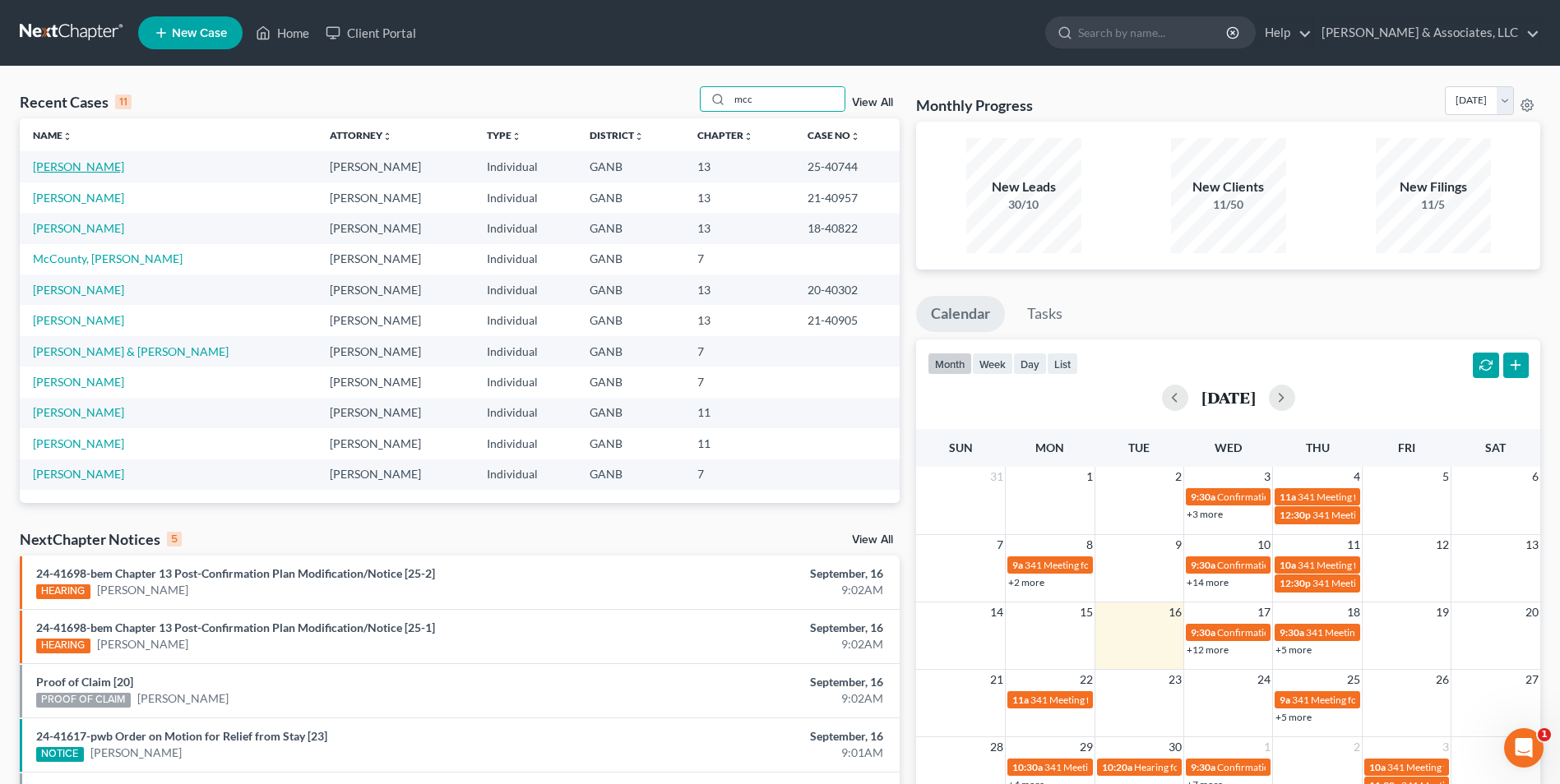
click at [109, 170] on link "[PERSON_NAME]" at bounding box center [78, 166] width 91 height 14
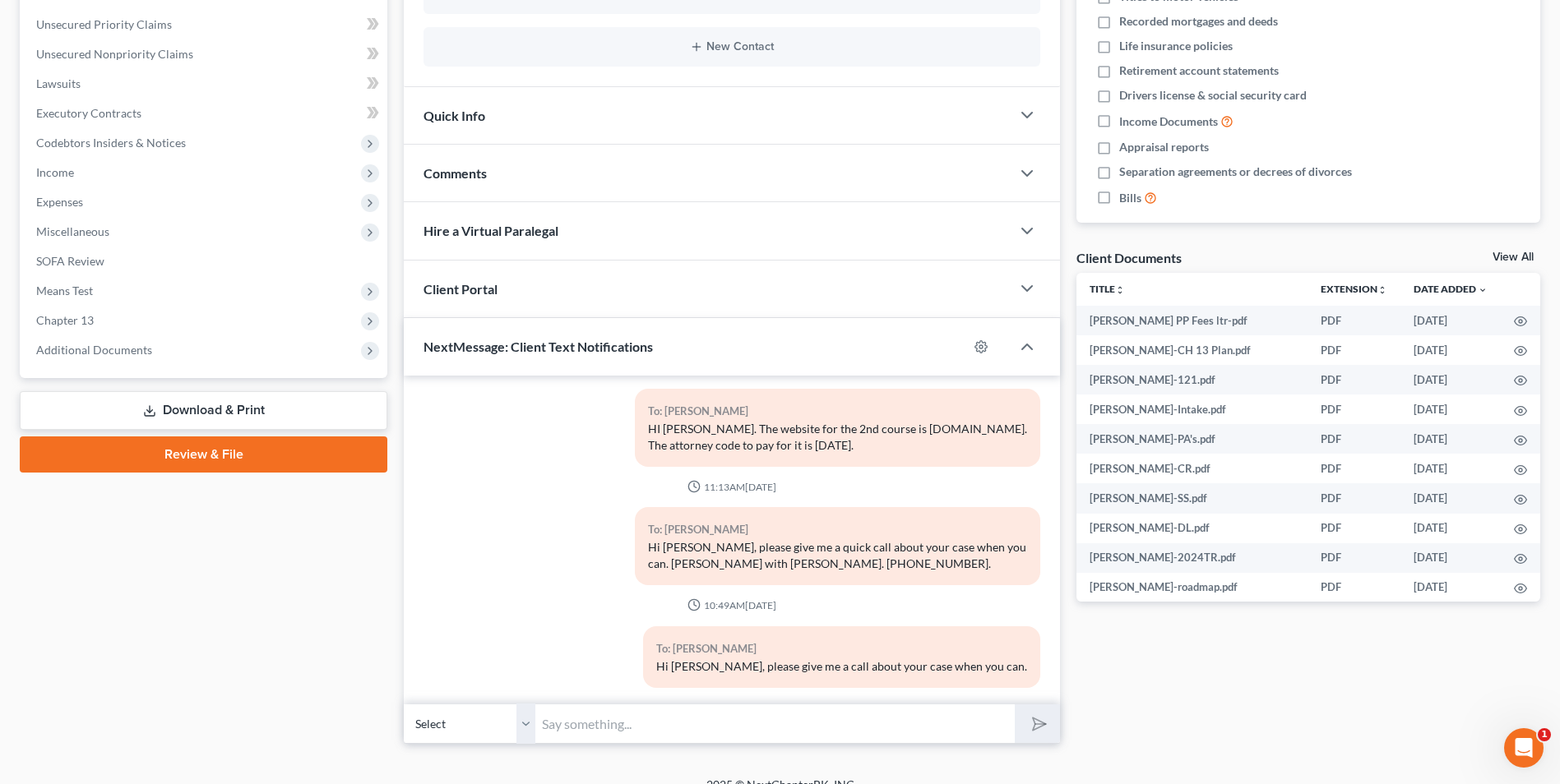
scroll to position [390, 0]
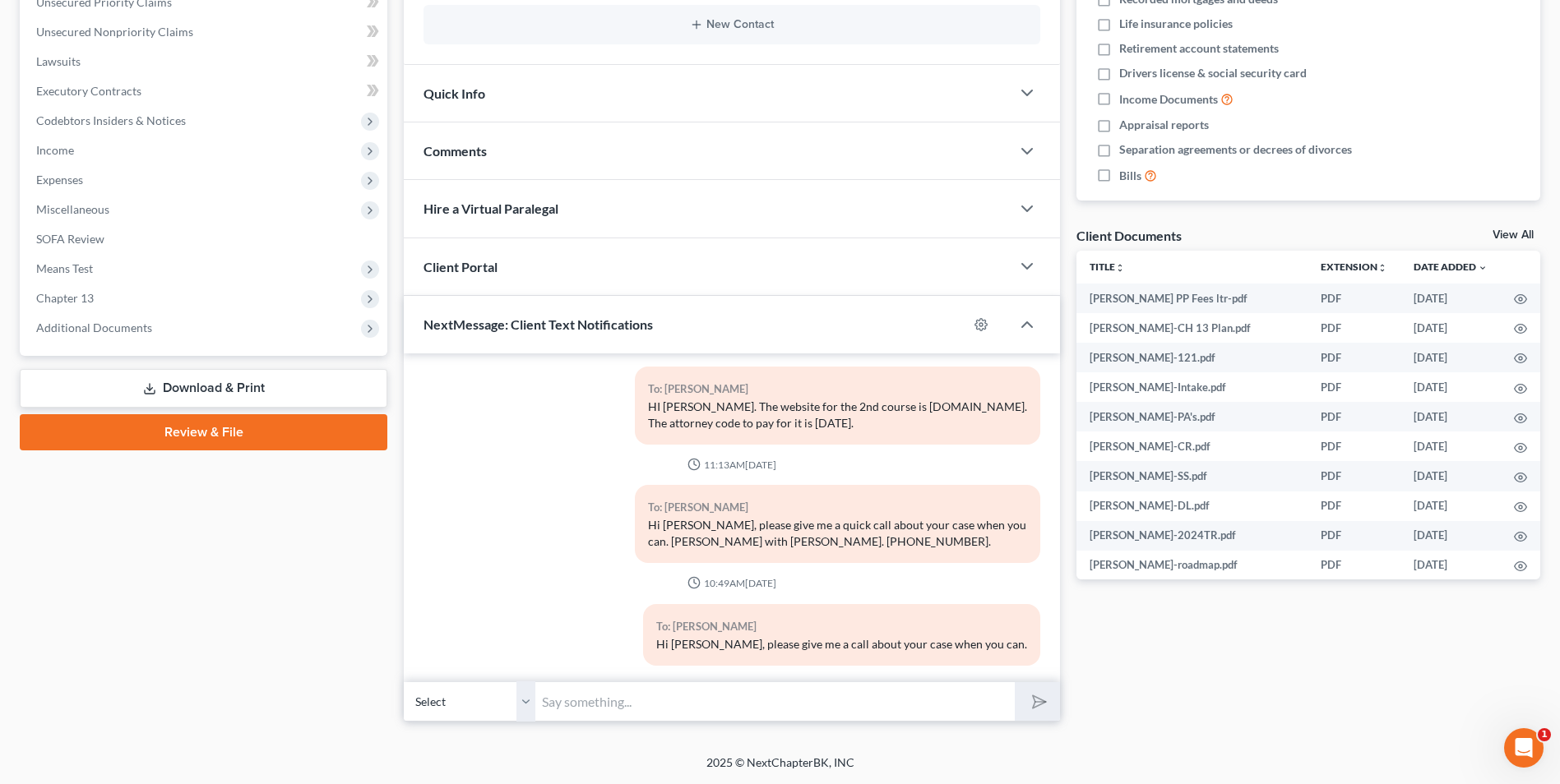
click at [723, 701] on input "text" at bounding box center [775, 701] width 479 height 40
type input "Hi Charles, I need to speak with you one more time about the case. Please call …"
click at [1019, 700] on button "submit" at bounding box center [1037, 701] width 45 height 39
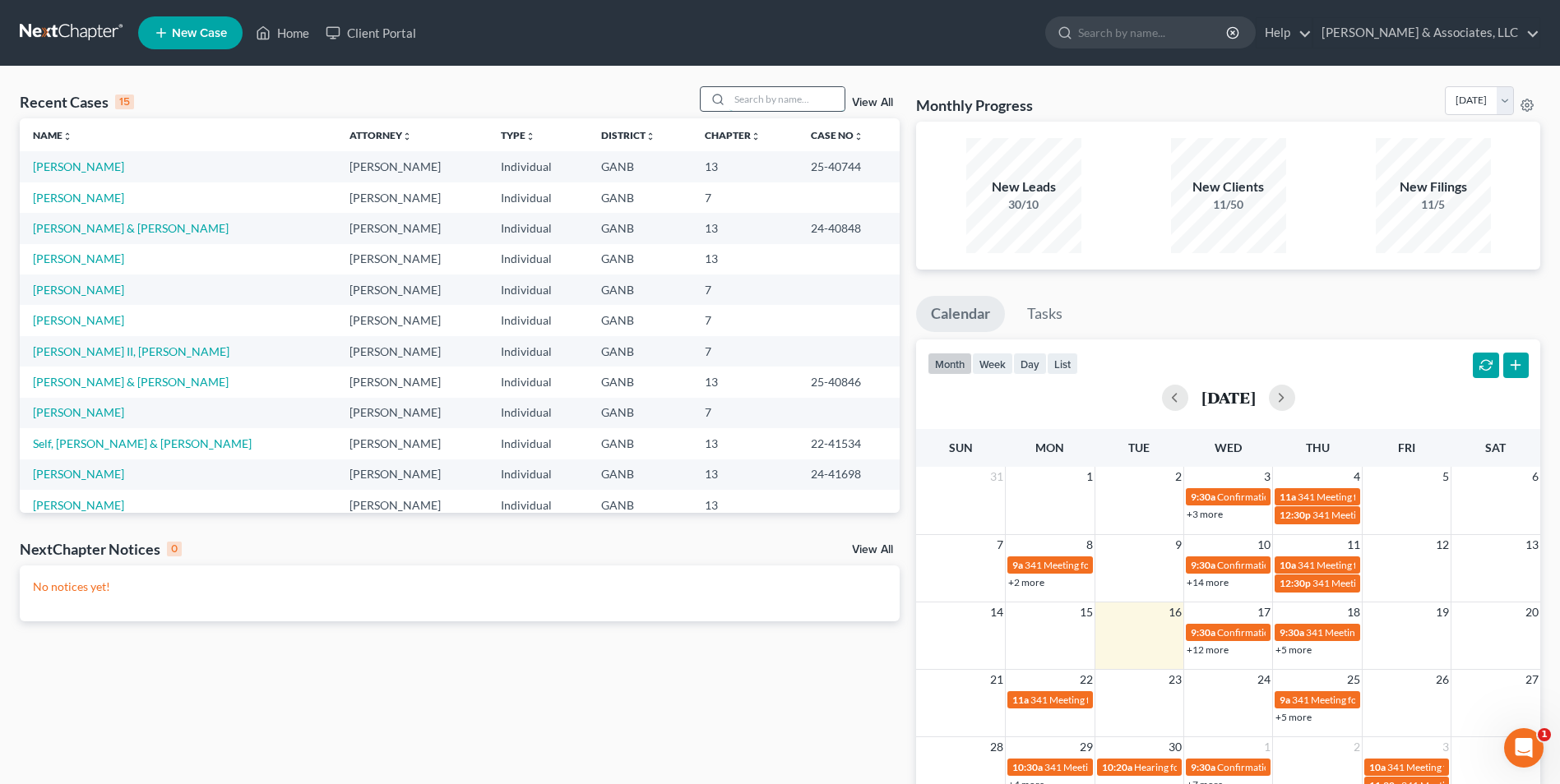
click at [816, 101] on input "search" at bounding box center [786, 99] width 115 height 24
type input "[PERSON_NAME]"
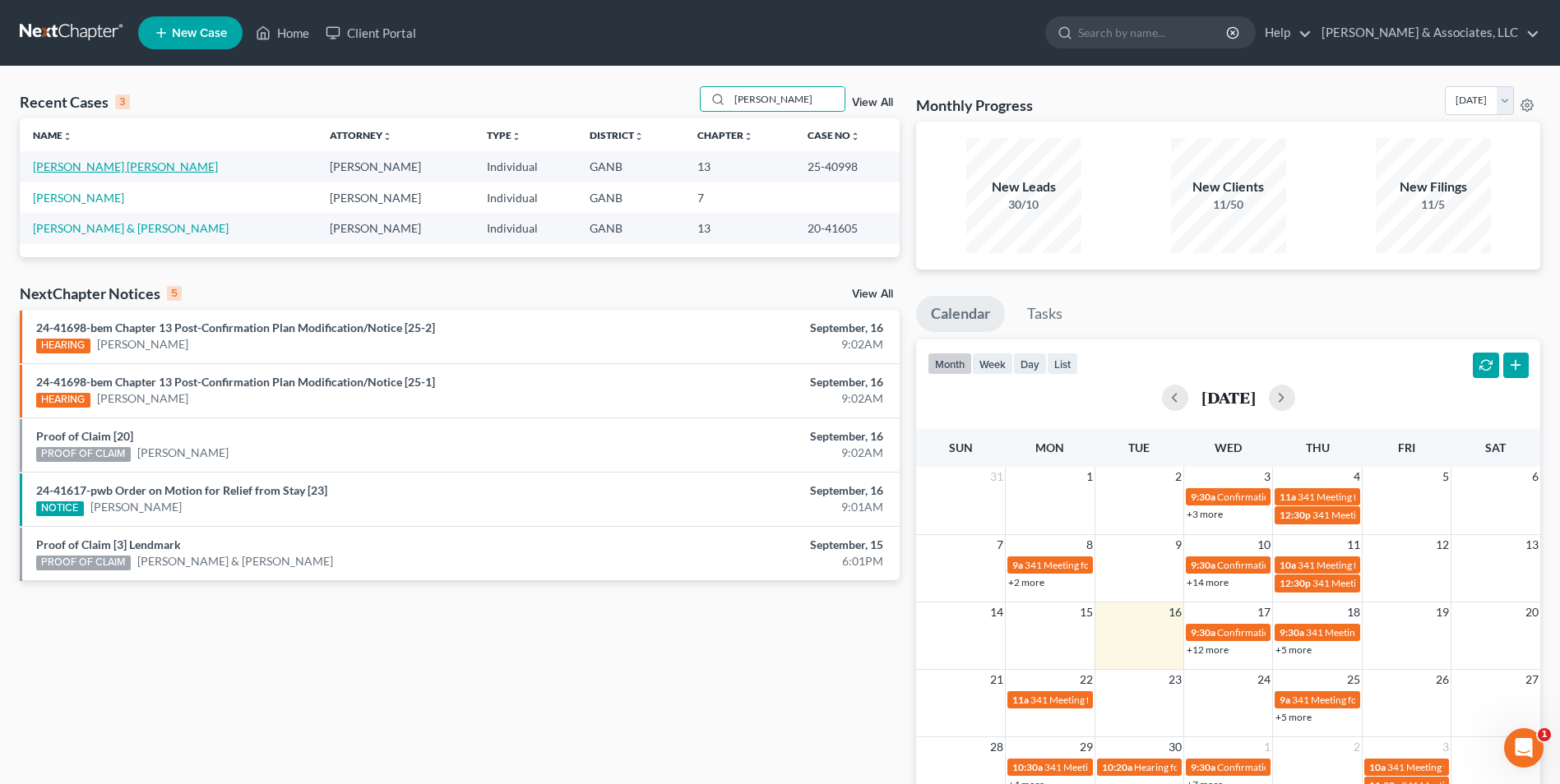
click at [119, 166] on link "[PERSON_NAME] [PERSON_NAME]" at bounding box center [125, 166] width 185 height 14
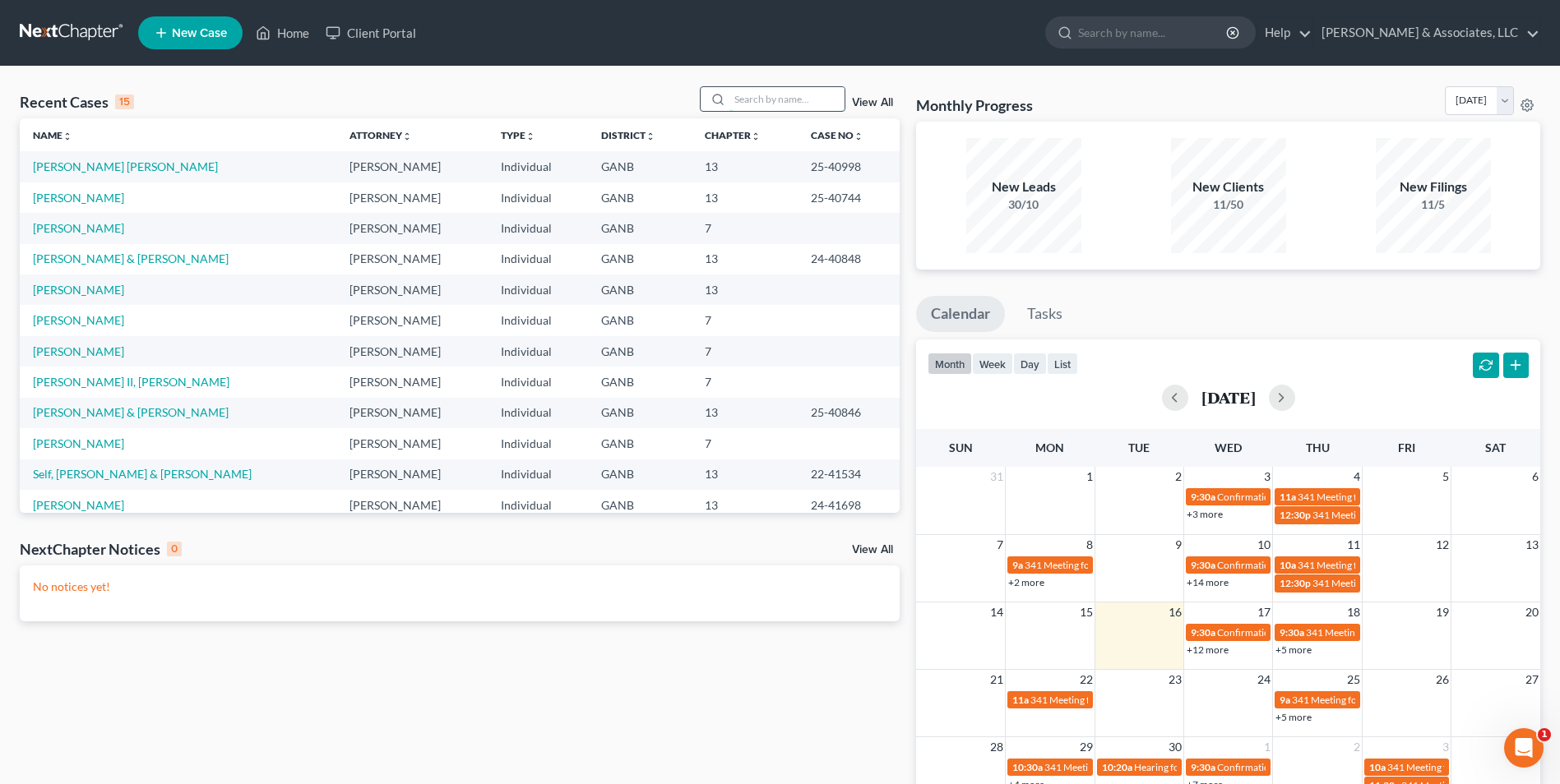
click at [770, 96] on input "search" at bounding box center [786, 99] width 115 height 24
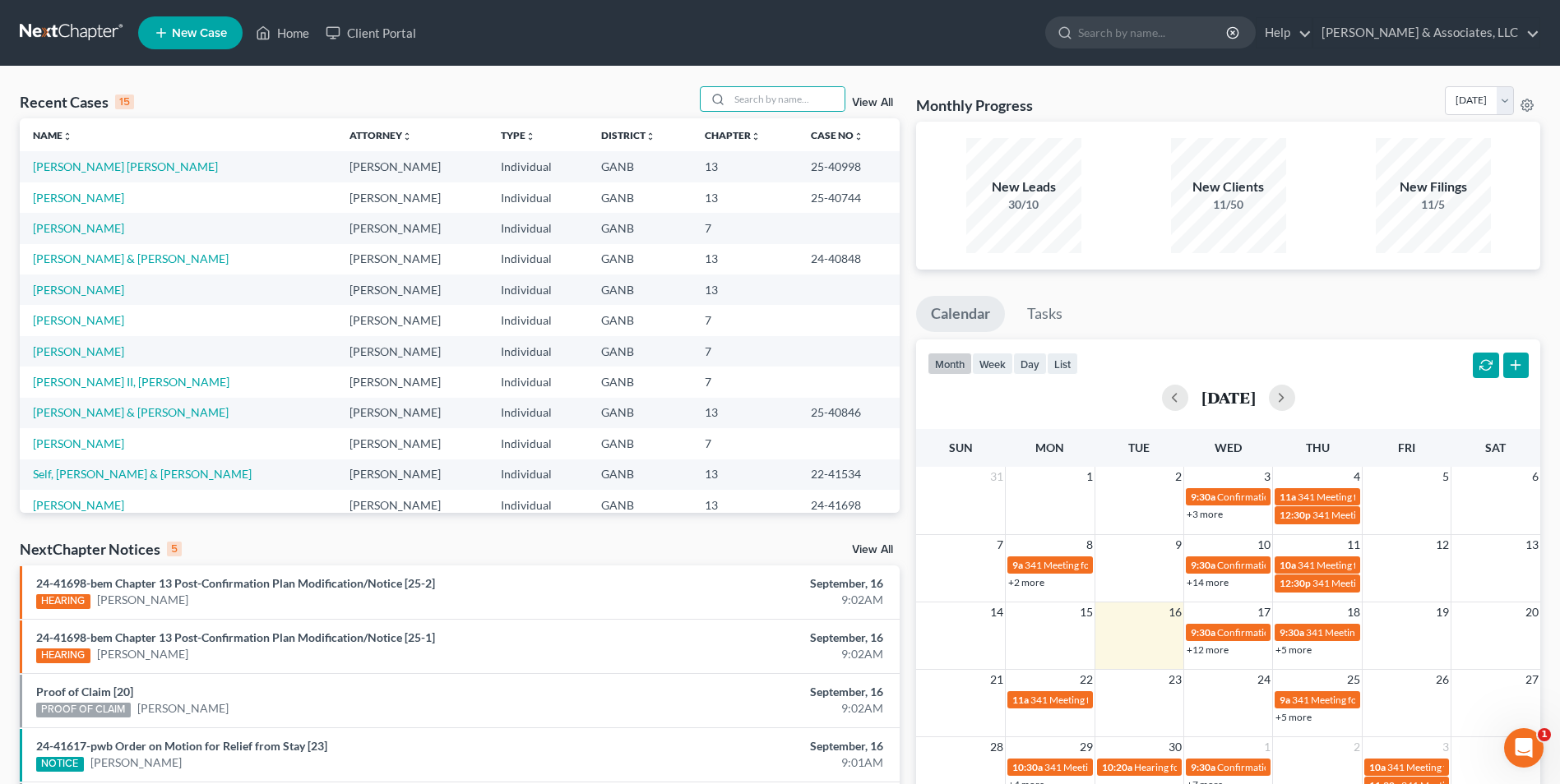
click at [111, 175] on td "[PERSON_NAME] [PERSON_NAME]" at bounding box center [177, 166] width 317 height 30
click at [111, 173] on link "[PERSON_NAME] [PERSON_NAME]" at bounding box center [125, 166] width 185 height 14
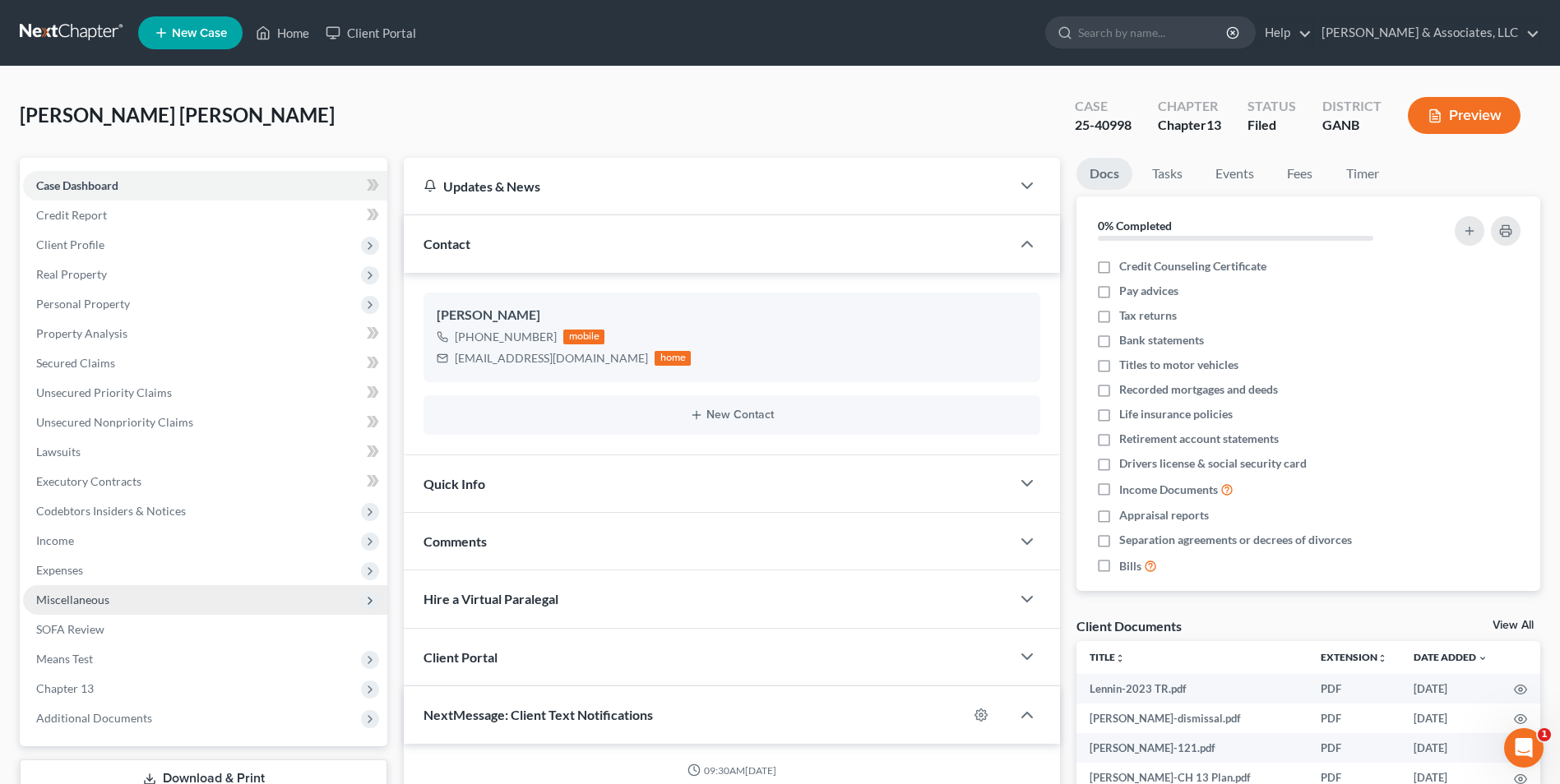
scroll to position [200, 0]
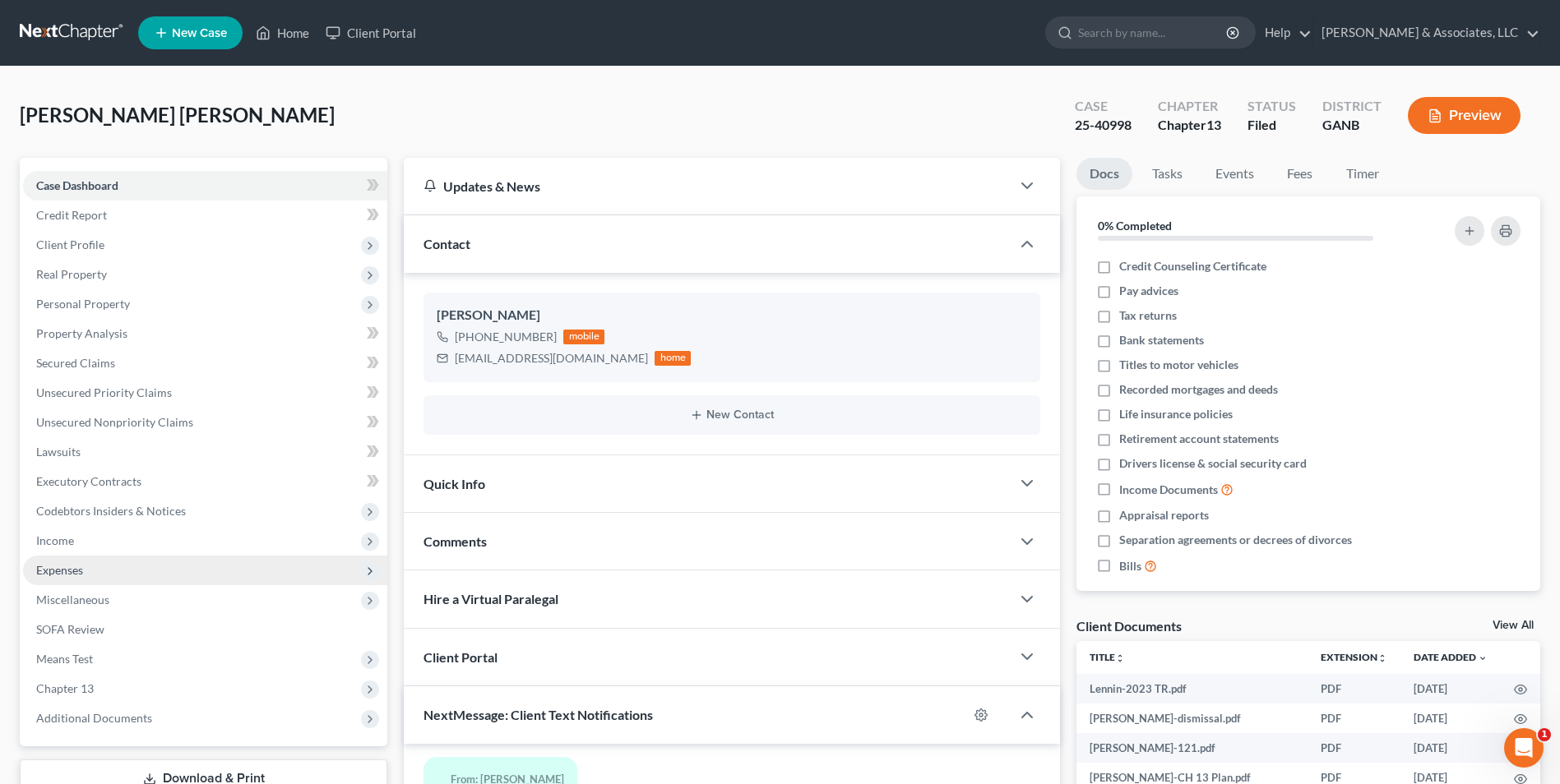
click at [69, 570] on span "Expenses" at bounding box center [59, 569] width 47 height 14
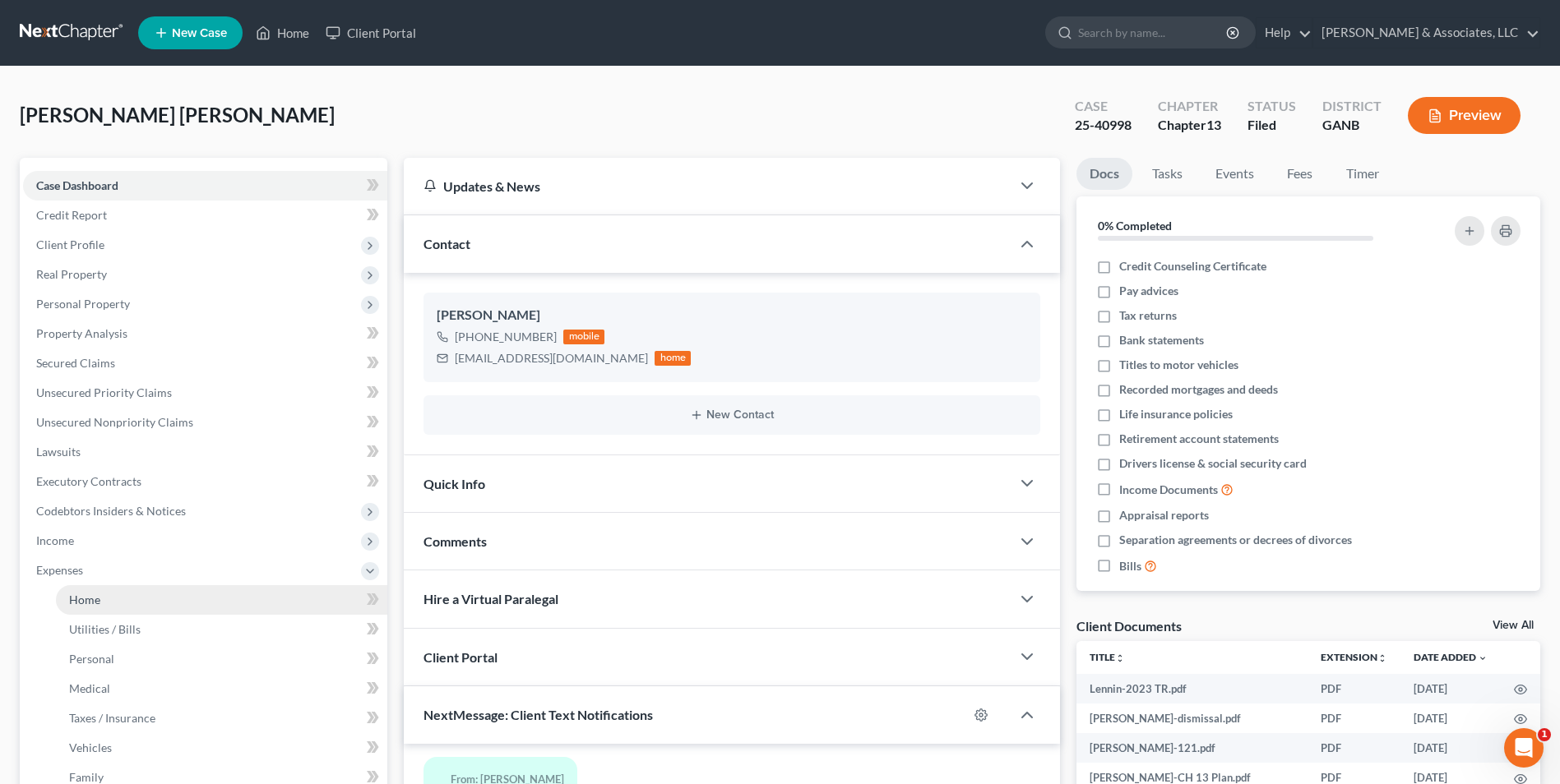
click at [88, 605] on span "Home" at bounding box center [84, 599] width 31 height 14
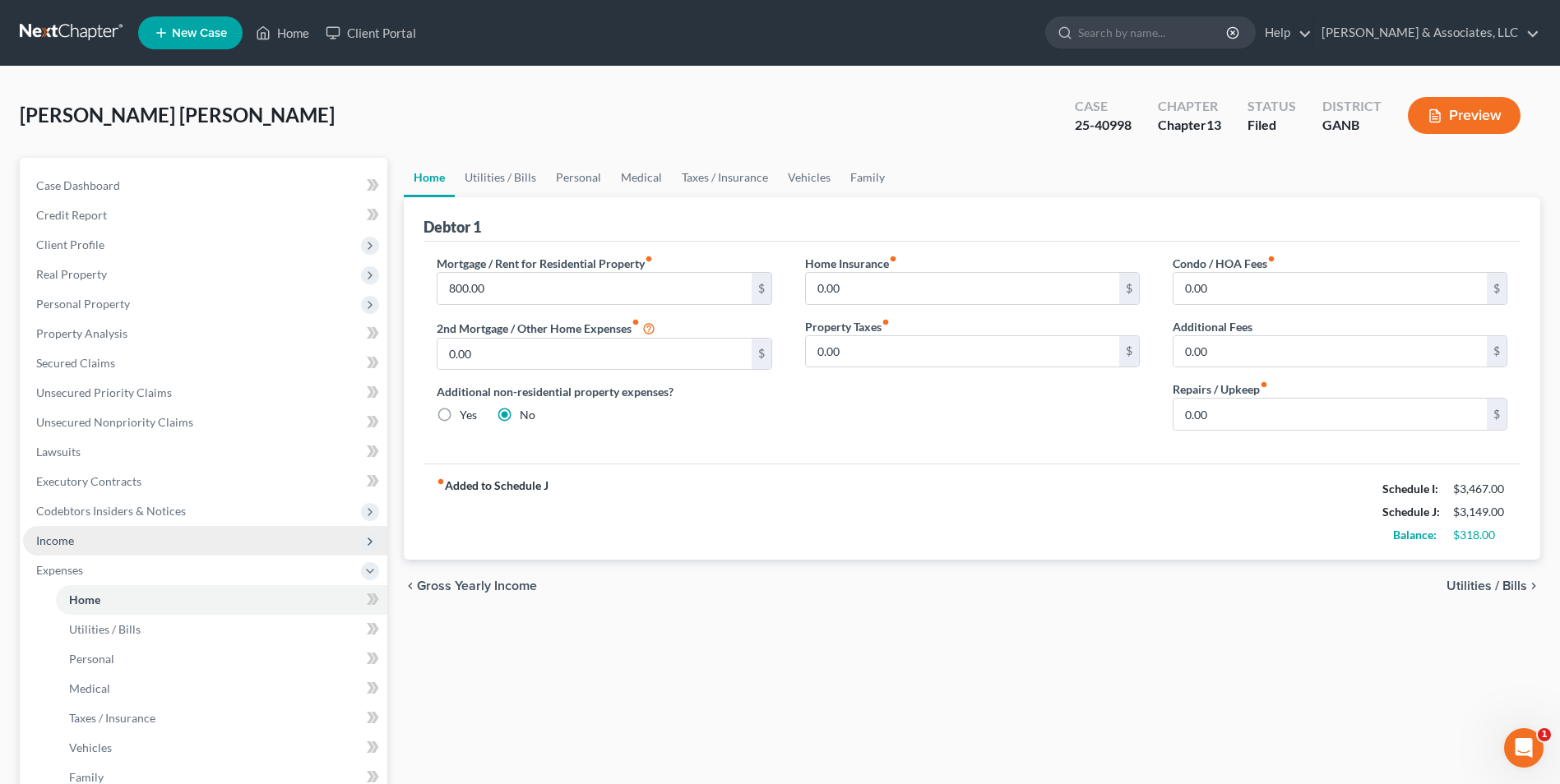
click at [88, 541] on span "Income" at bounding box center [205, 541] width 365 height 29
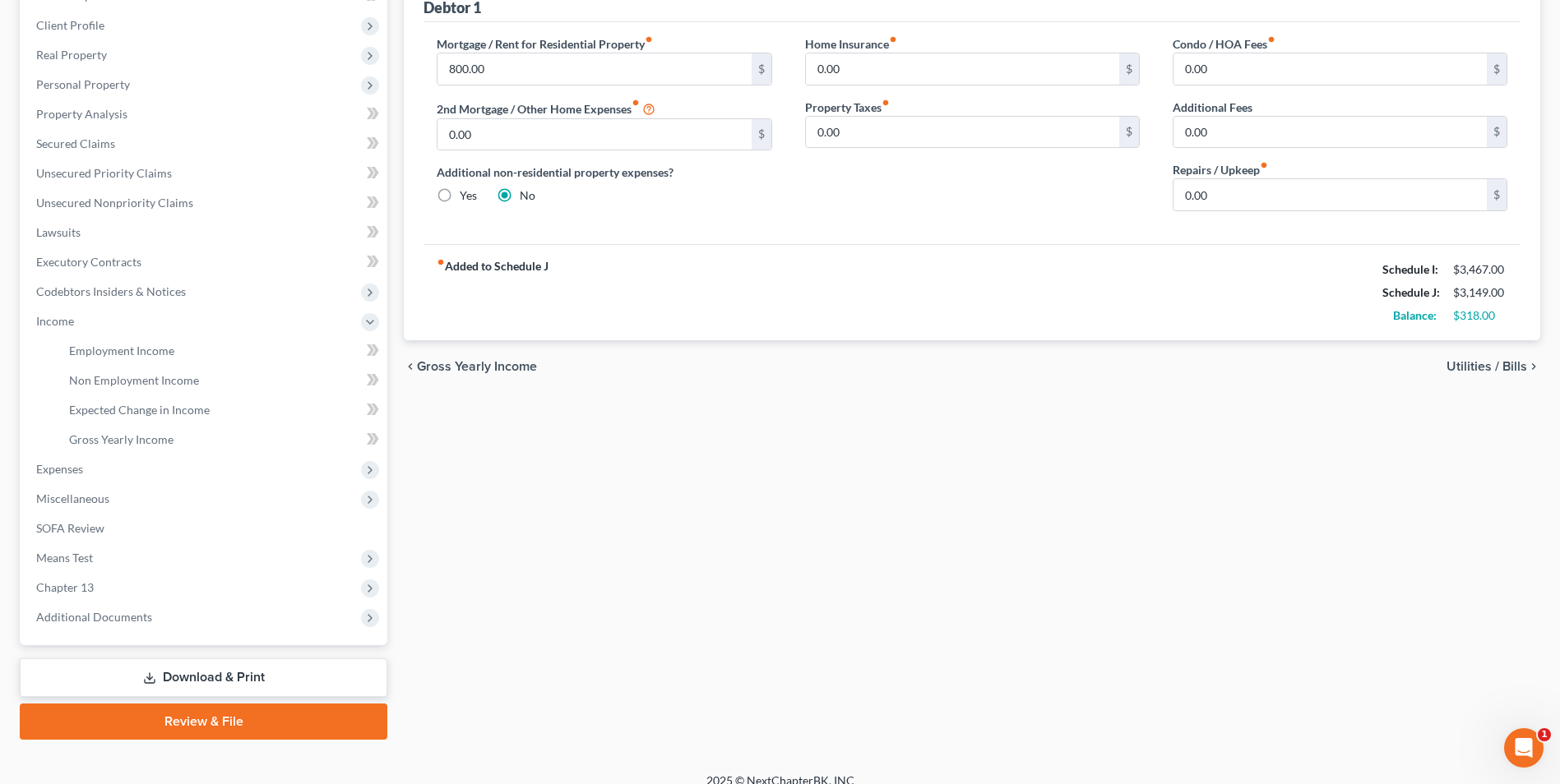
scroll to position [238, 0]
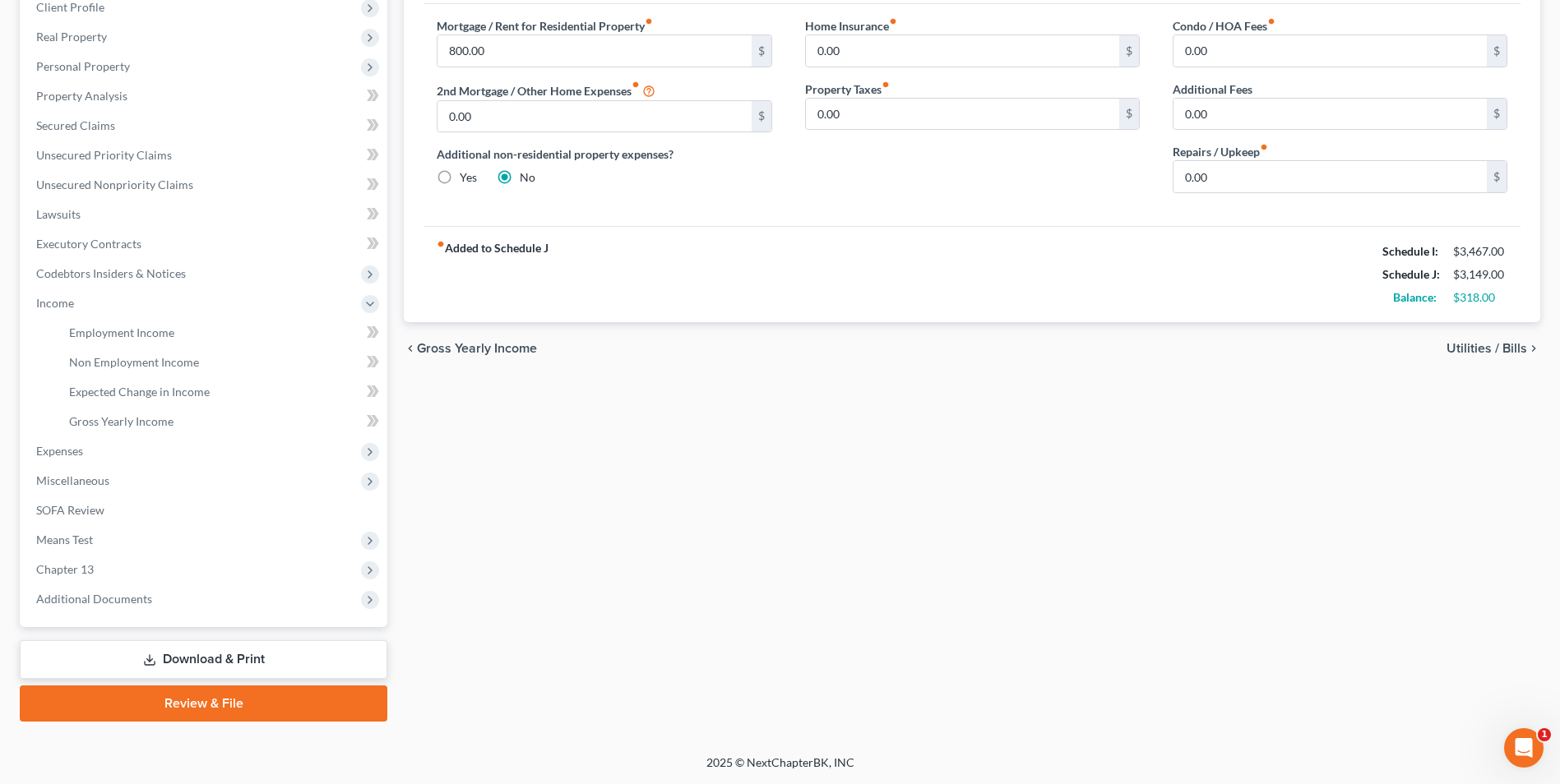
click at [268, 660] on link "Download & Print" at bounding box center [203, 660] width 367 height 39
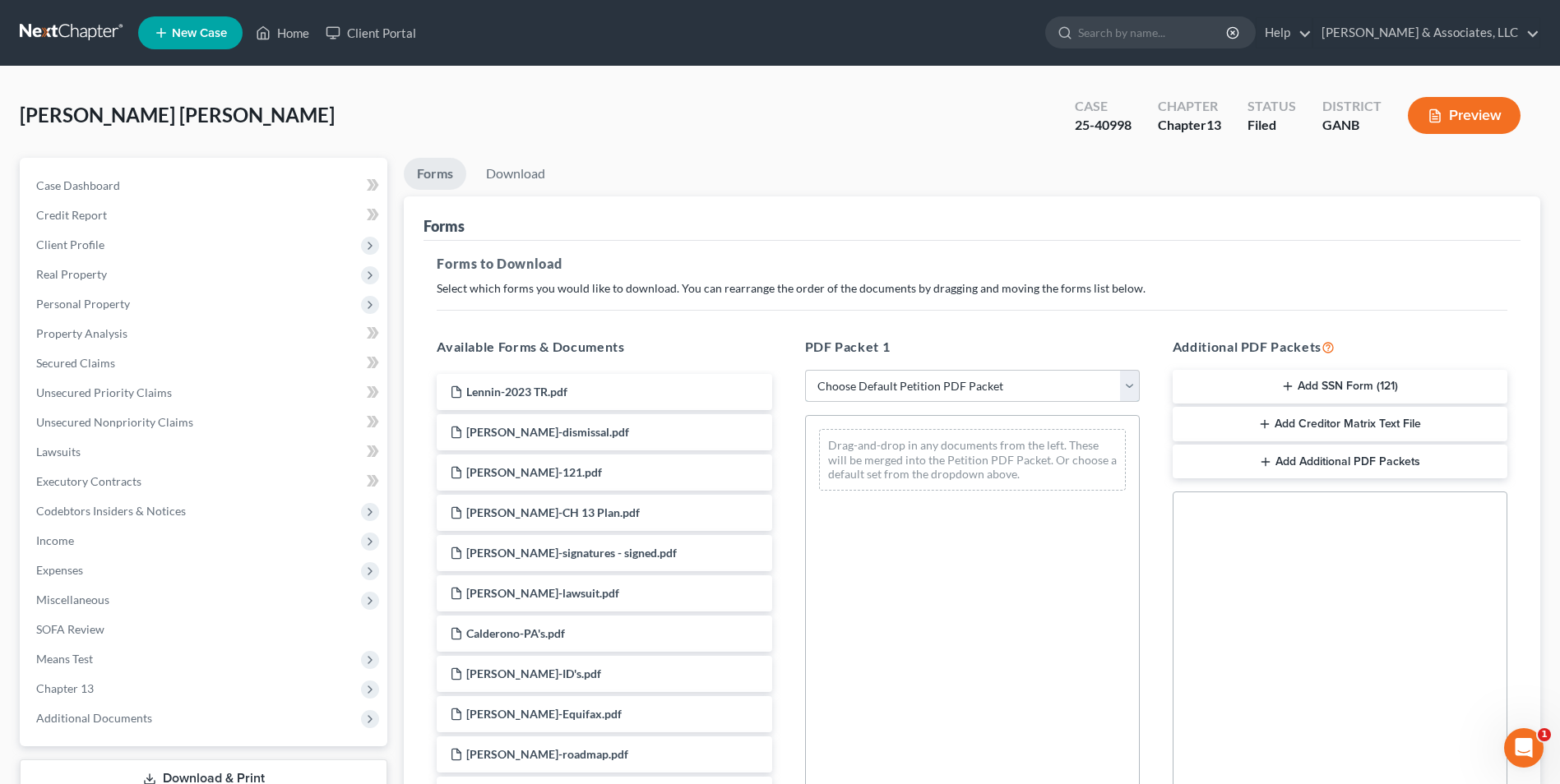
click at [1127, 394] on select "Choose Default Petition PDF Packet Complete Bankruptcy Petition (all forms and …" at bounding box center [972, 386] width 334 height 33
select select "2"
click at [805, 370] on select "Choose Default Petition PDF Packet Complete Bankruptcy Petition (all forms and …" at bounding box center [972, 386] width 334 height 33
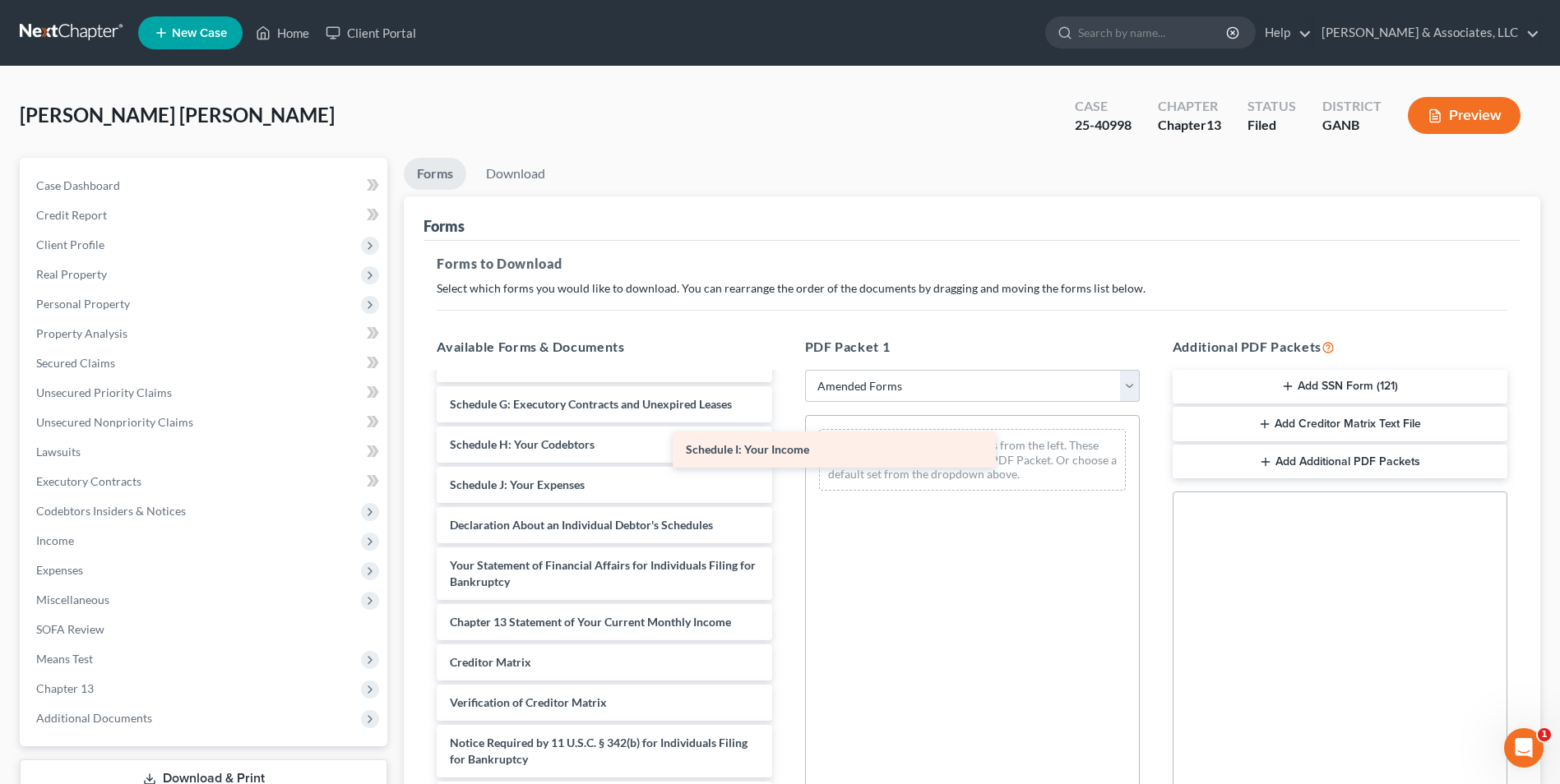
scroll to position [246, 0]
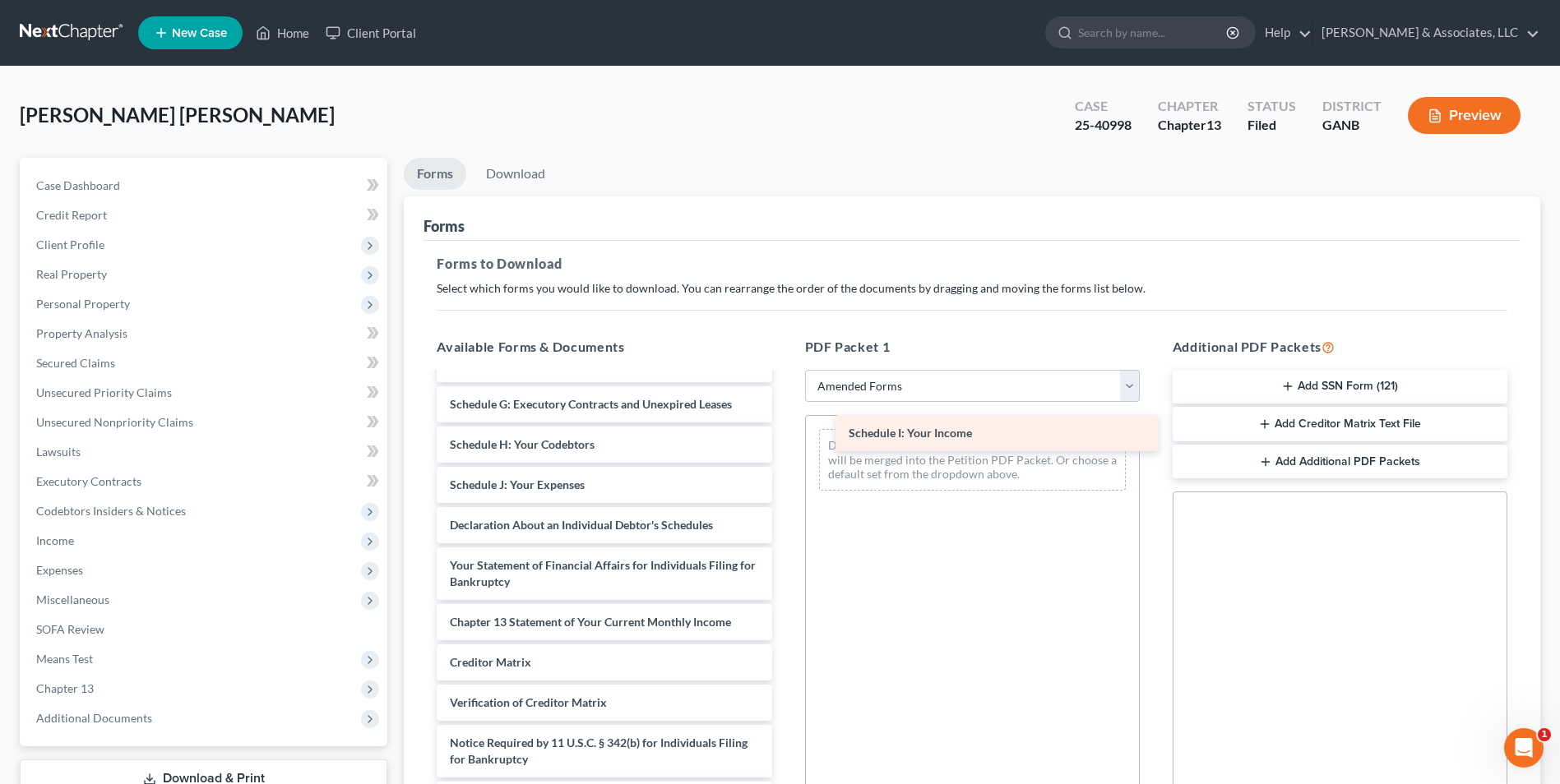
drag, startPoint x: 562, startPoint y: 485, endPoint x: 950, endPoint y: 436, distance: 391.1
click at [784, 436] on div "Schedule I: Your Income Voluntary Petition for Individuals Filing for Bankruptc…" at bounding box center [603, 473] width 361 height 689
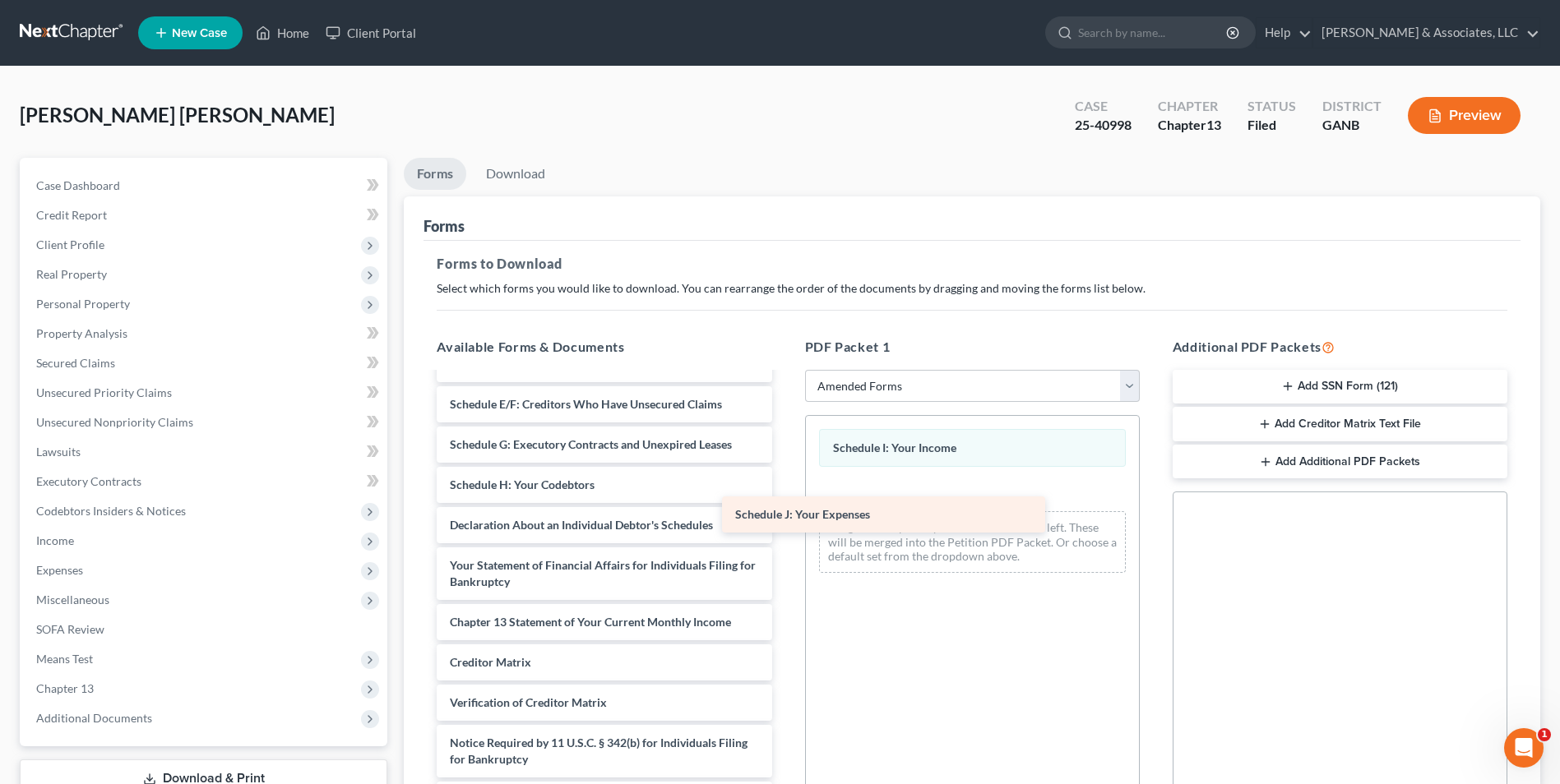
scroll to position [206, 0]
drag, startPoint x: 559, startPoint y: 489, endPoint x: 924, endPoint y: 492, distance: 365.0
click at [784, 492] on div "Schedule J: Your Expenses Voluntary Petition for Individuals Filing for Bankrup…" at bounding box center [603, 493] width 361 height 649
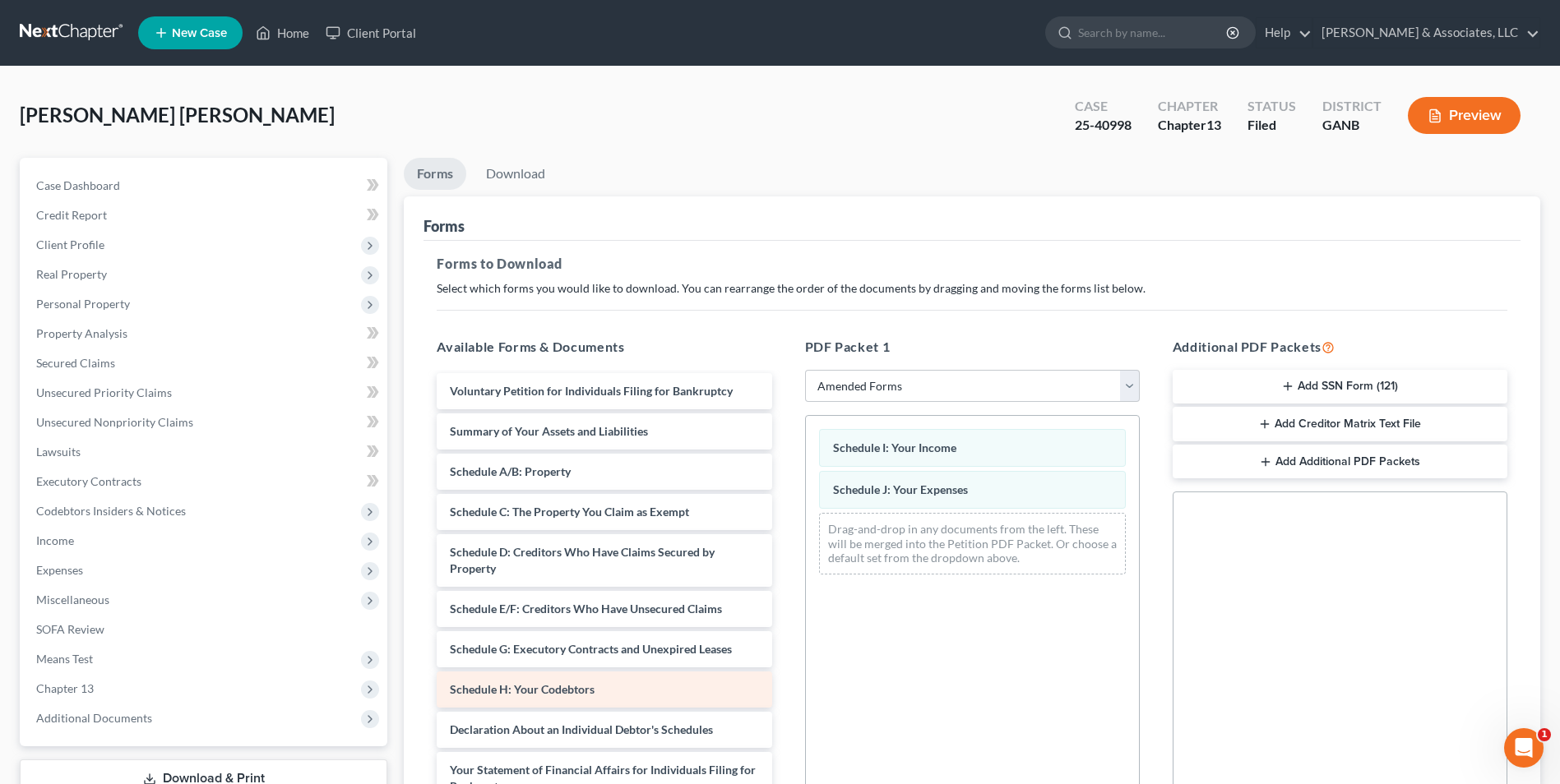
scroll to position [0, 0]
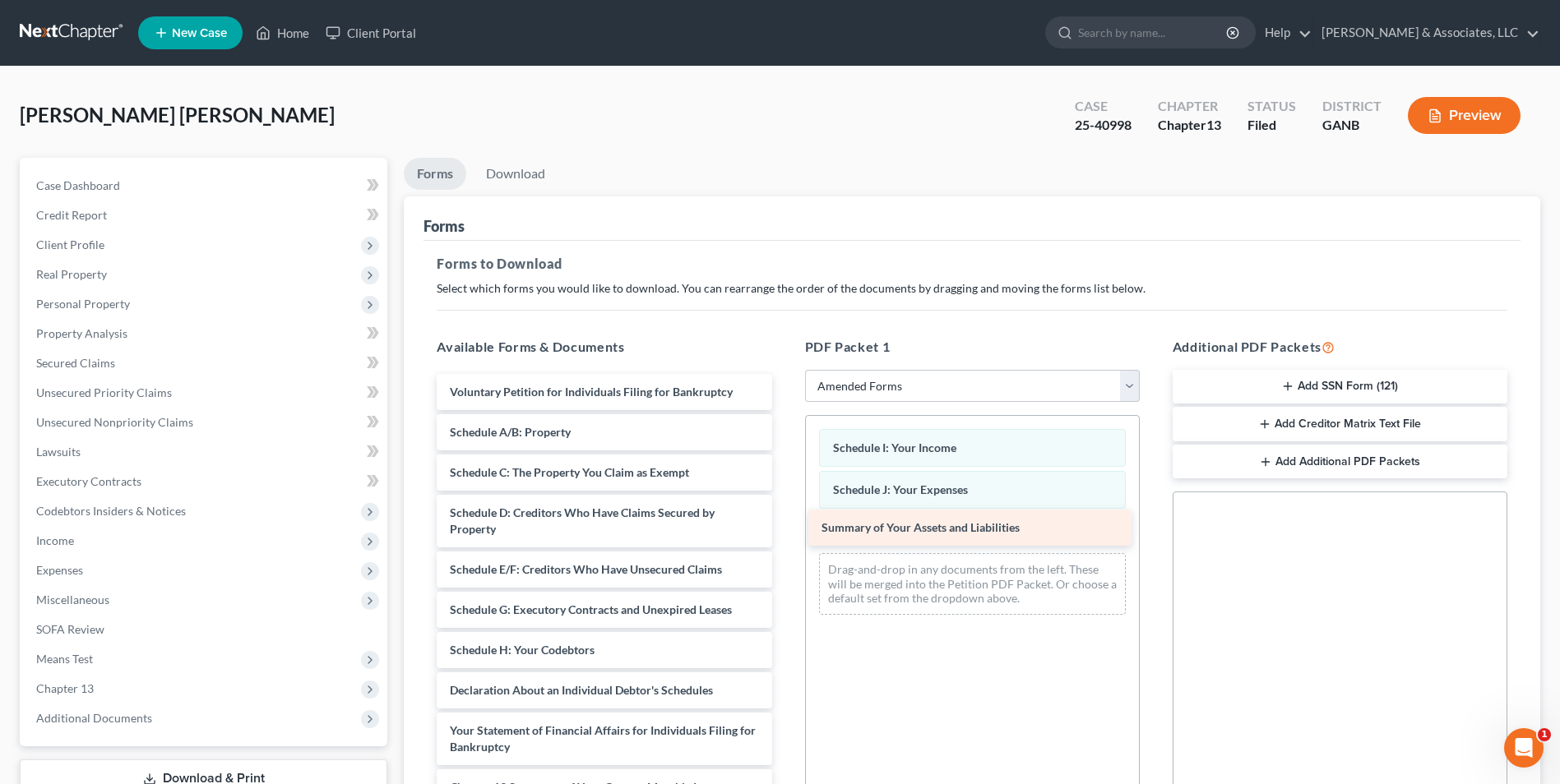
drag, startPoint x: 567, startPoint y: 433, endPoint x: 938, endPoint y: 529, distance: 383.2
click at [784, 529] on div "Summary of Your Assets and Liabilities Voluntary Petition for Individuals Filin…" at bounding box center [603, 678] width 361 height 610
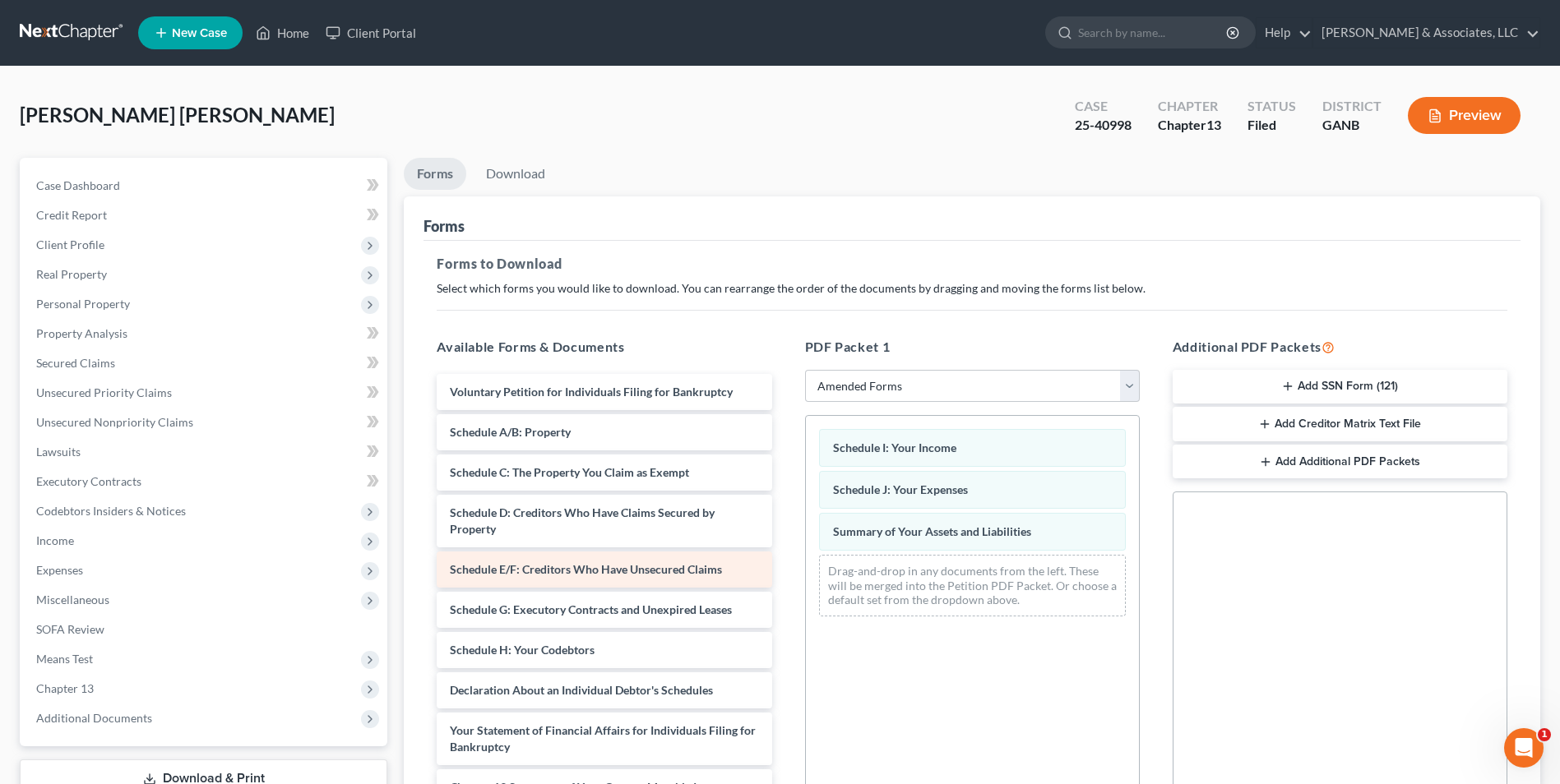
scroll to position [83, 0]
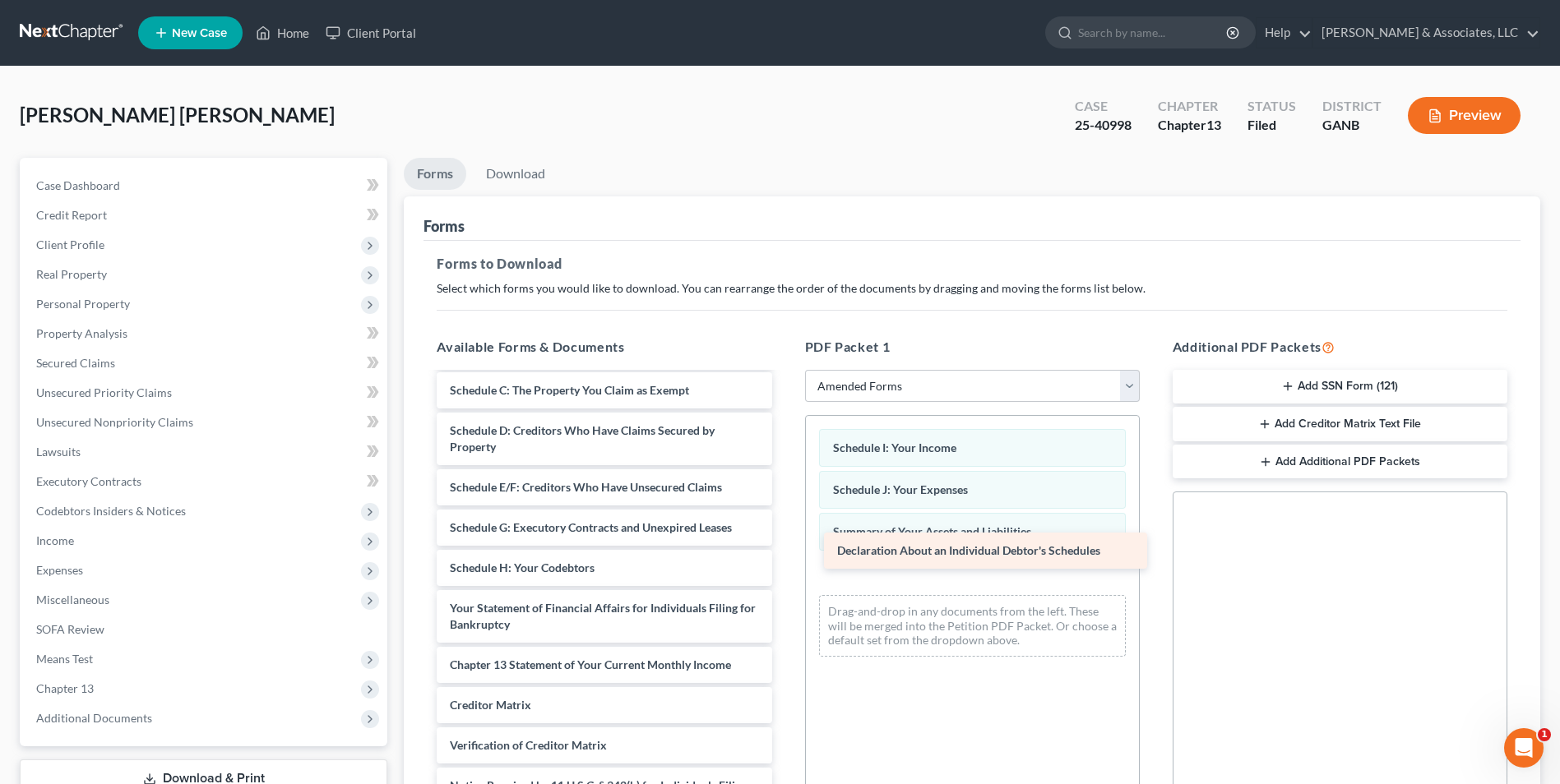
drag, startPoint x: 558, startPoint y: 610, endPoint x: 926, endPoint y: 563, distance: 371.0
click at [784, 563] on div "Declaration About an Individual Debtor's Schedules Voluntary Petition for Indiv…" at bounding box center [603, 577] width 361 height 569
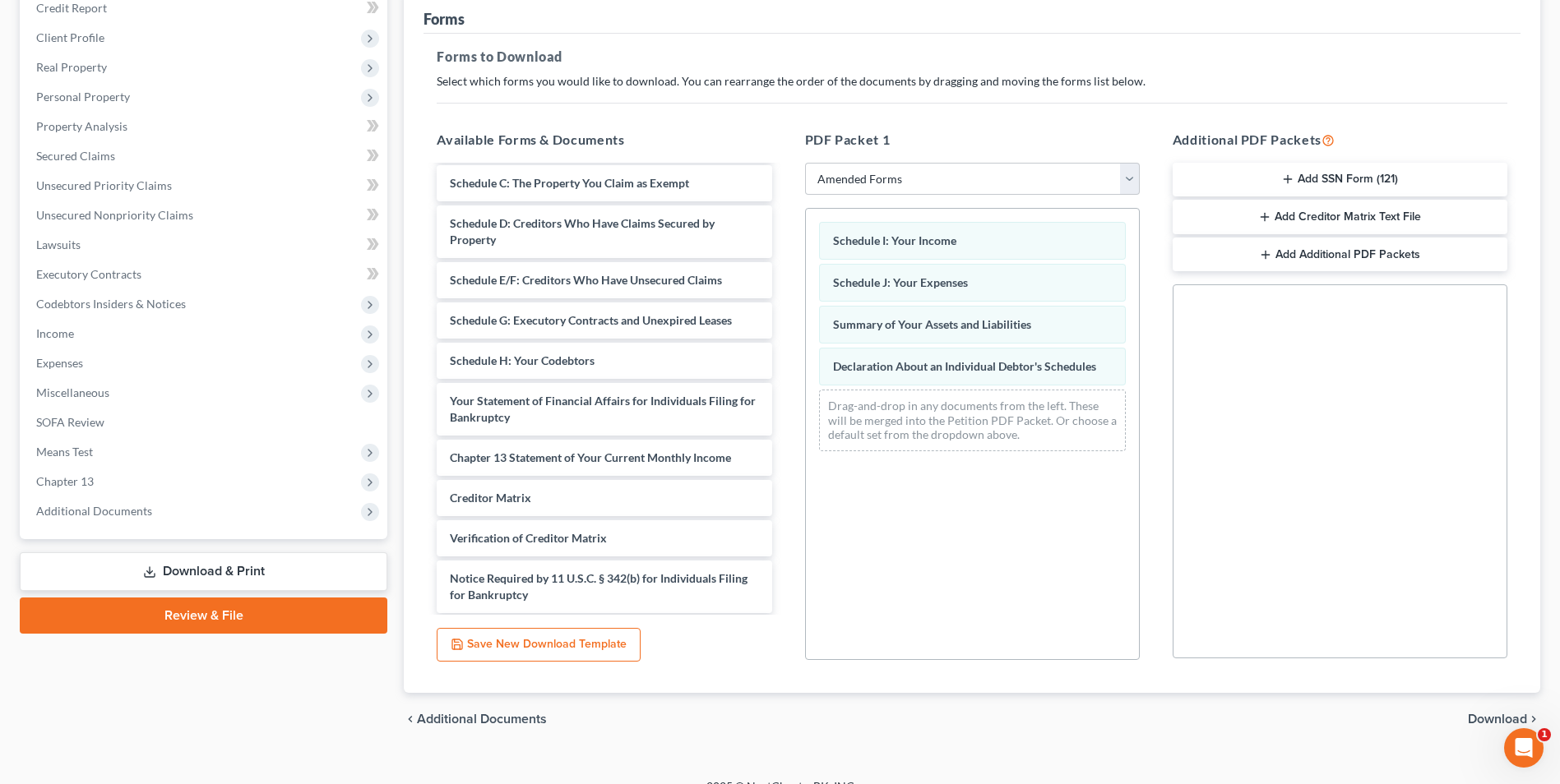
scroll to position [231, 0]
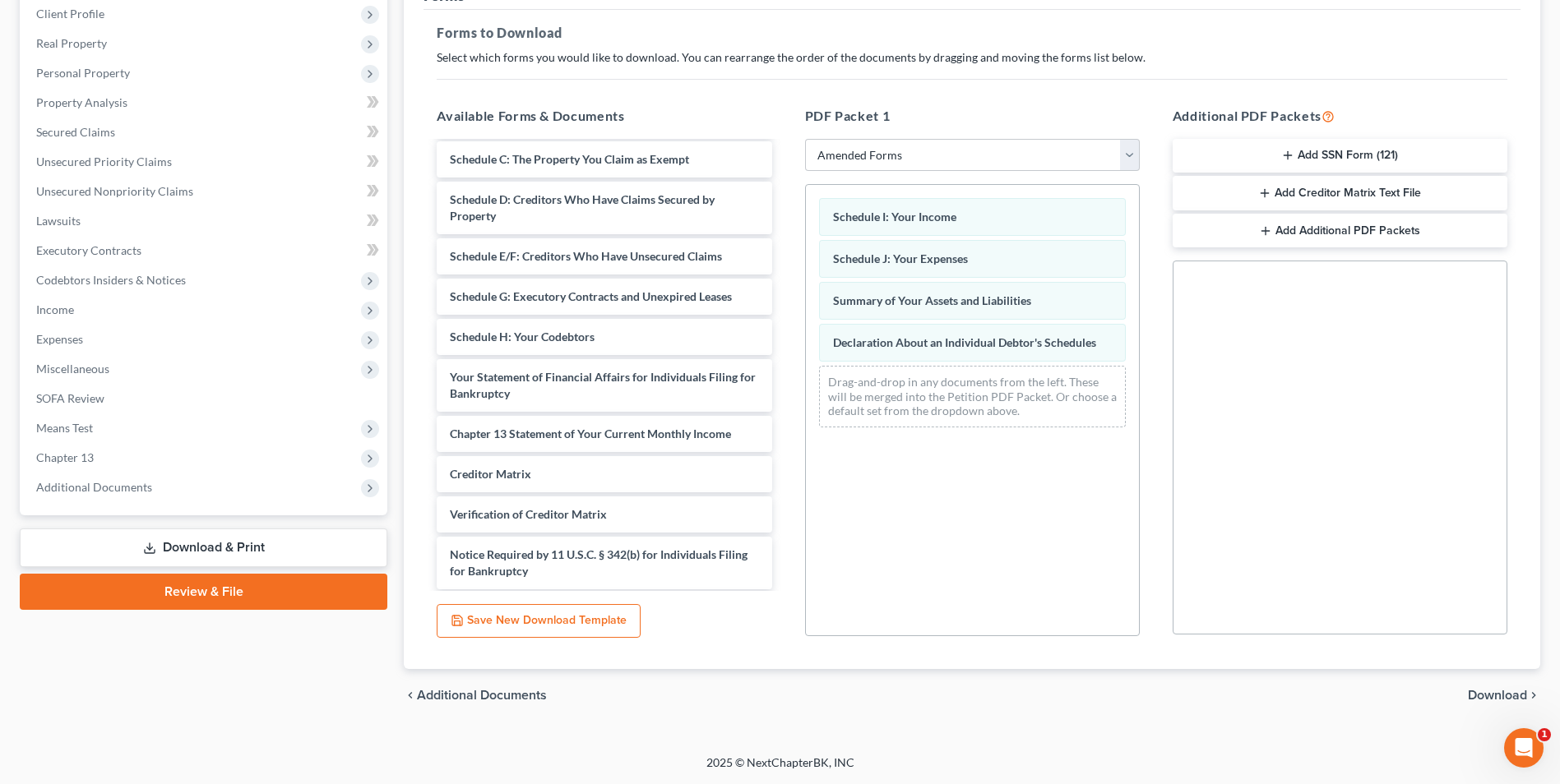
click at [1514, 696] on span "Download" at bounding box center [1497, 695] width 59 height 13
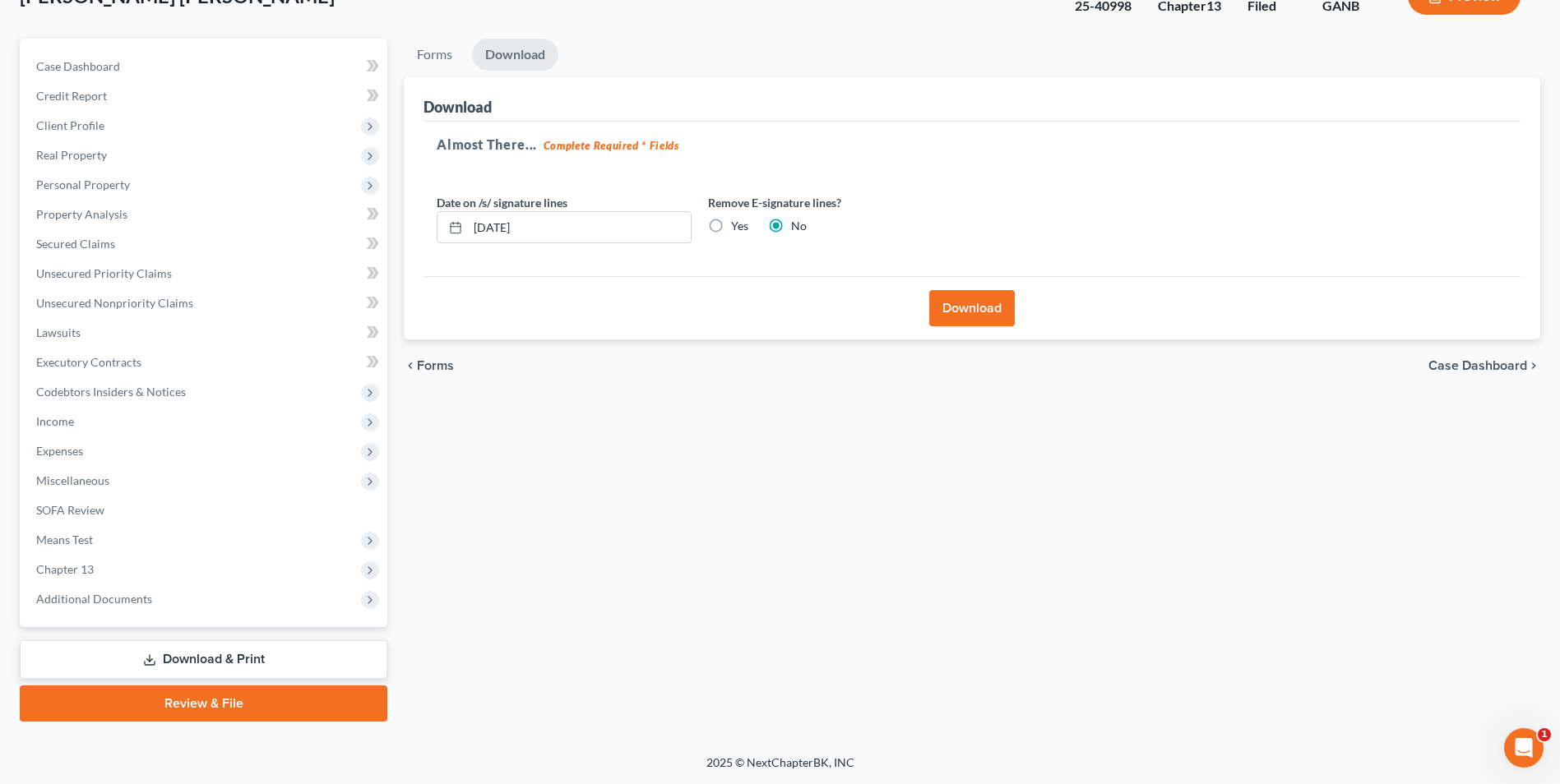
click at [975, 308] on button "Download" at bounding box center [971, 308] width 85 height 36
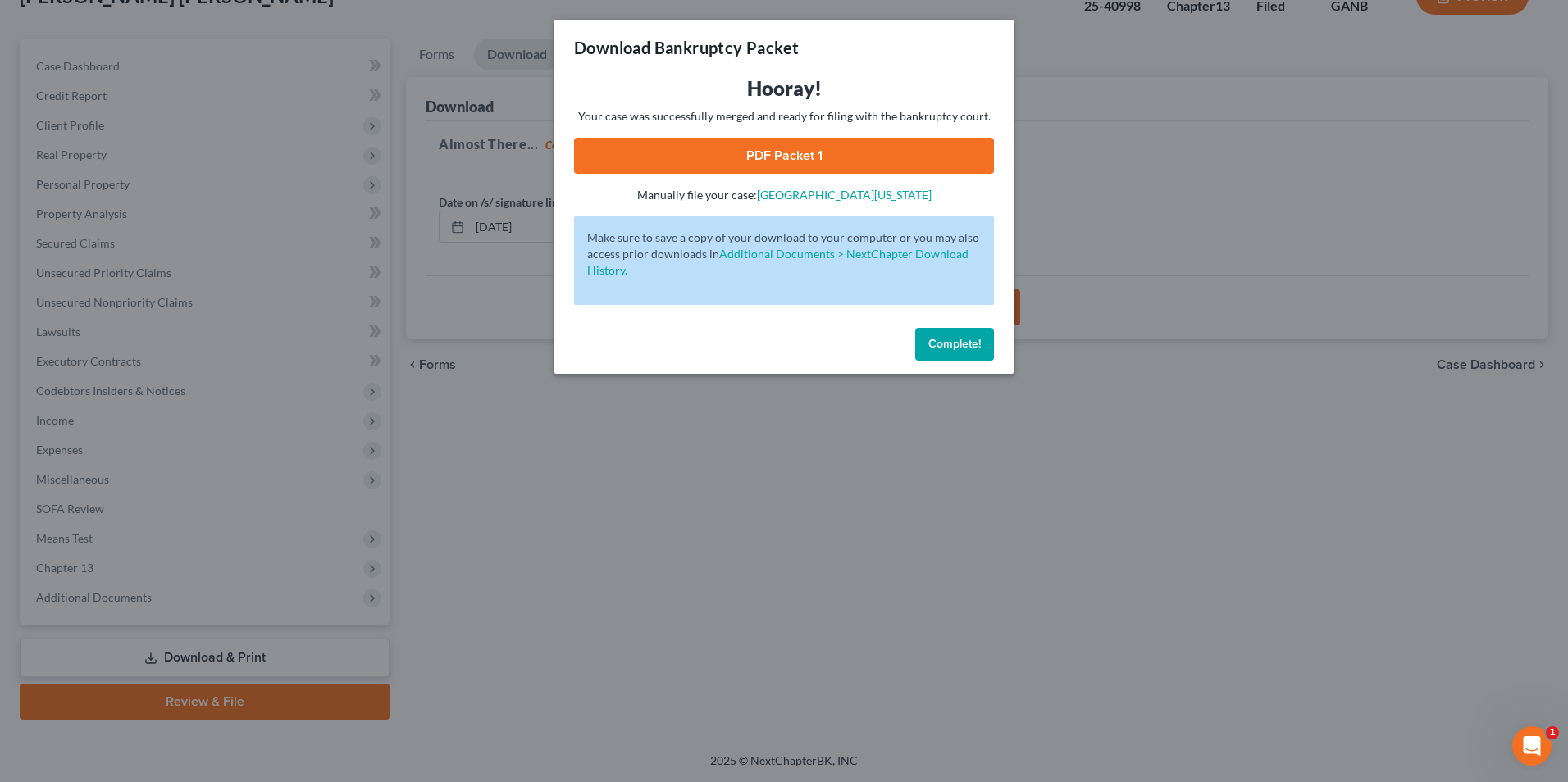
click at [713, 153] on link "PDF Packet 1" at bounding box center [784, 155] width 419 height 36
click at [939, 342] on span "Complete!" at bounding box center [954, 343] width 52 height 14
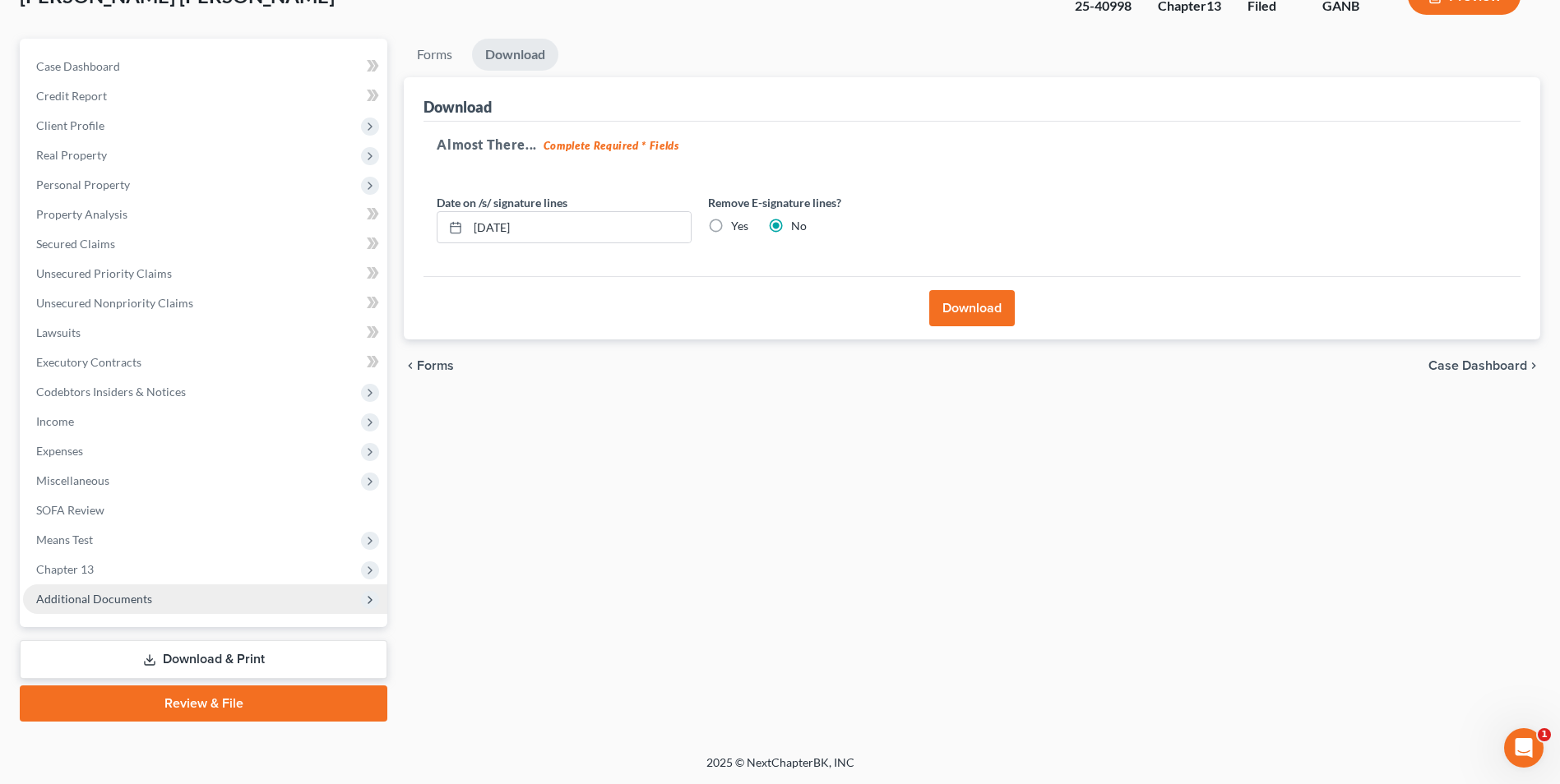
click at [100, 604] on span "Additional Documents" at bounding box center [94, 599] width 116 height 14
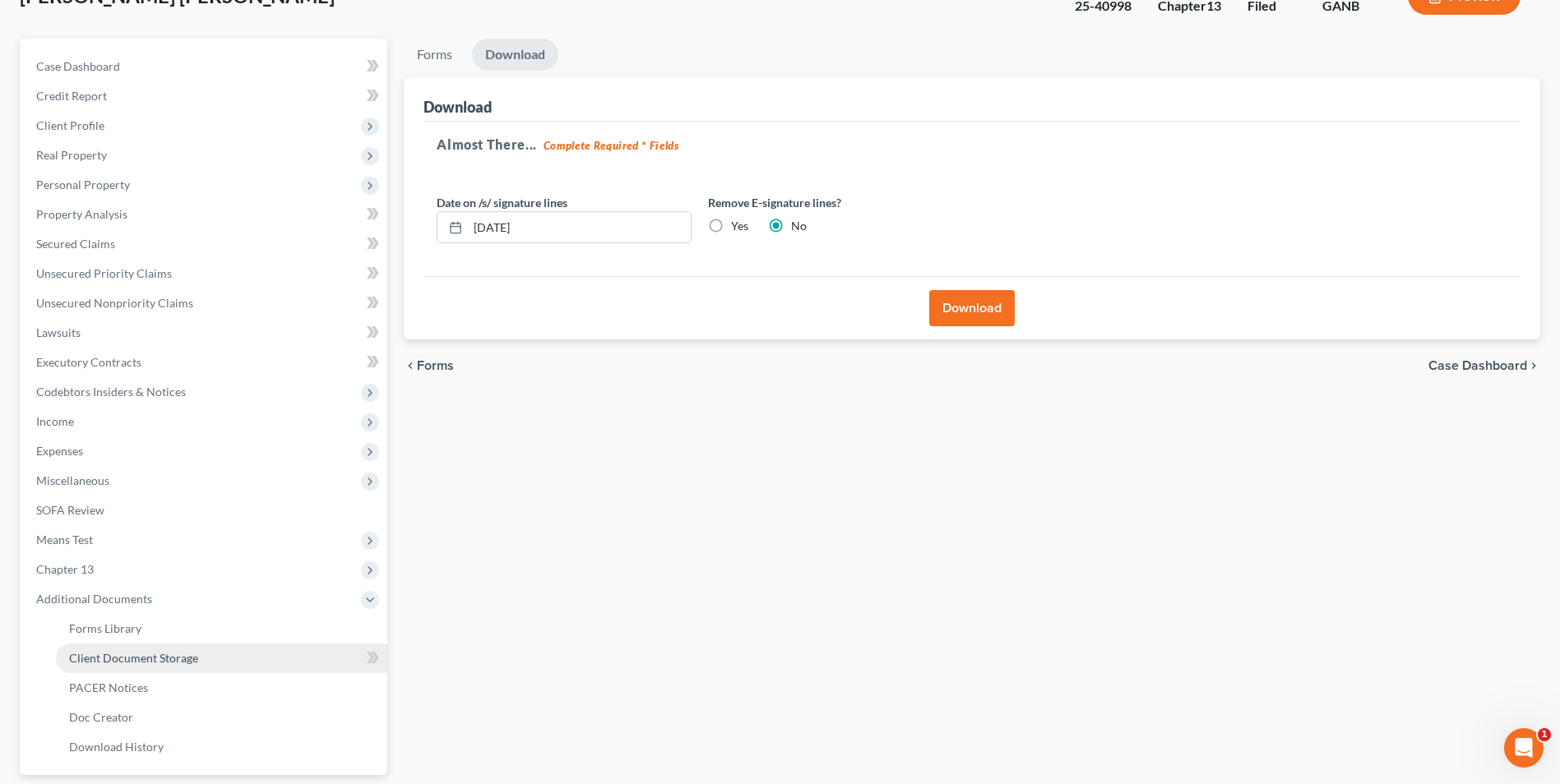
click at [195, 659] on span "Client Document Storage" at bounding box center [133, 657] width 129 height 14
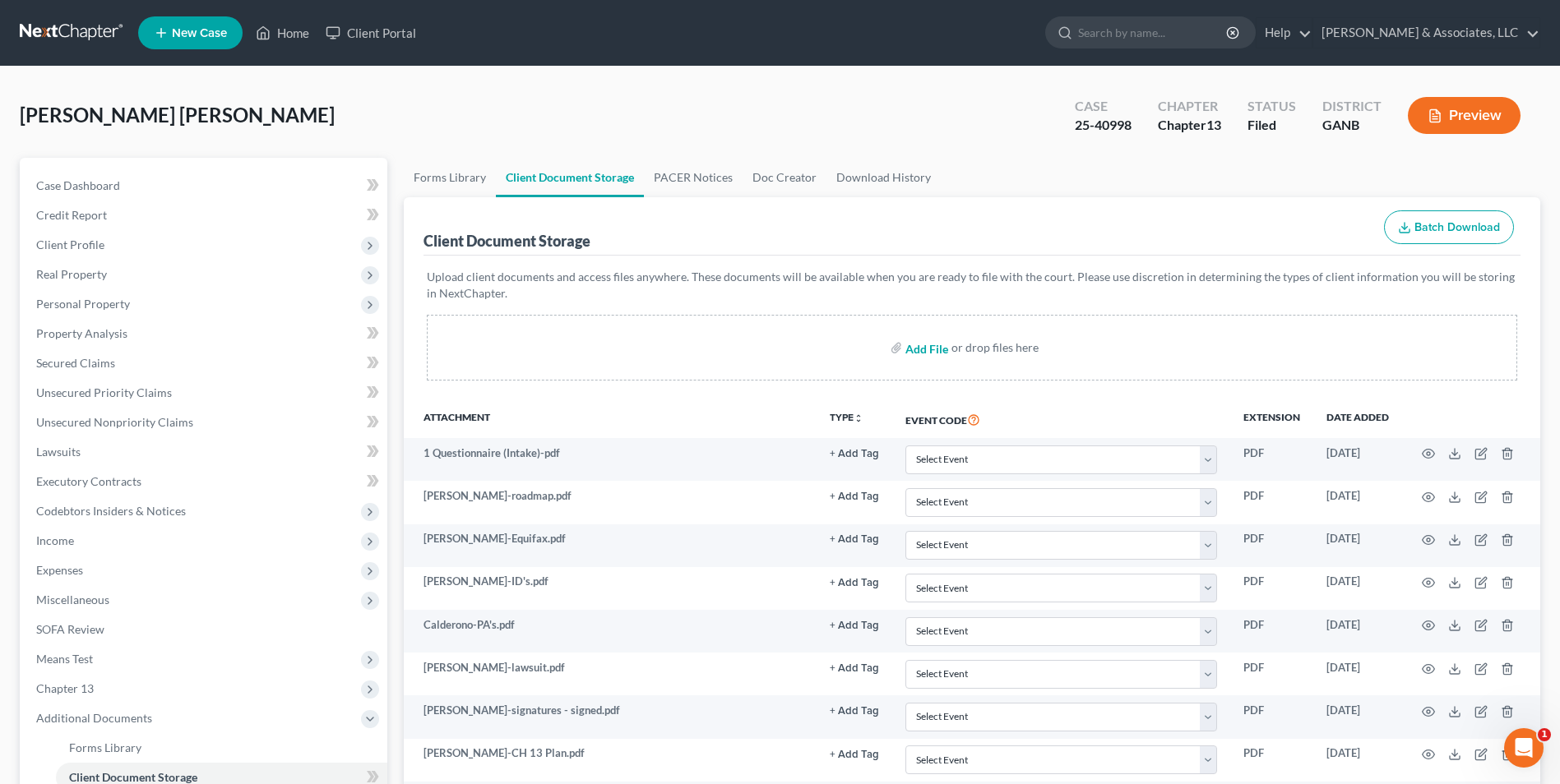
click at [920, 353] on input "file" at bounding box center [925, 348] width 39 height 29
type input "C:\fakepath\[DOMAIN_NAME] 13 Plan.pdf"
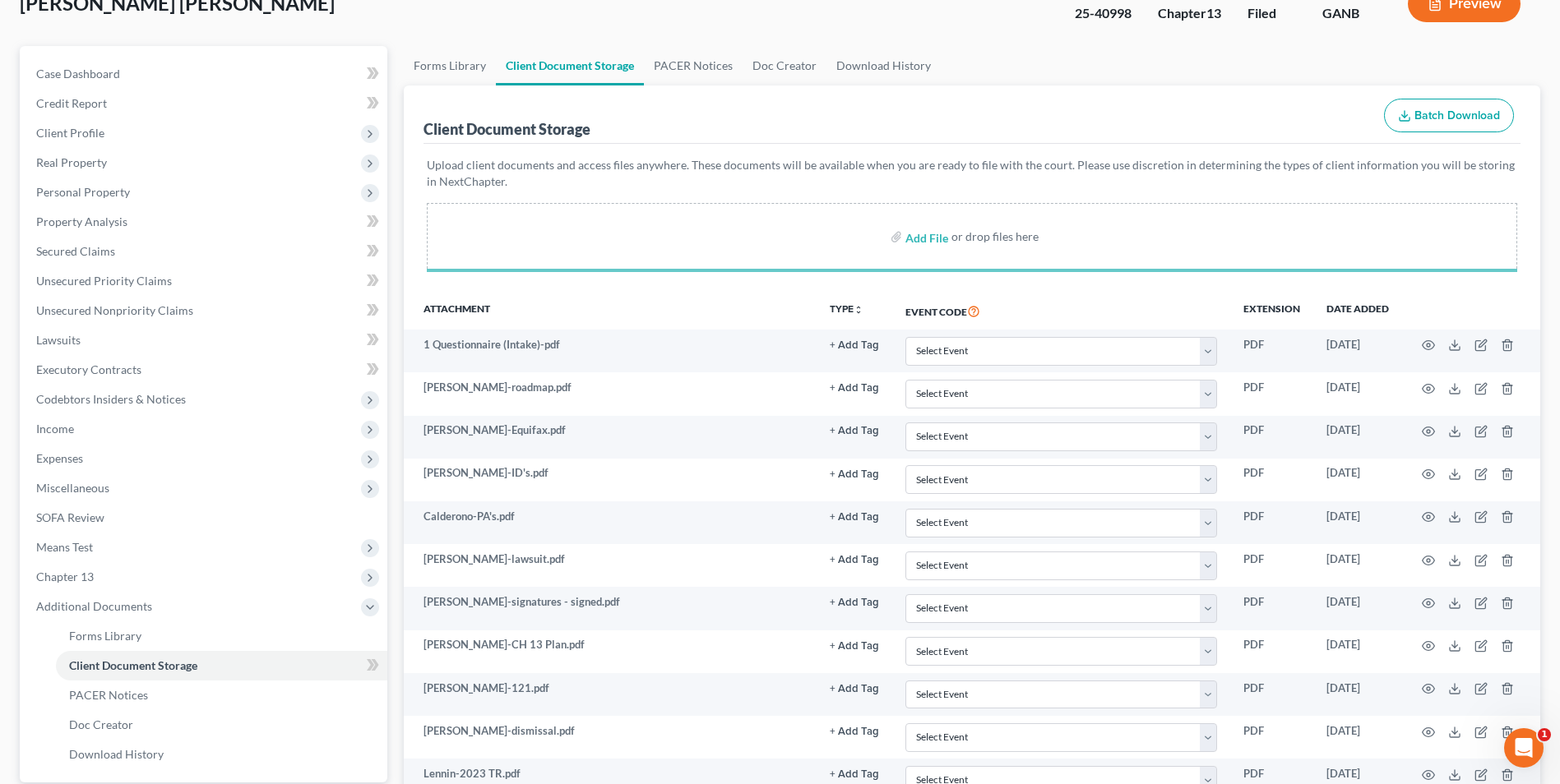
scroll to position [267, 0]
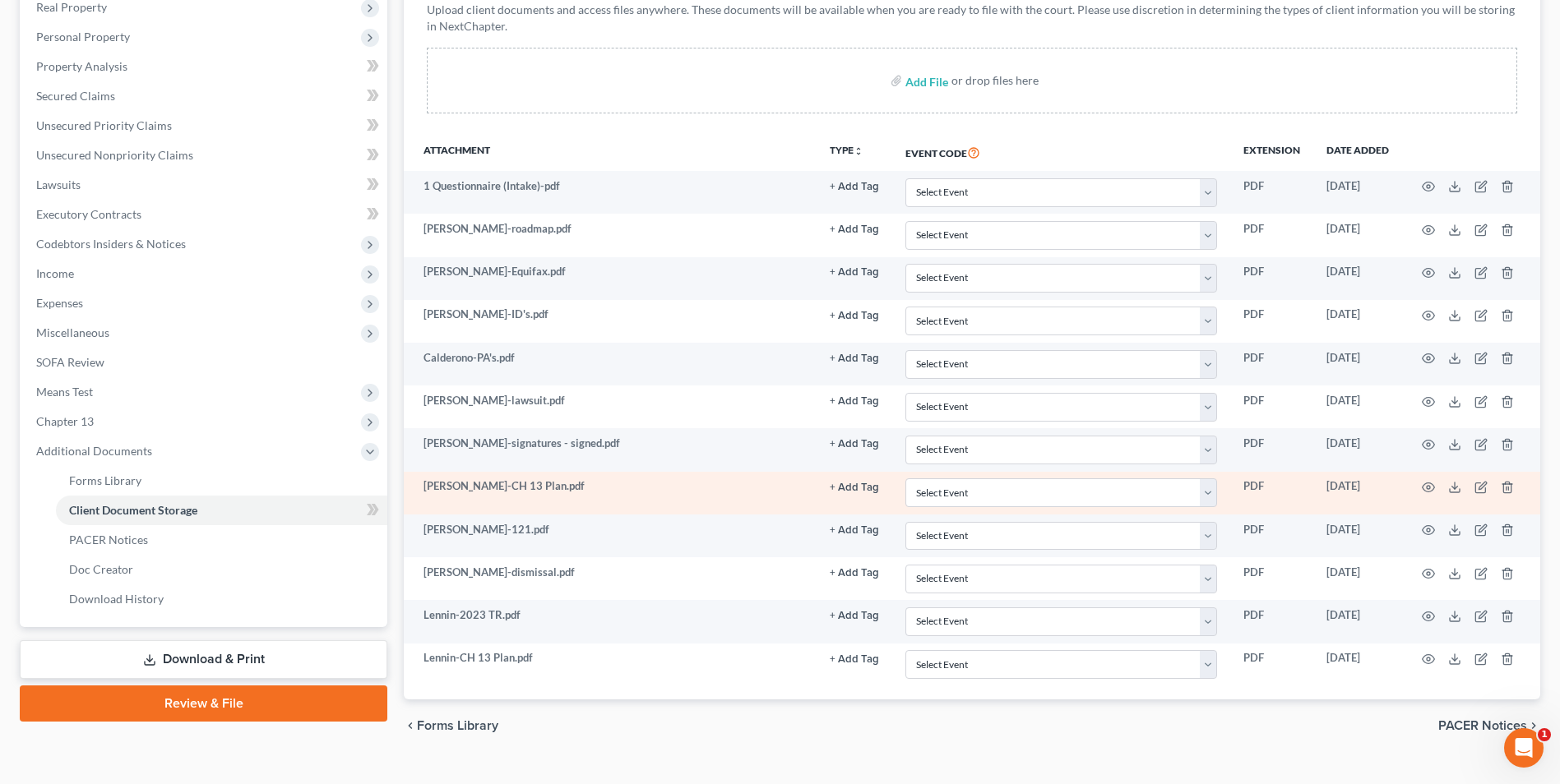
click at [1514, 490] on td at bounding box center [1471, 493] width 138 height 43
click at [1509, 487] on icon "button" at bounding box center [1507, 487] width 13 height 13
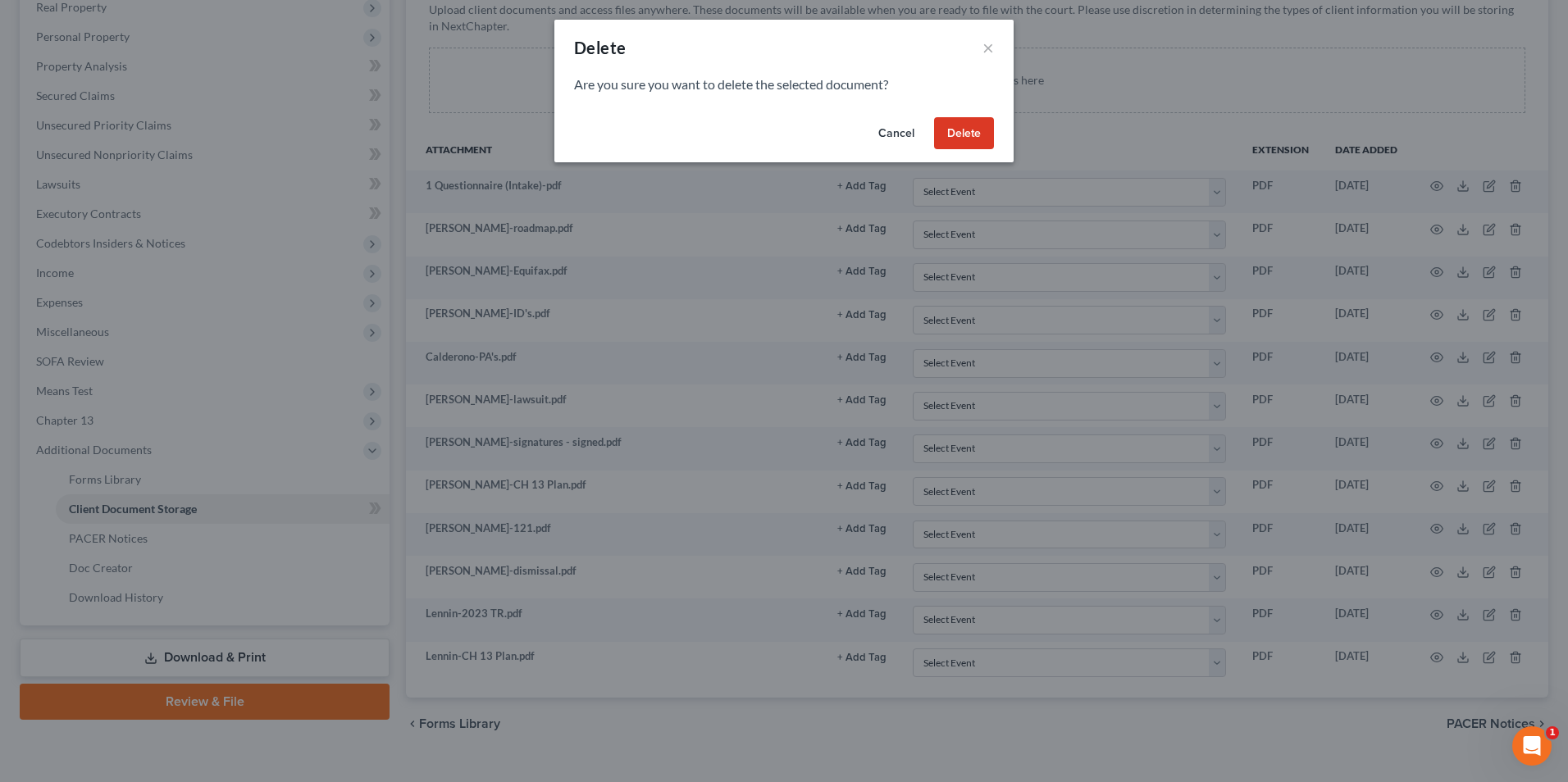
click at [983, 134] on button "Delete" at bounding box center [964, 134] width 60 height 33
